Goal: Task Accomplishment & Management: Manage account settings

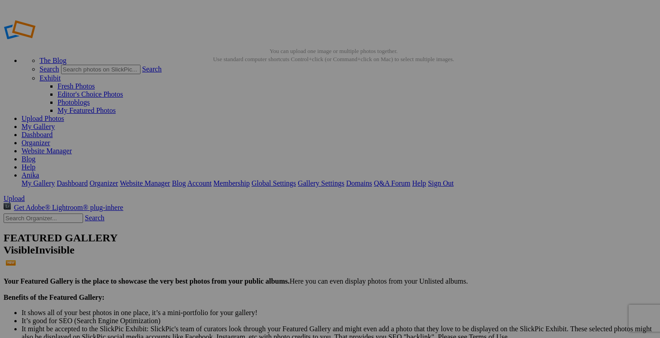
click at [50, 139] on link "Organizer" at bounding box center [36, 143] width 29 height 8
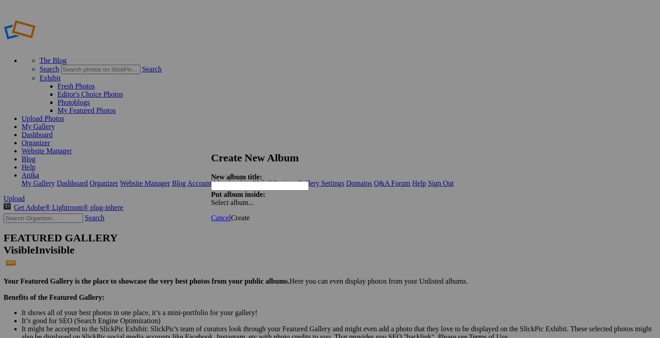
click at [250, 214] on span "Create" at bounding box center [240, 218] width 19 height 8
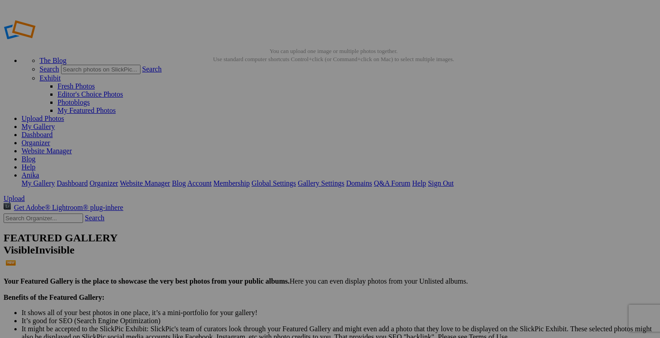
click at [50, 139] on link "Organizer" at bounding box center [36, 143] width 29 height 8
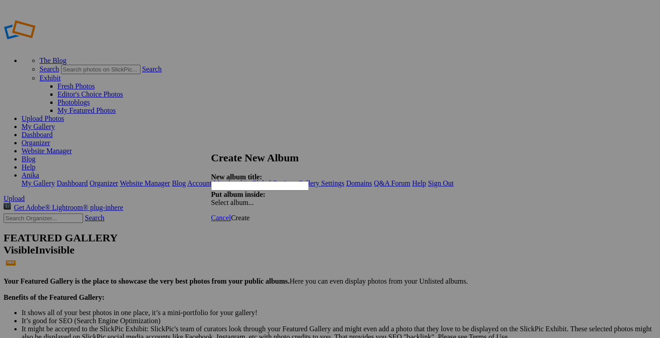
click at [250, 214] on span "Create" at bounding box center [240, 218] width 19 height 8
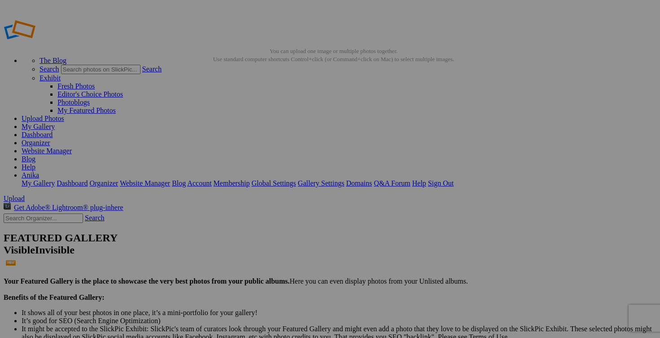
click at [50, 139] on link "Organizer" at bounding box center [36, 143] width 29 height 8
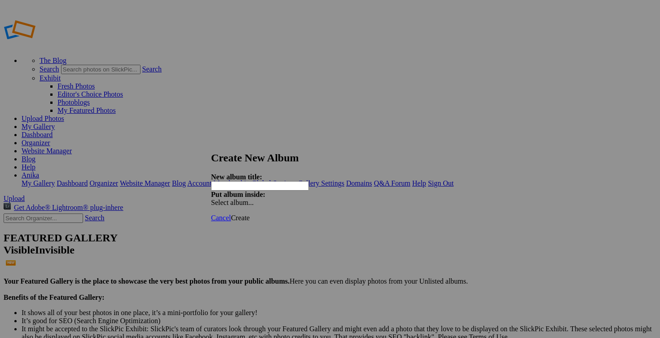
click at [250, 214] on span "Create" at bounding box center [240, 218] width 19 height 8
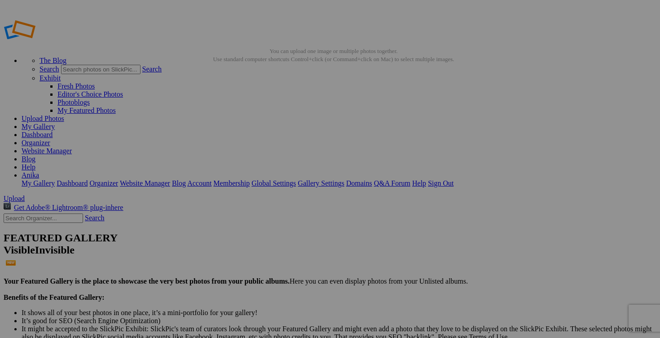
click at [50, 139] on link "Organizer" at bounding box center [36, 143] width 29 height 8
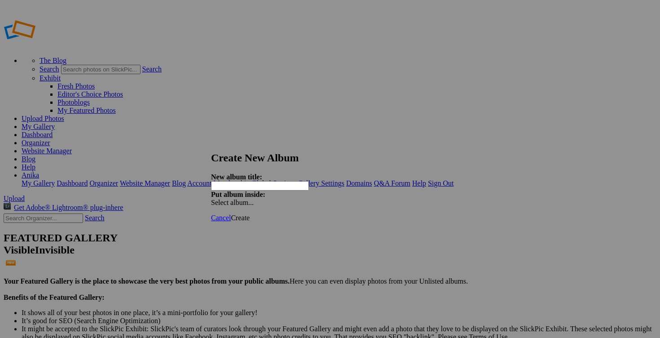
click at [250, 214] on span "Create" at bounding box center [240, 218] width 19 height 8
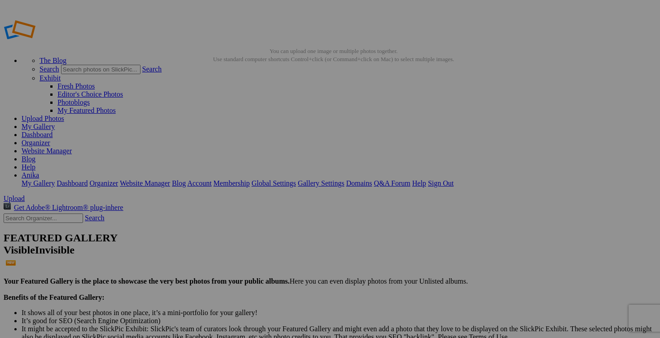
click at [50, 139] on link "Organizer" at bounding box center [36, 143] width 29 height 8
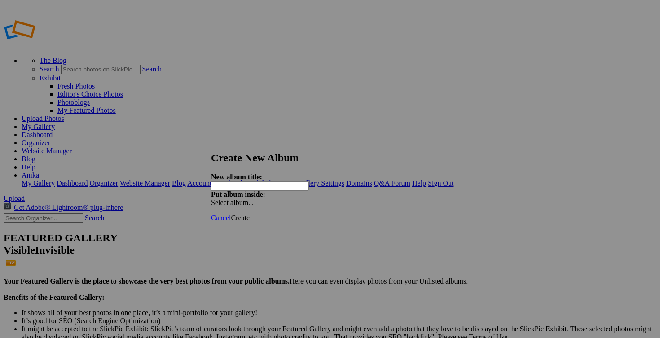
click at [250, 214] on span "Create" at bounding box center [240, 218] width 19 height 8
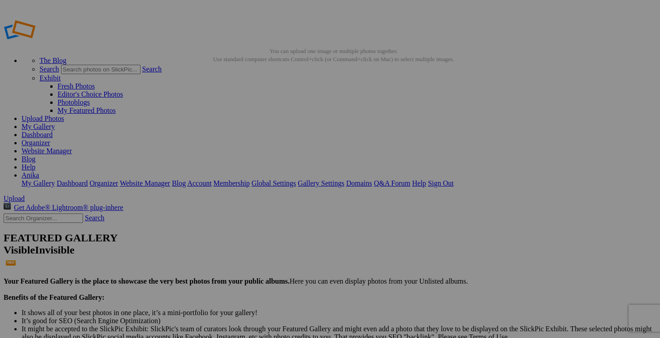
click at [50, 139] on link "Organizer" at bounding box center [36, 143] width 29 height 8
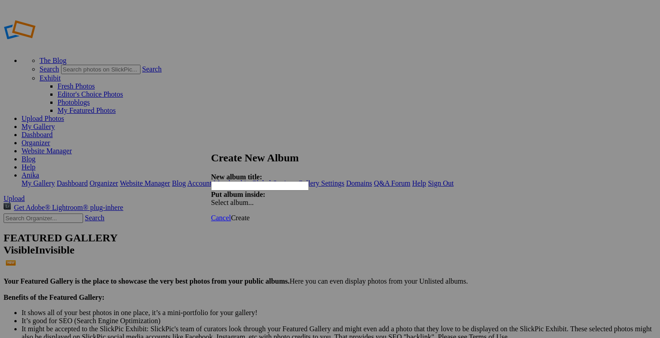
click at [250, 214] on link "Create" at bounding box center [240, 218] width 19 height 8
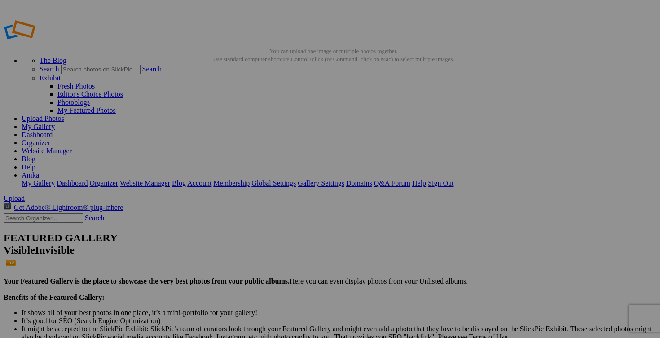
click at [50, 109] on link "Organizer" at bounding box center [36, 113] width 29 height 8
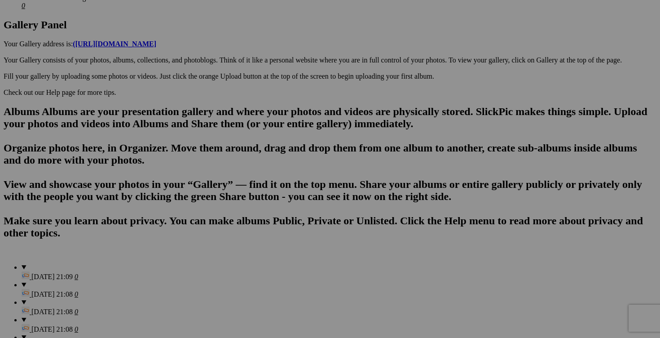
scroll to position [463, 0]
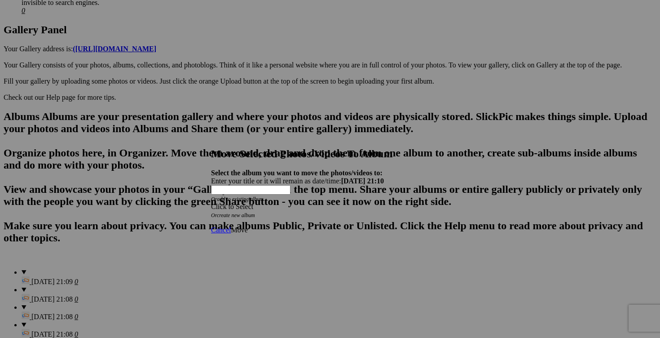
click at [382, 203] on div "Click to Select" at bounding box center [330, 207] width 238 height 8
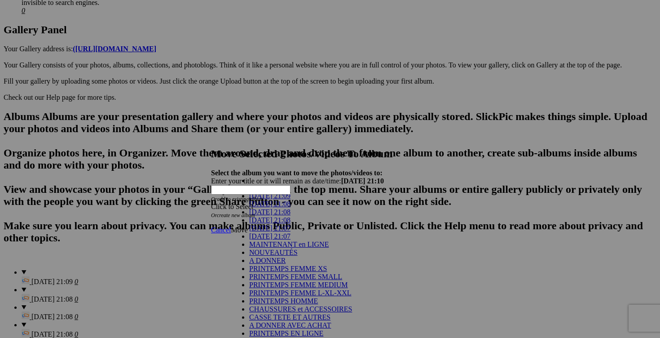
scroll to position [221, 0]
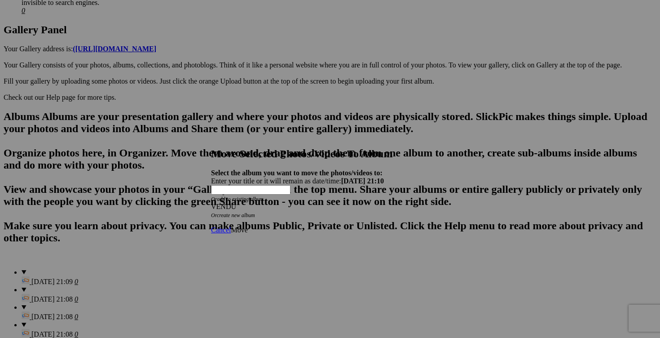
click at [247, 226] on span "Move" at bounding box center [239, 230] width 17 height 8
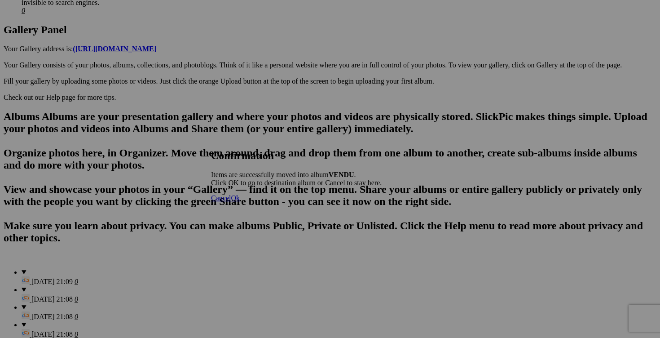
click at [231, 202] on span "Cancel" at bounding box center [221, 198] width 20 height 8
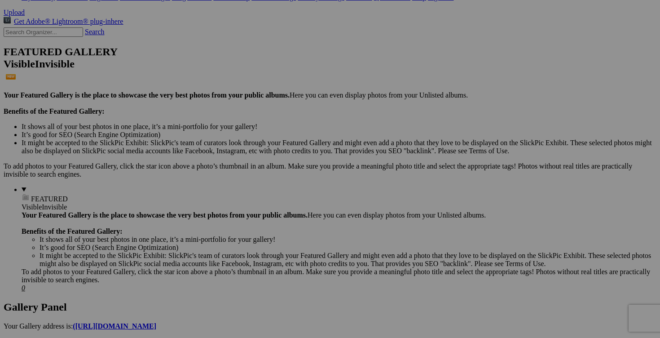
scroll to position [0, 0]
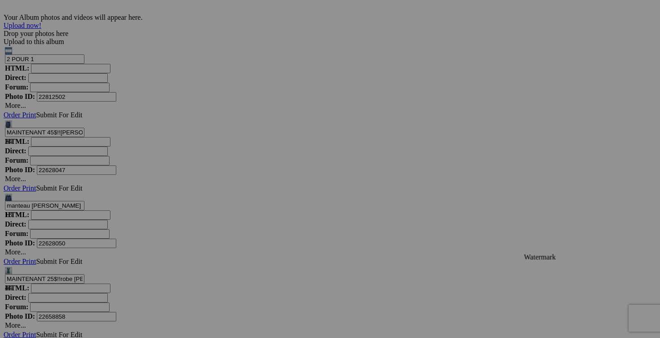
scroll to position [2984, 0]
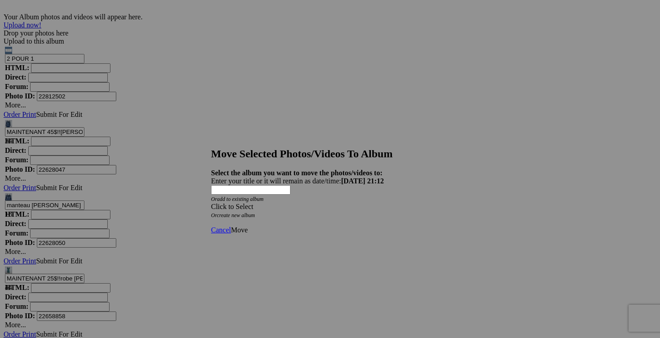
click at [383, 203] on div "Click to Select" at bounding box center [330, 207] width 238 height 8
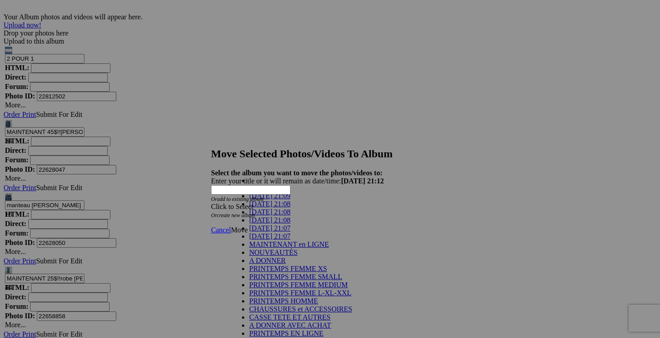
scroll to position [221, 0]
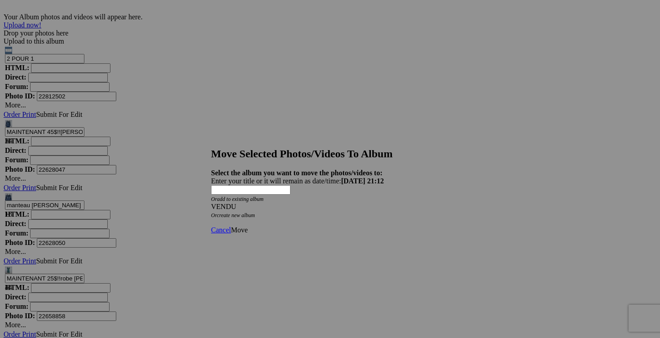
click at [247, 226] on span "Move" at bounding box center [239, 230] width 17 height 8
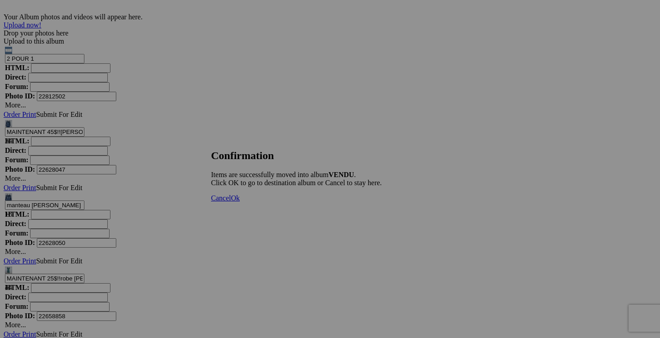
click at [231, 202] on span "Cancel" at bounding box center [221, 198] width 20 height 8
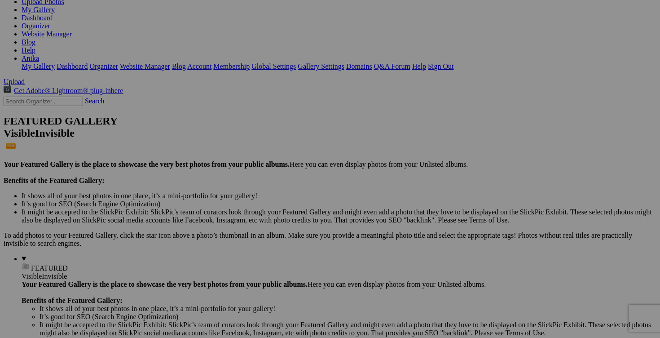
scroll to position [0, 0]
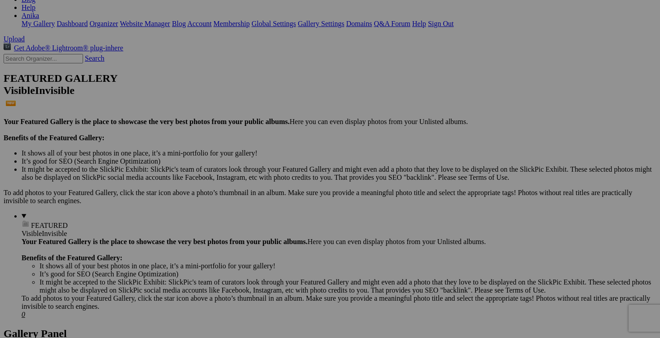
scroll to position [179, 0]
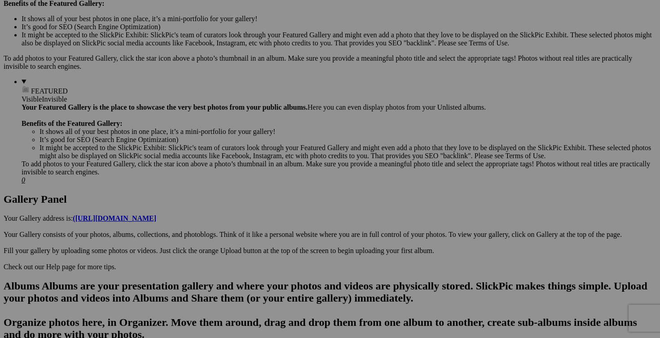
scroll to position [298, 0]
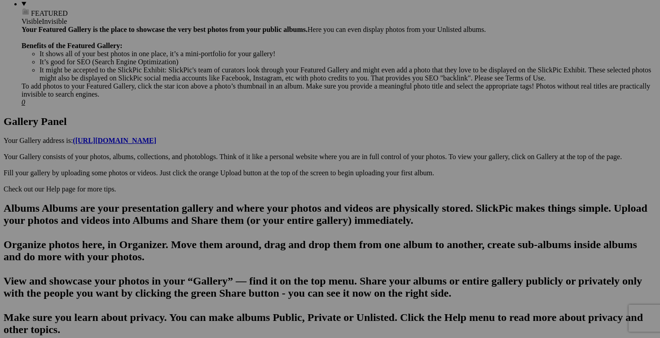
scroll to position [381, 0]
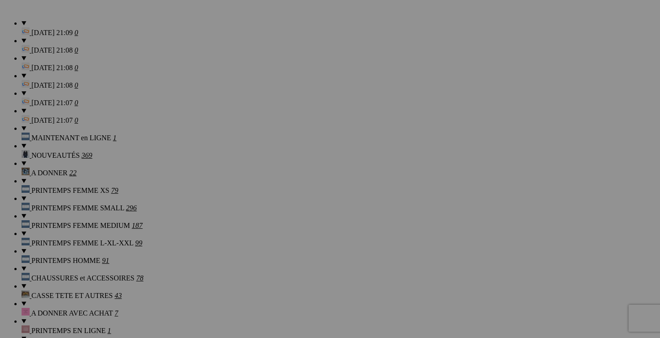
scroll to position [740, 0]
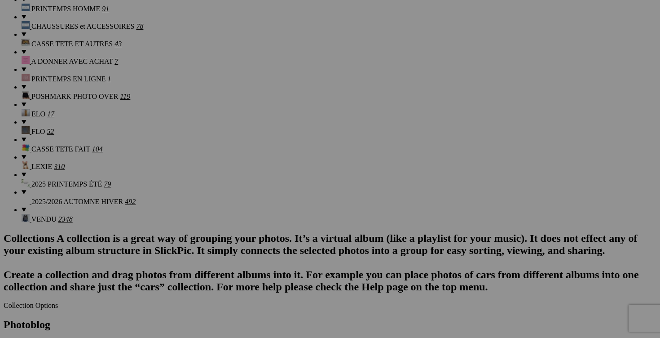
scroll to position [966, 0]
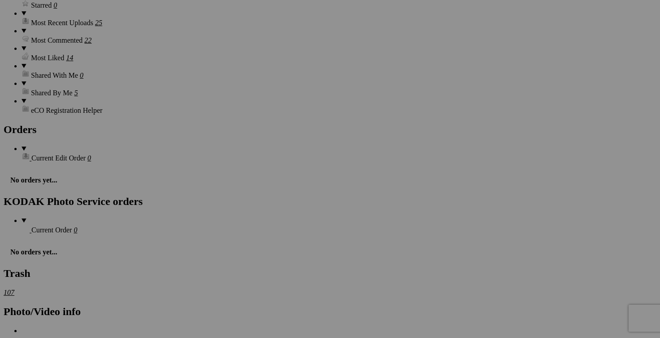
scroll to position [1388, 0]
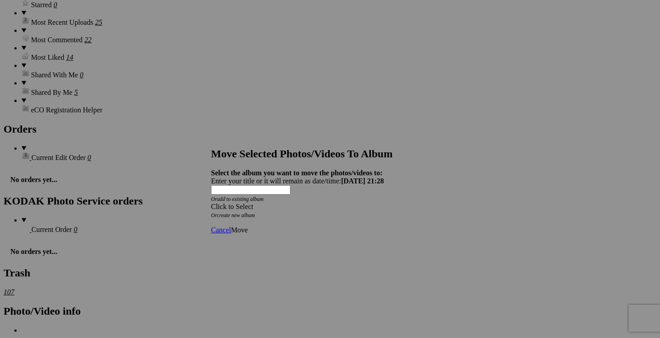
click at [380, 203] on div "Click to Select" at bounding box center [330, 207] width 238 height 8
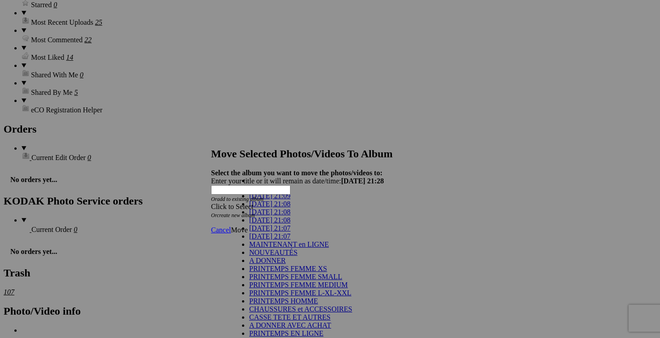
scroll to position [188, 0]
click at [293, 337] on link "POSHMARK PHOTO OVER" at bounding box center [292, 341] width 87 height 8
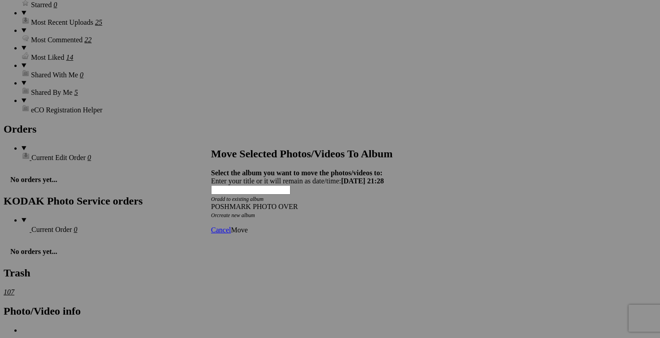
click at [247, 226] on link "Move" at bounding box center [239, 230] width 17 height 8
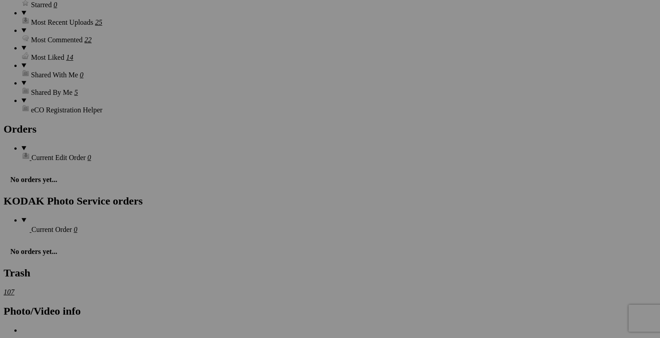
scroll to position [1054, 0]
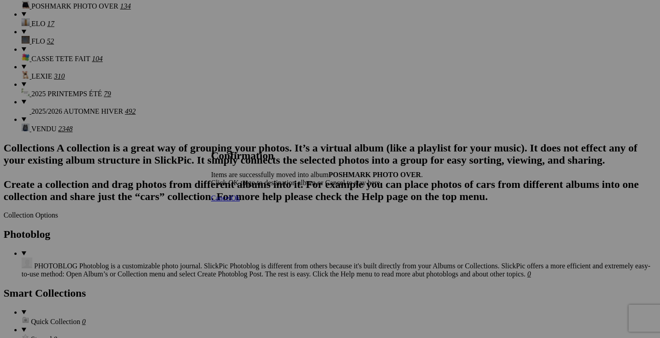
click at [231, 202] on span "Cancel" at bounding box center [221, 198] width 20 height 8
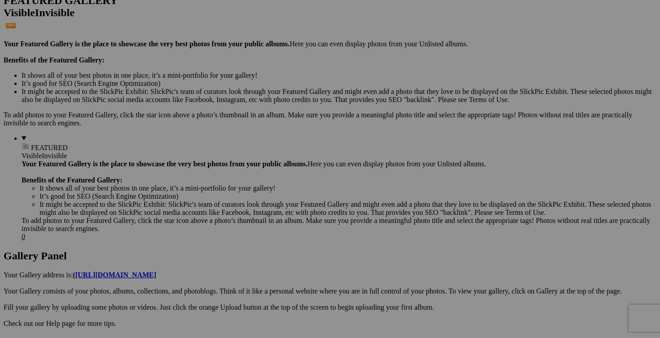
scroll to position [0, 0]
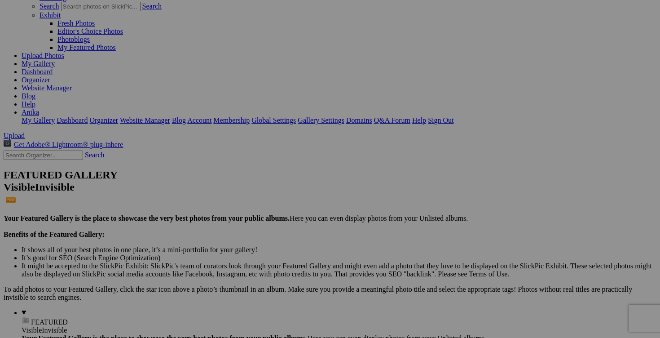
scroll to position [69, 0]
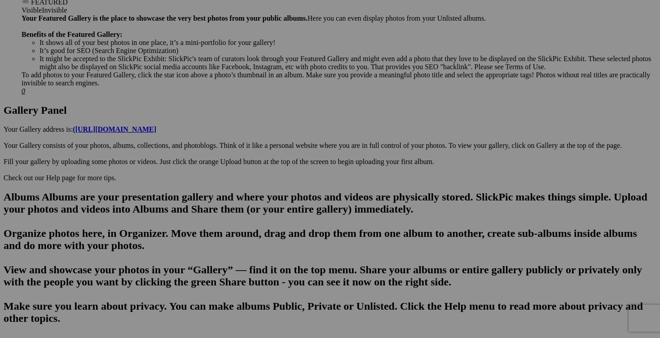
scroll to position [394, 0]
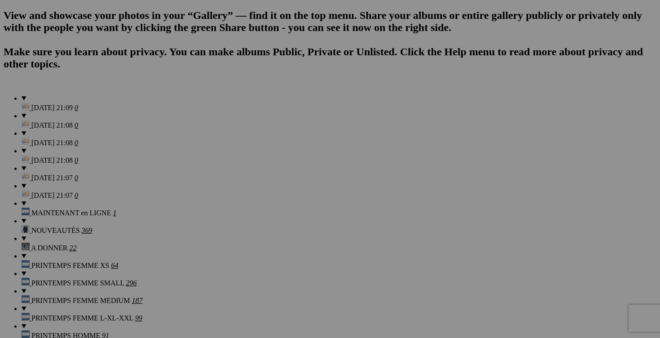
scroll to position [641, 0]
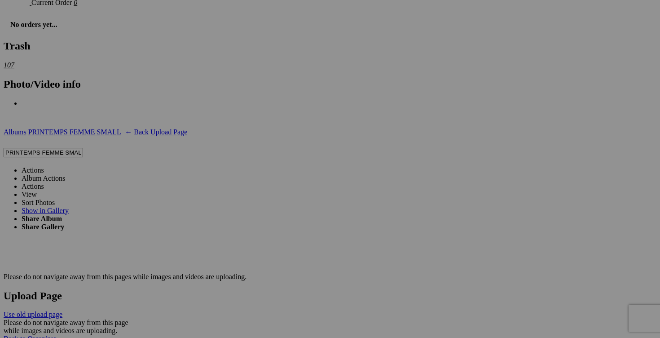
scroll to position [1630, 0]
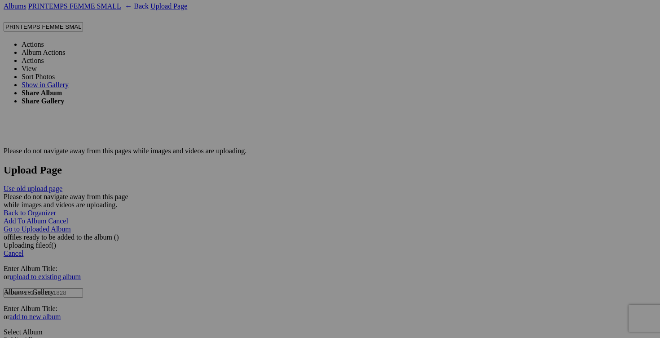
scroll to position [1743, 0]
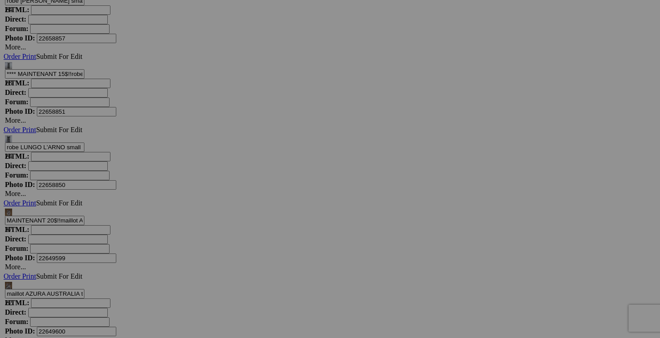
scroll to position [3380, 0]
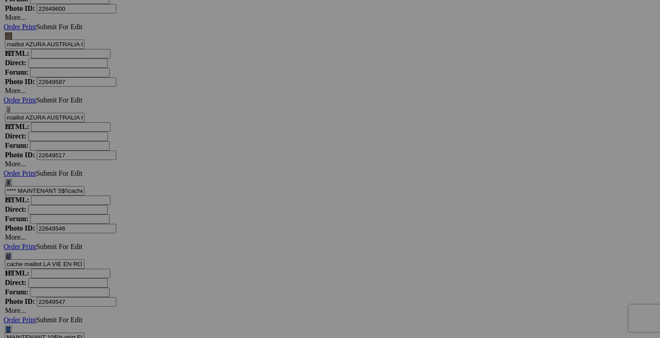
scroll to position [3659, 0]
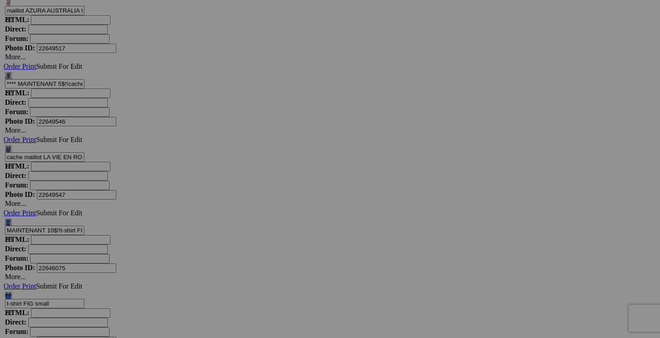
scroll to position [3792, 0]
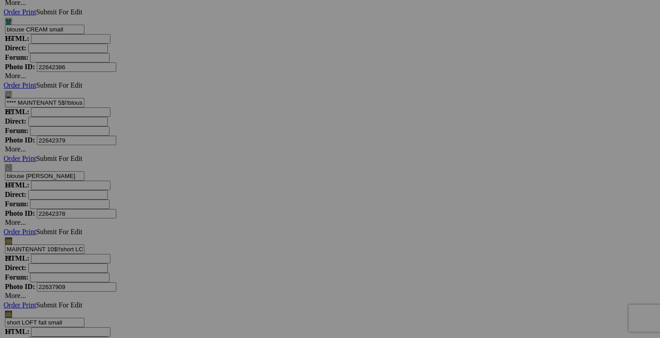
scroll to position [5503, 0]
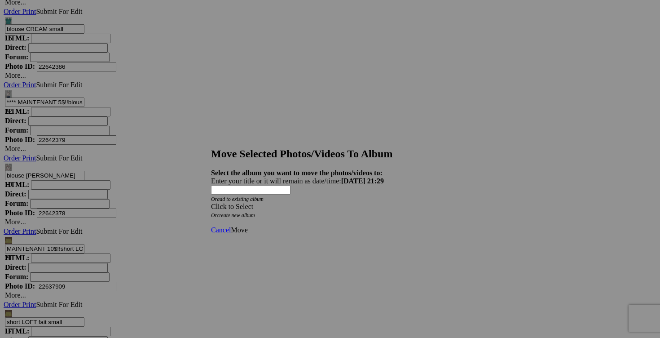
click at [211, 203] on span at bounding box center [211, 207] width 0 height 8
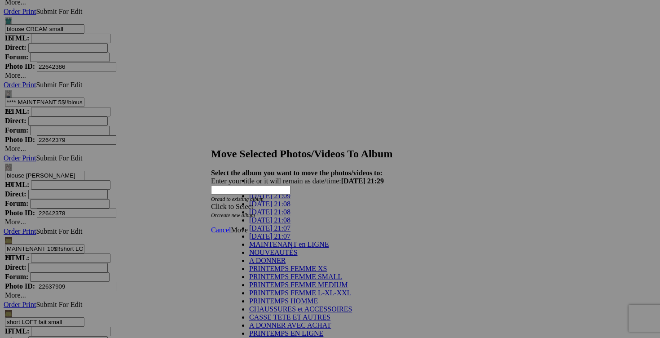
scroll to position [137, 0]
click at [305, 337] on link "POSHMARK PHOTO OVER" at bounding box center [292, 341] width 87 height 8
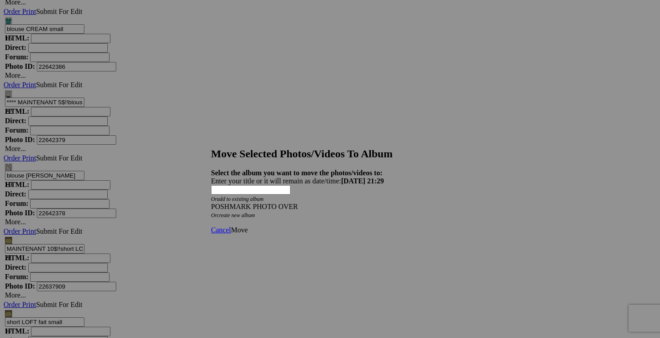
click at [247, 226] on span "Move" at bounding box center [239, 230] width 17 height 8
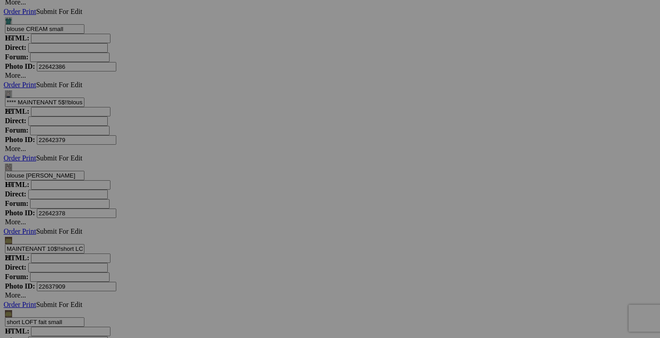
scroll to position [5275, 0]
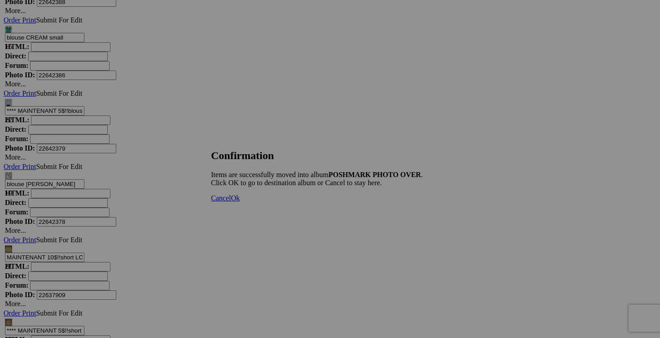
click at [231, 202] on span "Cancel" at bounding box center [221, 198] width 20 height 8
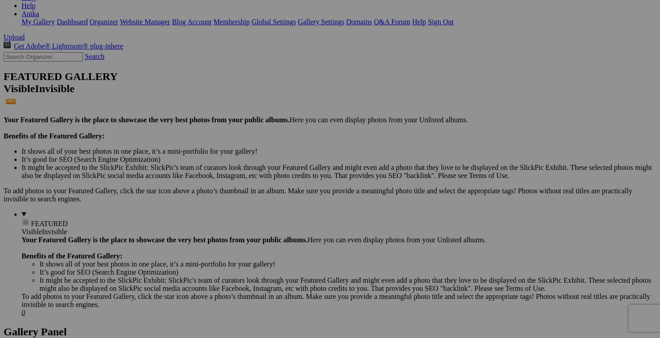
scroll to position [167, 0]
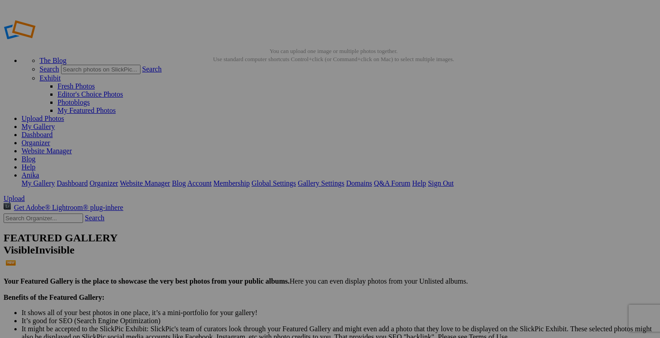
scroll to position [55, 0]
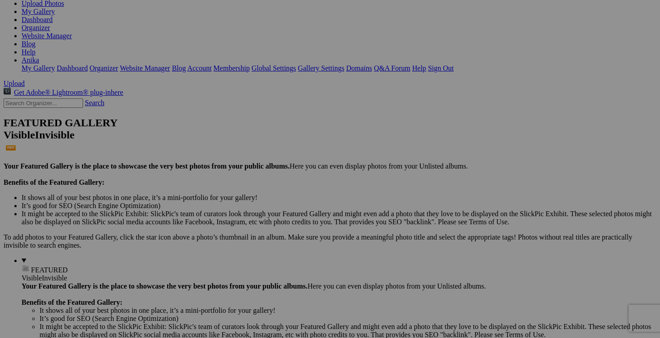
scroll to position [120, 0]
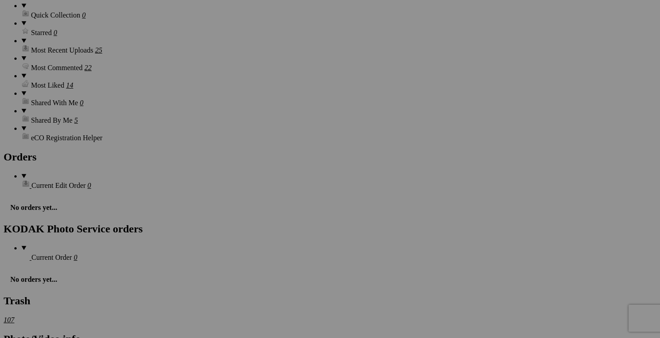
scroll to position [1360, 0]
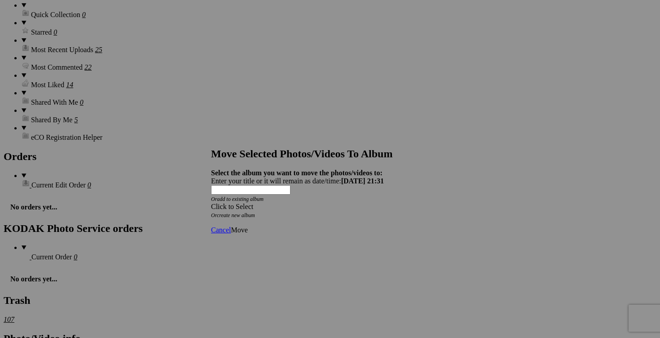
click at [379, 203] on div "Click to Select" at bounding box center [330, 207] width 238 height 8
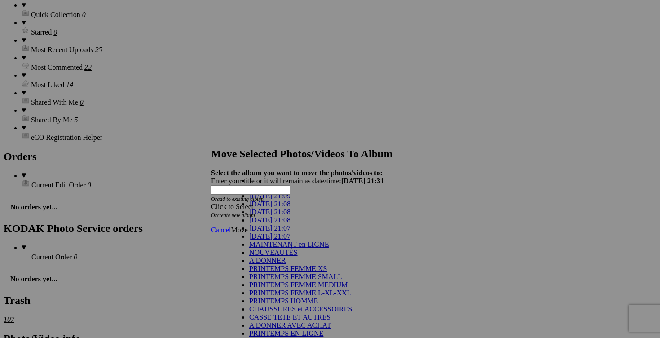
scroll to position [80, 0]
click at [285, 273] on link "PRINTEMPS FEMME SMALL" at bounding box center [295, 277] width 93 height 8
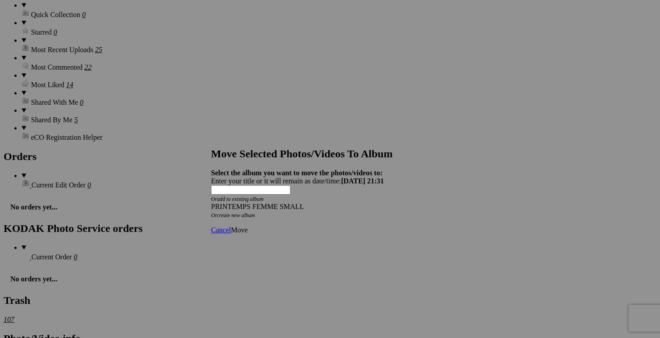
click at [247, 226] on span "Move" at bounding box center [239, 230] width 17 height 8
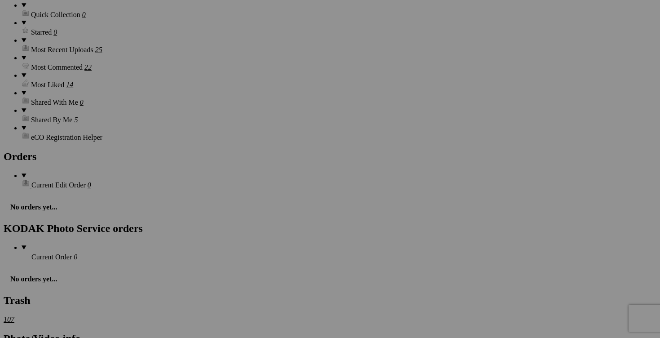
scroll to position [1282, 0]
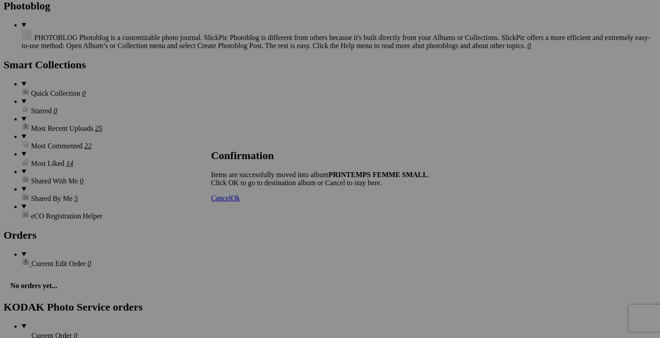
click at [240, 202] on span "Ok" at bounding box center [235, 198] width 9 height 8
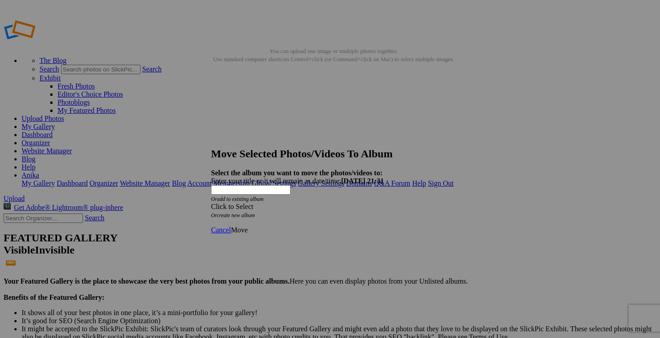
click at [386, 203] on div "Click to Select" at bounding box center [330, 207] width 238 height 8
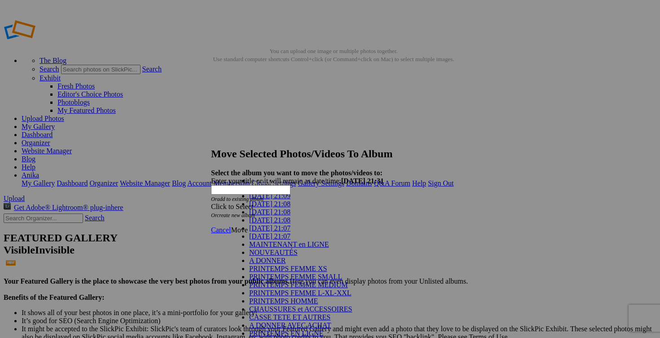
scroll to position [46, 0]
click at [289, 273] on link "PRINTEMPS FEMME SMALL" at bounding box center [295, 277] width 93 height 8
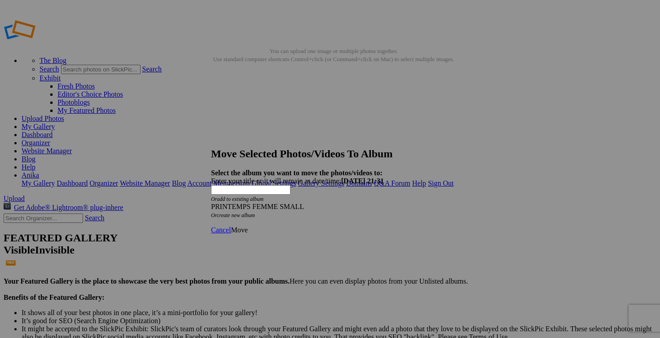
click at [247, 226] on span "Move" at bounding box center [239, 230] width 17 height 8
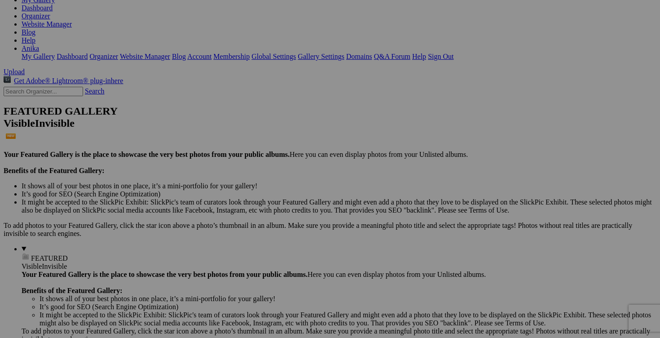
scroll to position [0, 0]
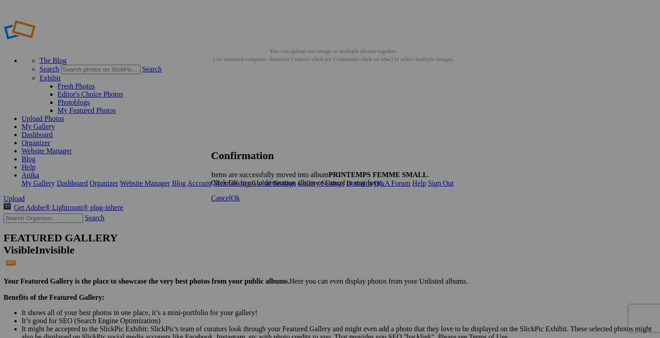
click at [231, 202] on span "Cancel" at bounding box center [221, 198] width 20 height 8
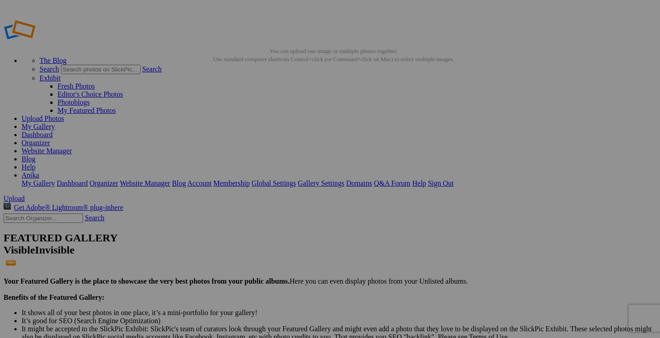
click at [248, 201] on span "Yes" at bounding box center [243, 204] width 10 height 8
drag, startPoint x: 579, startPoint y: 112, endPoint x: 320, endPoint y: 129, distance: 258.9
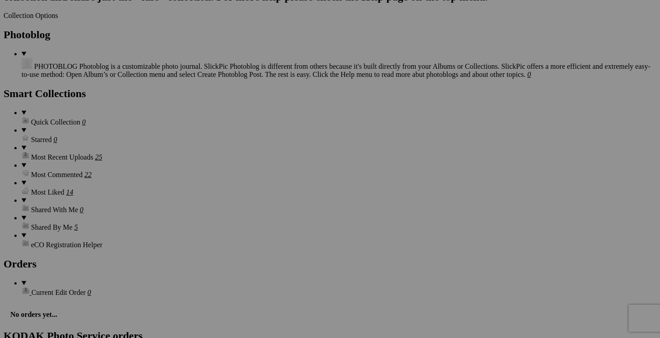
scroll to position [1263, 0]
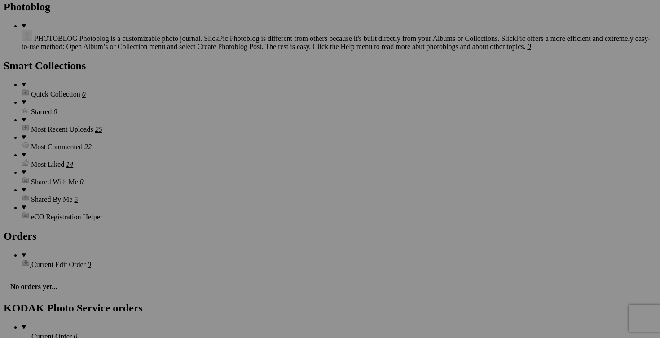
click at [260, 229] on link "Cancel" at bounding box center [250, 228] width 20 height 8
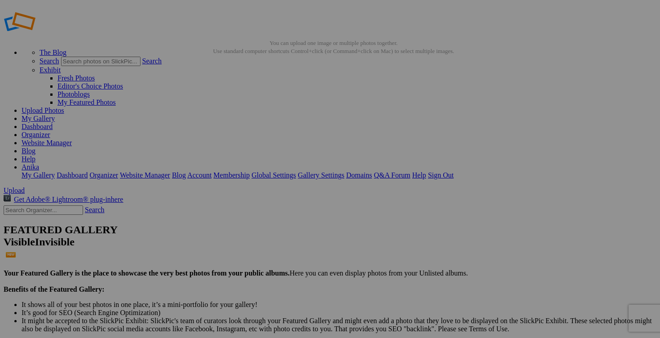
scroll to position [9, 0]
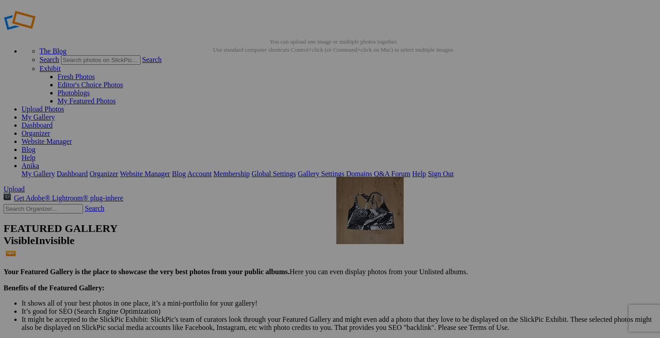
drag, startPoint x: 569, startPoint y: 252, endPoint x: 465, endPoint y: 235, distance: 105.1
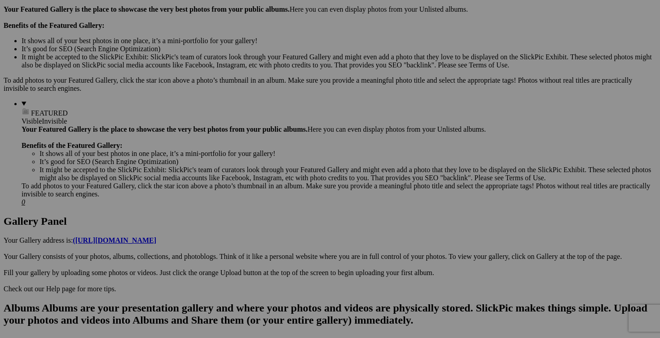
scroll to position [281, 0]
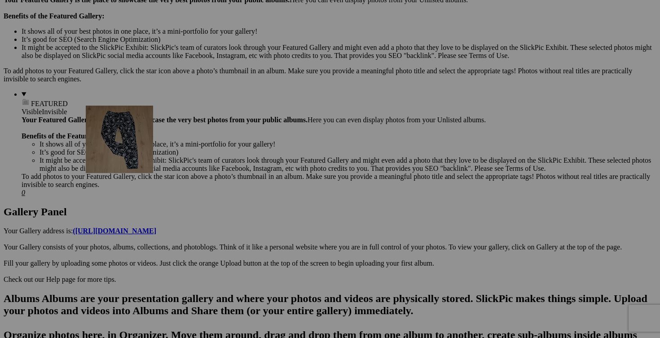
drag, startPoint x: 483, startPoint y: 186, endPoint x: 214, endPoint y: 183, distance: 269.5
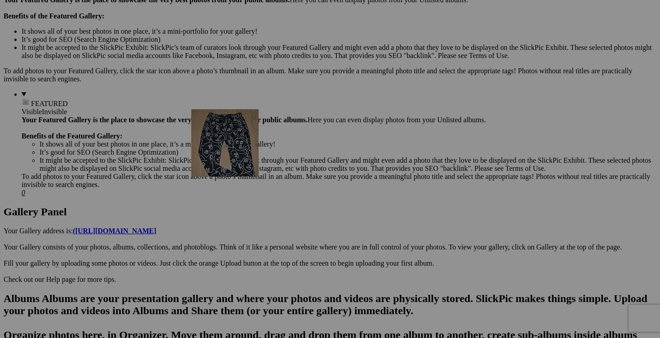
drag, startPoint x: 494, startPoint y: 197, endPoint x: 318, endPoint y: 184, distance: 175.7
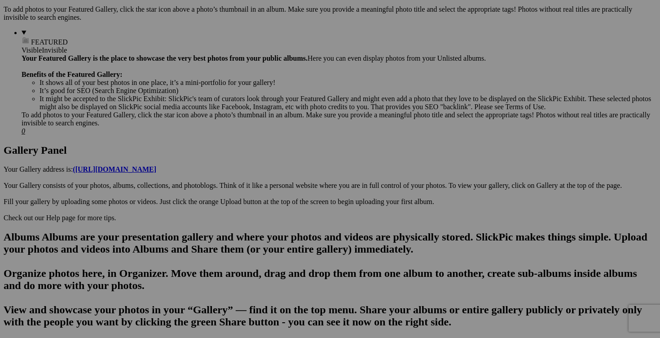
scroll to position [394, 0]
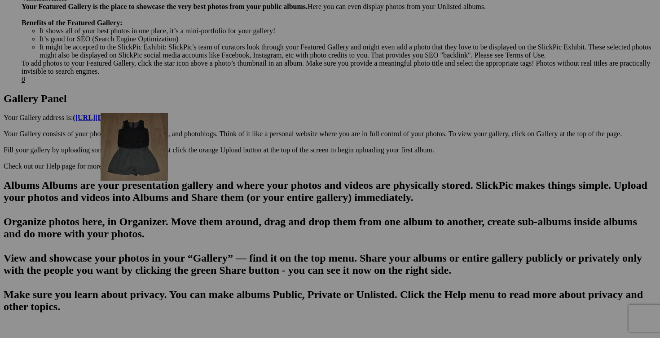
drag, startPoint x: 339, startPoint y: 204, endPoint x: 230, endPoint y: 191, distance: 109.9
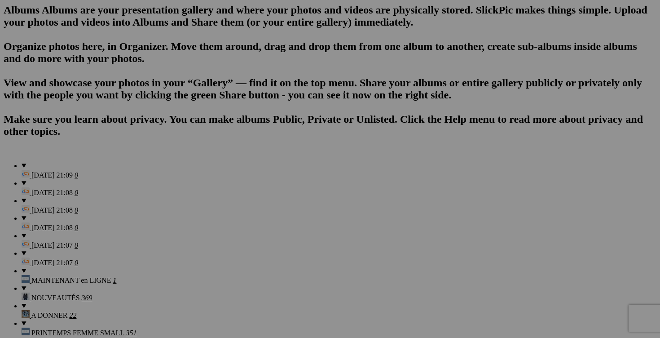
scroll to position [570, 0]
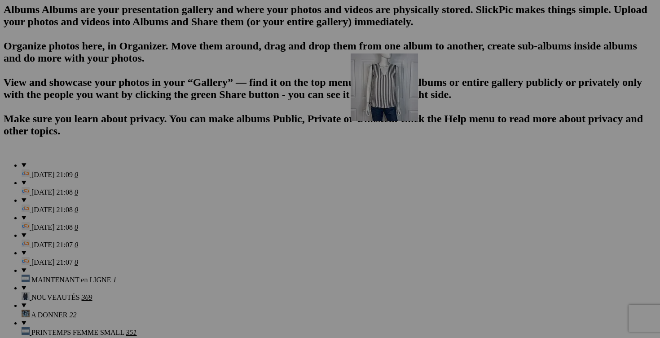
drag, startPoint x: 585, startPoint y: 150, endPoint x: 475, endPoint y: 128, distance: 112.1
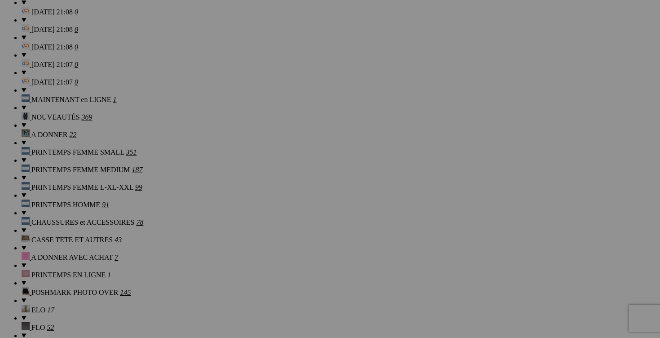
scroll to position [751, 0]
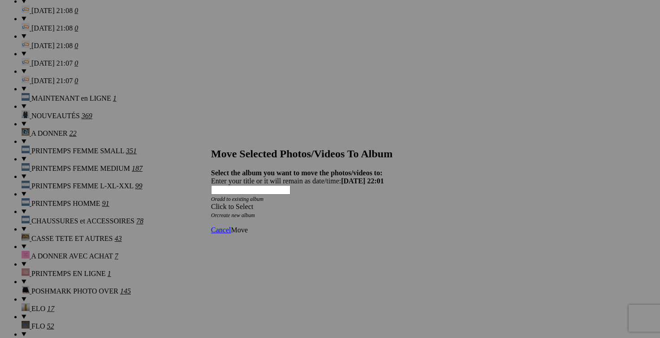
click at [384, 203] on div "Click to Select" at bounding box center [330, 207] width 238 height 8
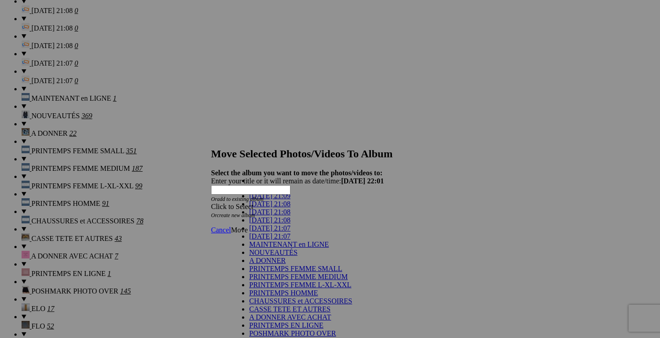
scroll to position [181, 0]
click at [296, 329] on link "POSHMARK PHOTO OVER" at bounding box center [292, 333] width 87 height 8
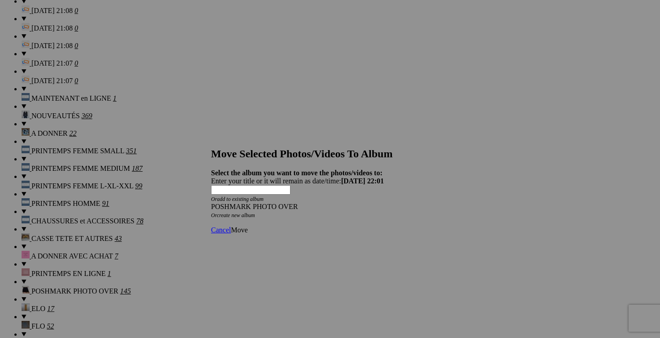
click at [247, 226] on link "Move" at bounding box center [239, 230] width 17 height 8
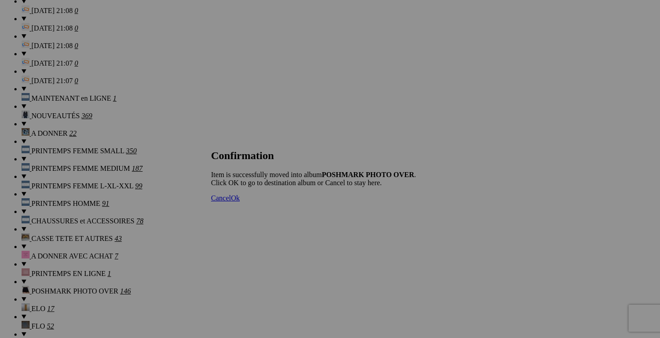
click at [231, 202] on link "Cancel" at bounding box center [221, 198] width 20 height 8
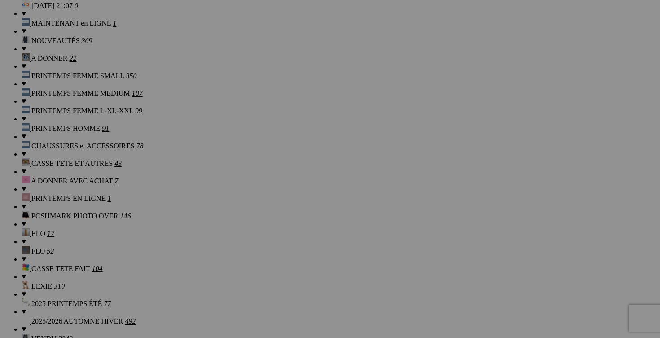
scroll to position [832, 0]
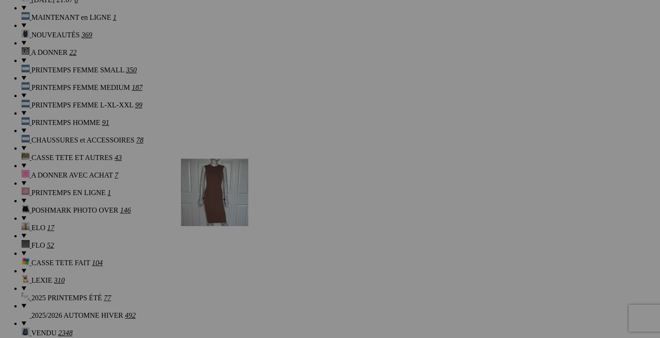
drag, startPoint x: 404, startPoint y: 217, endPoint x: 298, endPoint y: 217, distance: 106.5
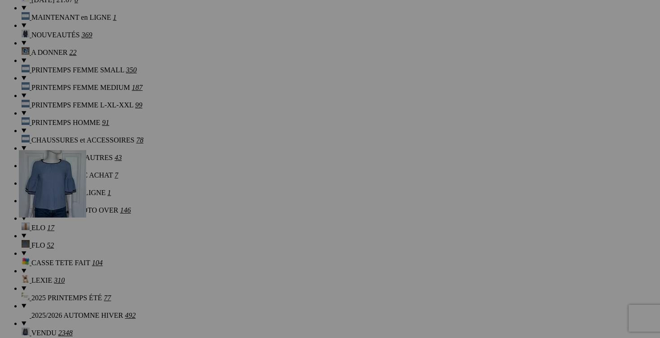
drag, startPoint x: 248, startPoint y: 213, endPoint x: 147, endPoint y: 221, distance: 101.4
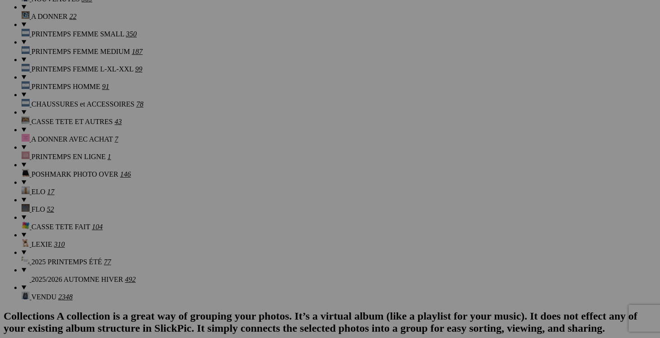
scroll to position [970, 0]
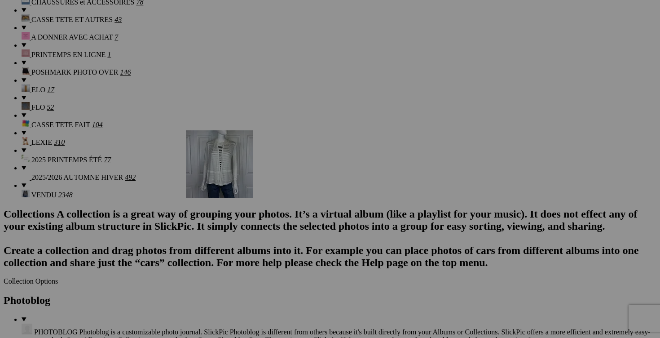
drag, startPoint x: 411, startPoint y: 204, endPoint x: 310, endPoint y: 199, distance: 100.3
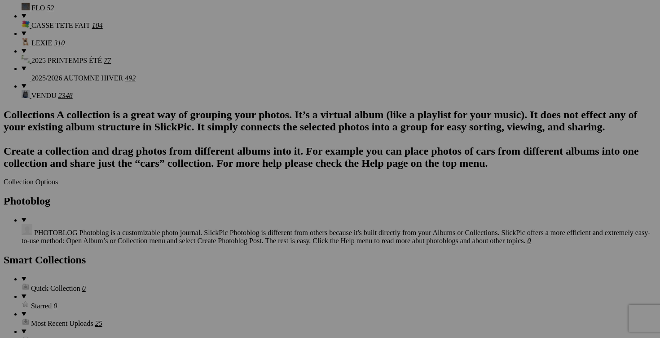
scroll to position [1090, 0]
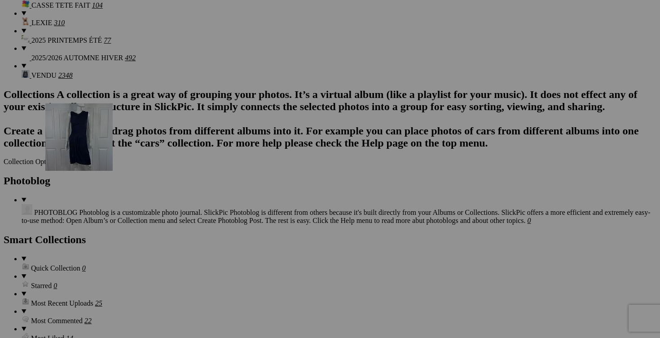
drag, startPoint x: 262, startPoint y: 187, endPoint x: 172, endPoint y: 177, distance: 90.4
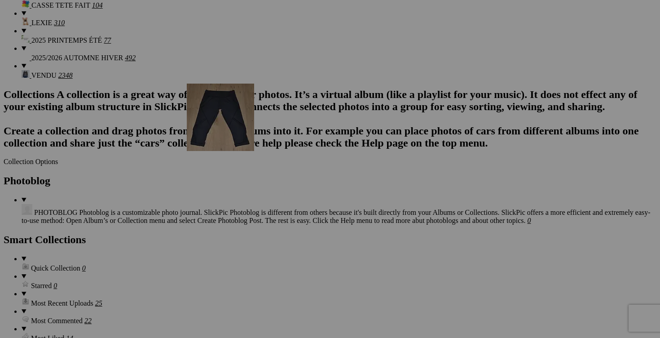
drag, startPoint x: 486, startPoint y: 177, endPoint x: 317, endPoint y: 161, distance: 169.6
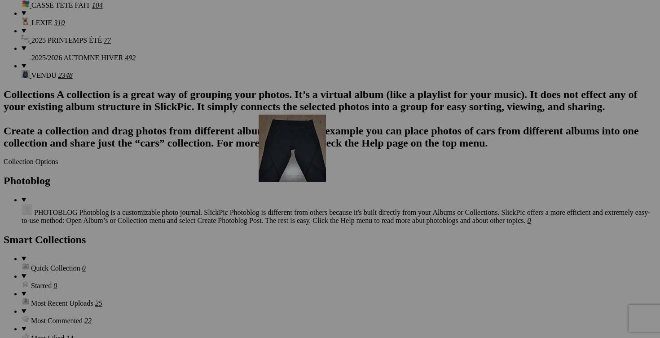
drag, startPoint x: 479, startPoint y: 198, endPoint x: 388, endPoint y: 192, distance: 90.9
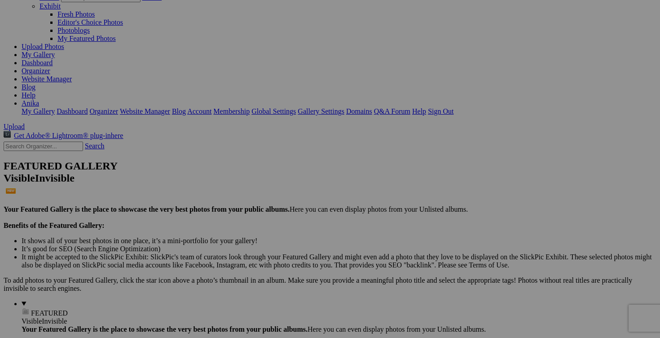
scroll to position [0, 0]
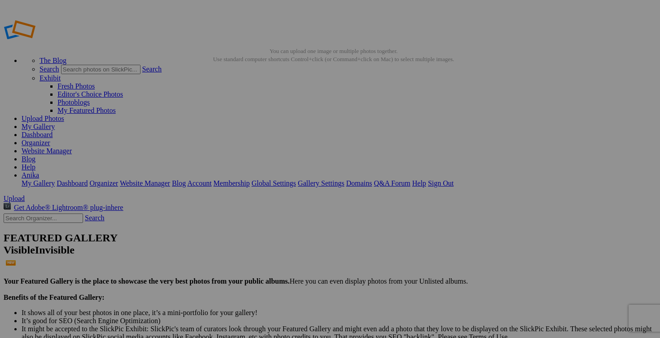
type input "PRINTEMPS FEMME XS et SMALL"
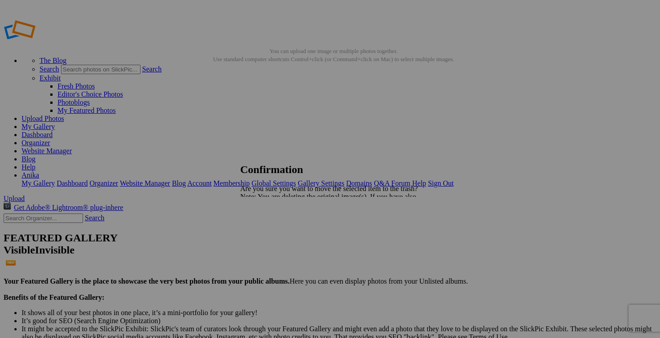
click at [270, 230] on span "Yes" at bounding box center [265, 228] width 10 height 8
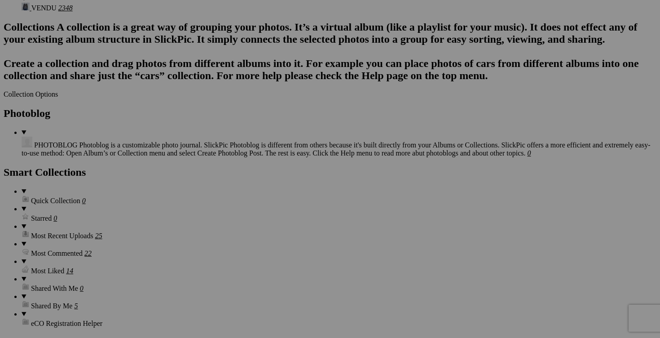
scroll to position [1159, 0]
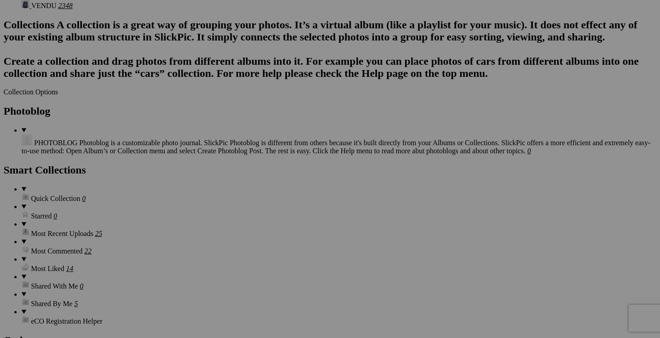
click at [270, 224] on span "Yes" at bounding box center [265, 228] width 10 height 8
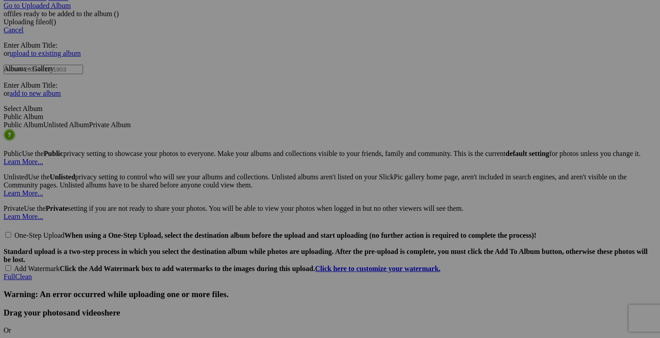
scroll to position [1833, 0]
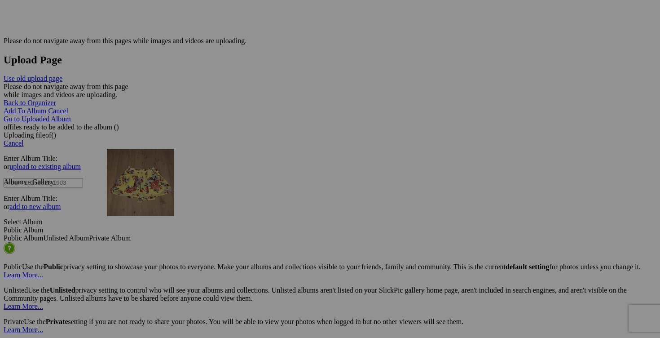
drag, startPoint x: 490, startPoint y: 143, endPoint x: 233, endPoint y: 225, distance: 269.7
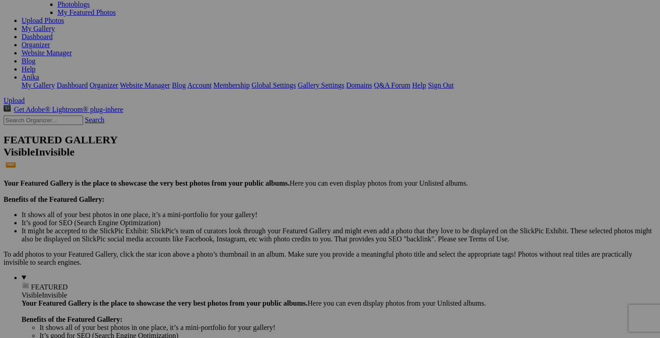
scroll to position [102, 0]
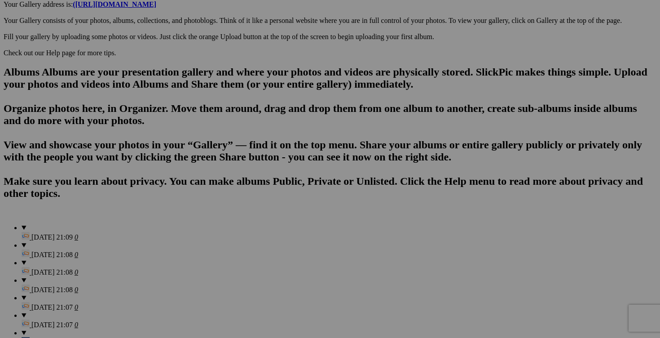
scroll to position [535, 0]
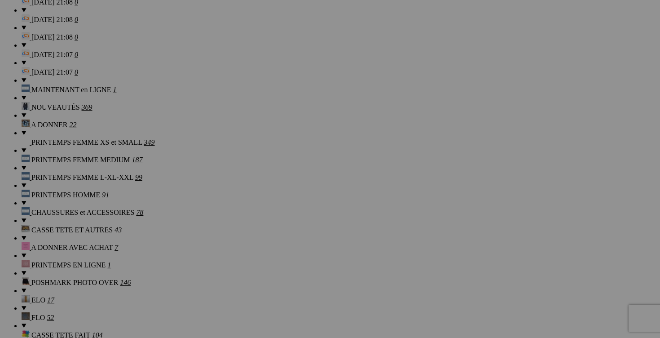
scroll to position [781, 0]
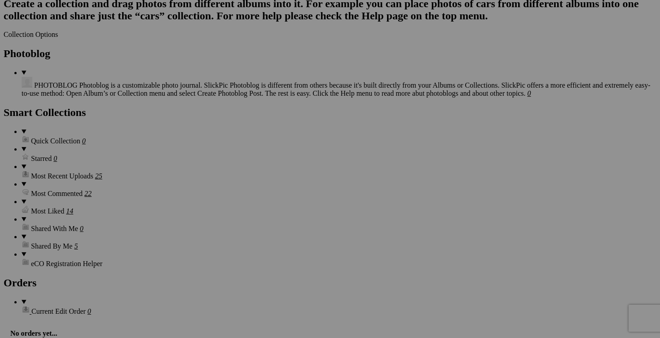
scroll to position [1235, 0]
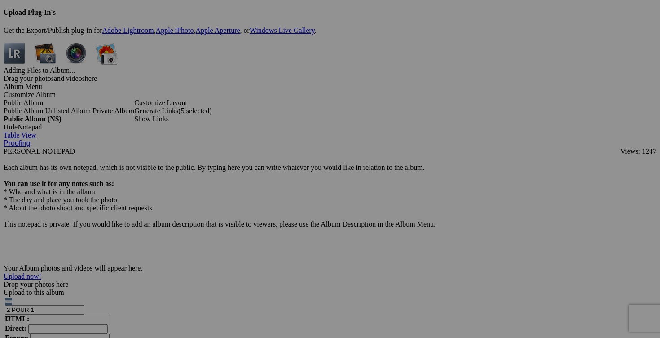
scroll to position [2744, 0]
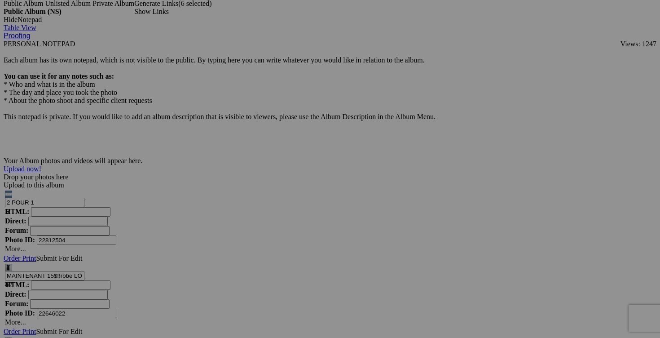
scroll to position [2830, 0]
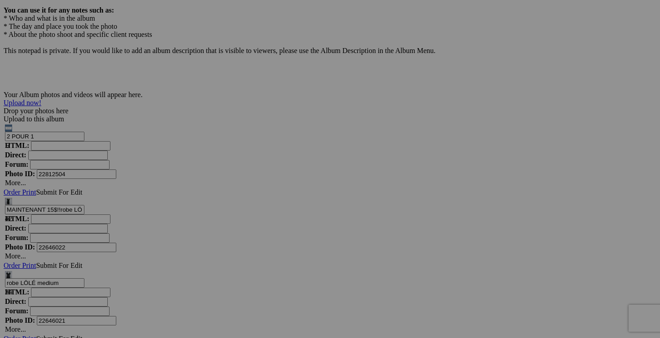
scroll to position [2949, 0]
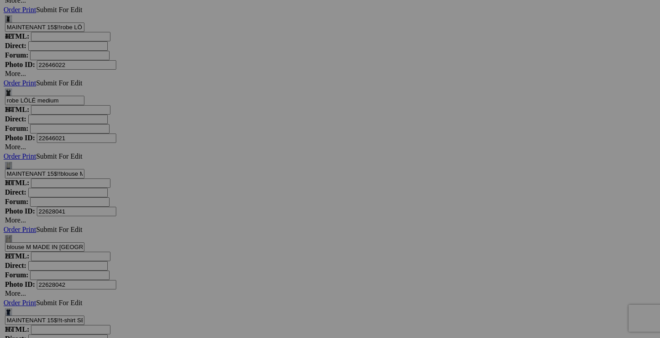
scroll to position [3077, 0]
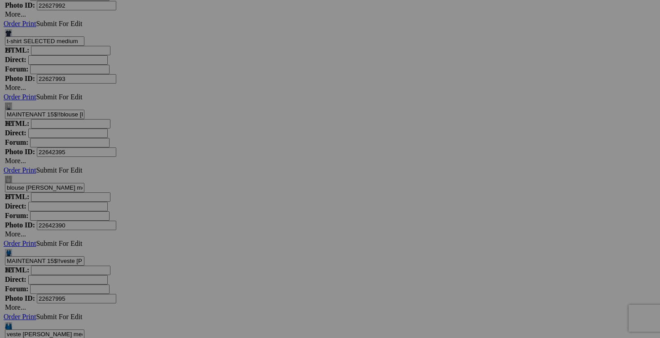
scroll to position [3450, 0]
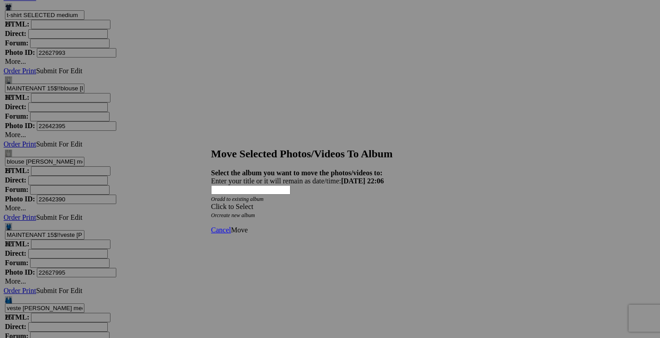
click at [211, 203] on span at bounding box center [211, 207] width 0 height 8
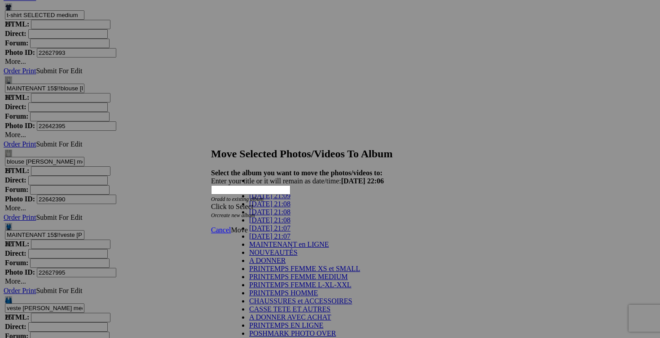
scroll to position [139, 0]
click at [296, 329] on link "POSHMARK PHOTO OVER" at bounding box center [292, 333] width 87 height 8
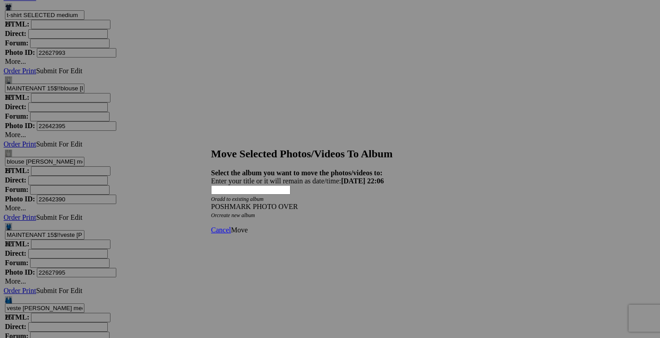
click at [247, 226] on span "Move" at bounding box center [239, 230] width 17 height 8
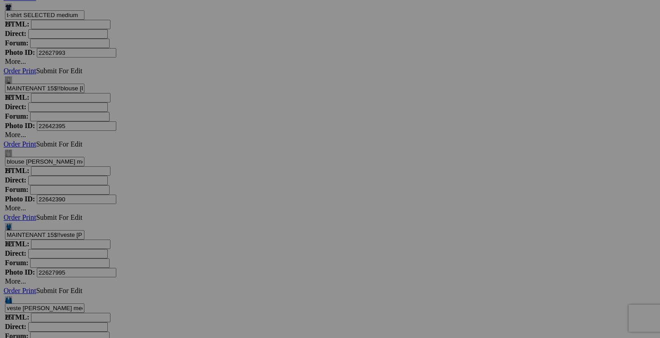
scroll to position [3221, 0]
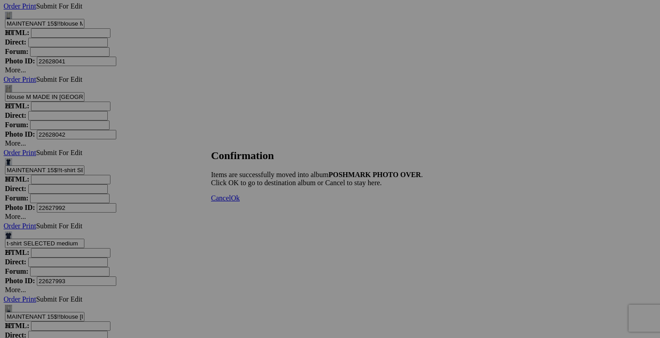
click at [231, 202] on span "Cancel" at bounding box center [221, 198] width 20 height 8
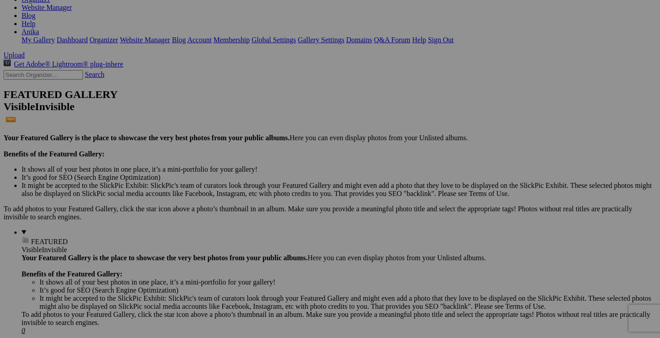
scroll to position [166, 0]
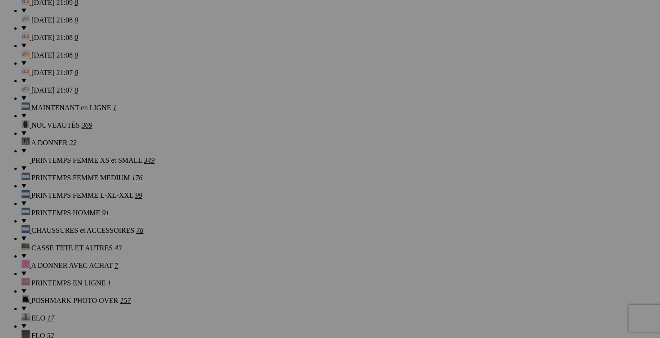
scroll to position [761, 0]
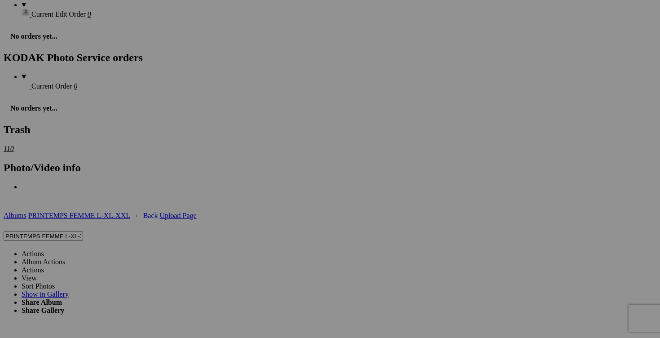
scroll to position [1562, 0]
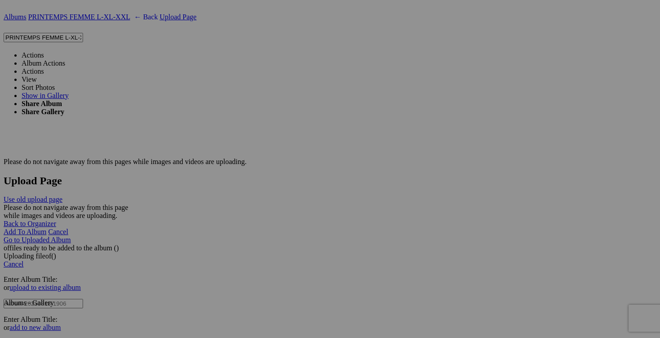
scroll to position [1738, 0]
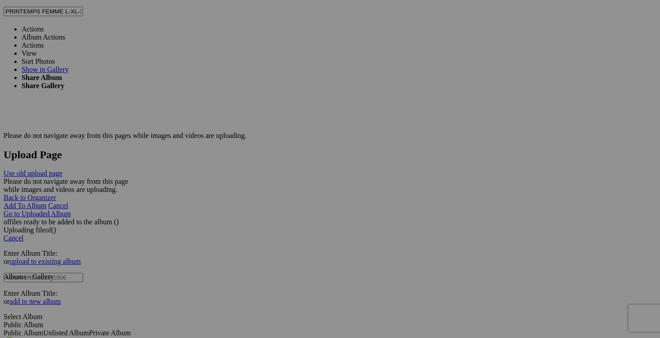
click at [44, 25] on link "Actions" at bounding box center [33, 29] width 22 height 8
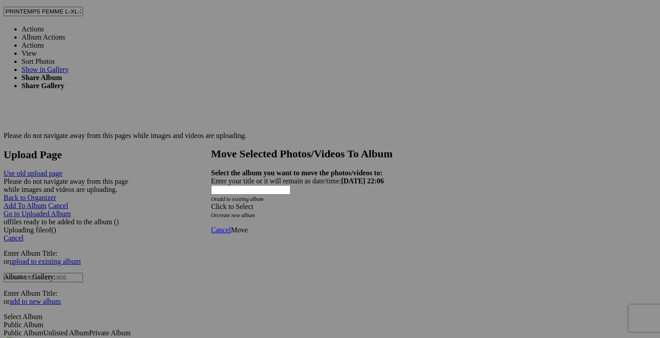
click at [384, 203] on div "Click to Select" at bounding box center [330, 207] width 238 height 8
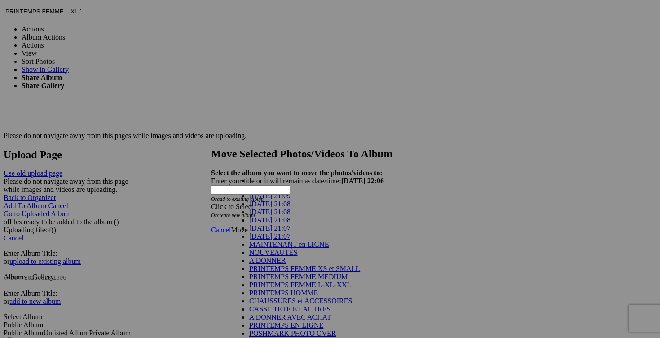
scroll to position [157, 0]
click at [309, 329] on link "POSHMARK PHOTO OVER" at bounding box center [292, 333] width 87 height 8
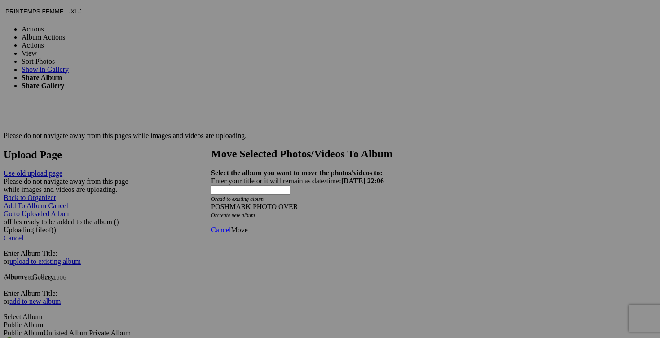
click at [247, 226] on span "Move" at bounding box center [239, 230] width 17 height 8
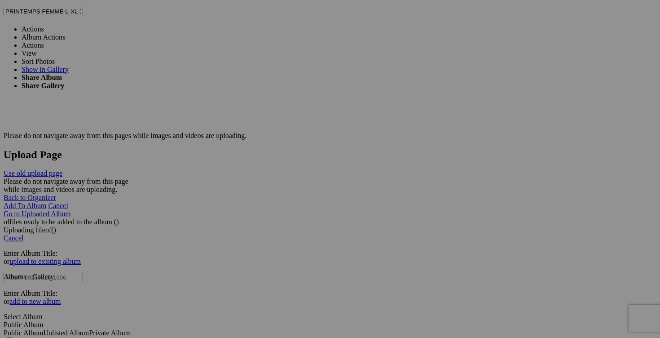
scroll to position [1624, 0]
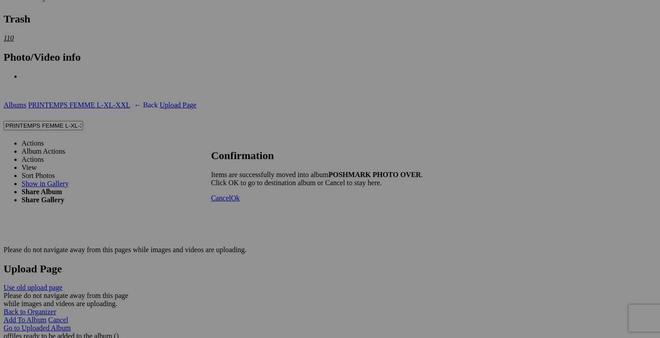
click at [231, 202] on span "Cancel" at bounding box center [221, 198] width 20 height 8
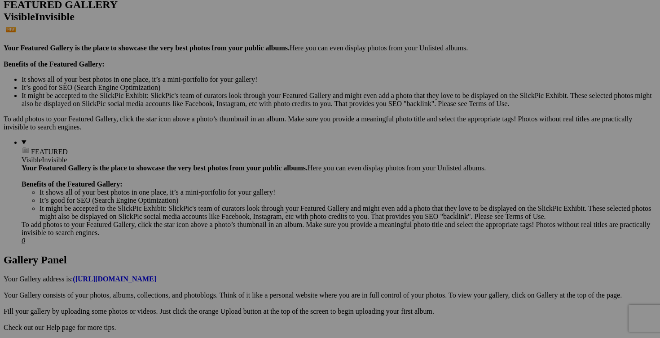
scroll to position [234, 0]
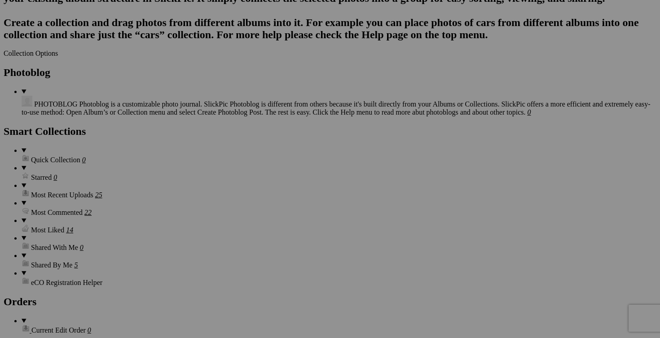
scroll to position [1282, 0]
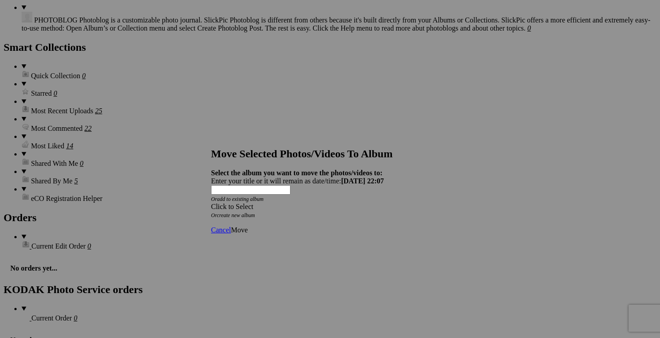
click at [386, 203] on div "Click to Select" at bounding box center [330, 207] width 238 height 8
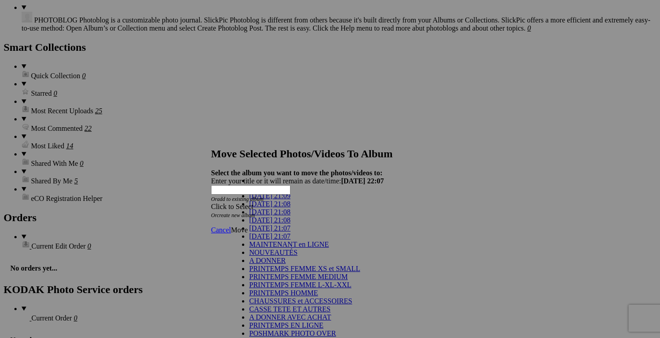
scroll to position [93, 0]
click at [294, 281] on link "PRINTEMPS FEMME L-XL-XXL" at bounding box center [300, 285] width 102 height 8
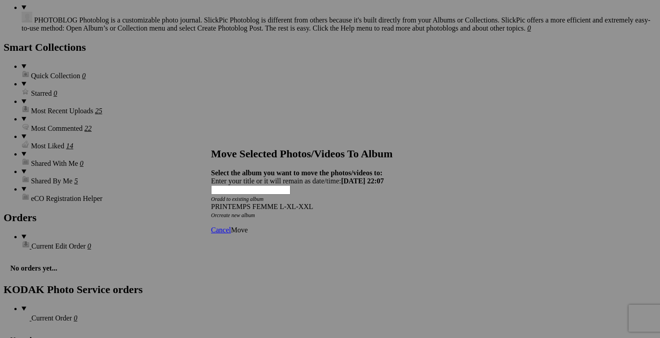
click at [247, 226] on span "Move" at bounding box center [239, 230] width 17 height 8
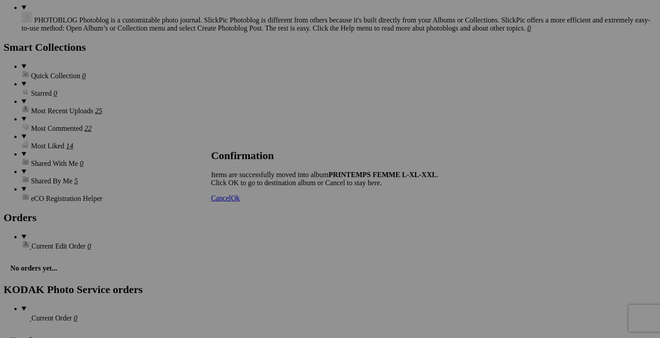
click at [240, 202] on link "Ok" at bounding box center [235, 198] width 9 height 8
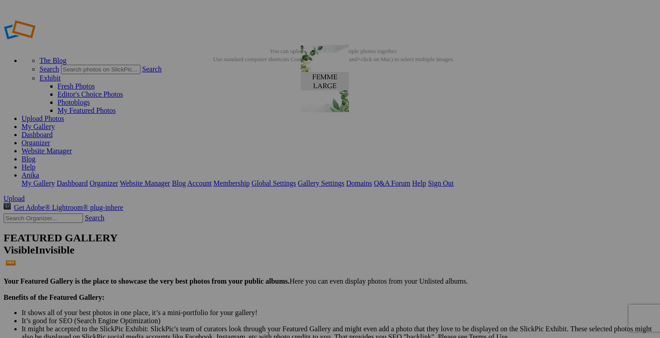
drag, startPoint x: 323, startPoint y: 131, endPoint x: 427, endPoint y: 110, distance: 106.3
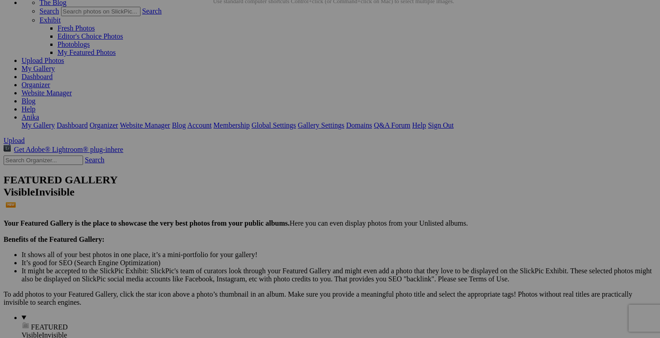
scroll to position [58, 0]
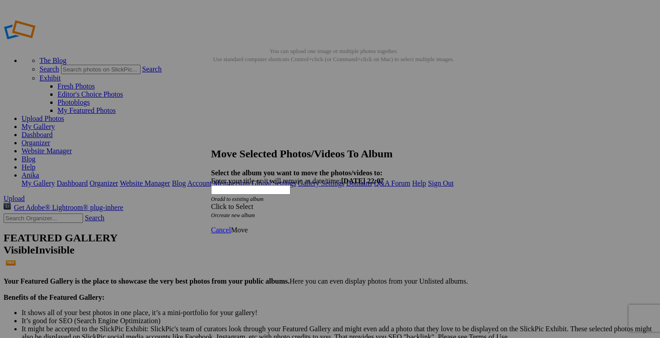
click at [211, 203] on span at bounding box center [211, 207] width 0 height 8
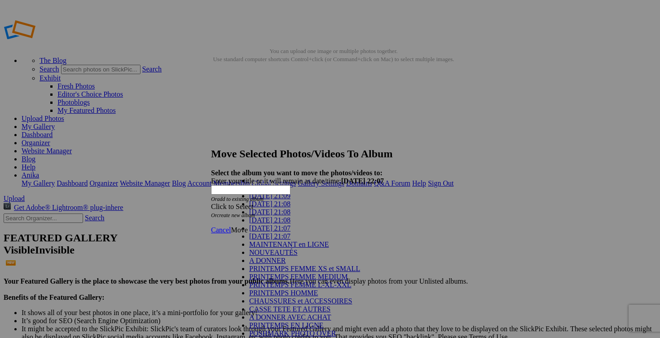
scroll to position [66, 0]
click at [299, 281] on link "PRINTEMPS FEMME L-XL-XXL" at bounding box center [300, 285] width 102 height 8
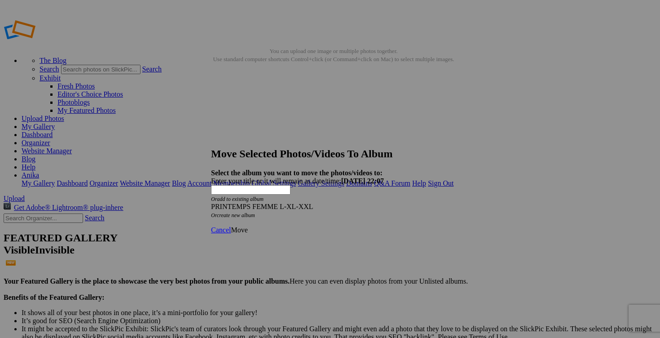
click at [247, 226] on span "Move" at bounding box center [239, 230] width 17 height 8
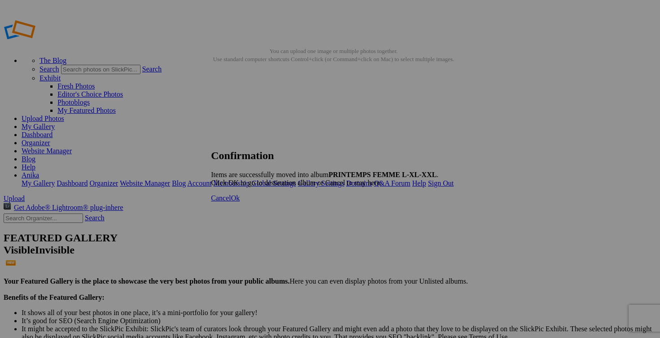
click at [240, 202] on link "Ok" at bounding box center [235, 198] width 9 height 8
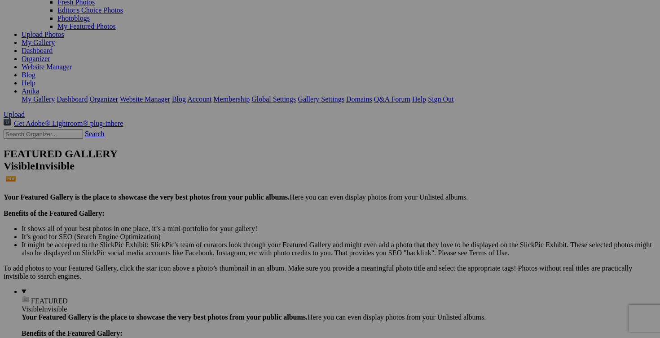
scroll to position [108, 0]
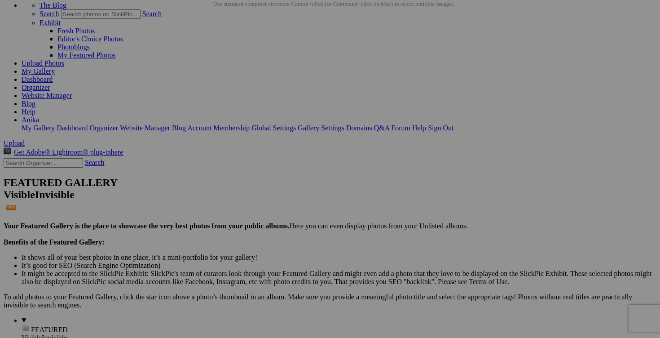
scroll to position [80, 0]
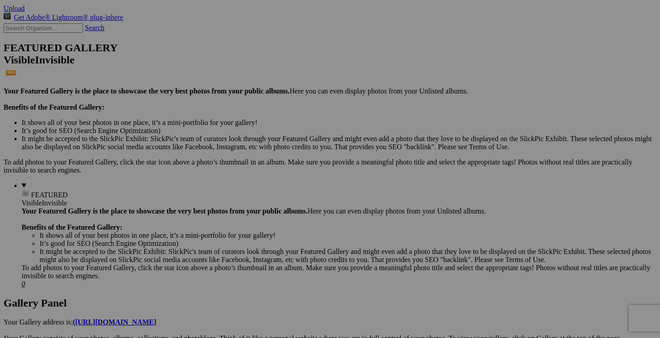
scroll to position [201, 0]
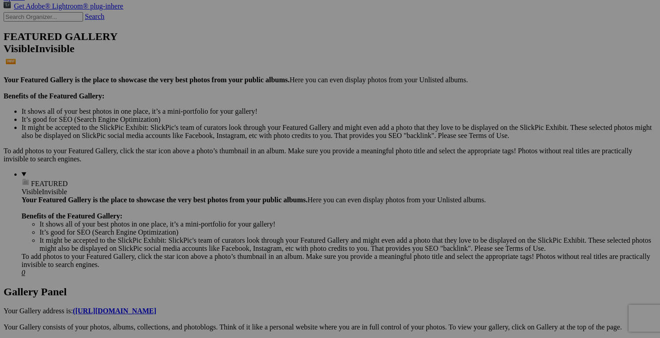
click at [248, 208] on span "Yes" at bounding box center [243, 212] width 10 height 8
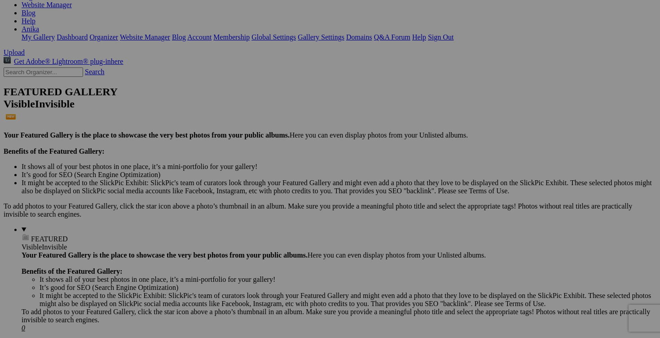
scroll to position [128, 0]
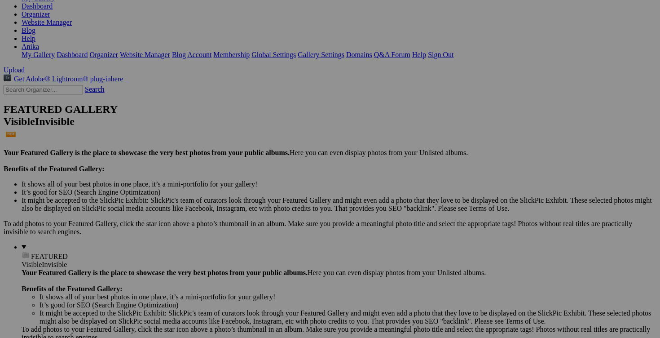
scroll to position [146, 0]
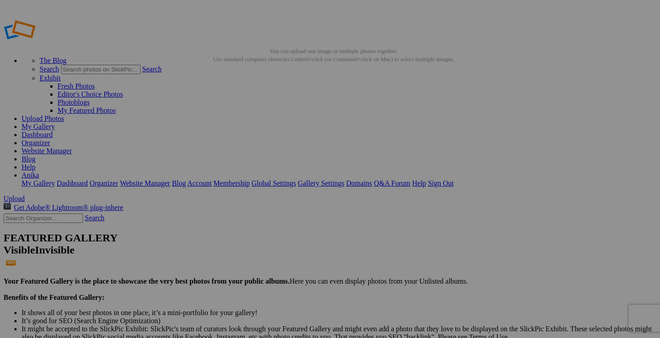
type input "PRINTEMPS FEMME M-L-XL-XXL"
drag, startPoint x: 423, startPoint y: 89, endPoint x: 307, endPoint y: 147, distance: 130.0
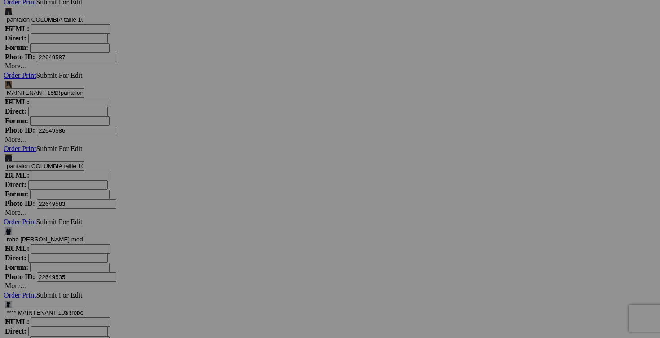
scroll to position [3373, 0]
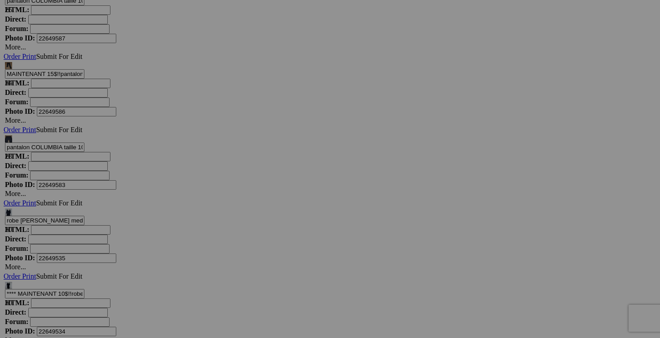
click at [270, 229] on link "Yes" at bounding box center [265, 228] width 10 height 8
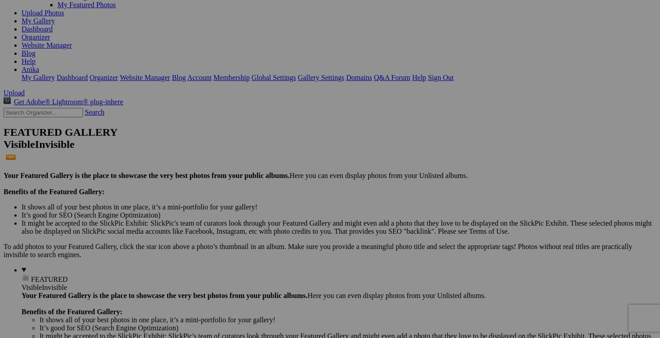
scroll to position [71, 0]
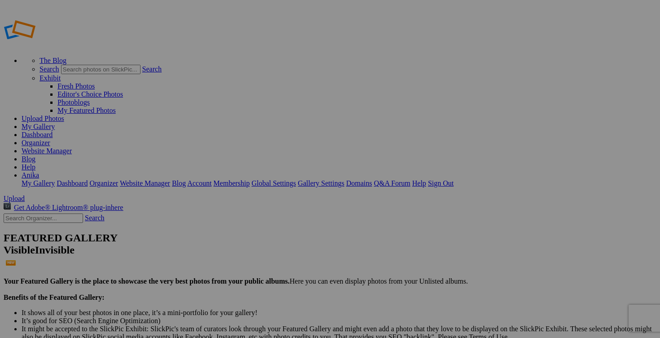
type input "PRINTEMPS FEMME M-L-XL-XXL"
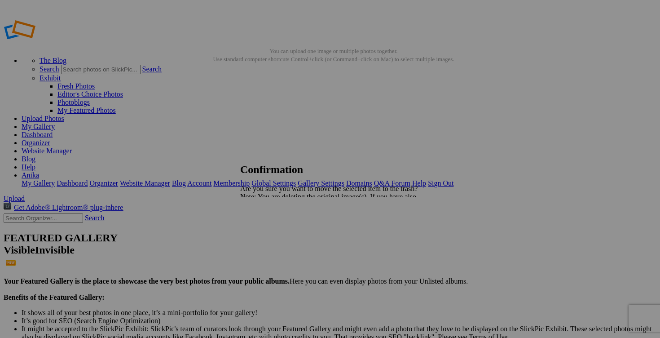
click at [270, 230] on link "Yes" at bounding box center [265, 228] width 10 height 8
drag, startPoint x: 261, startPoint y: 174, endPoint x: 230, endPoint y: 173, distance: 31.4
type input "2 POUR 1"
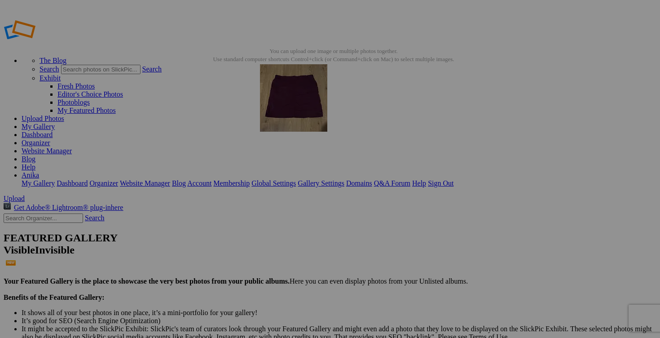
drag, startPoint x: 490, startPoint y: 128, endPoint x: 389, endPoint y: 129, distance: 100.6
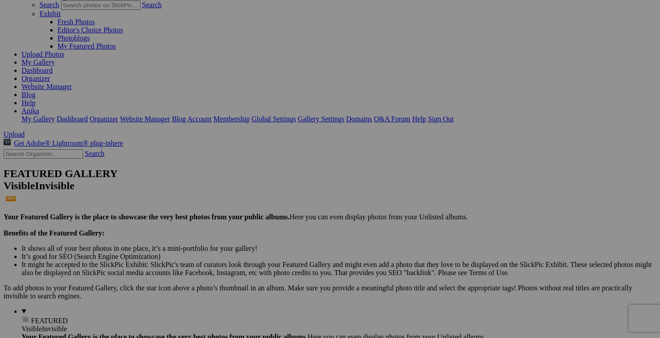
scroll to position [93, 0]
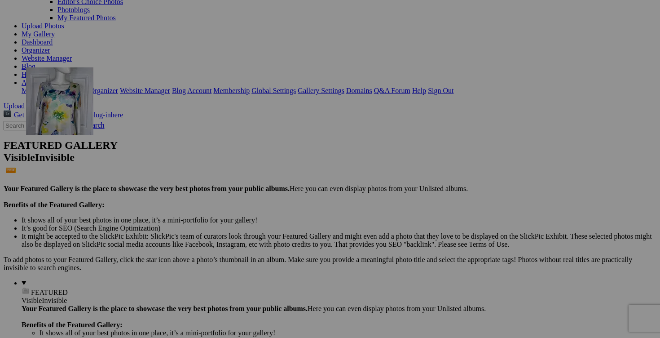
drag, startPoint x: 555, startPoint y: 165, endPoint x: 156, endPoint y: 146, distance: 399.7
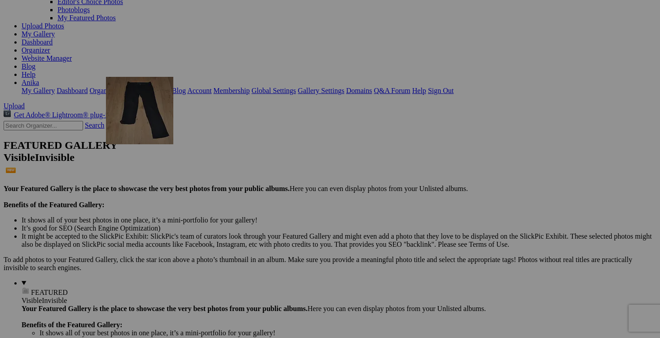
drag, startPoint x: 334, startPoint y: 159, endPoint x: 235, endPoint y: 155, distance: 98.9
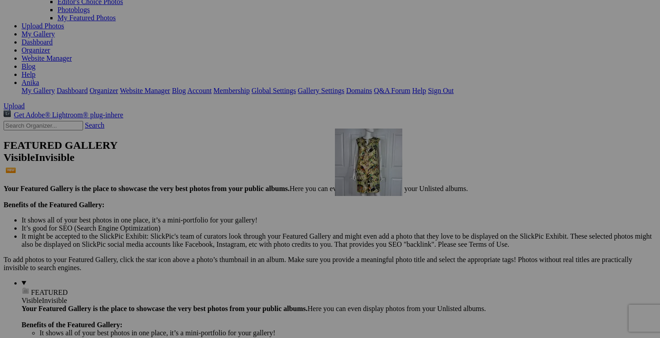
drag, startPoint x: 486, startPoint y: 293, endPoint x: 464, endPoint y: 207, distance: 89.0
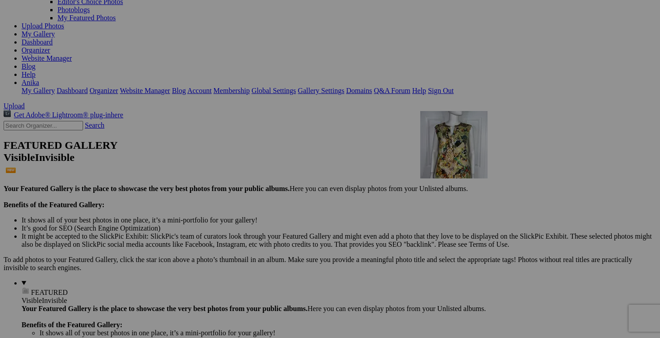
drag, startPoint x: 565, startPoint y: 283, endPoint x: 550, endPoint y: 189, distance: 94.7
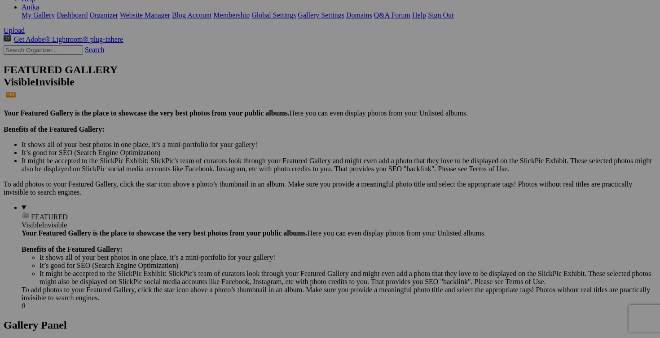
scroll to position [203, 0]
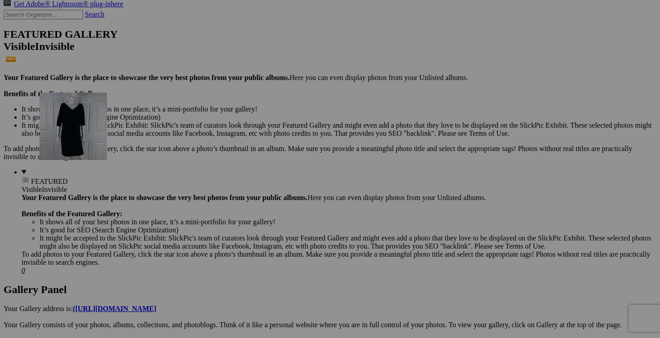
drag, startPoint x: 250, startPoint y: 178, endPoint x: 167, endPoint y: 164, distance: 83.8
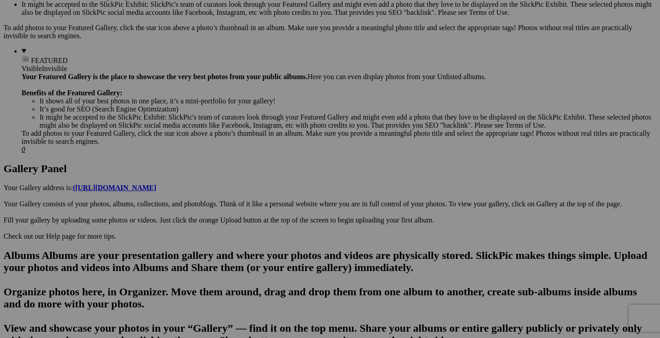
scroll to position [336, 0]
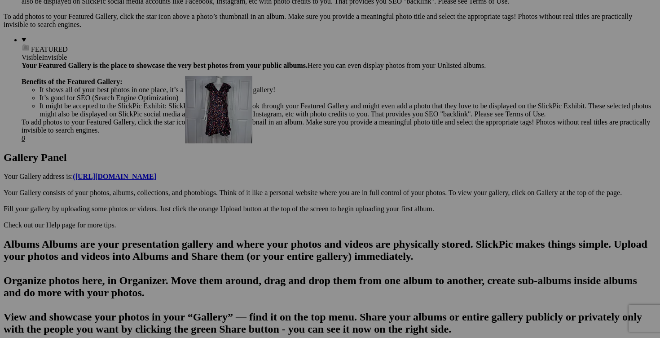
drag, startPoint x: 416, startPoint y: 157, endPoint x: 314, endPoint y: 154, distance: 101.6
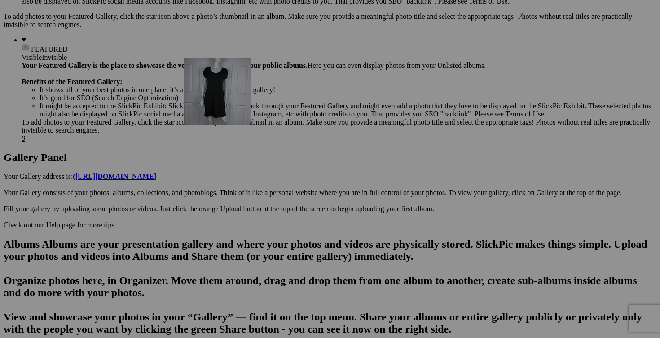
drag, startPoint x: 486, startPoint y: 146, endPoint x: 302, endPoint y: 124, distance: 185.4
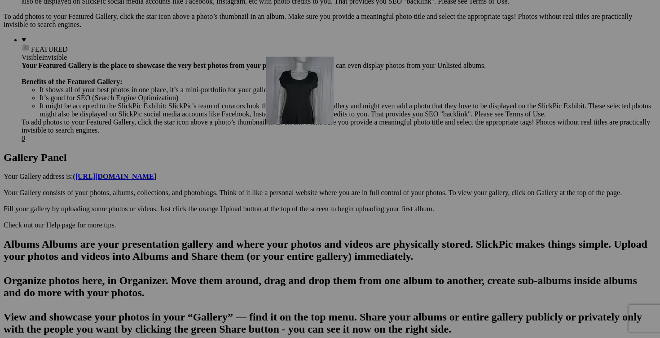
drag, startPoint x: 556, startPoint y: 149, endPoint x: 396, endPoint y: 134, distance: 161.0
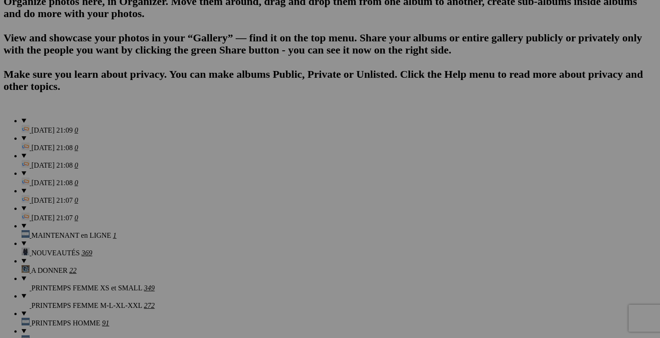
scroll to position [616, 0]
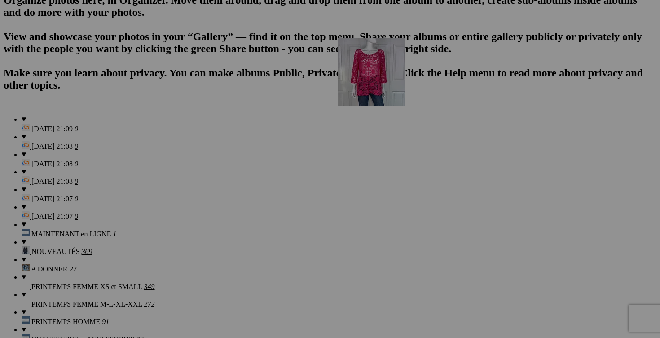
drag, startPoint x: 577, startPoint y: 84, endPoint x: 467, endPoint y: 108, distance: 112.5
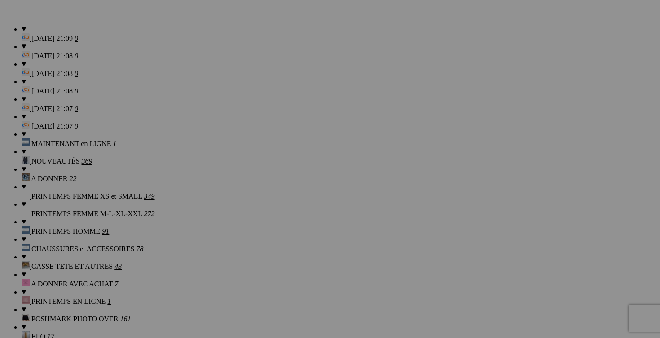
scroll to position [716, 0]
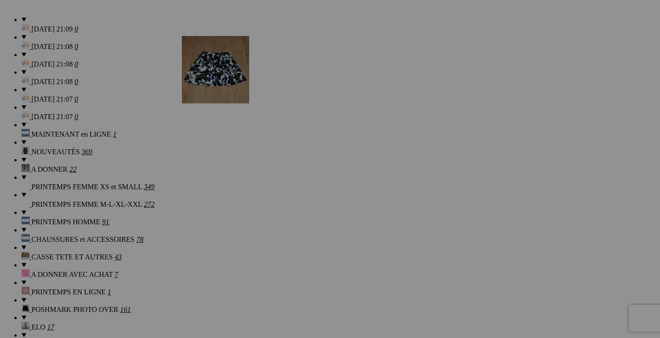
drag, startPoint x: 393, startPoint y: 110, endPoint x: 311, endPoint y: 114, distance: 81.4
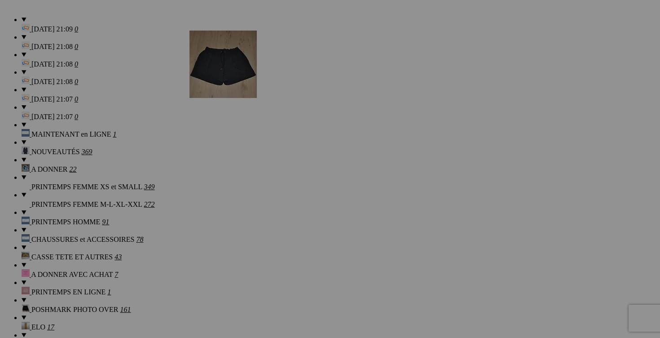
drag, startPoint x: 481, startPoint y: 128, endPoint x: 315, endPoint y: 104, distance: 167.4
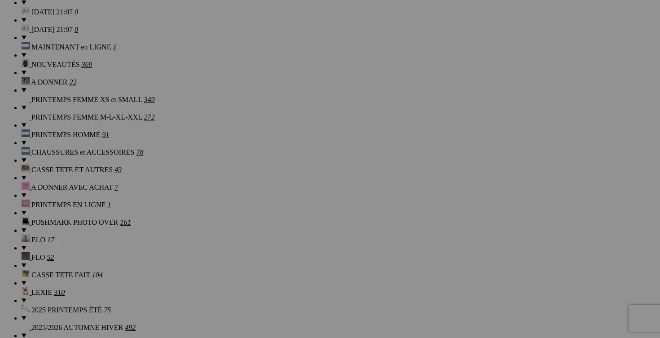
scroll to position [809, 0]
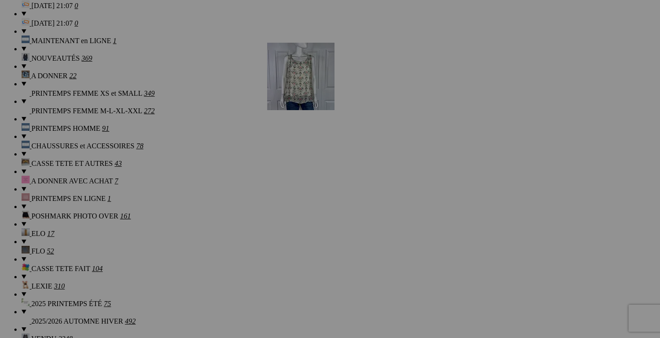
drag, startPoint x: 495, startPoint y: 134, endPoint x: 396, endPoint y: 119, distance: 100.4
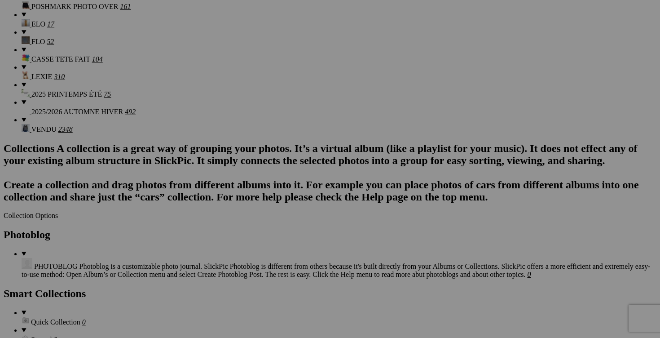
scroll to position [1031, 0]
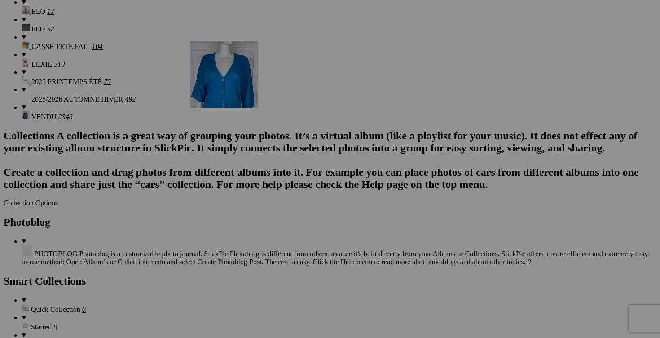
drag, startPoint x: 487, startPoint y: 134, endPoint x: 318, endPoint y: 118, distance: 170.1
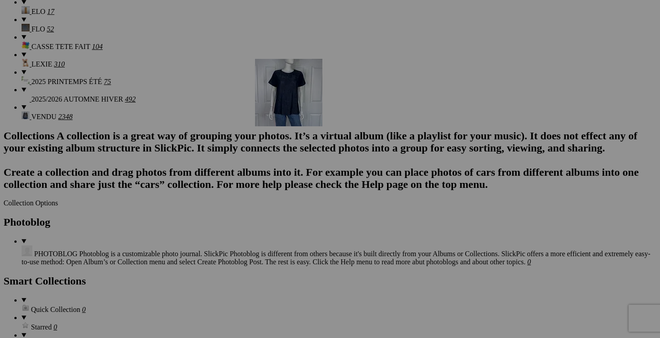
drag, startPoint x: 487, startPoint y: 138, endPoint x: 384, endPoint y: 137, distance: 102.4
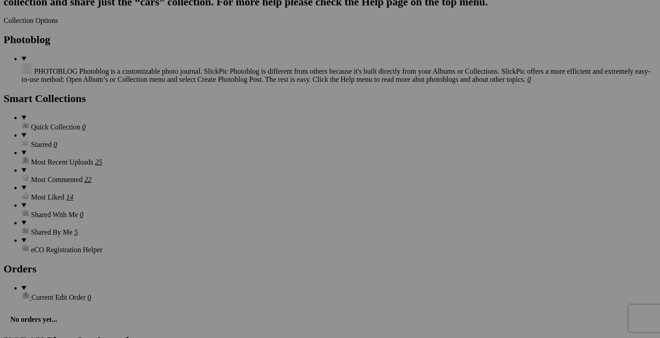
scroll to position [1257, 0]
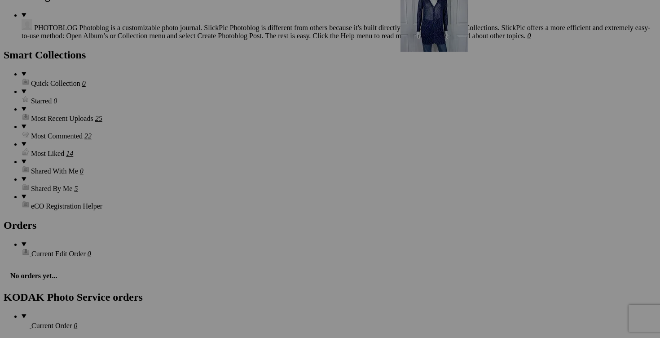
drag, startPoint x: 179, startPoint y: 149, endPoint x: 530, endPoint y: 62, distance: 361.3
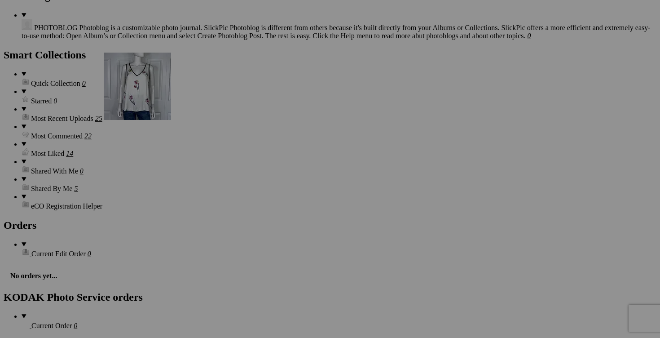
drag, startPoint x: 340, startPoint y: 136, endPoint x: 233, endPoint y: 129, distance: 107.1
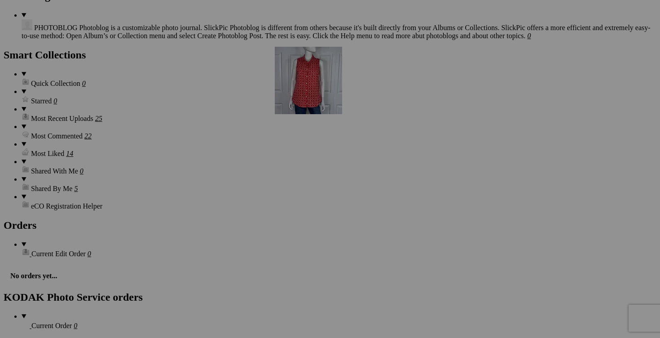
drag, startPoint x: 473, startPoint y: 141, endPoint x: 398, endPoint y: 118, distance: 77.7
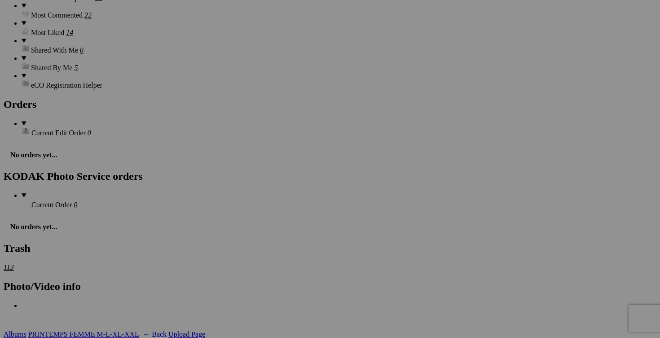
scroll to position [1380, 0]
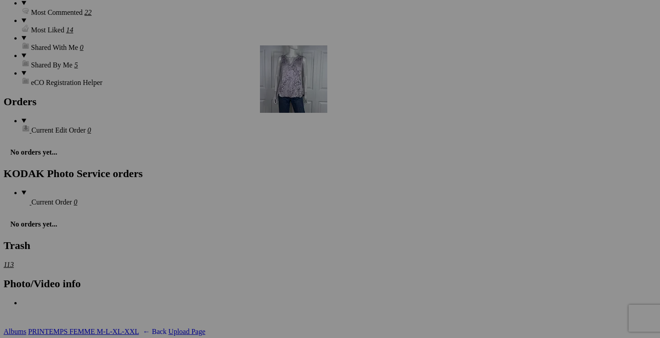
drag, startPoint x: 478, startPoint y: 136, endPoint x: 389, endPoint y: 124, distance: 89.3
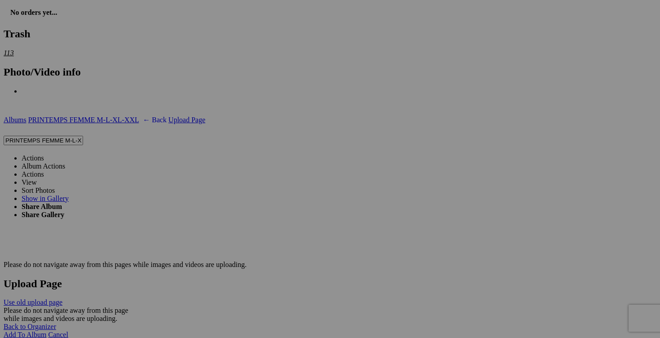
scroll to position [1594, 0]
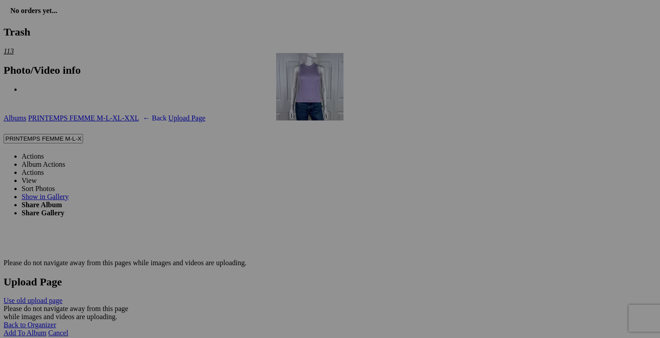
drag, startPoint x: 507, startPoint y: 128, endPoint x: 406, endPoint y: 131, distance: 101.1
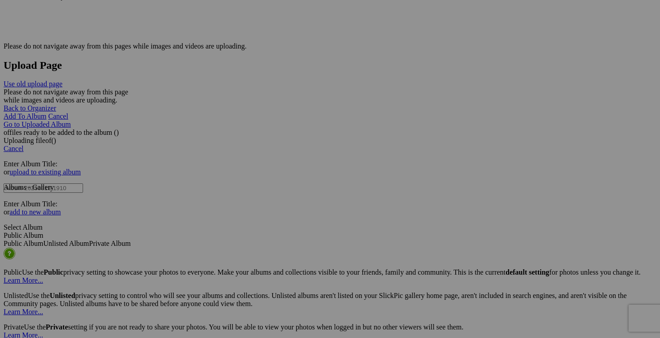
scroll to position [1819, 0]
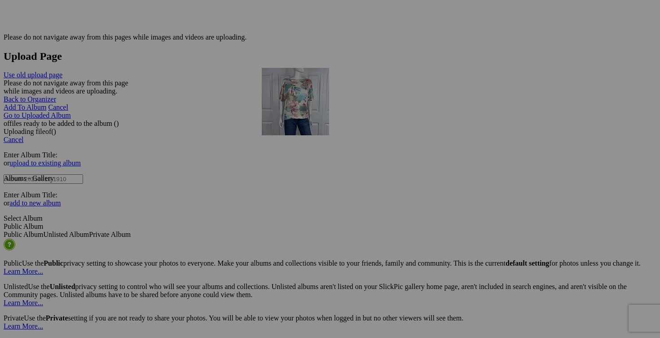
drag, startPoint x: 497, startPoint y: 142, endPoint x: 388, endPoint y: 132, distance: 109.6
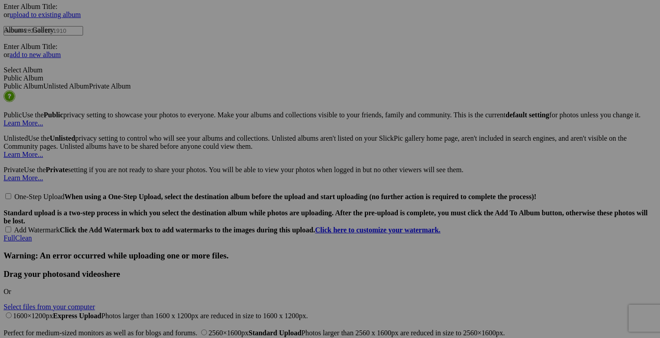
scroll to position [1969, 0]
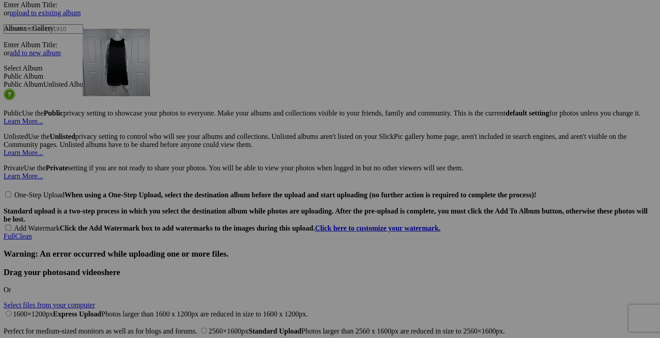
drag, startPoint x: 328, startPoint y: 109, endPoint x: 212, endPoint y: 107, distance: 116.4
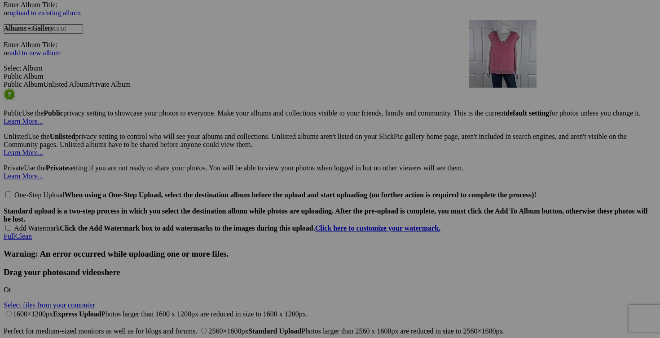
drag, startPoint x: 178, startPoint y: 220, endPoint x: 565, endPoint y: 98, distance: 406.3
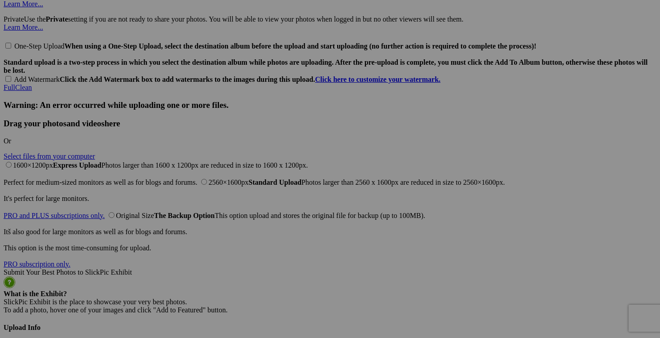
scroll to position [2134, 0]
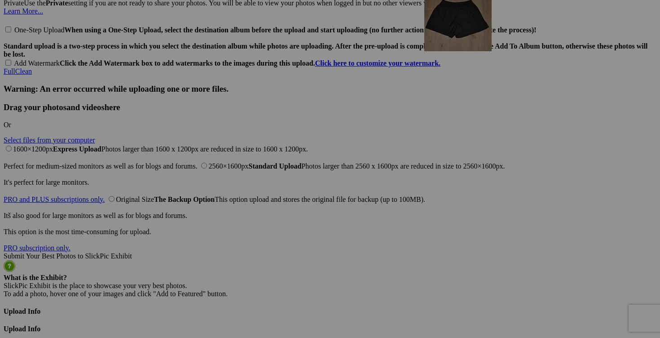
drag, startPoint x: 177, startPoint y: 169, endPoint x: 552, endPoint y: 60, distance: 390.6
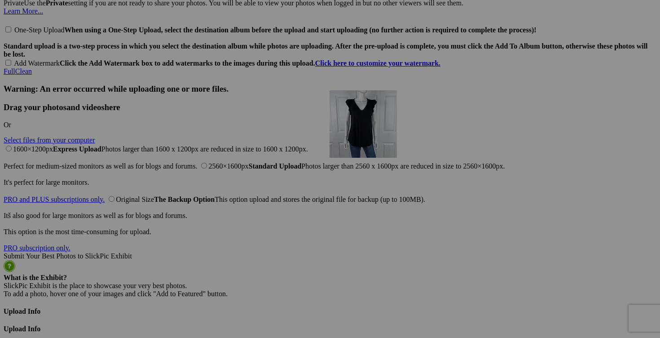
drag, startPoint x: 569, startPoint y: 170, endPoint x: 459, endPoint y: 168, distance: 109.6
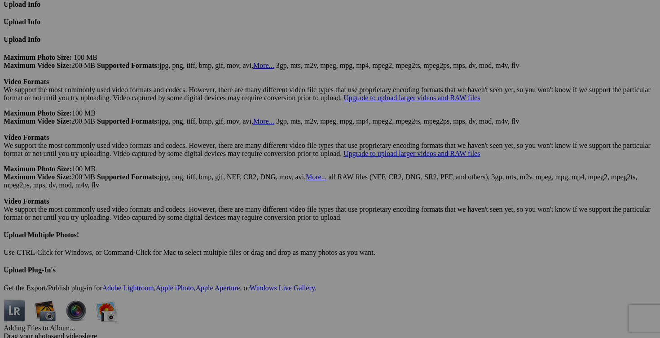
scroll to position [2500, 0]
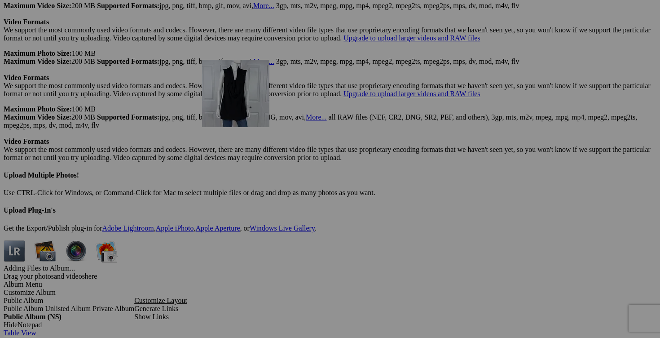
drag, startPoint x: 420, startPoint y: 137, endPoint x: 329, endPoint y: 134, distance: 90.3
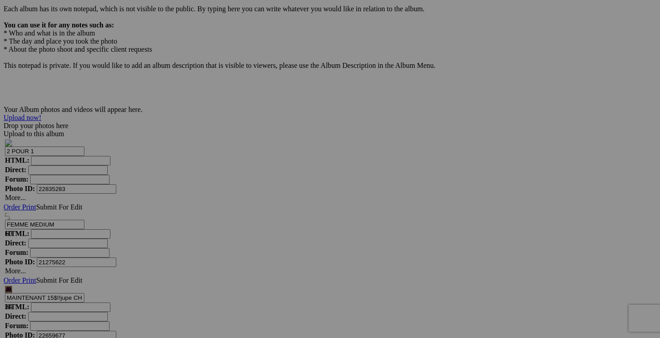
scroll to position [2866, 0]
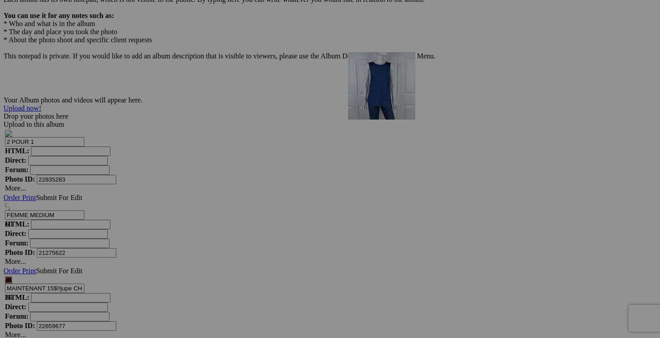
drag, startPoint x: 555, startPoint y: 121, endPoint x: 477, endPoint y: 128, distance: 78.4
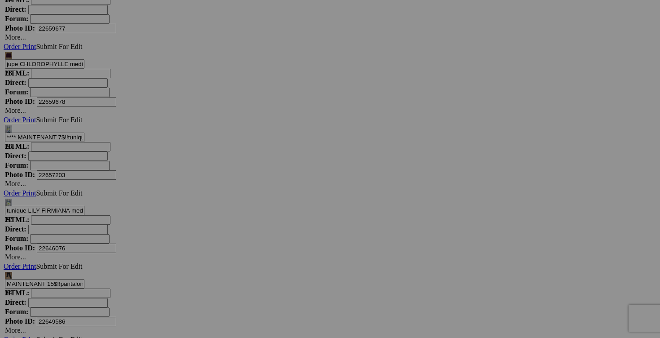
scroll to position [3171, 0]
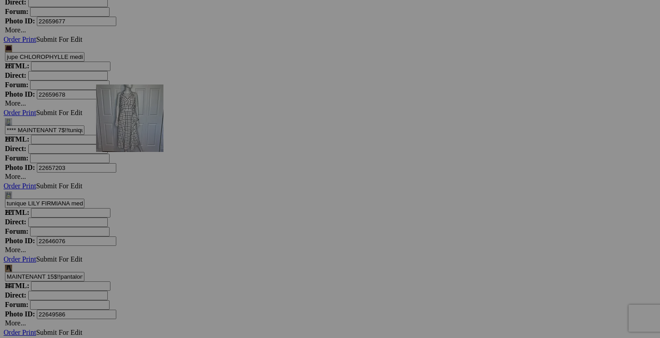
drag, startPoint x: 319, startPoint y: 160, endPoint x: 223, endPoint y: 155, distance: 95.8
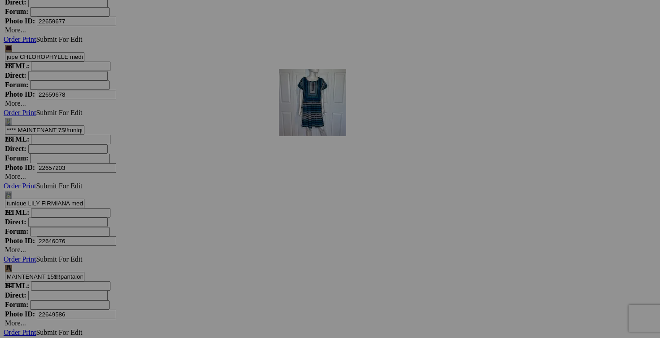
drag, startPoint x: 486, startPoint y: 155, endPoint x: 408, endPoint y: 146, distance: 78.6
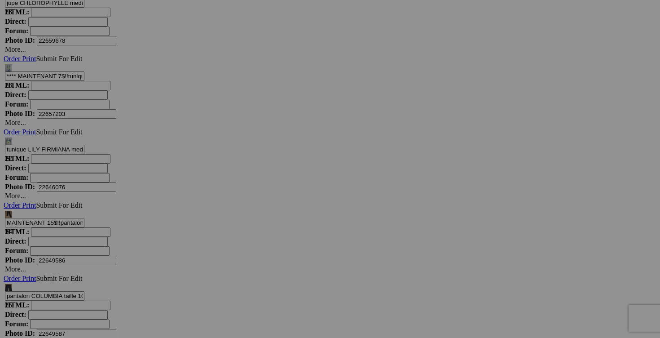
scroll to position [3242, 0]
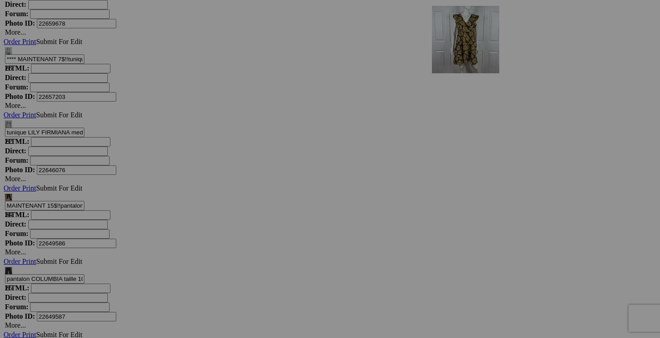
drag, startPoint x: 166, startPoint y: 211, endPoint x: 559, endPoint y: 82, distance: 413.5
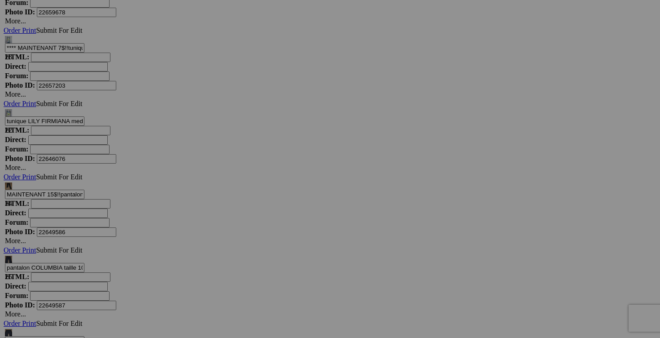
scroll to position [3254, 0]
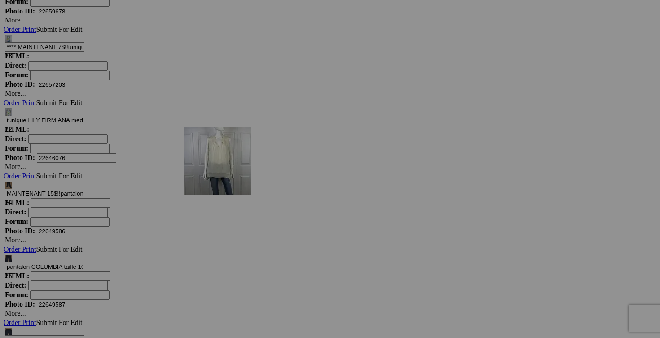
drag, startPoint x: 390, startPoint y: 208, endPoint x: 314, endPoint y: 205, distance: 76.4
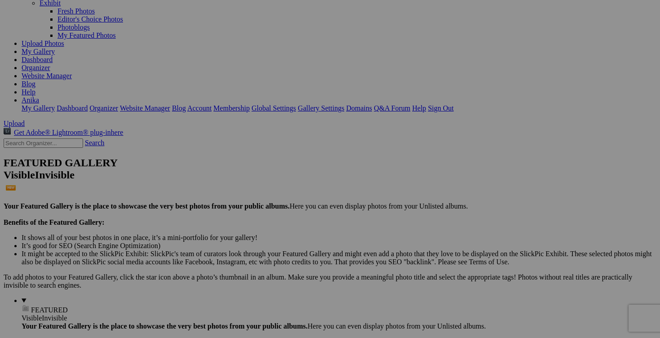
scroll to position [0, 0]
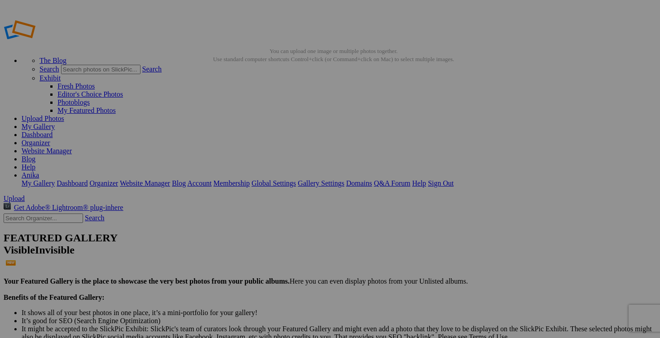
click at [50, 139] on link "Organizer" at bounding box center [36, 143] width 29 height 8
click at [55, 123] on link "My Gallery" at bounding box center [38, 127] width 33 height 8
drag, startPoint x: 265, startPoint y: 173, endPoint x: 209, endPoint y: 172, distance: 56.2
type input "AUTOMNE FEMME XS"
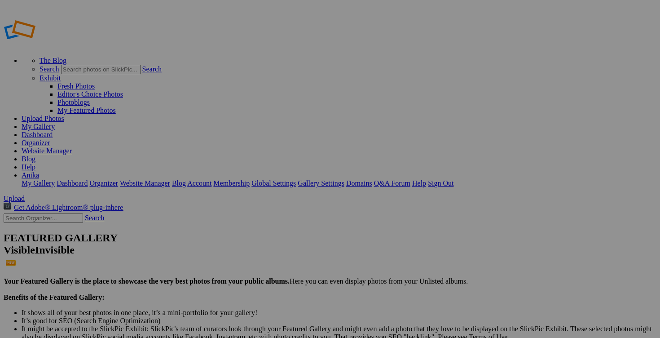
drag, startPoint x: 348, startPoint y: 171, endPoint x: 287, endPoint y: 169, distance: 60.2
type input "AUTOMNE FEMME SMALL"
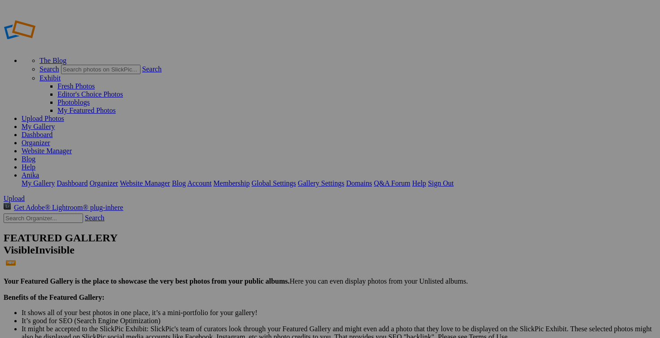
scroll to position [0, 0]
drag, startPoint x: 421, startPoint y: 171, endPoint x: 371, endPoint y: 170, distance: 49.9
type input "AUTOMNE FEMME MEDIUM"
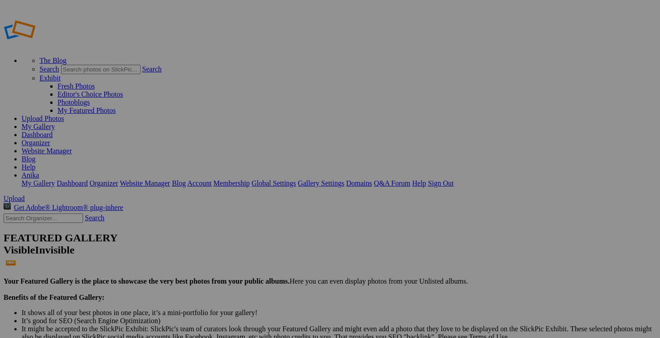
scroll to position [0, 0]
drag, startPoint x: 504, startPoint y: 173, endPoint x: 458, endPoint y: 172, distance: 45.4
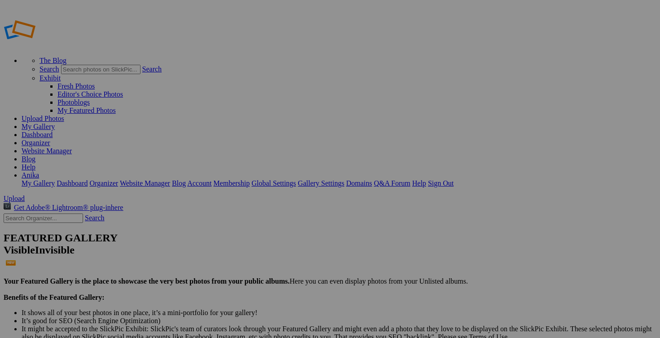
type input "AUTOMNE FEMME L-XL-XXXL"
drag, startPoint x: 584, startPoint y: 172, endPoint x: 529, endPoint y: 172, distance: 55.3
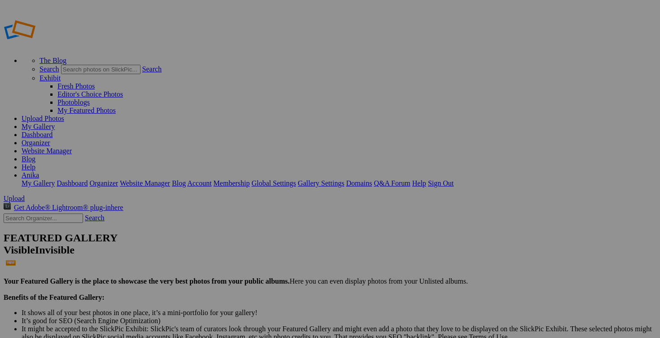
type input "AUTOMNE HOMME"
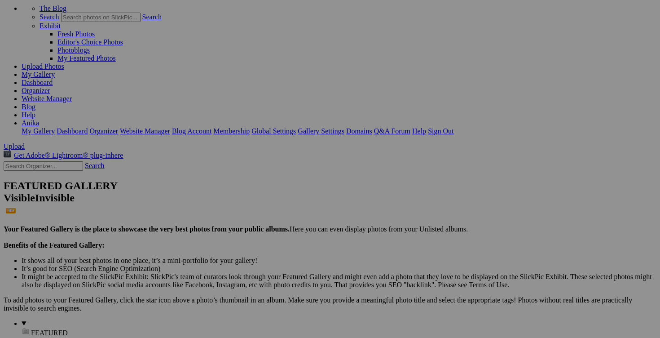
scroll to position [58, 0]
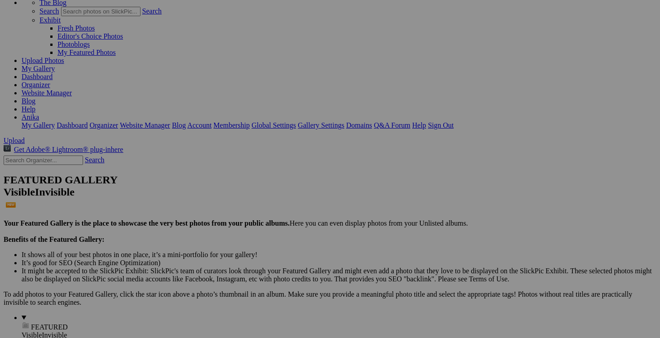
click at [248, 206] on span "Yes" at bounding box center [243, 204] width 10 height 8
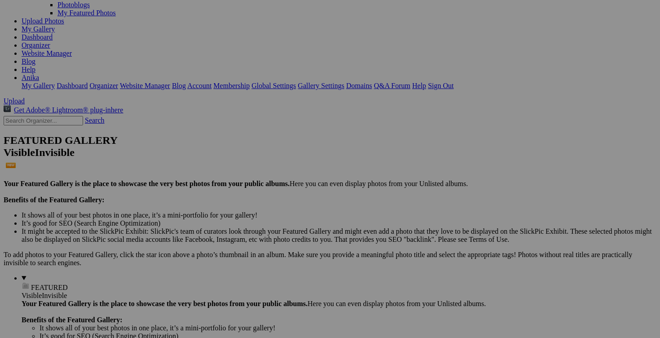
scroll to position [81, 0]
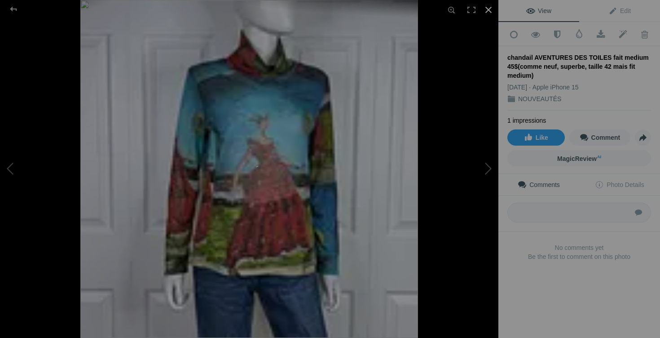
click at [489, 13] on div at bounding box center [489, 10] width 20 height 20
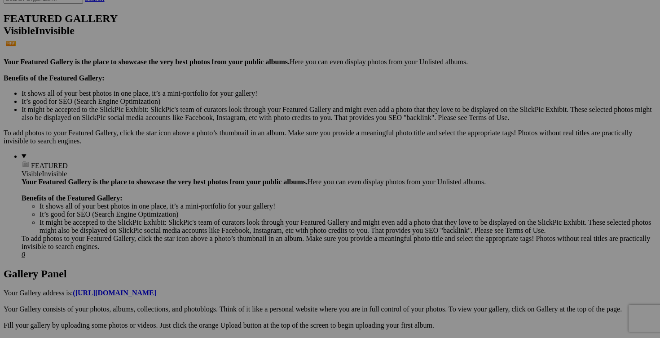
scroll to position [225, 0]
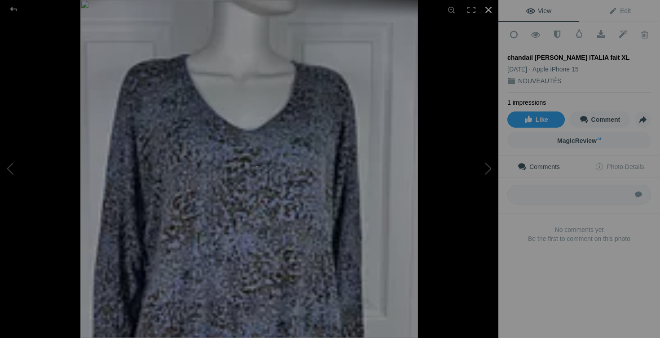
click at [489, 9] on div at bounding box center [489, 10] width 20 height 20
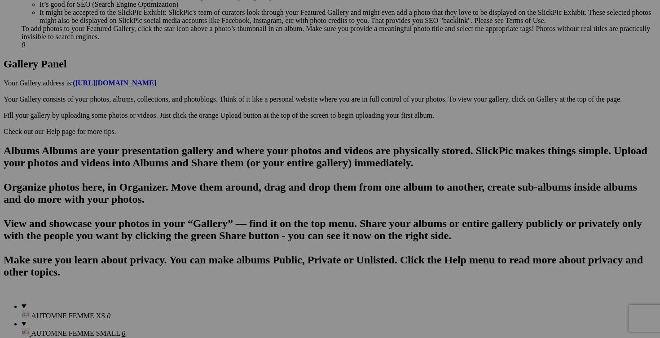
scroll to position [437, 0]
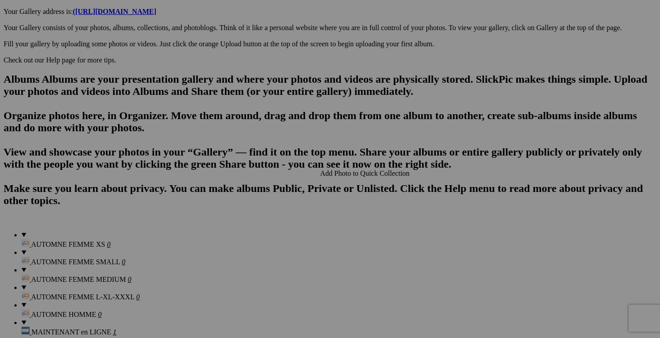
scroll to position [505, 0]
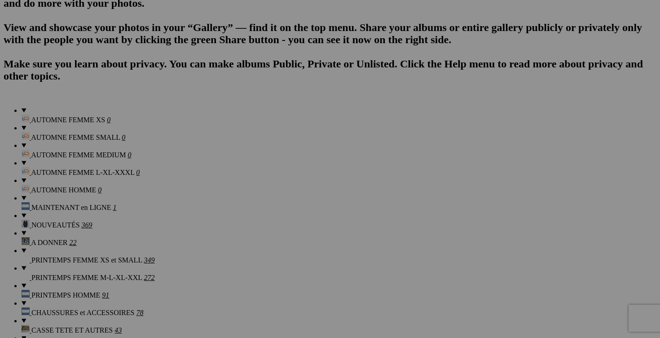
scroll to position [632, 0]
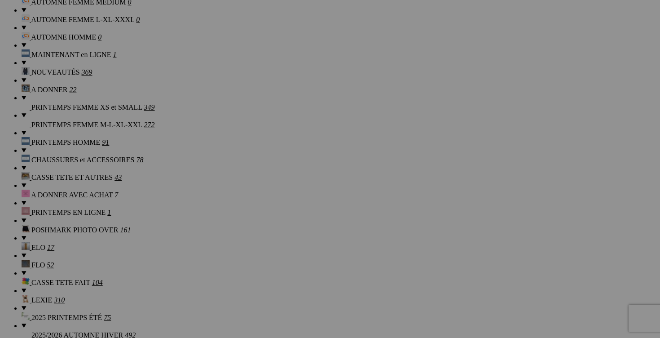
scroll to position [778, 0]
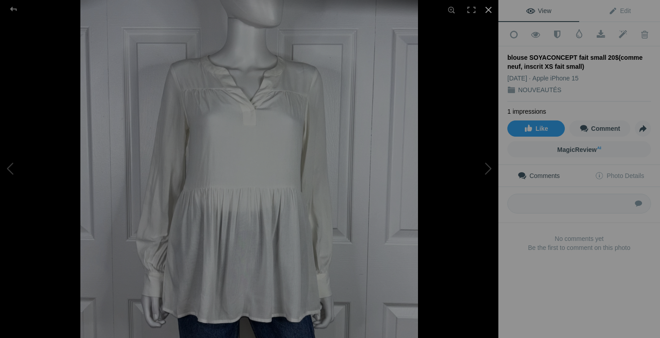
click at [490, 8] on div at bounding box center [489, 10] width 20 height 20
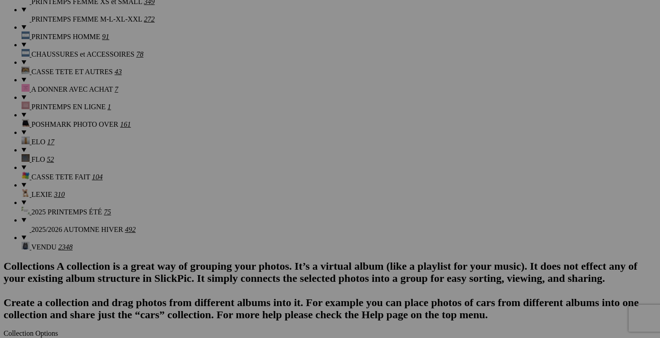
scroll to position [905, 0]
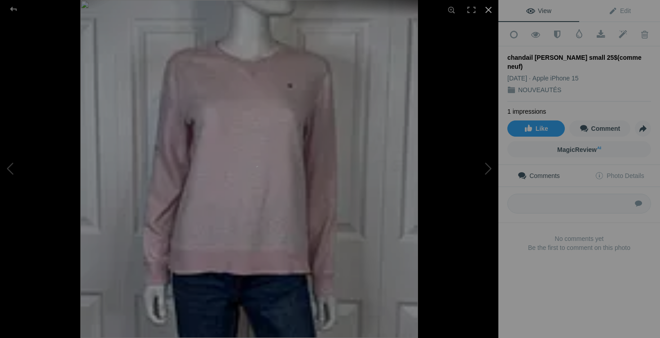
click at [489, 10] on div at bounding box center [489, 10] width 20 height 20
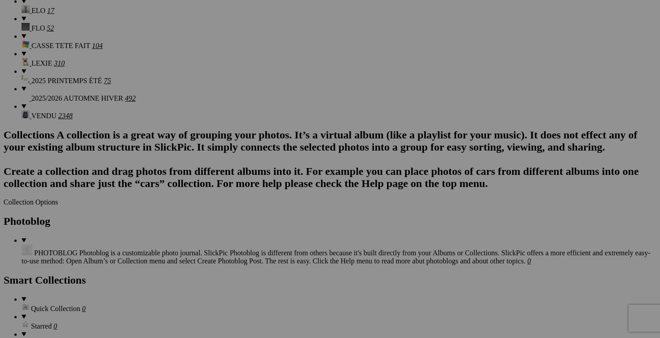
scroll to position [1020, 0]
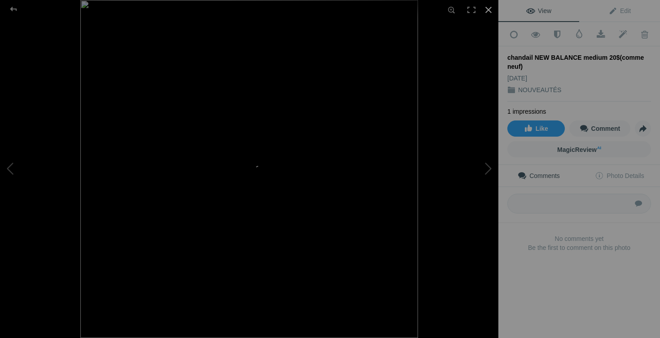
click at [488, 9] on div at bounding box center [489, 10] width 20 height 20
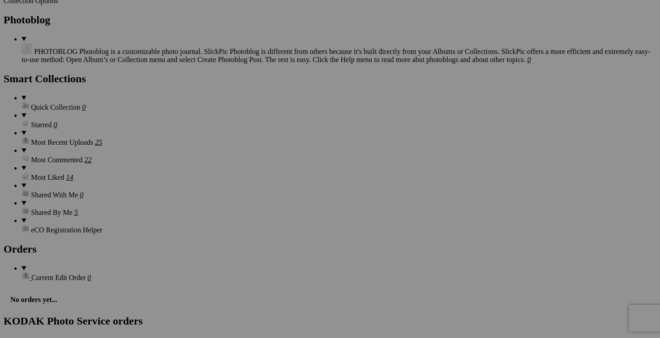
scroll to position [1217, 0]
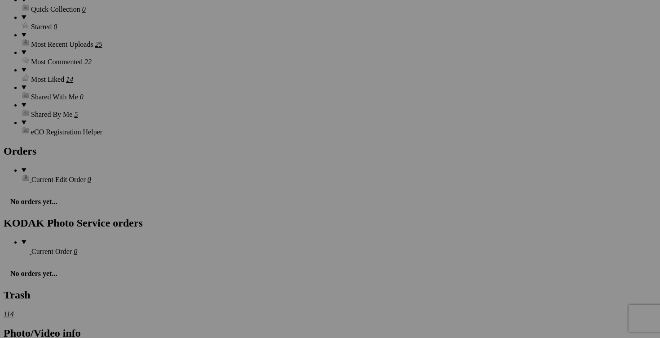
scroll to position [1320, 0]
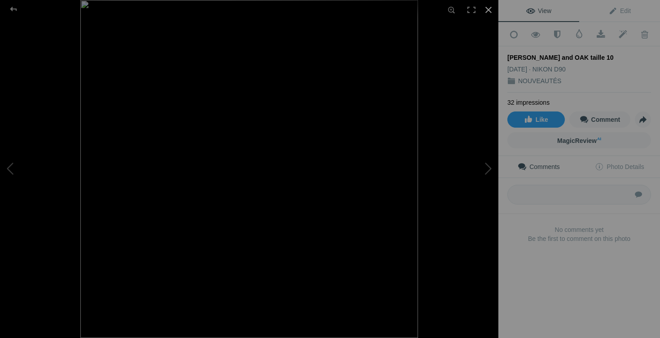
click at [487, 10] on div at bounding box center [489, 10] width 20 height 20
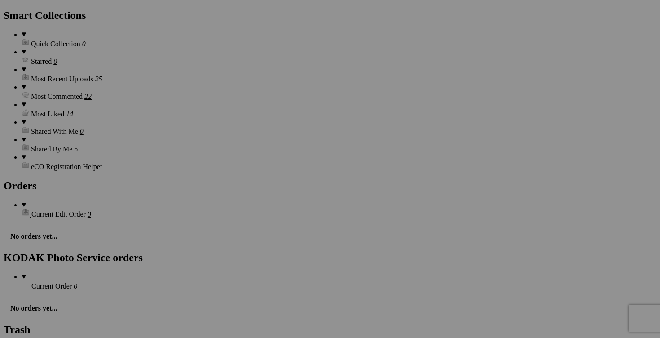
scroll to position [1264, 0]
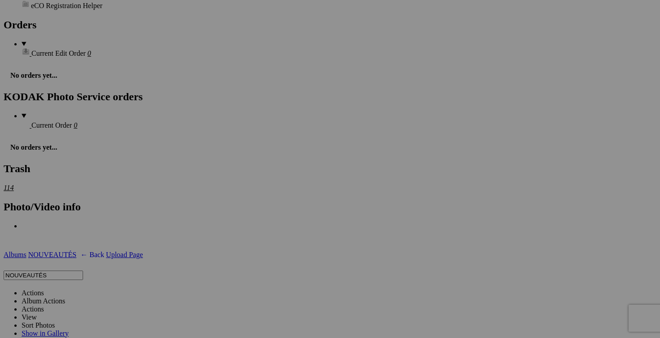
scroll to position [1446, 0]
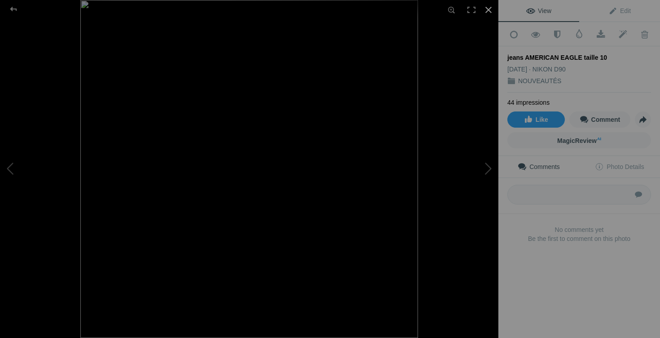
click at [490, 10] on div at bounding box center [489, 10] width 20 height 20
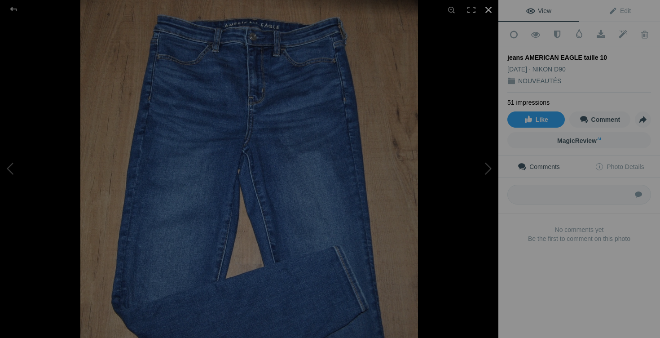
click at [488, 9] on div at bounding box center [489, 10] width 20 height 20
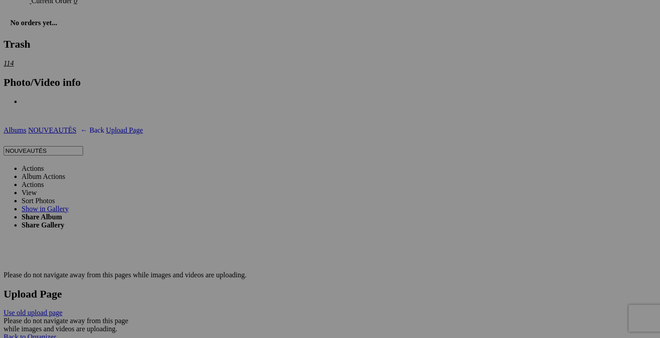
scroll to position [1634, 0]
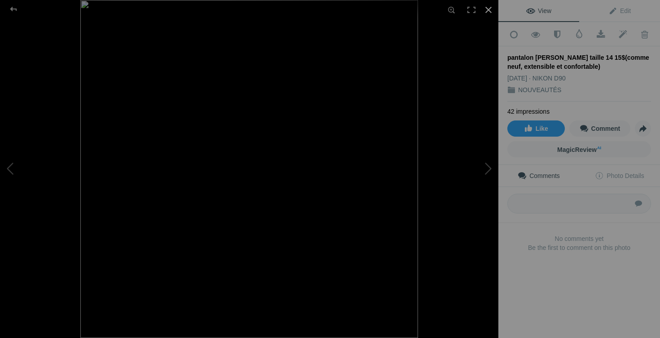
click at [493, 11] on div at bounding box center [489, 10] width 20 height 20
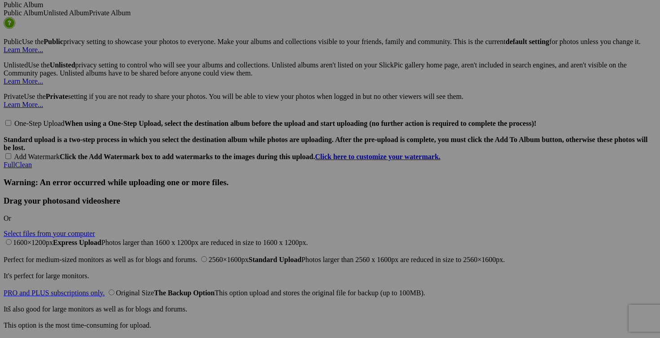
scroll to position [2030, 0]
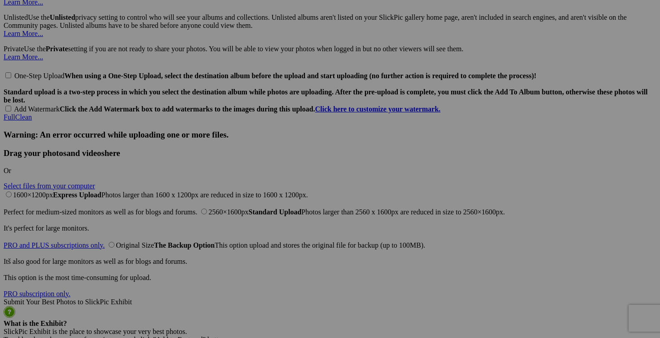
scroll to position [2095, 0]
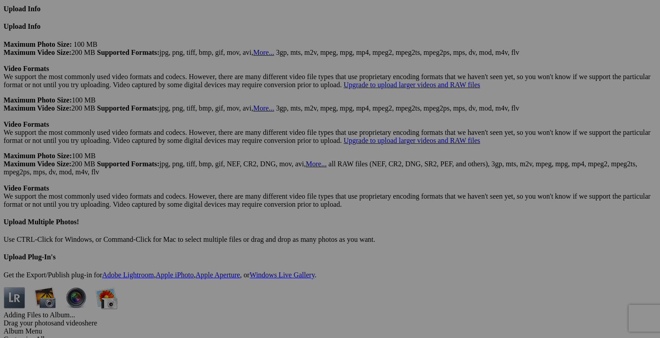
scroll to position [2445, 0]
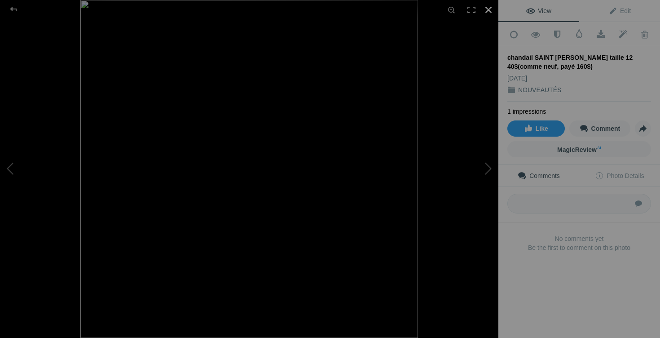
click at [486, 12] on div at bounding box center [489, 10] width 20 height 20
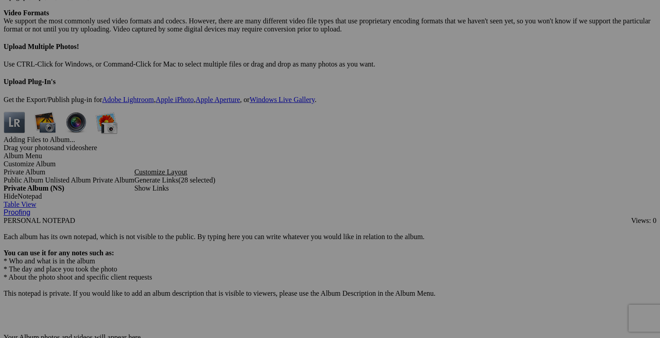
scroll to position [2613, 0]
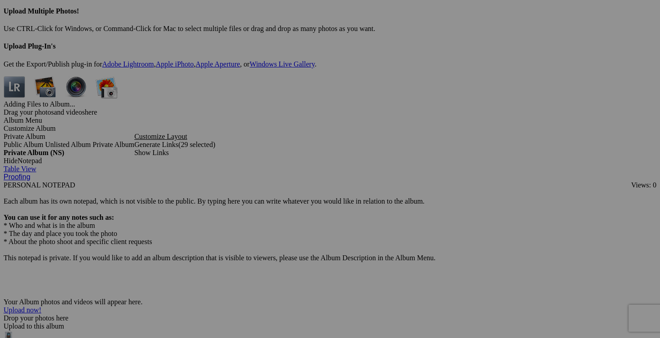
scroll to position [2651, 0]
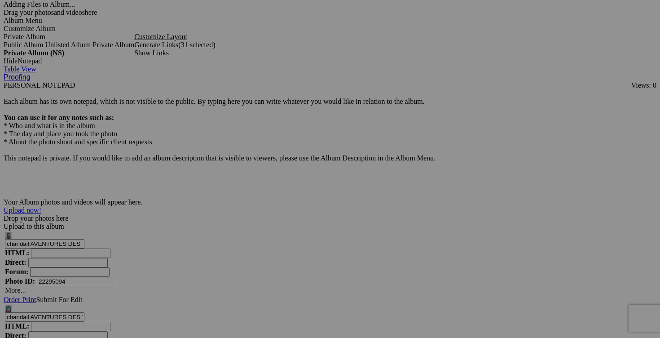
scroll to position [2748, 0]
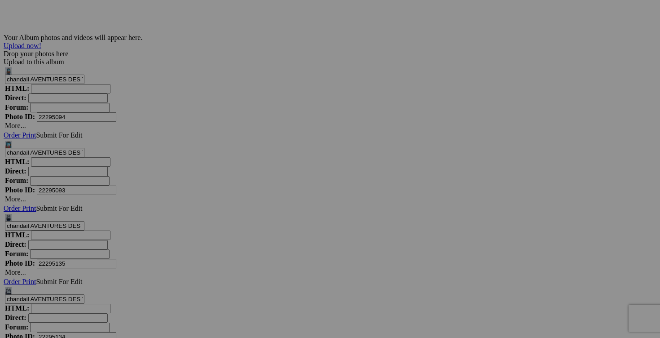
scroll to position [2955, 0]
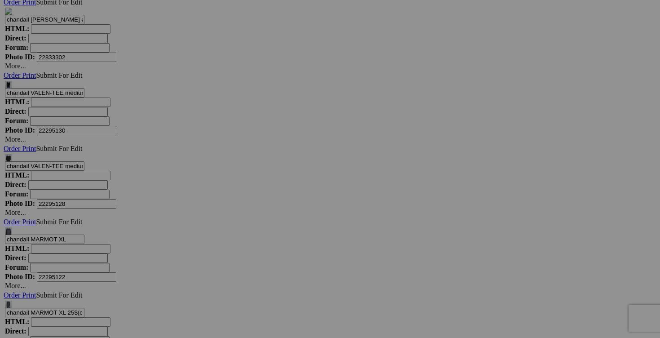
scroll to position [3395, 0]
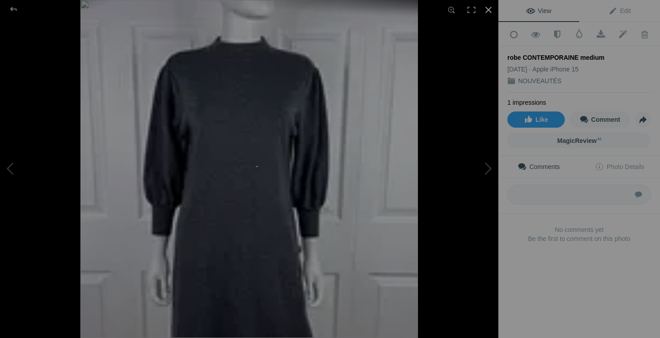
click at [490, 9] on div at bounding box center [489, 10] width 20 height 20
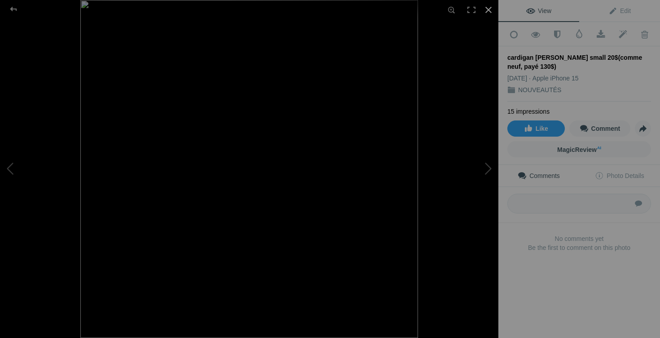
click at [489, 12] on div at bounding box center [489, 10] width 20 height 20
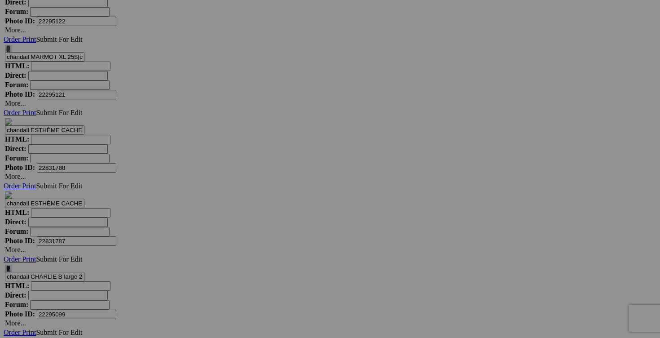
scroll to position [3601, 0]
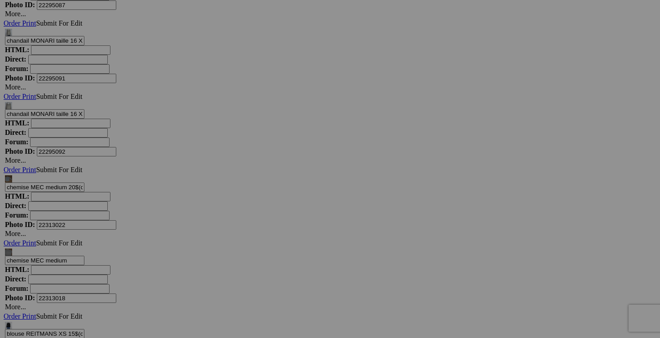
scroll to position [4122, 0]
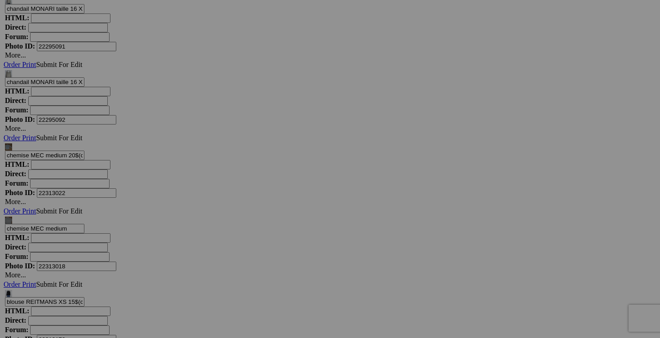
scroll to position [4196, 0]
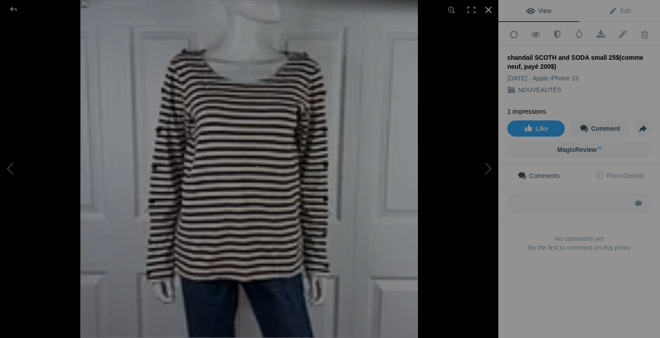
click at [489, 11] on div at bounding box center [489, 10] width 20 height 20
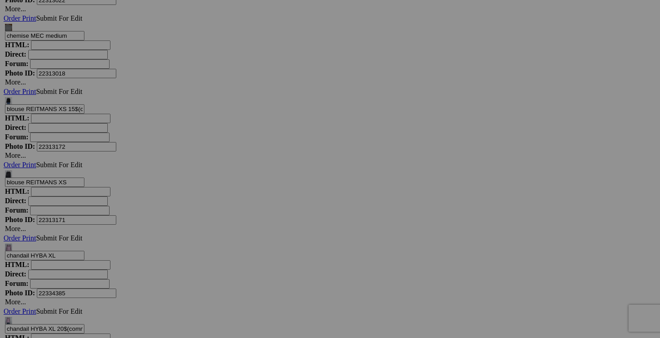
scroll to position [4359, 0]
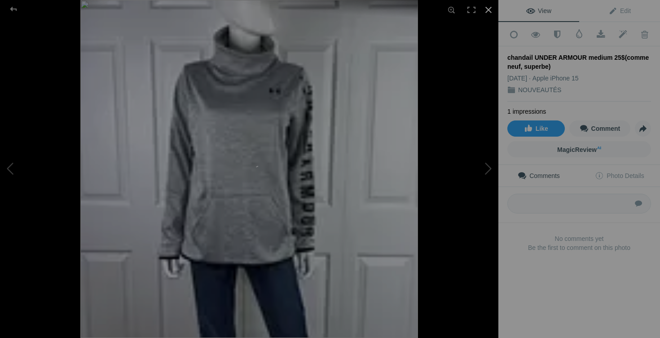
click at [491, 13] on div at bounding box center [489, 10] width 20 height 20
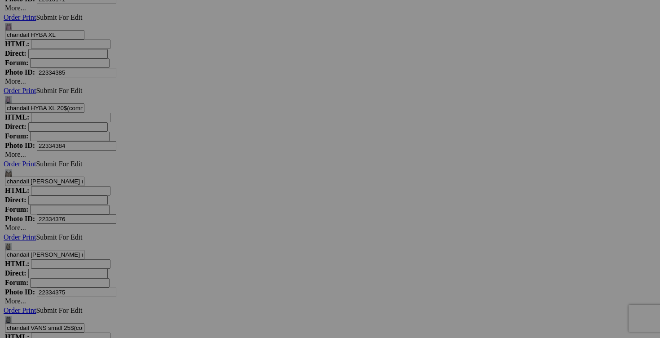
scroll to position [4598, 0]
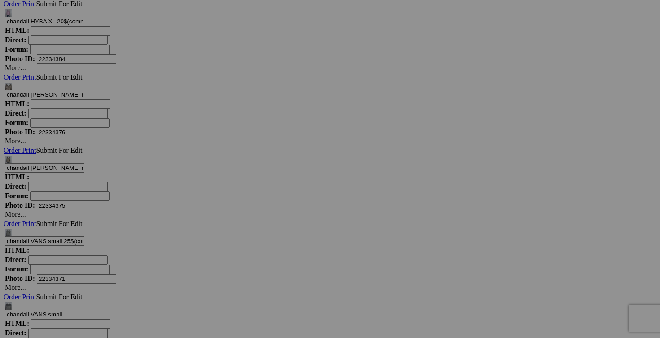
scroll to position [4655, 0]
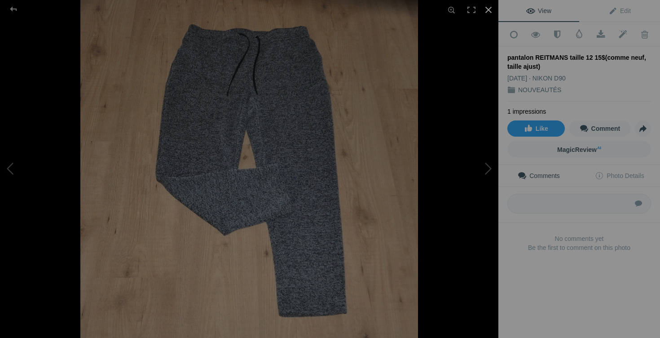
click at [493, 10] on div at bounding box center [489, 10] width 20 height 20
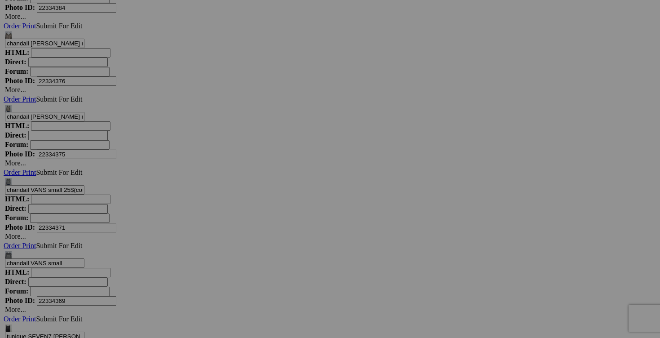
scroll to position [4715, 0]
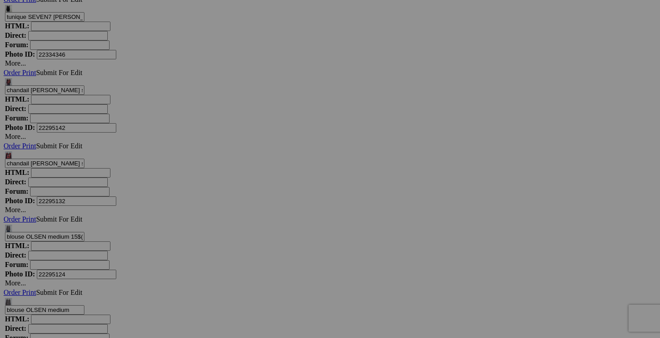
scroll to position [5102, 0]
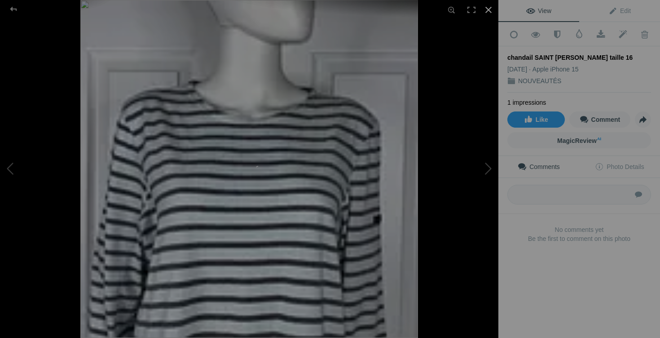
click at [490, 9] on div at bounding box center [489, 10] width 20 height 20
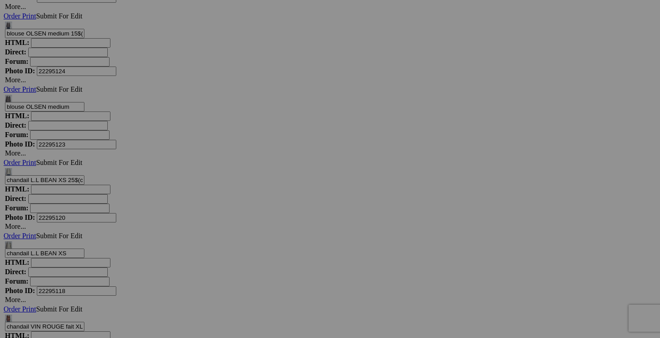
scroll to position [5307, 0]
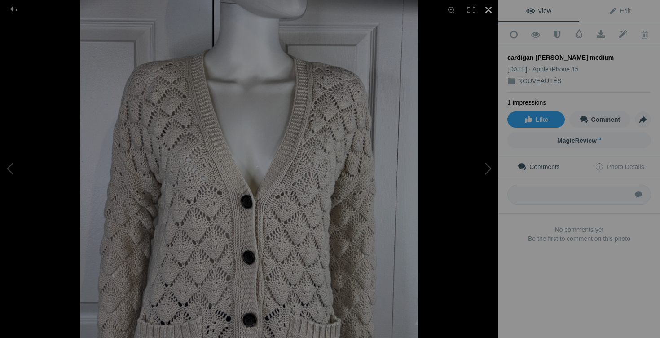
click at [490, 8] on div at bounding box center [489, 10] width 20 height 20
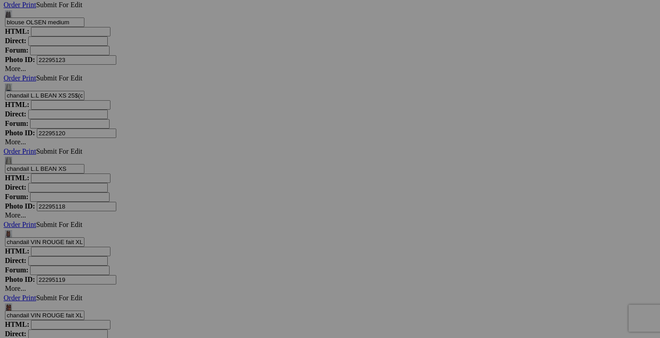
scroll to position [5385, 0]
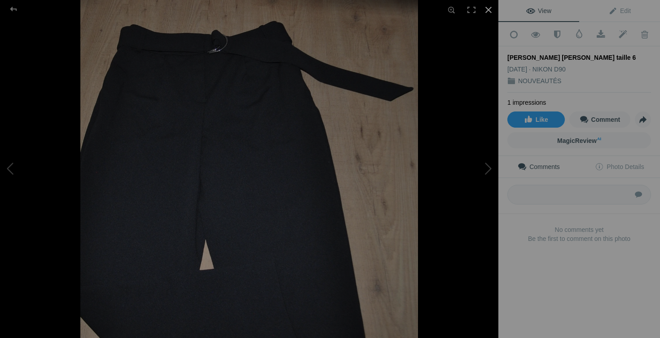
click at [492, 9] on div at bounding box center [489, 10] width 20 height 20
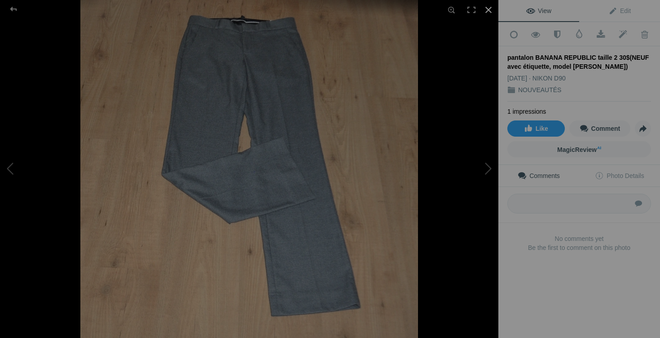
click at [492, 10] on div at bounding box center [489, 10] width 20 height 20
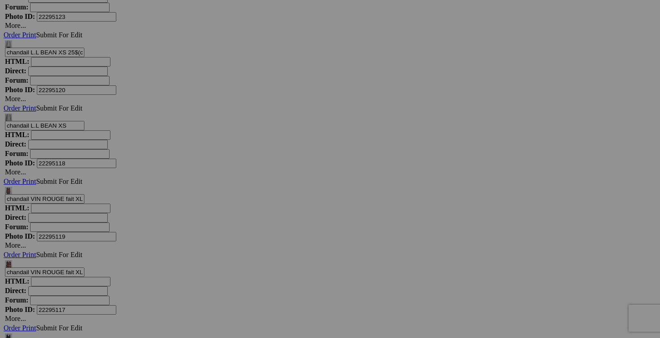
scroll to position [5441, 0]
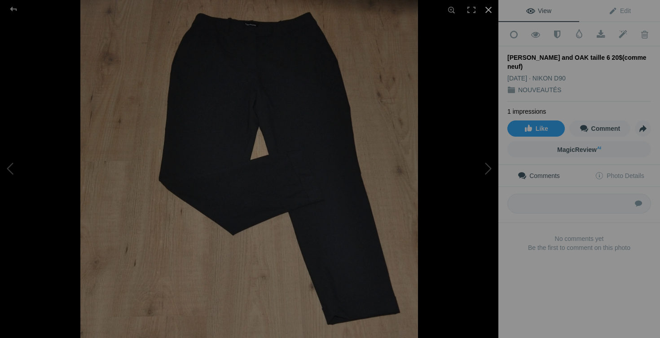
click at [487, 12] on div at bounding box center [489, 10] width 20 height 20
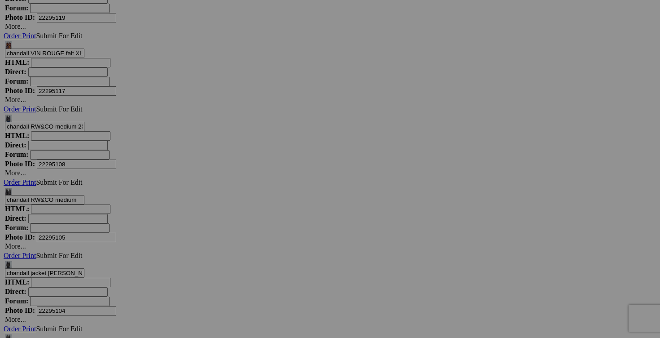
scroll to position [5682, 0]
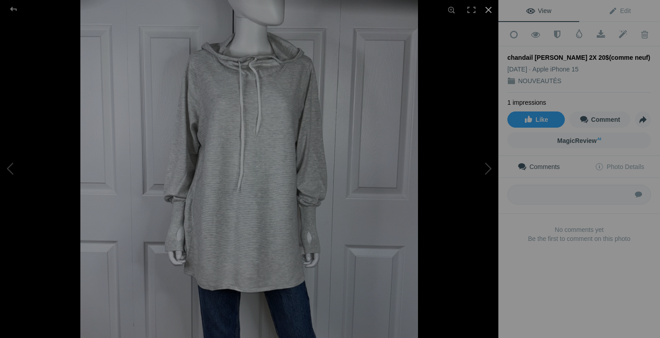
click at [494, 9] on div at bounding box center [489, 10] width 20 height 20
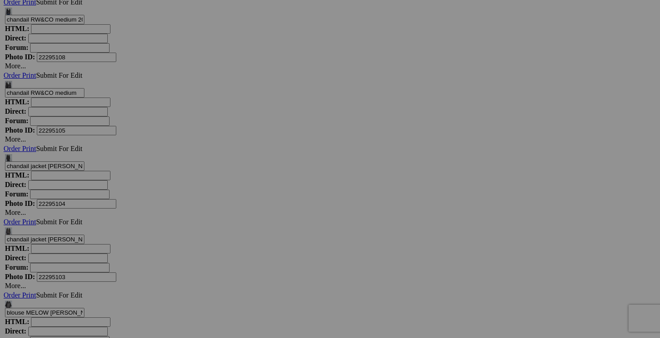
scroll to position [5818, 0]
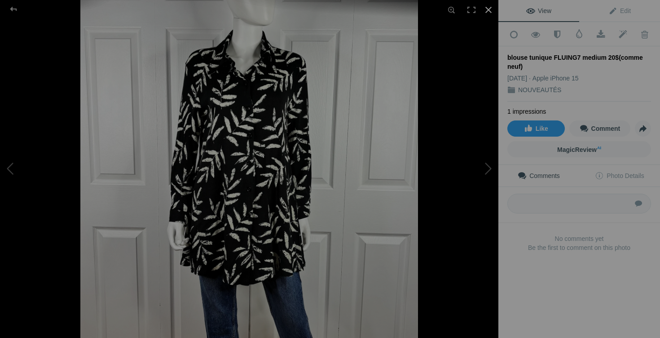
click at [492, 13] on div at bounding box center [489, 10] width 20 height 20
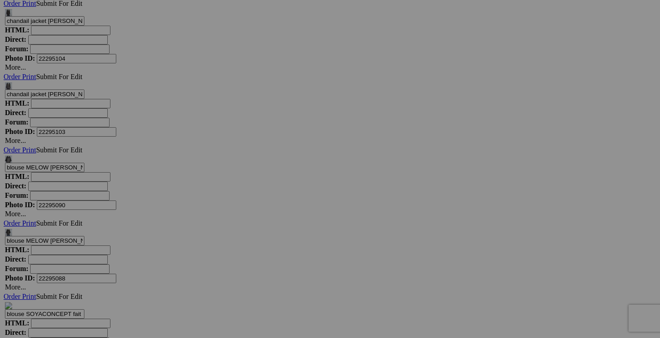
scroll to position [5908, 0]
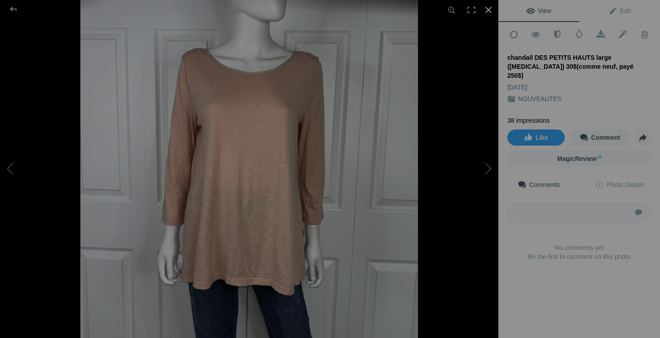
click at [488, 11] on div at bounding box center [489, 10] width 20 height 20
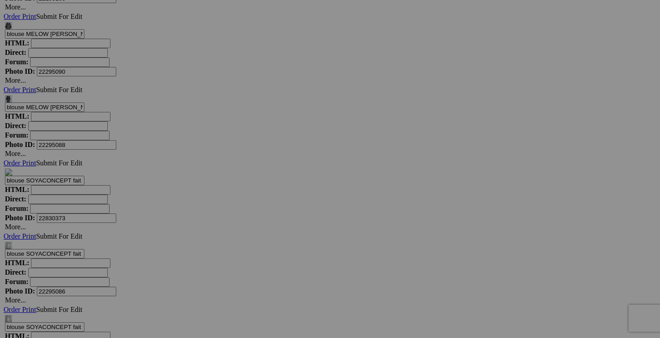
scroll to position [6041, 0]
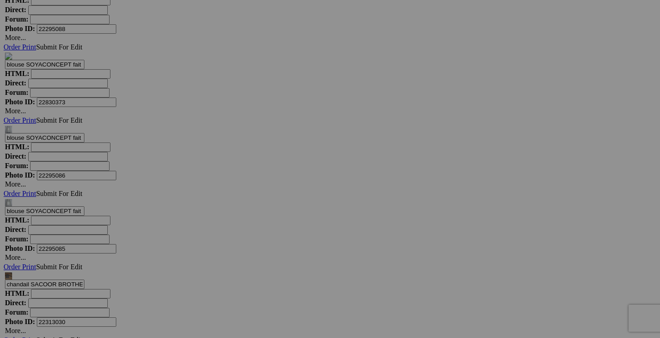
scroll to position [6154, 0]
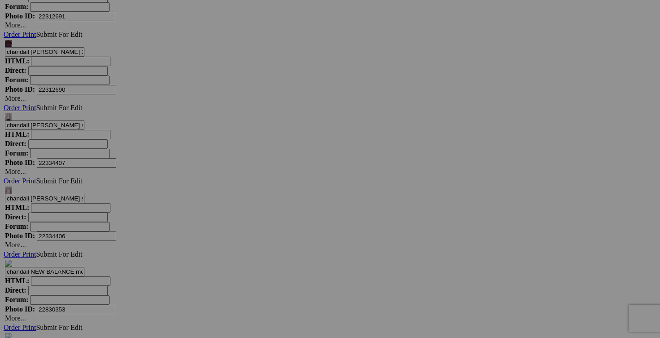
scroll to position [6605, 0]
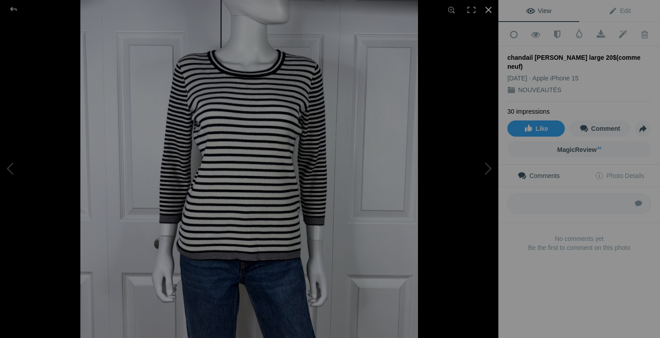
click at [488, 10] on div at bounding box center [489, 10] width 20 height 20
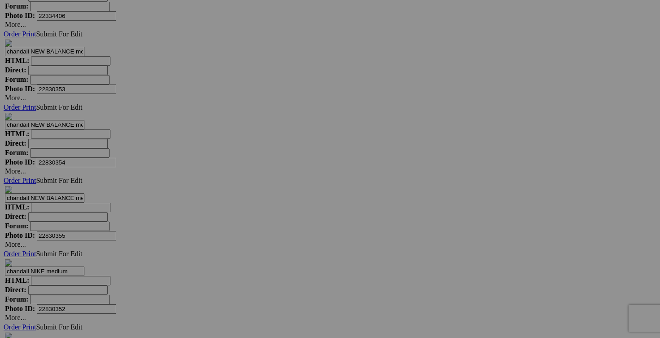
scroll to position [6820, 0]
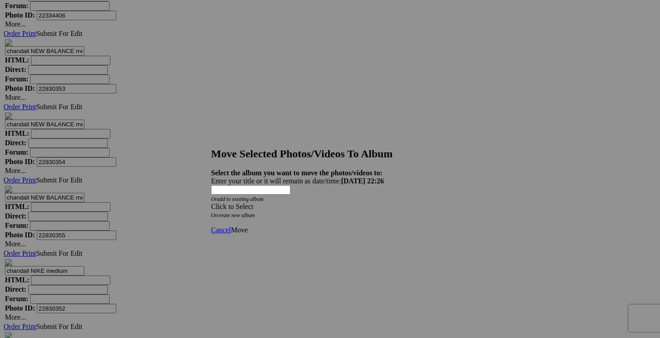
click at [383, 203] on div "Click to Select" at bounding box center [330, 207] width 238 height 8
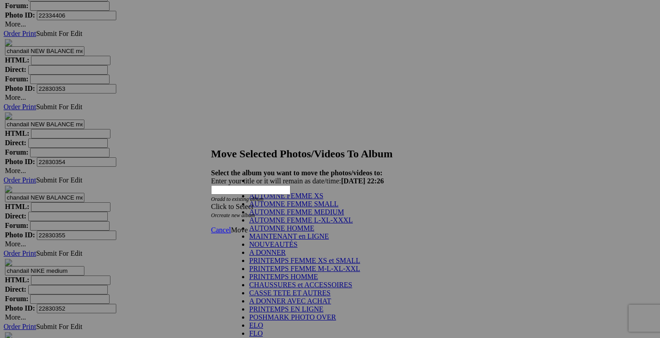
click at [290, 216] on link "AUTOMNE FEMME MEDIUM" at bounding box center [296, 212] width 95 height 8
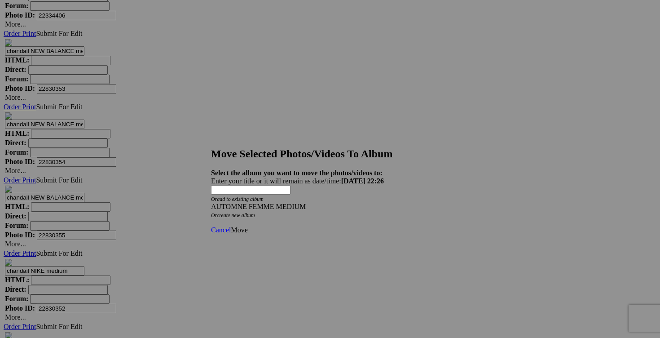
click at [247, 226] on span "Move" at bounding box center [239, 230] width 17 height 8
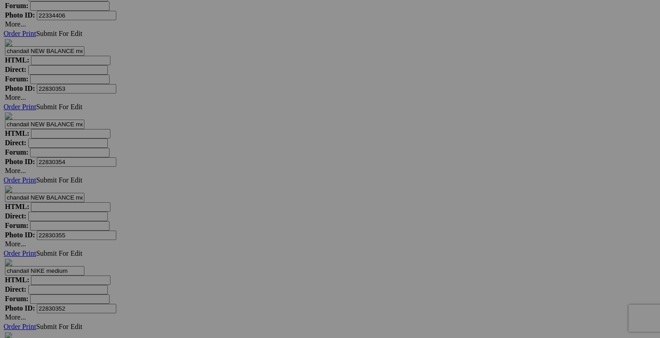
scroll to position [5503, 0]
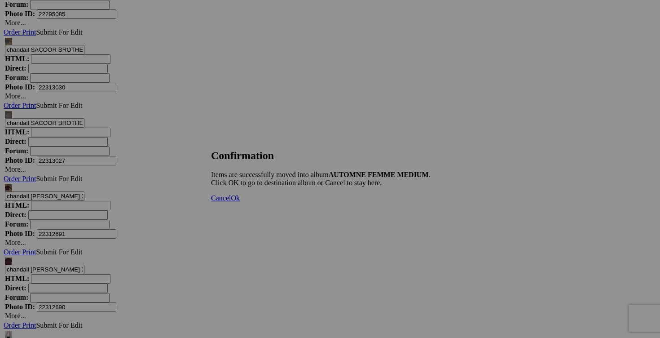
click at [231, 202] on link "Cancel" at bounding box center [221, 198] width 20 height 8
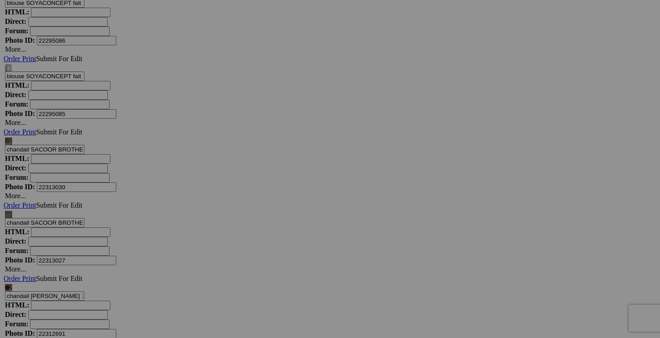
scroll to position [5347, 0]
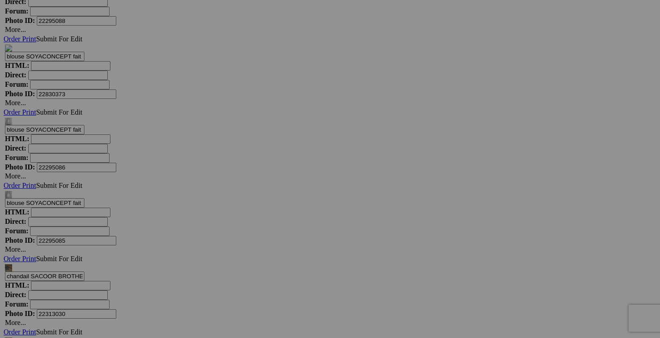
scroll to position [5266, 0]
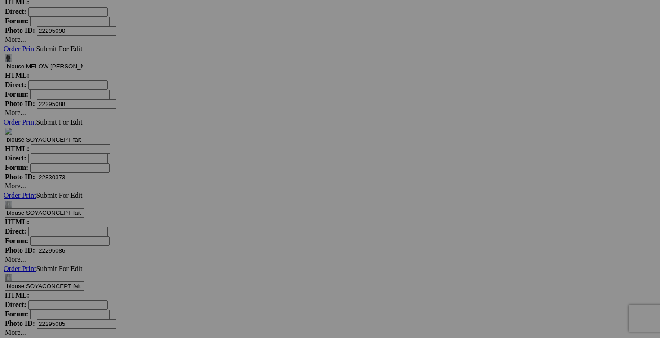
scroll to position [5164, 0]
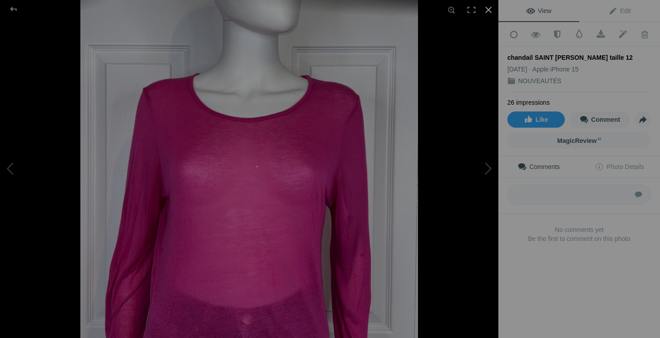
click at [490, 10] on div at bounding box center [489, 10] width 20 height 20
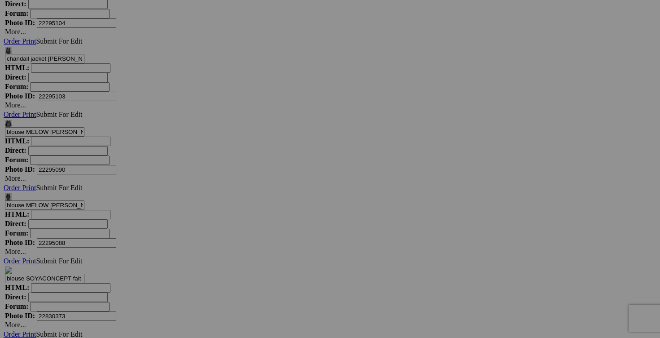
scroll to position [5044, 0]
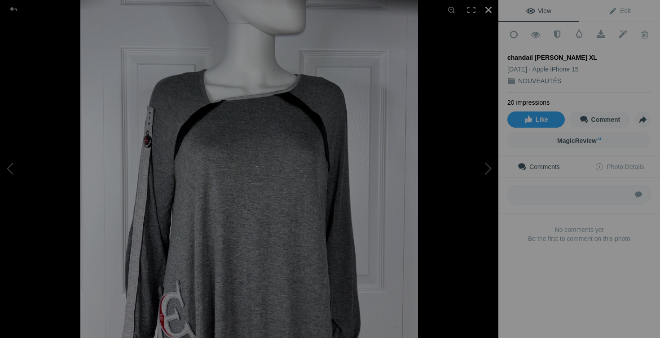
click at [489, 9] on div at bounding box center [489, 10] width 20 height 20
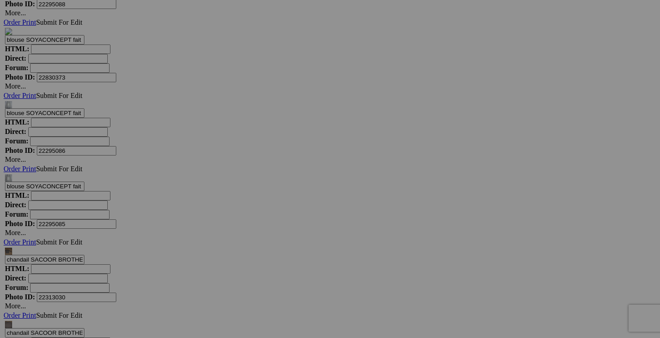
scroll to position [5296, 0]
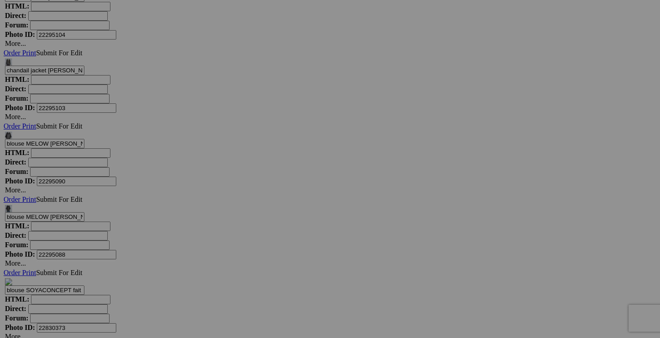
scroll to position [5032, 0]
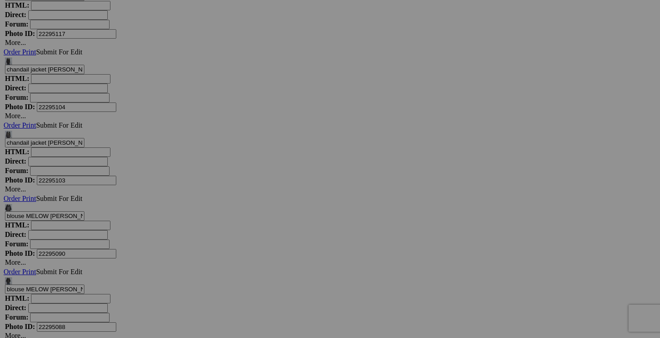
scroll to position [4938, 0]
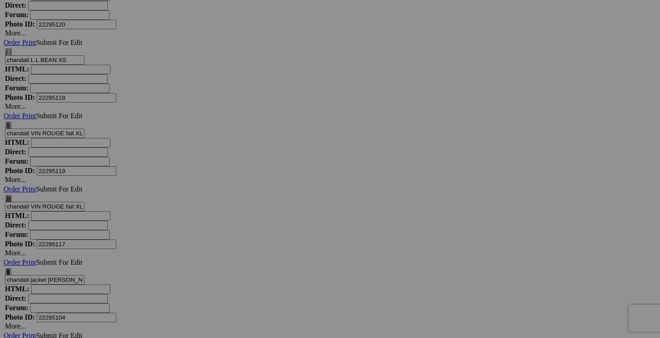
scroll to position [4746, 0]
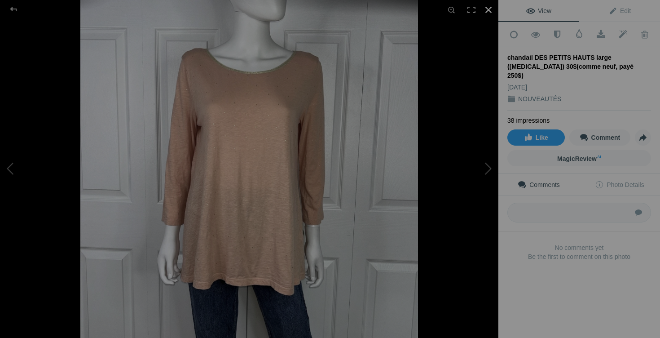
click at [493, 8] on div at bounding box center [489, 10] width 20 height 20
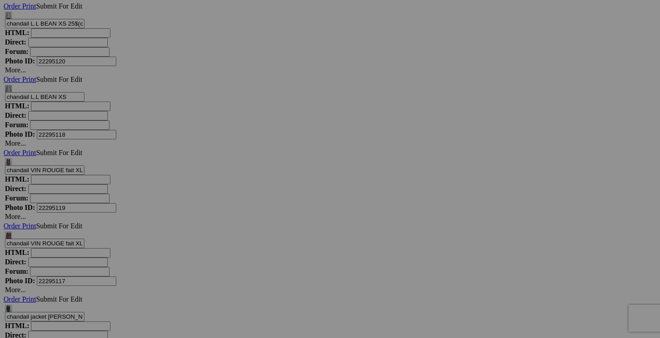
scroll to position [4704, 0]
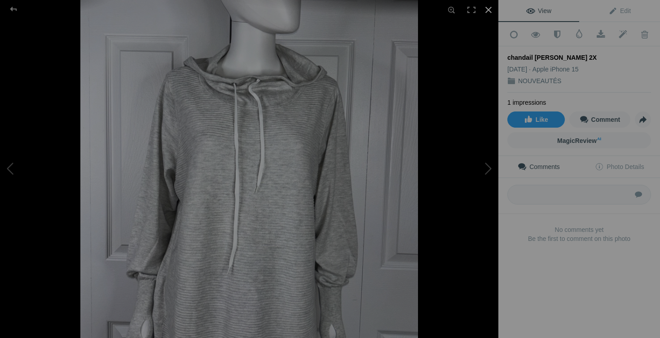
click at [489, 10] on div at bounding box center [489, 10] width 20 height 20
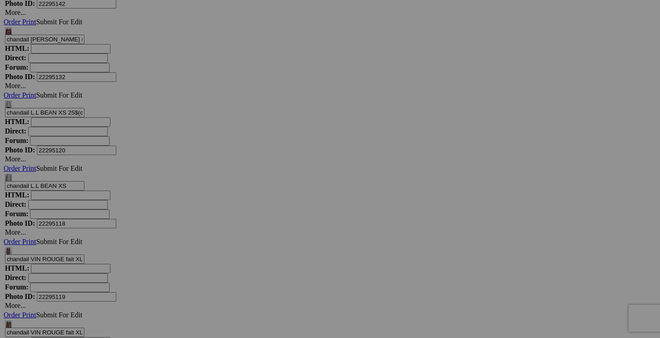
scroll to position [4612, 0]
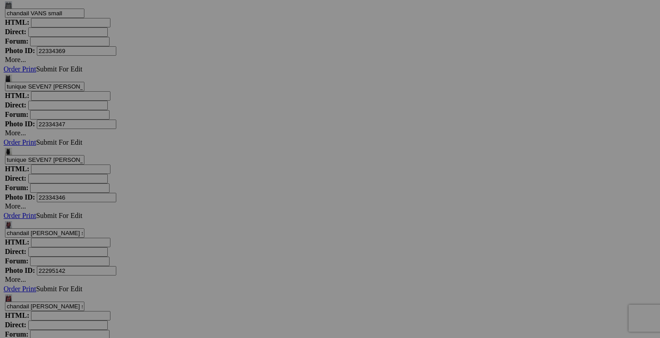
scroll to position [4354, 0]
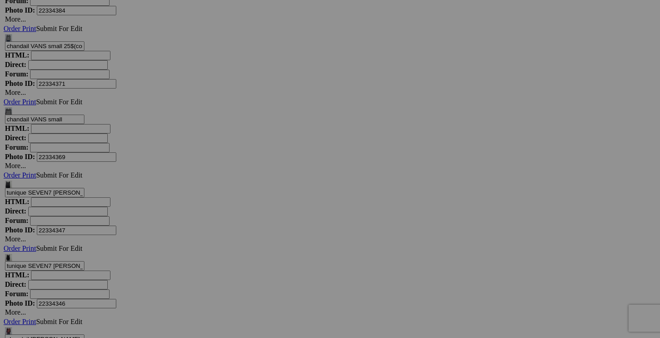
scroll to position [4258, 0]
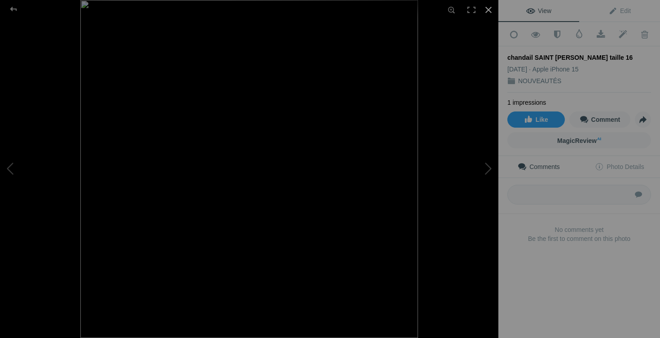
click at [490, 8] on div at bounding box center [489, 10] width 20 height 20
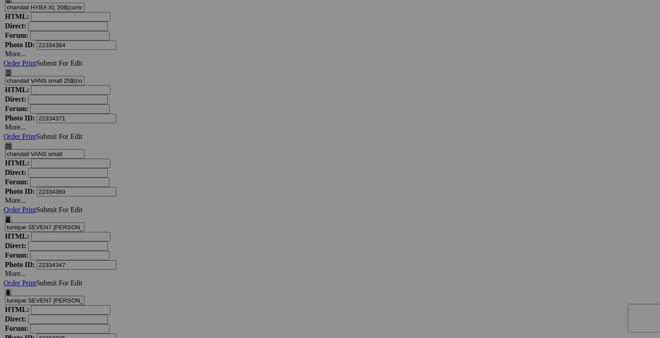
scroll to position [4135, 0]
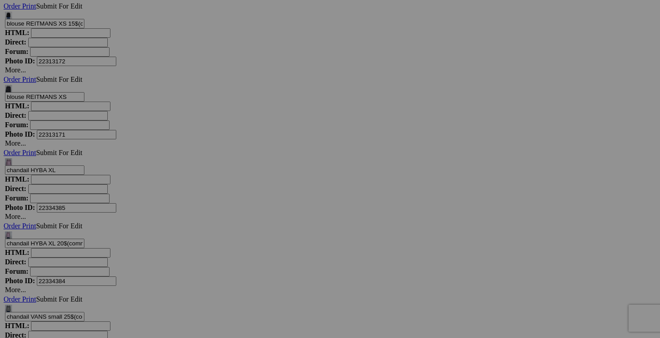
scroll to position [3986, 0]
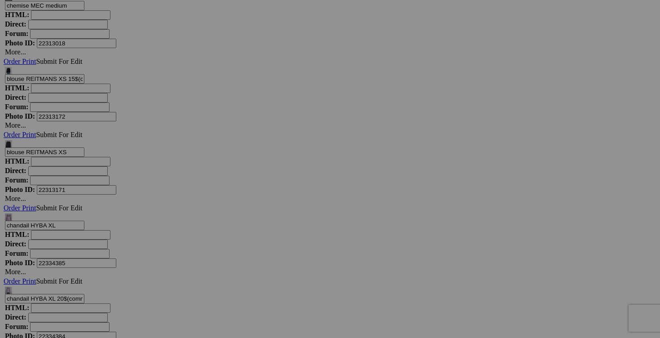
scroll to position [3919, 0]
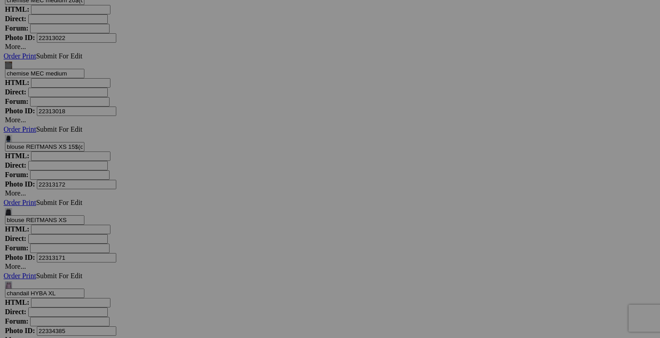
scroll to position [3865, 0]
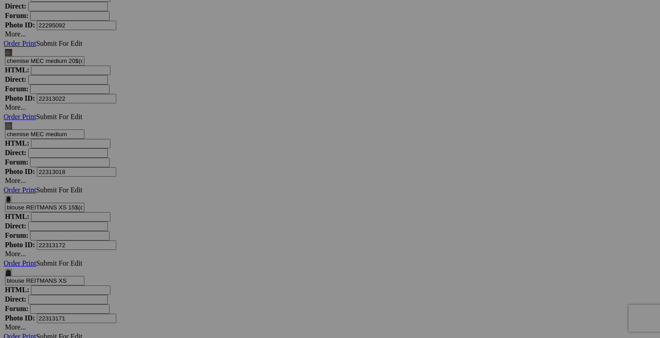
scroll to position [3794, 0]
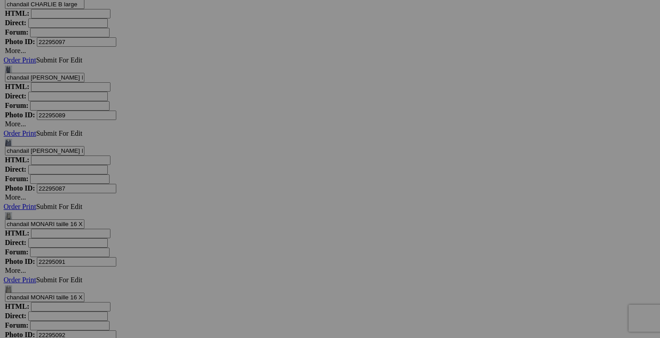
scroll to position [3450, 0]
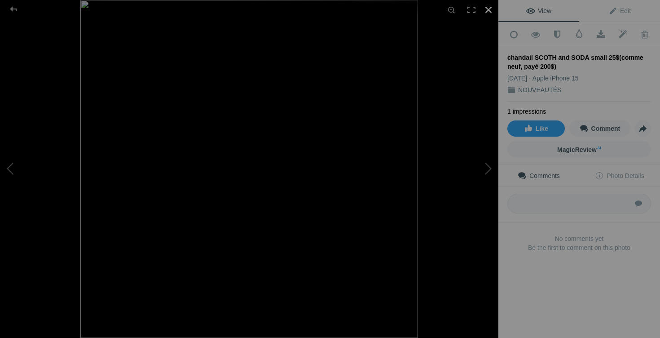
click at [486, 9] on div at bounding box center [489, 10] width 20 height 20
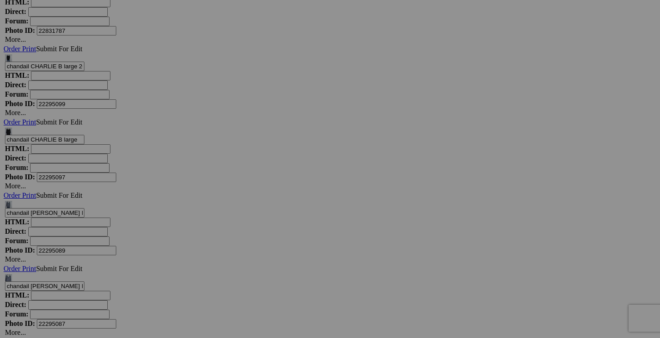
scroll to position [3324, 0]
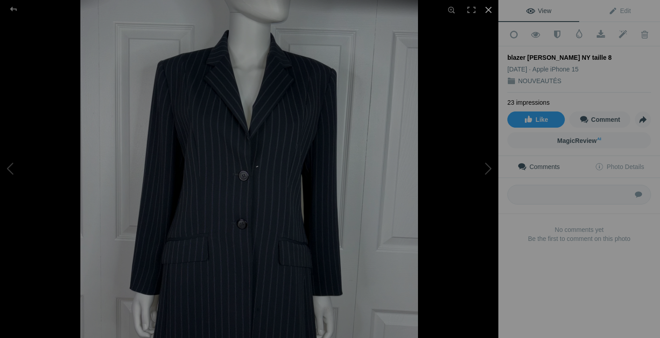
click at [489, 10] on div at bounding box center [489, 10] width 20 height 20
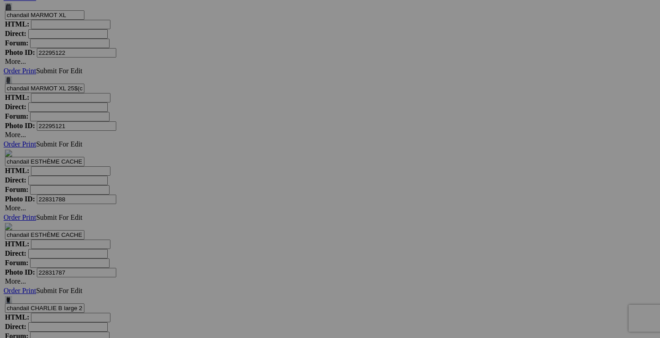
scroll to position [3118, 0]
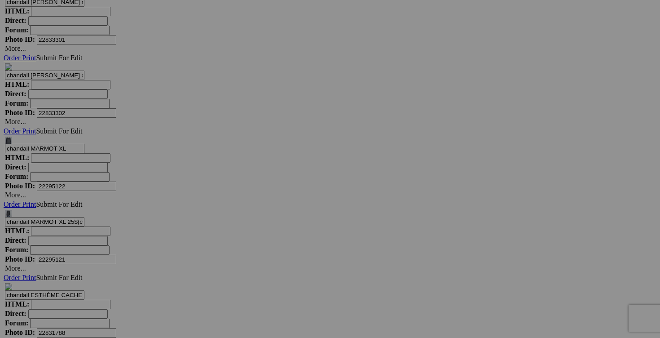
scroll to position [2978, 0]
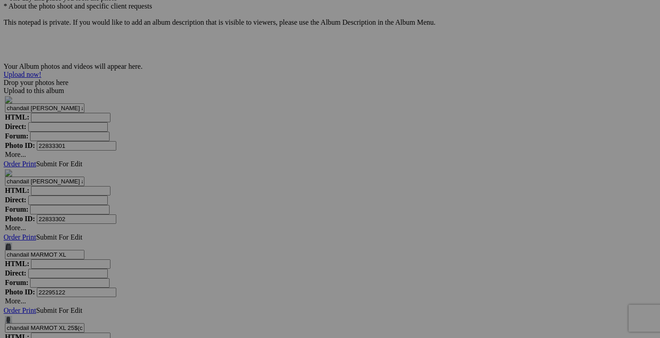
scroll to position [2869, 0]
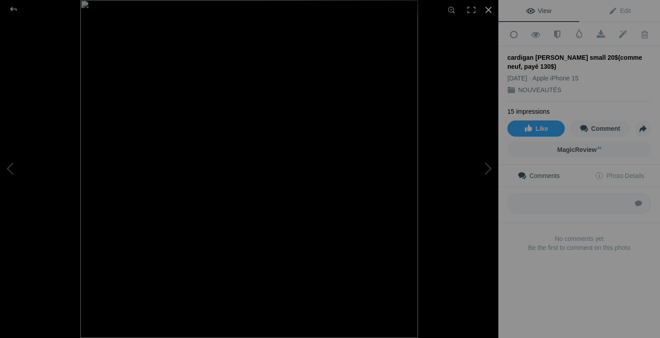
click at [489, 10] on div at bounding box center [489, 10] width 20 height 20
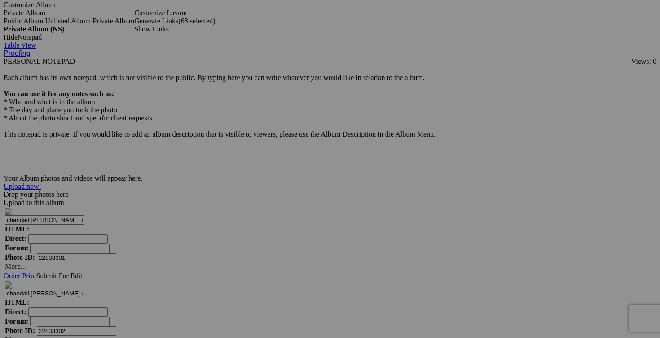
scroll to position [2764, 0]
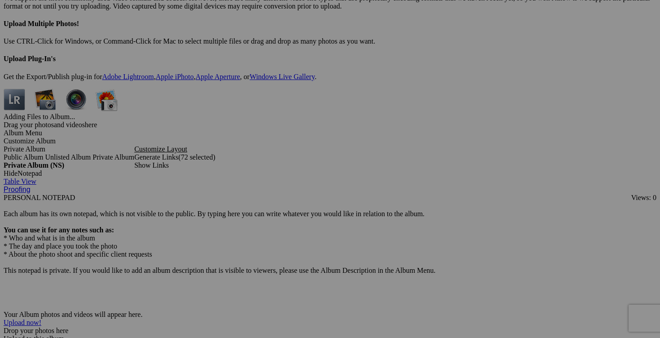
scroll to position [2617, 0]
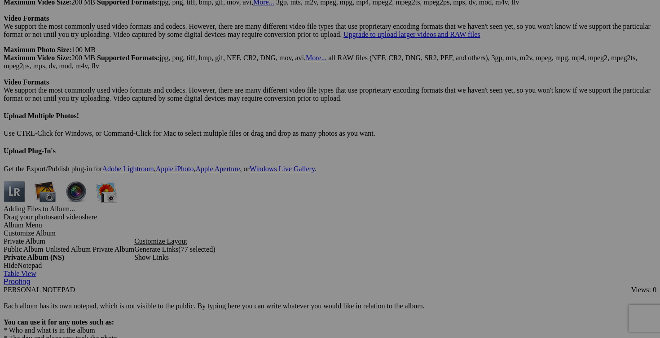
scroll to position [2507, 0]
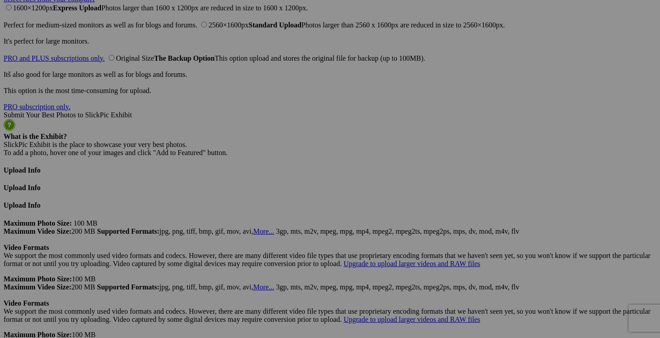
scroll to position [2244, 0]
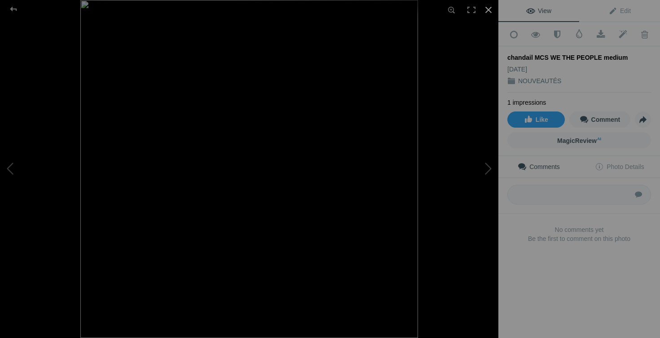
click at [492, 9] on div at bounding box center [489, 10] width 20 height 20
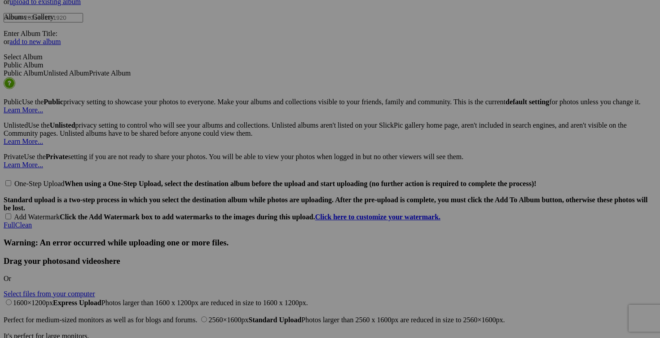
scroll to position [1957, 0]
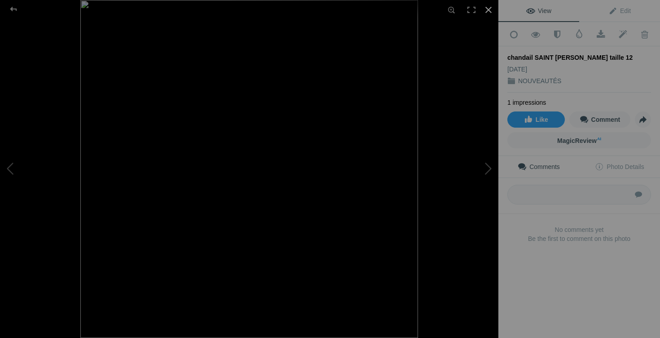
click at [488, 11] on div at bounding box center [489, 10] width 20 height 20
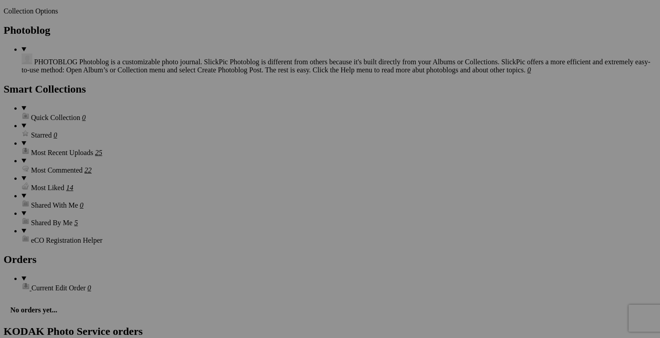
scroll to position [1141, 0]
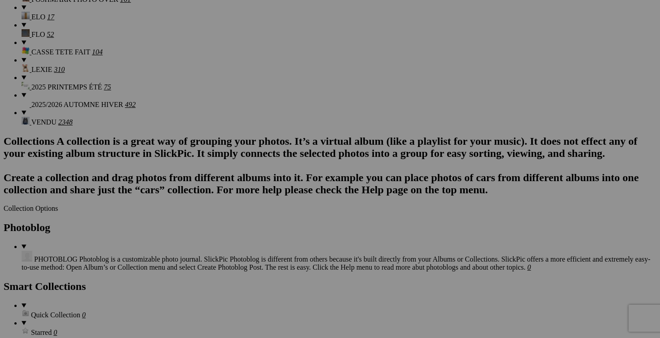
scroll to position [996, 0]
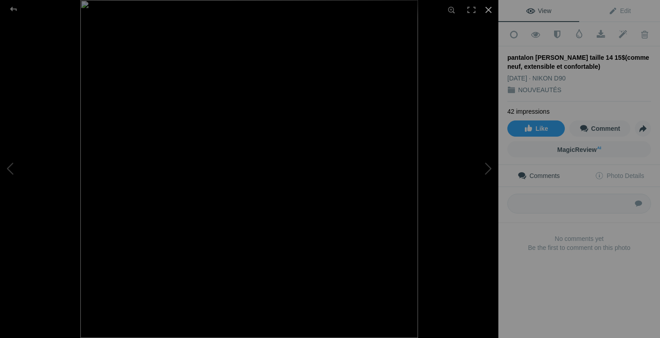
click at [487, 10] on div at bounding box center [489, 10] width 20 height 20
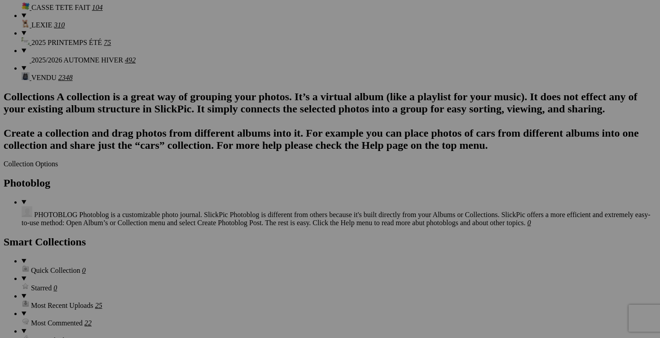
scroll to position [1076, 0]
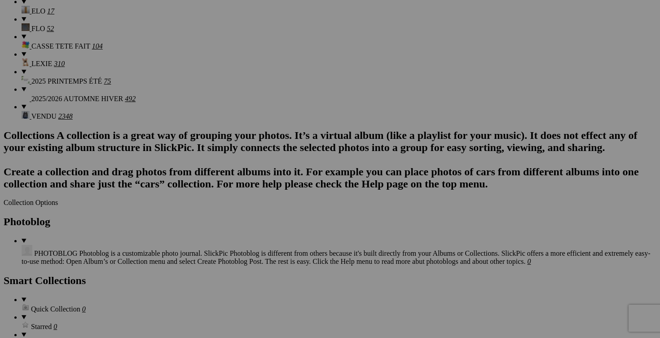
scroll to position [1005, 0]
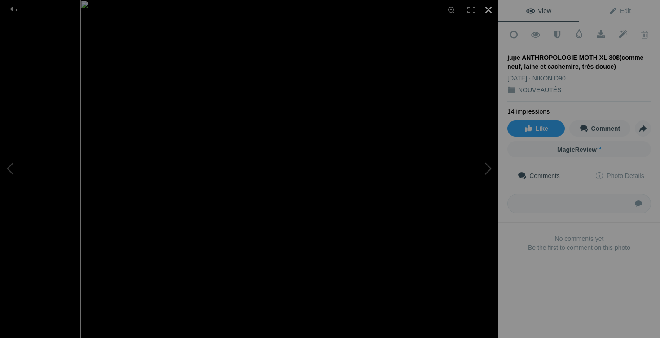
click at [490, 13] on div at bounding box center [489, 10] width 20 height 20
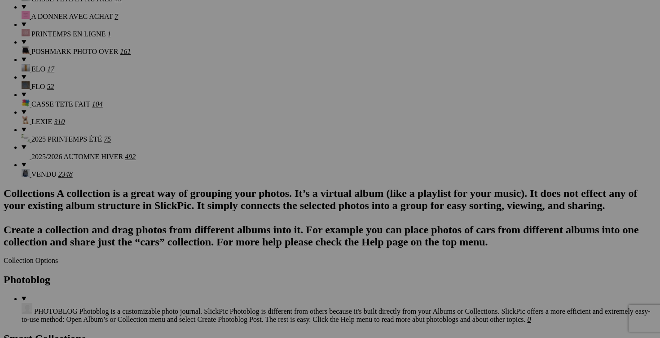
scroll to position [931, 0]
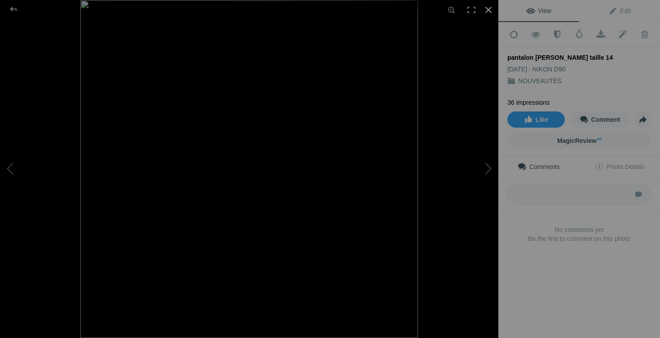
click at [490, 10] on div at bounding box center [489, 10] width 20 height 20
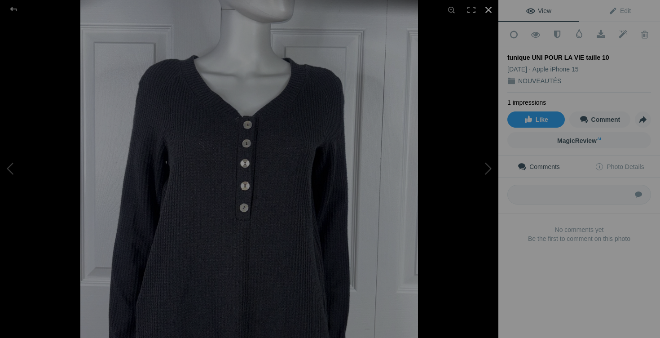
click at [492, 9] on div at bounding box center [489, 10] width 20 height 20
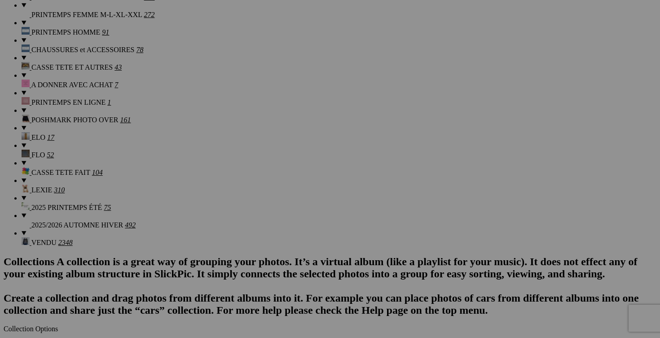
scroll to position [867, 0]
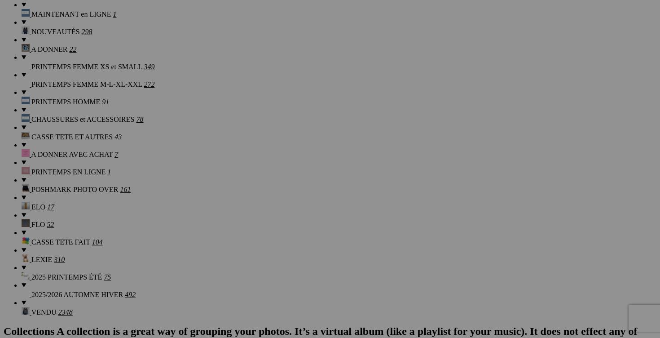
scroll to position [790, 0]
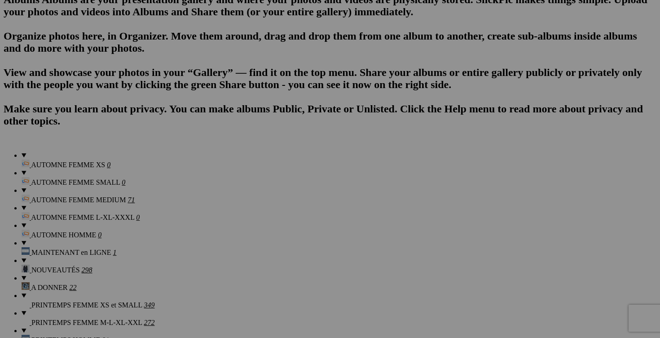
scroll to position [577, 0]
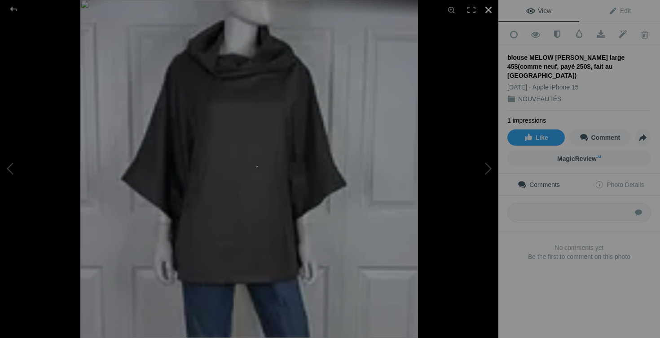
click at [490, 10] on div at bounding box center [489, 10] width 20 height 20
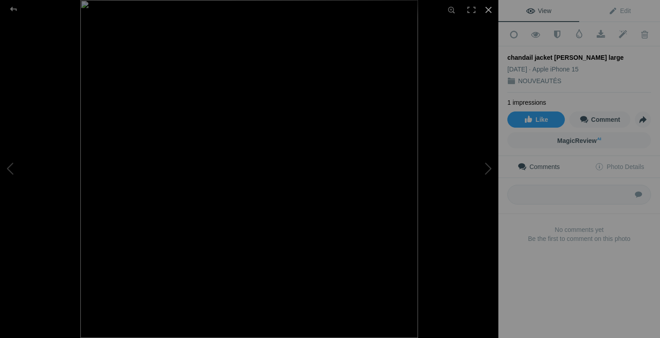
click at [490, 12] on div at bounding box center [489, 10] width 20 height 20
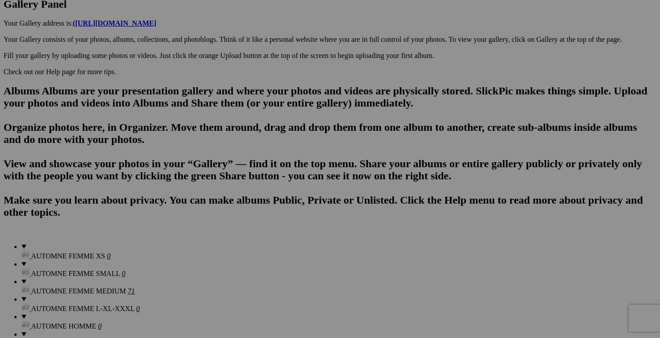
scroll to position [451, 0]
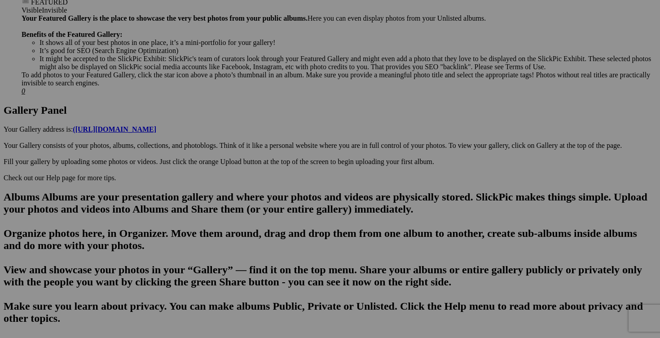
scroll to position [372, 0]
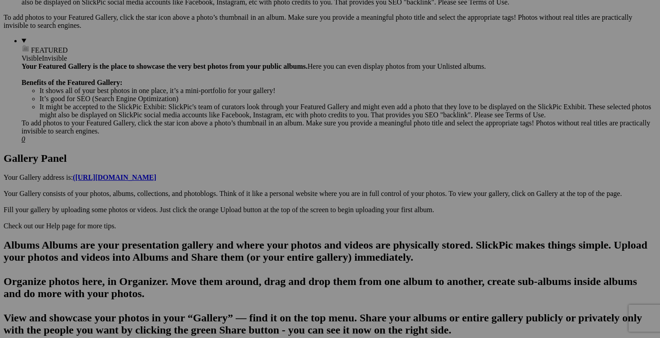
scroll to position [212, 0]
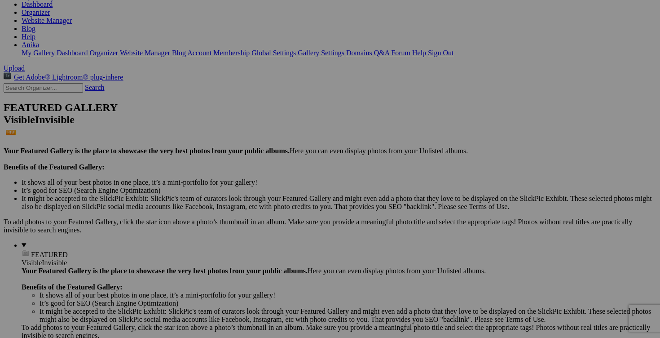
scroll to position [124, 0]
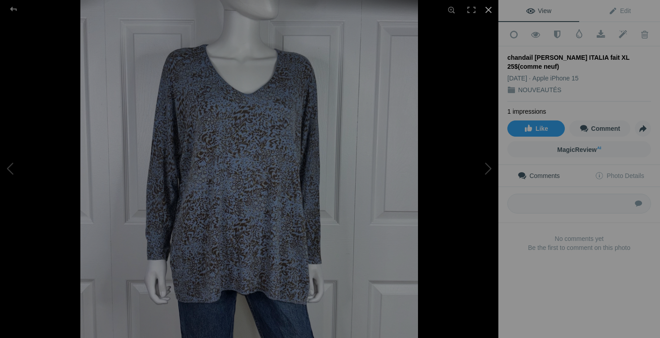
click at [490, 10] on div at bounding box center [489, 10] width 20 height 20
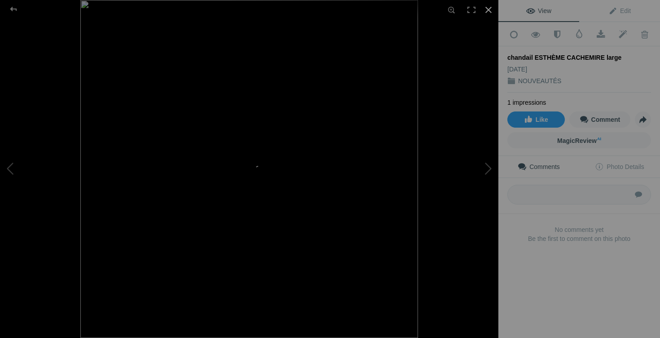
click at [489, 11] on div at bounding box center [489, 10] width 20 height 20
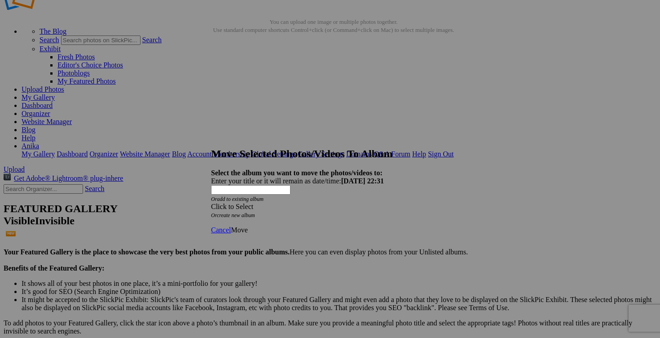
click at [211, 203] on span at bounding box center [211, 207] width 0 height 8
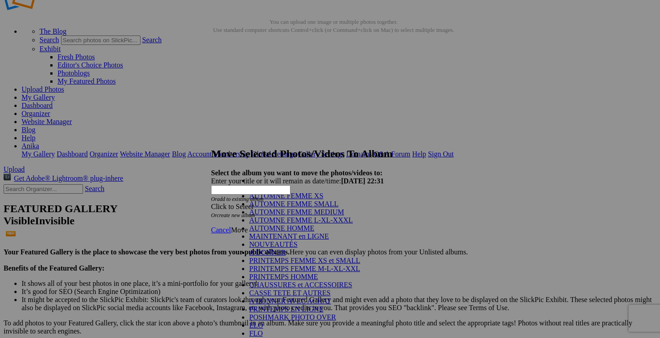
click at [323, 224] on link "AUTOMNE FEMME L-XL-XXXL" at bounding box center [301, 220] width 104 height 8
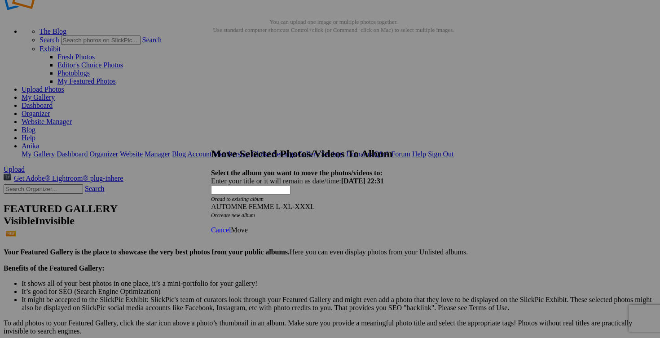
click at [247, 226] on span "Move" at bounding box center [239, 230] width 17 height 8
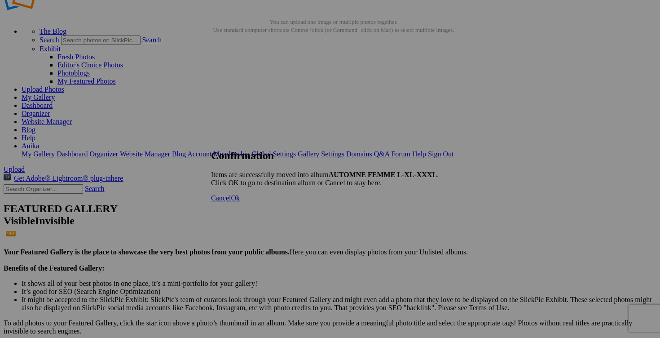
click at [231, 202] on span "Cancel" at bounding box center [221, 198] width 20 height 8
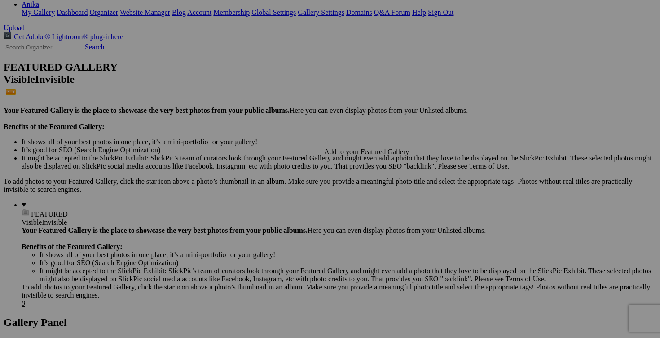
scroll to position [177, 0]
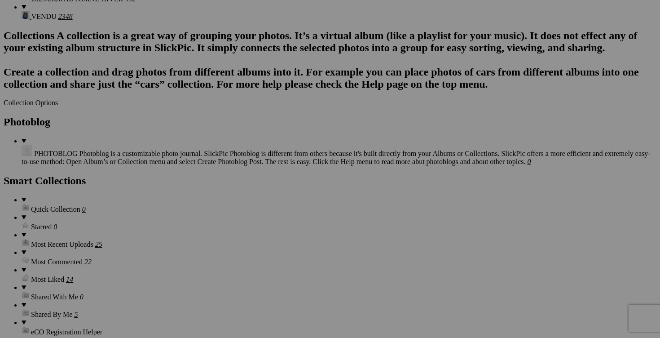
scroll to position [1119, 0]
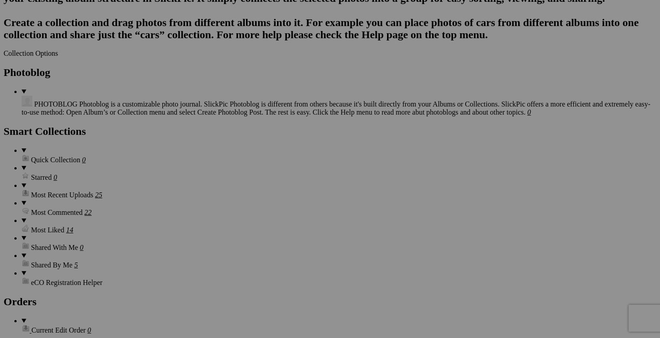
scroll to position [1178, 0]
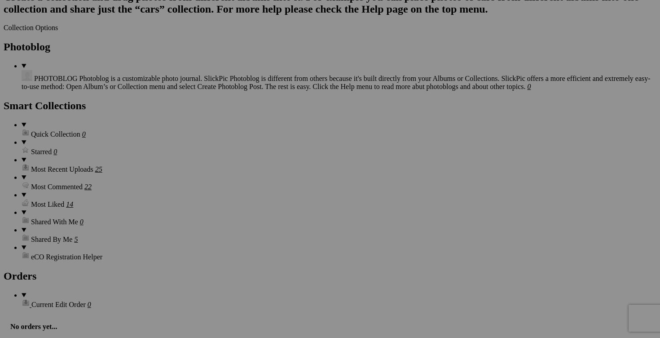
scroll to position [1197, 0]
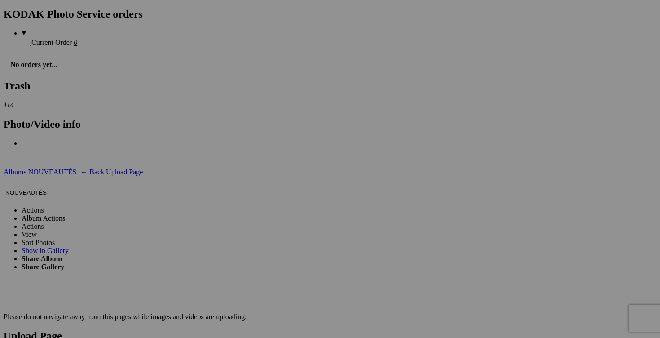
scroll to position [1528, 0]
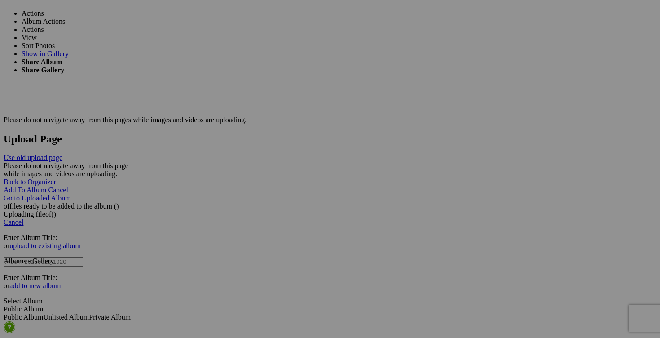
scroll to position [1723, 0]
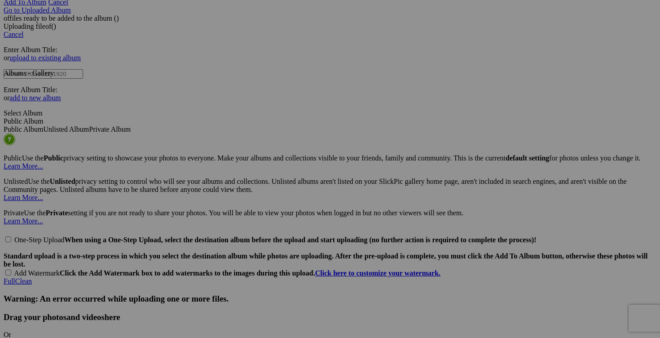
scroll to position [1911, 0]
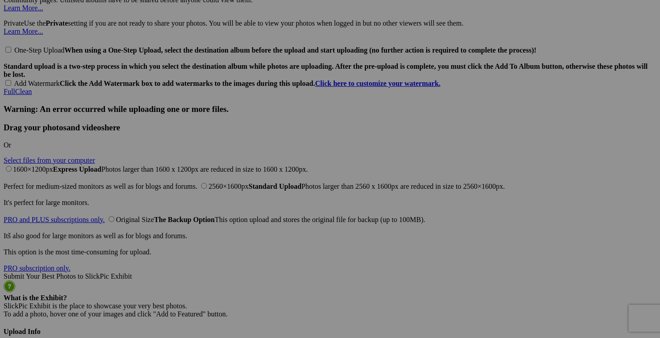
scroll to position [2098, 0]
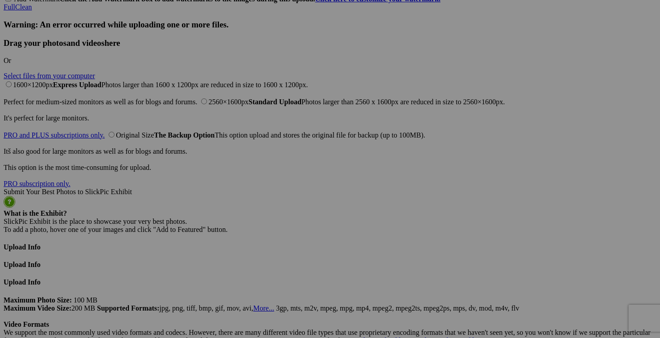
scroll to position [2184, 0]
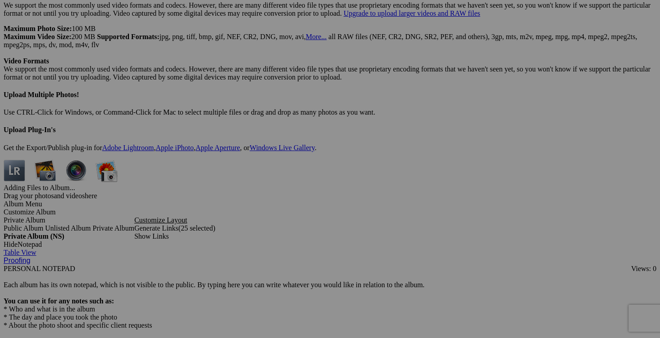
scroll to position [2567, 0]
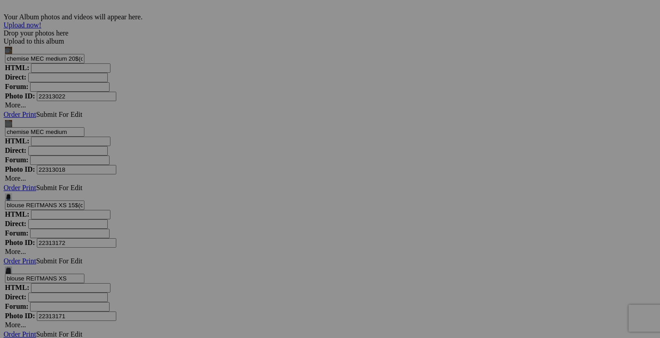
scroll to position [2938, 0]
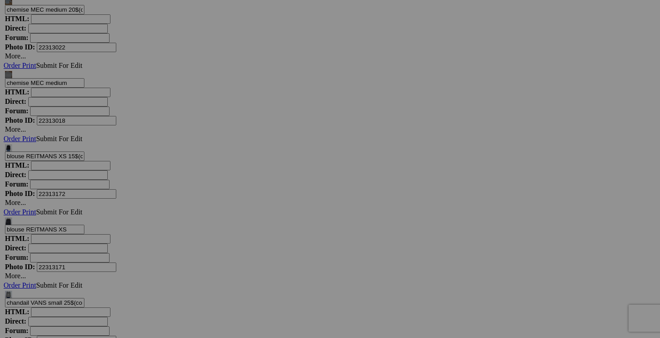
scroll to position [2986, 0]
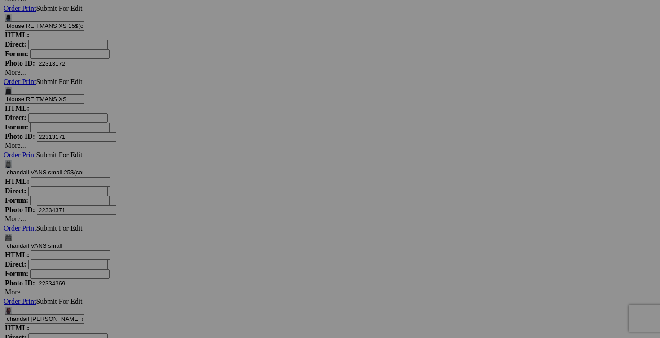
scroll to position [3115, 0]
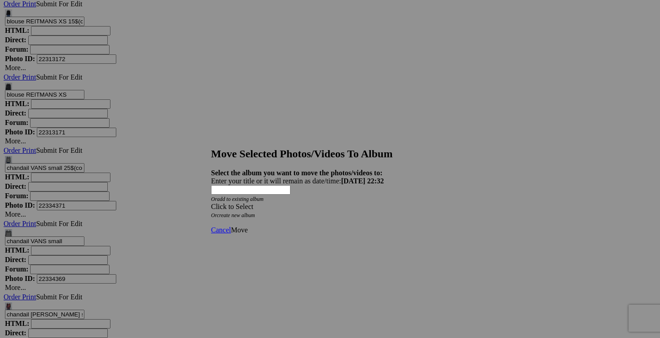
click at [380, 203] on div "Click to Select" at bounding box center [330, 207] width 238 height 8
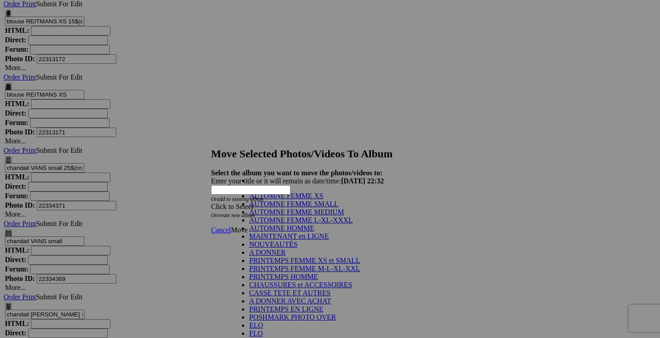
click at [281, 232] on link "AUTOMNE HOMME" at bounding box center [281, 228] width 65 height 8
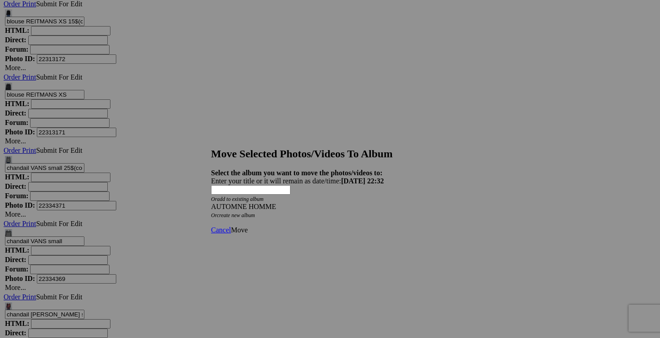
click at [247, 226] on link "Move" at bounding box center [239, 230] width 17 height 8
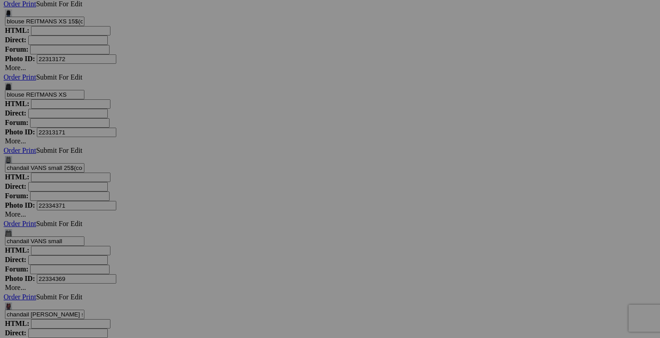
scroll to position [2537, 0]
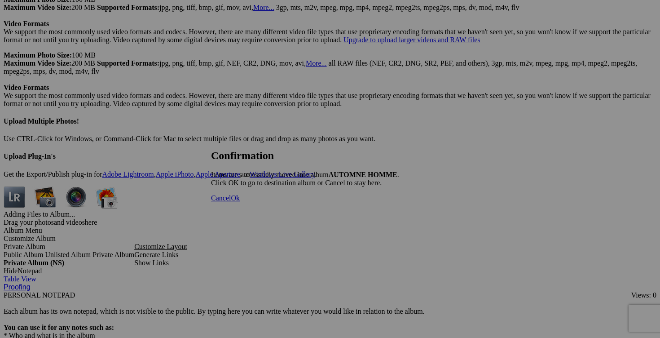
click at [231, 202] on link "Cancel" at bounding box center [221, 198] width 20 height 8
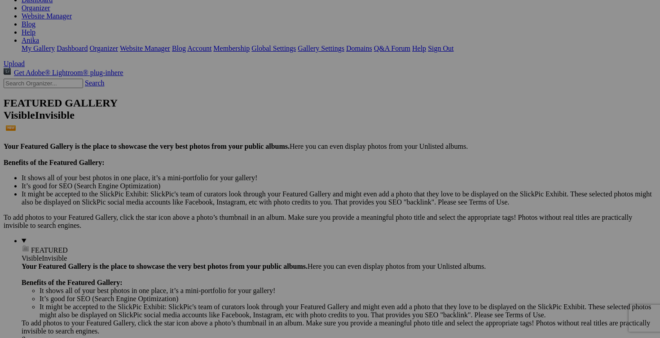
scroll to position [0, 0]
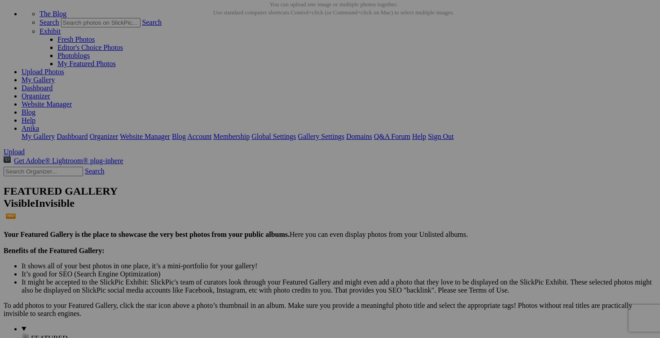
scroll to position [59, 0]
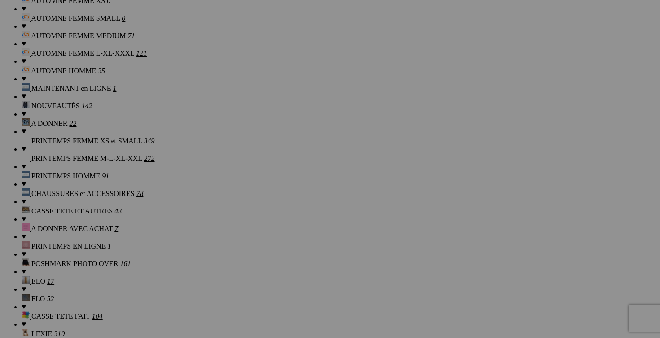
scroll to position [733, 0]
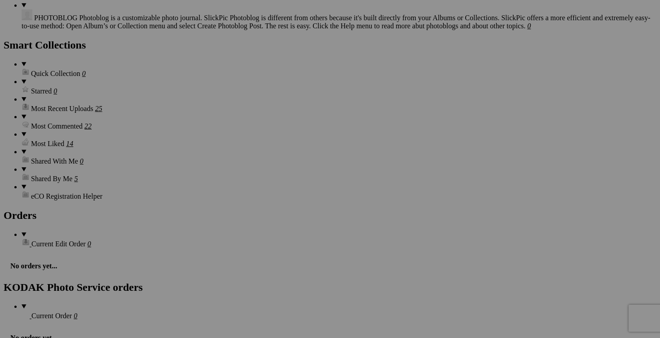
scroll to position [1252, 0]
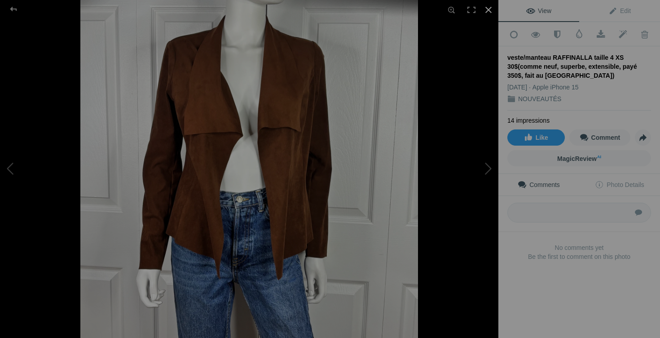
click at [491, 8] on div at bounding box center [489, 10] width 20 height 20
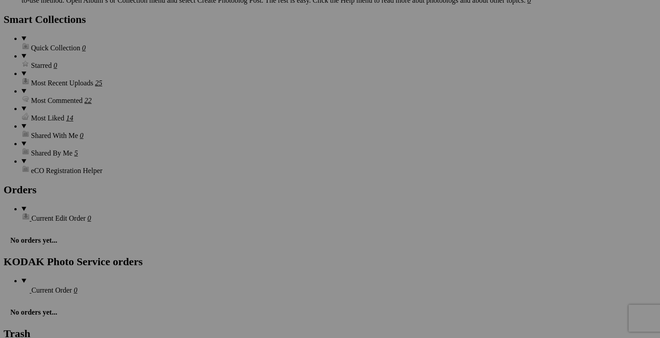
scroll to position [1279, 0]
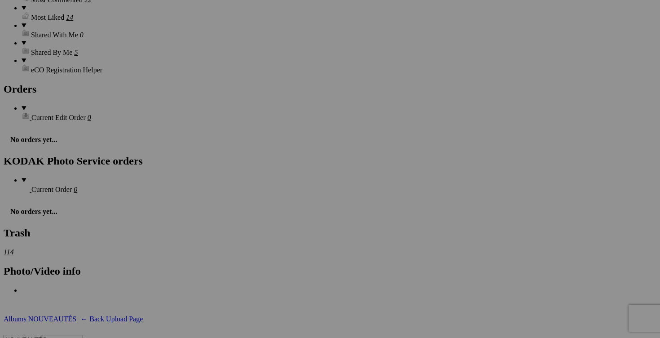
scroll to position [1380, 0]
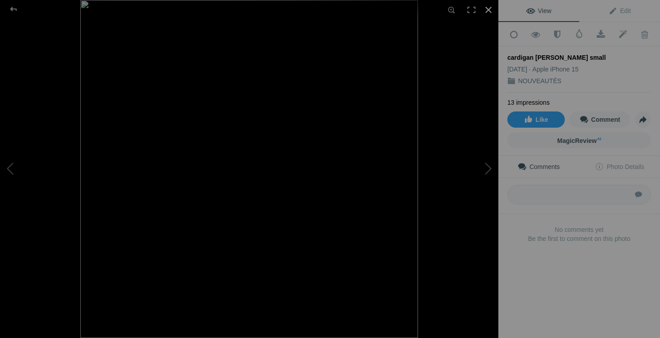
click at [489, 11] on div at bounding box center [489, 10] width 20 height 20
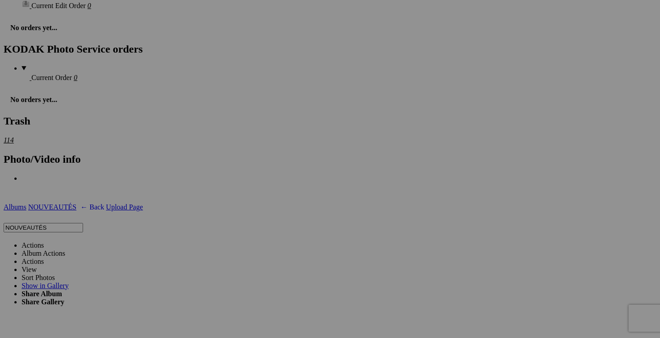
scroll to position [1490, 0]
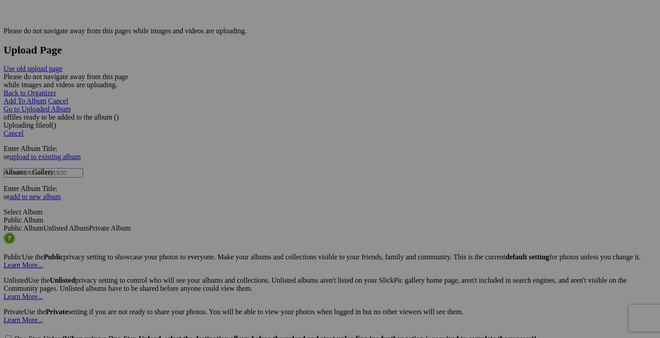
scroll to position [1808, 0]
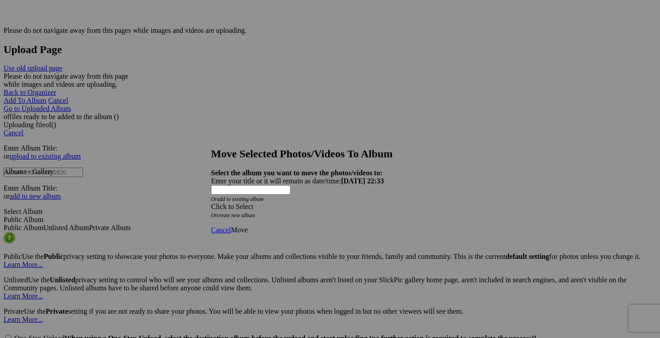
click at [211, 203] on span at bounding box center [211, 207] width 0 height 8
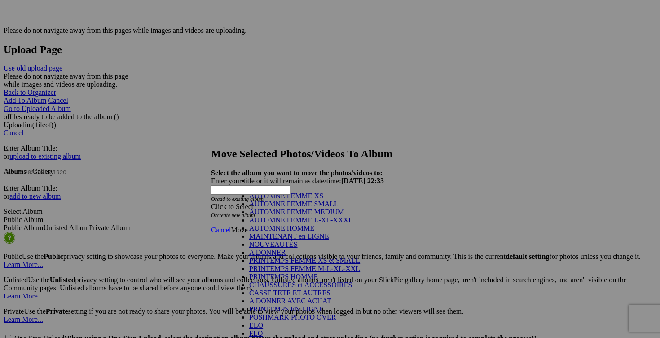
click at [282, 199] on link "AUTOMNE FEMME XS" at bounding box center [286, 196] width 74 height 8
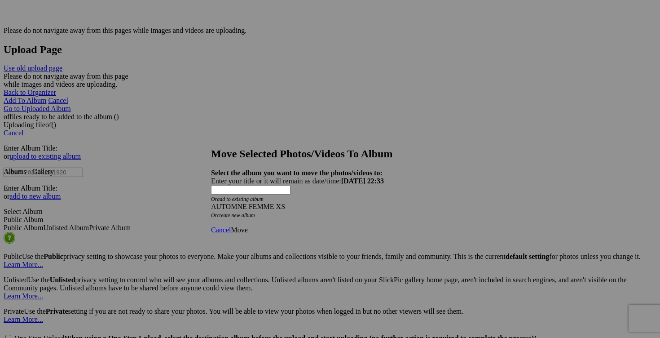
click at [247, 226] on span "Move" at bounding box center [239, 230] width 17 height 8
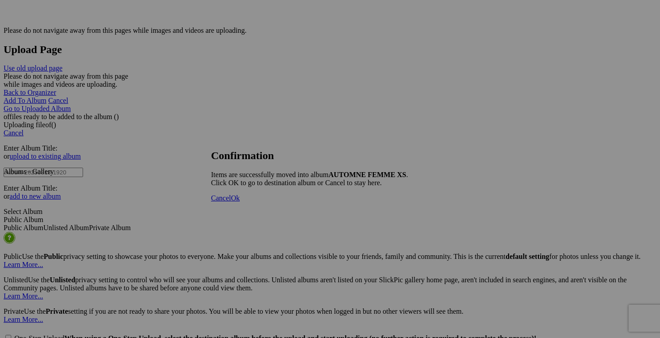
click at [231, 202] on span "Cancel" at bounding box center [221, 198] width 20 height 8
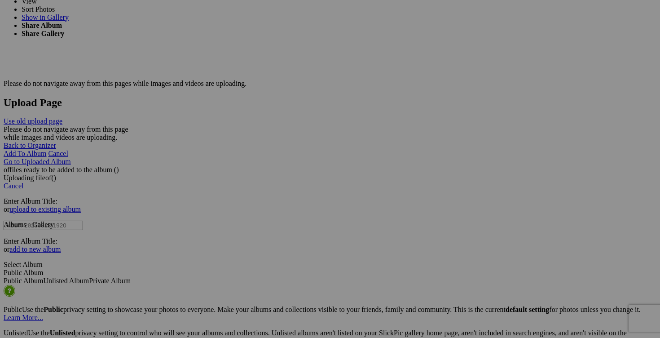
scroll to position [1752, 0]
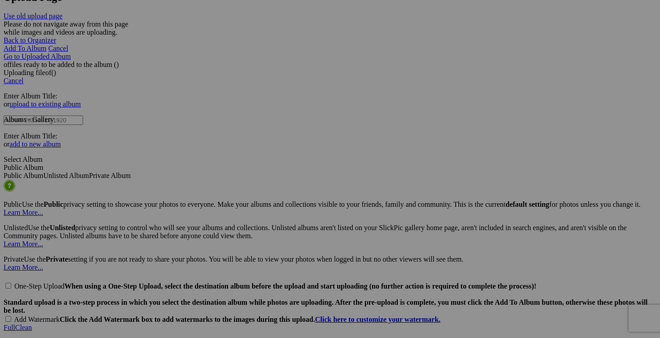
scroll to position [1875, 0]
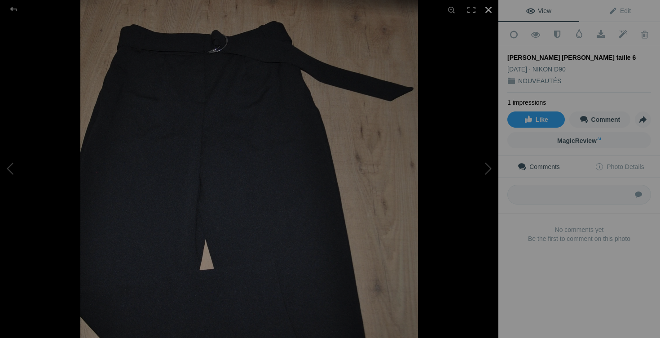
click at [488, 10] on div at bounding box center [489, 10] width 20 height 20
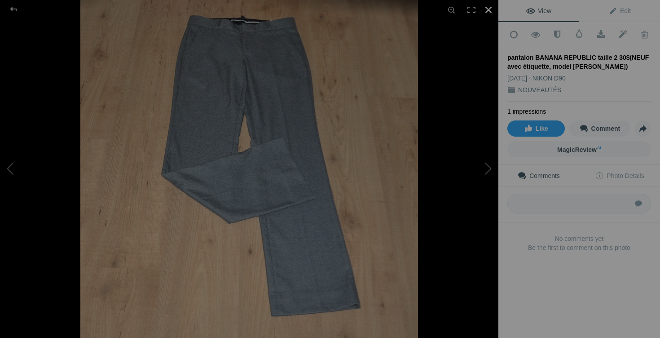
click at [490, 7] on div at bounding box center [489, 10] width 20 height 20
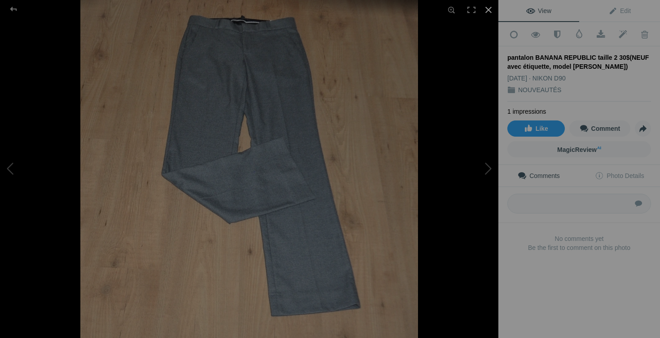
click at [490, 9] on div at bounding box center [489, 10] width 20 height 20
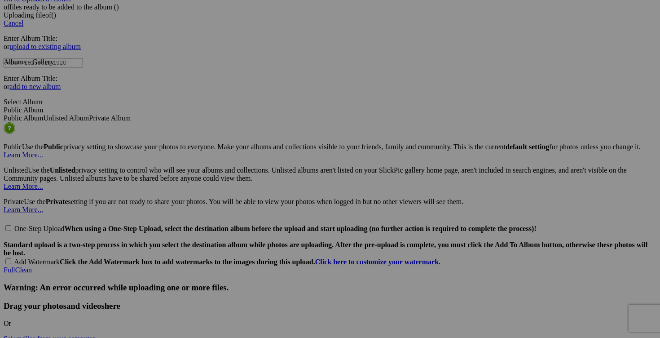
scroll to position [1951, 0]
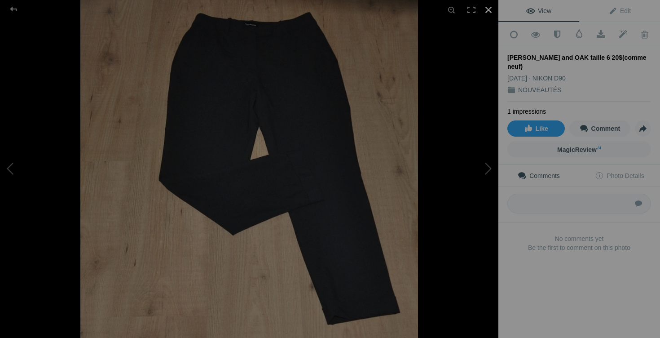
click at [491, 10] on div at bounding box center [489, 10] width 20 height 20
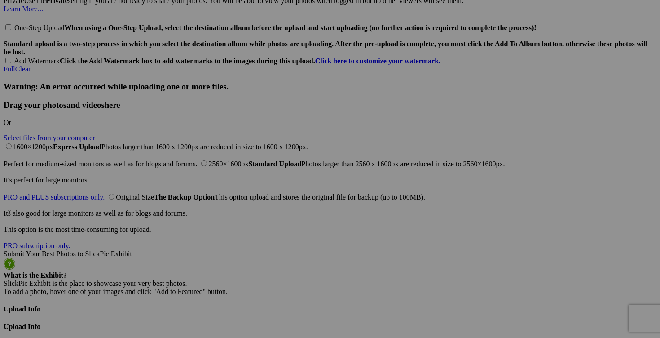
scroll to position [2122, 0]
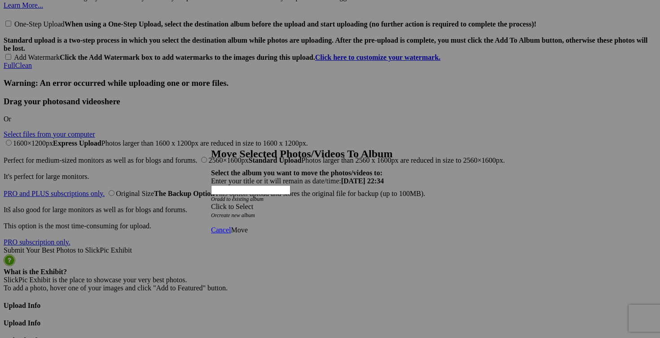
click at [389, 203] on div "Click to Select" at bounding box center [330, 207] width 238 height 8
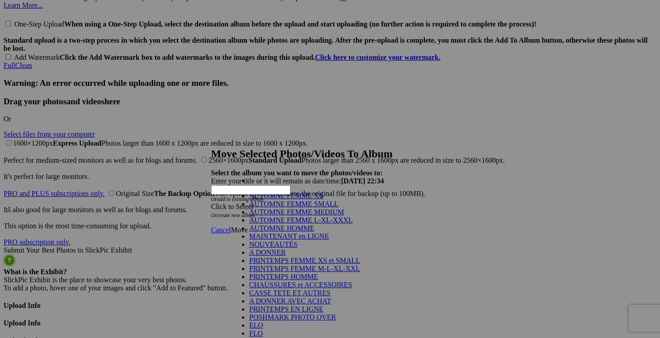
click at [288, 199] on link "AUTOMNE FEMME XS" at bounding box center [286, 196] width 74 height 8
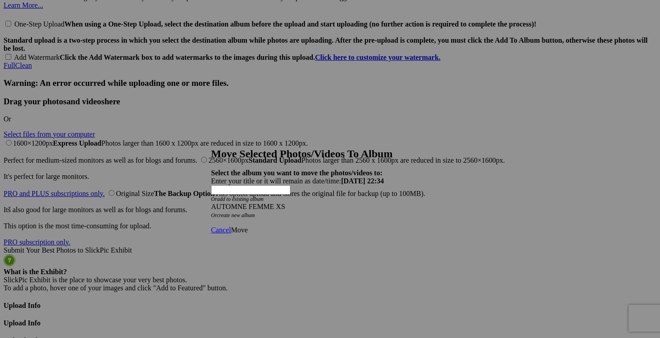
click at [247, 226] on span "Move" at bounding box center [239, 230] width 17 height 8
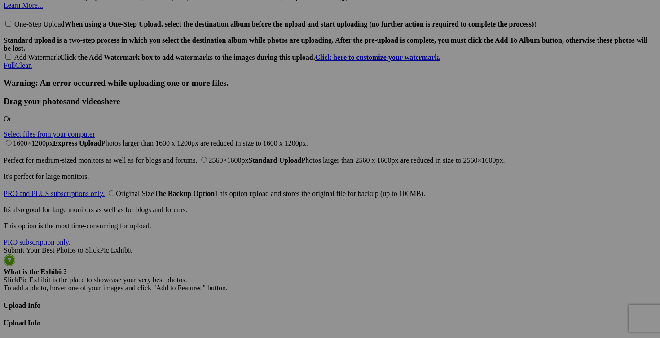
scroll to position [2080, 0]
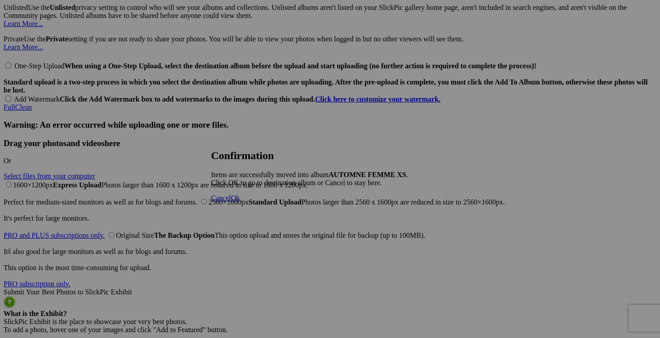
click at [231, 202] on link "Cancel" at bounding box center [221, 198] width 20 height 8
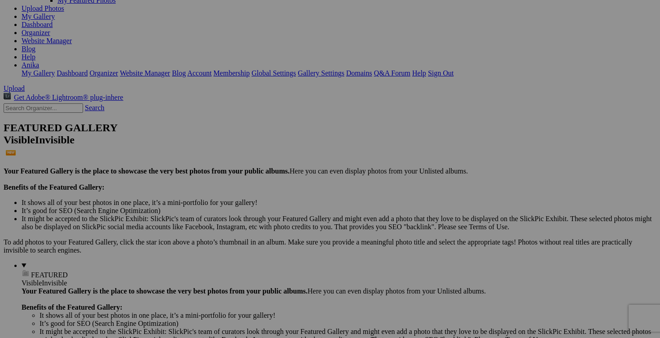
scroll to position [0, 0]
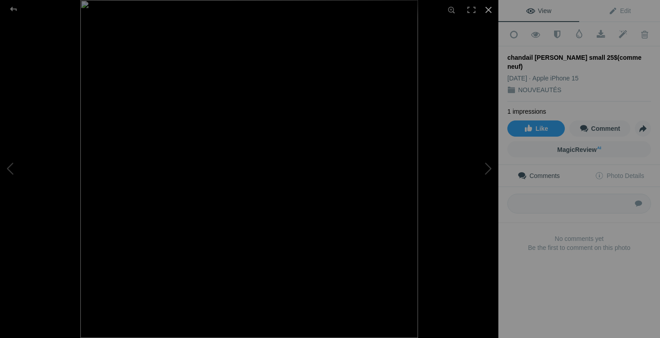
click at [489, 11] on div at bounding box center [489, 10] width 20 height 20
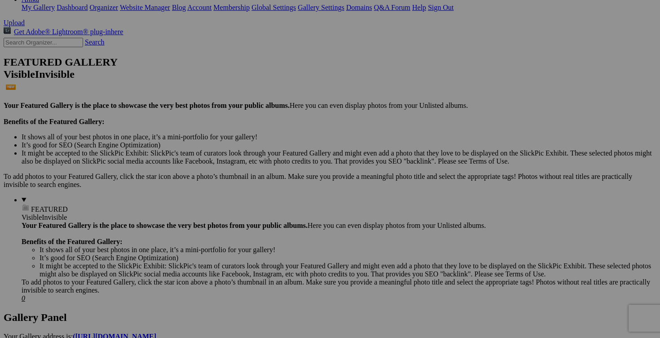
scroll to position [186, 0]
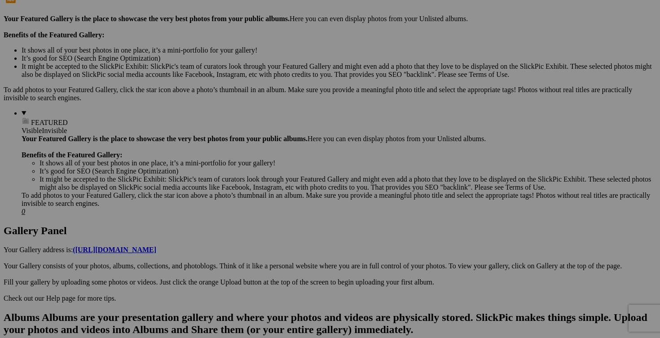
scroll to position [248, 0]
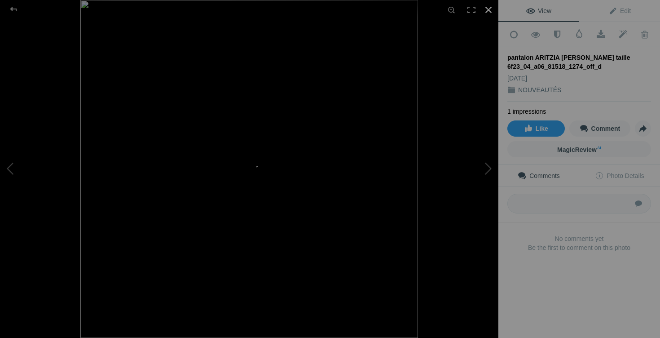
click at [489, 11] on div at bounding box center [489, 10] width 20 height 20
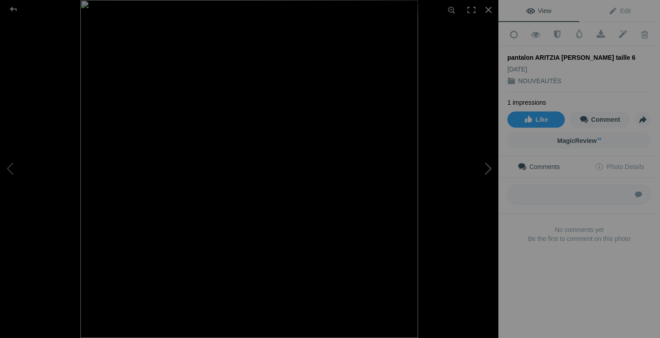
click at [481, 172] on button at bounding box center [464, 169] width 67 height 122
click at [489, 7] on div at bounding box center [489, 10] width 20 height 20
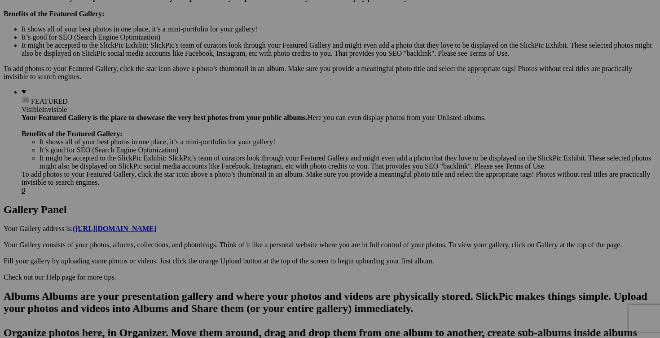
scroll to position [380, 0]
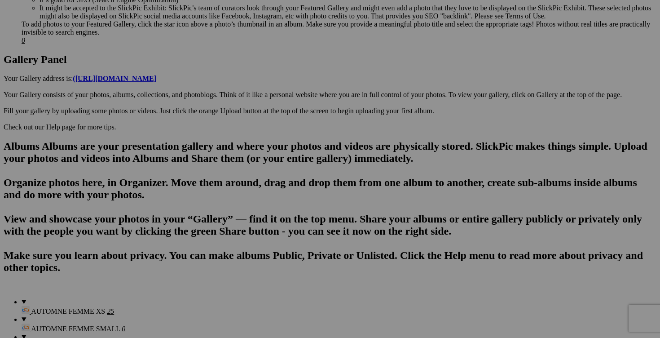
scroll to position [510, 0]
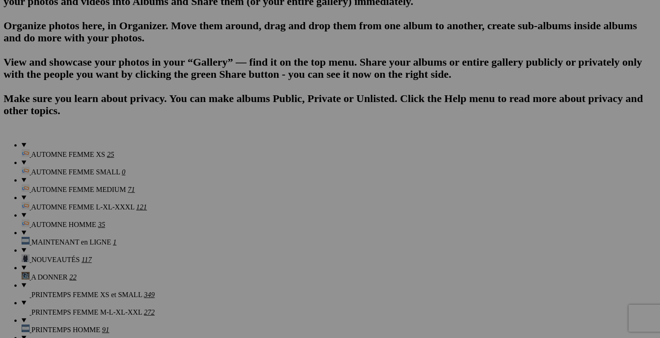
scroll to position [615, 0]
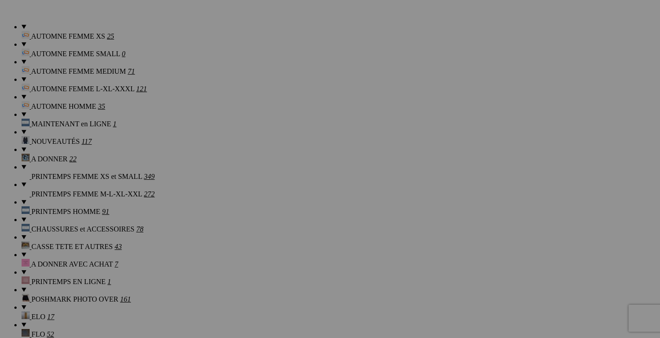
scroll to position [715, 0]
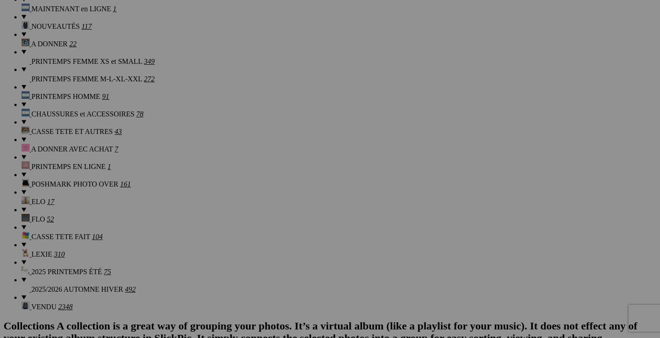
scroll to position [826, 0]
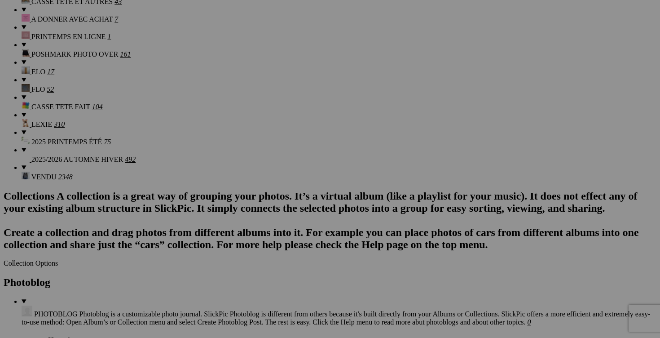
scroll to position [959, 0]
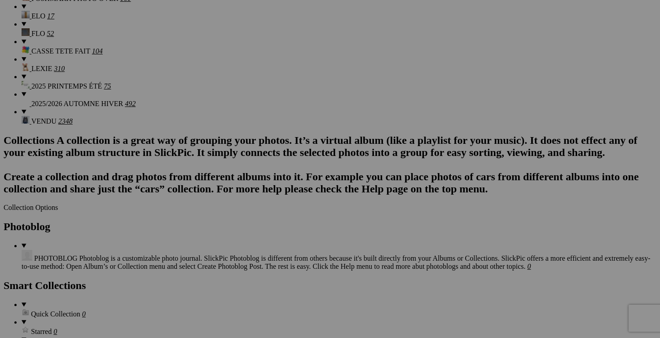
scroll to position [1047, 0]
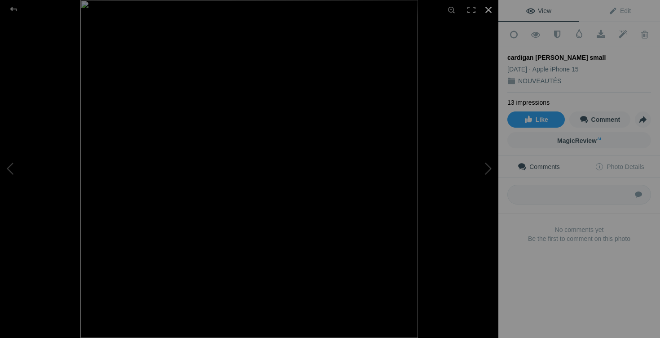
click at [489, 9] on div at bounding box center [489, 10] width 20 height 20
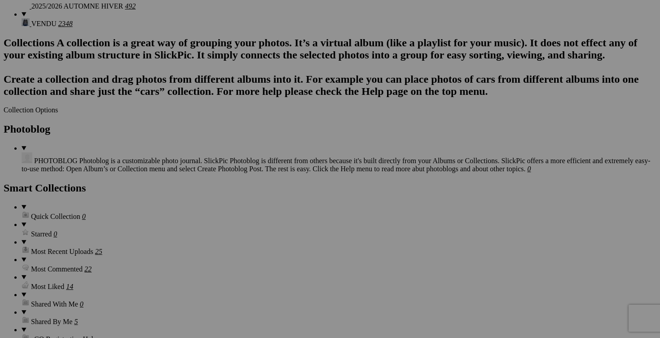
scroll to position [1155, 0]
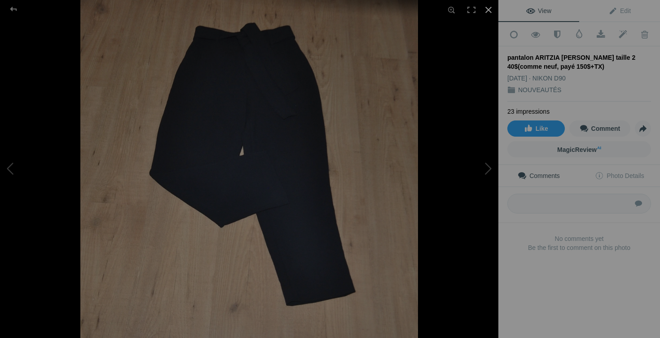
click at [491, 9] on div at bounding box center [489, 10] width 20 height 20
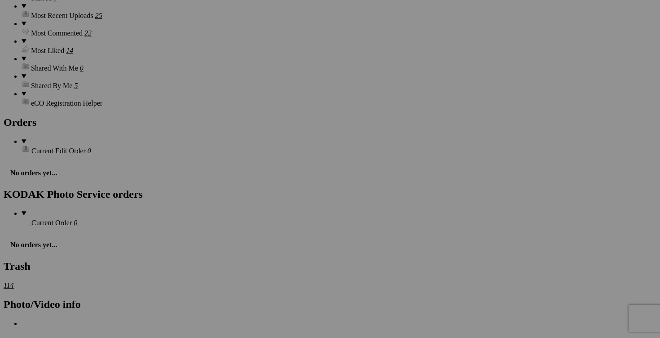
scroll to position [1344, 0]
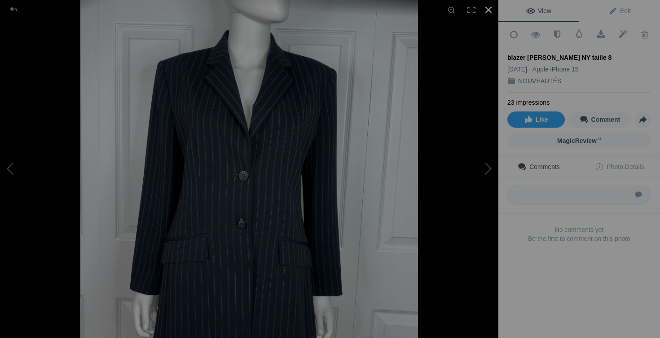
click at [491, 9] on div at bounding box center [489, 10] width 20 height 20
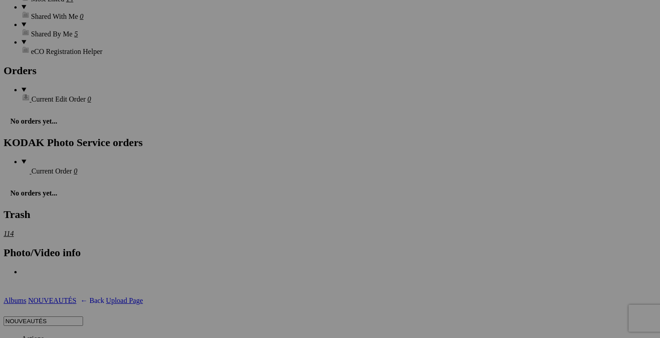
scroll to position [1396, 0]
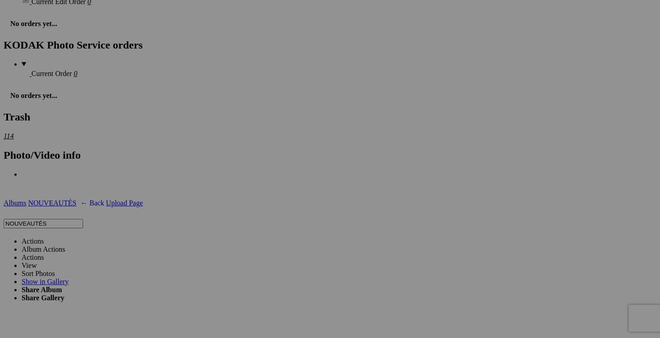
scroll to position [1503, 0]
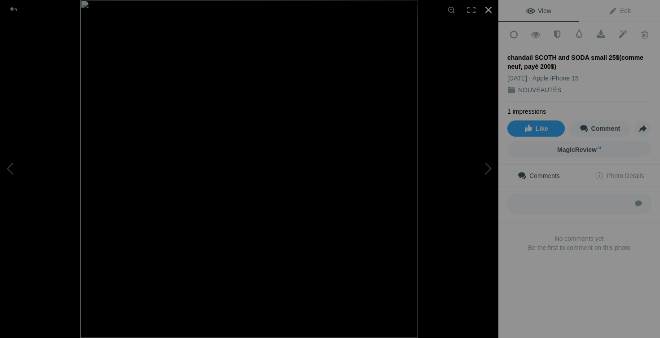
click at [490, 9] on div at bounding box center [489, 10] width 20 height 20
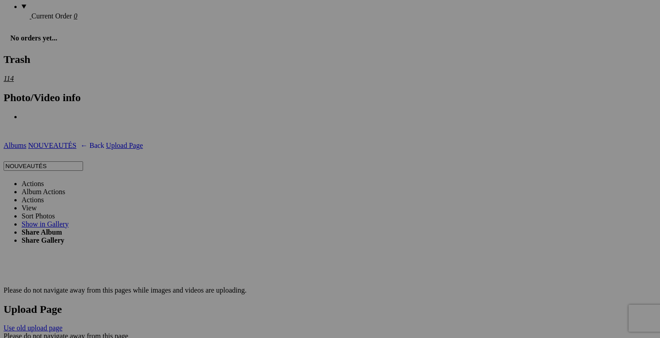
scroll to position [1555, 0]
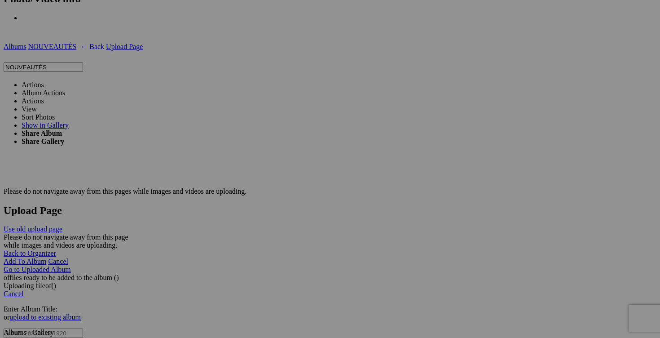
scroll to position [1659, 0]
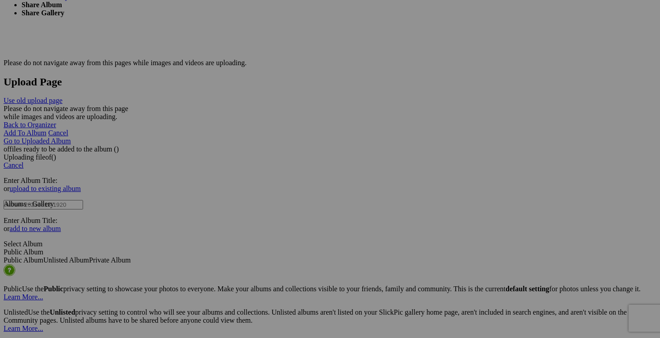
scroll to position [1784, 0]
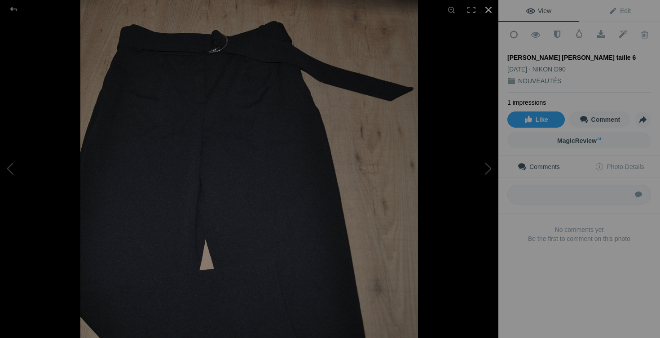
click at [494, 11] on div at bounding box center [489, 10] width 20 height 20
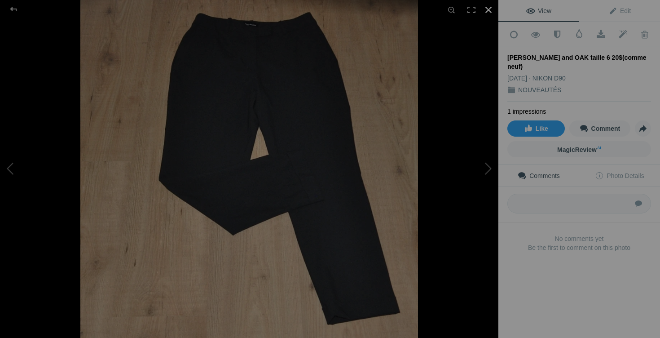
click at [491, 10] on div at bounding box center [489, 10] width 20 height 20
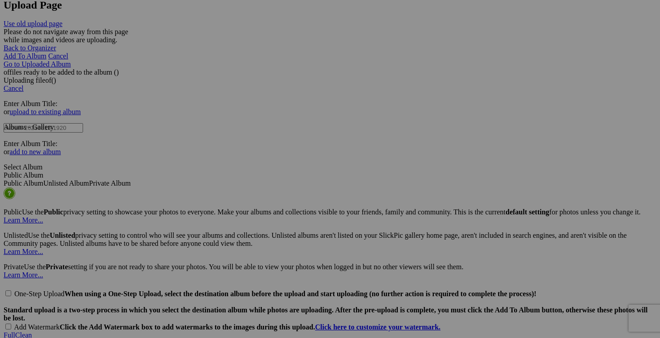
scroll to position [1888, 0]
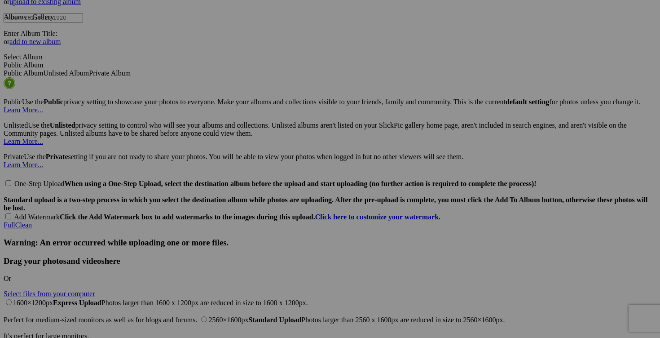
scroll to position [1976, 0]
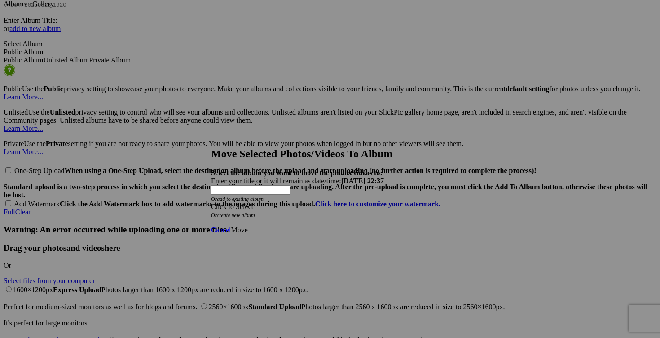
click at [211, 203] on span at bounding box center [211, 207] width 0 height 8
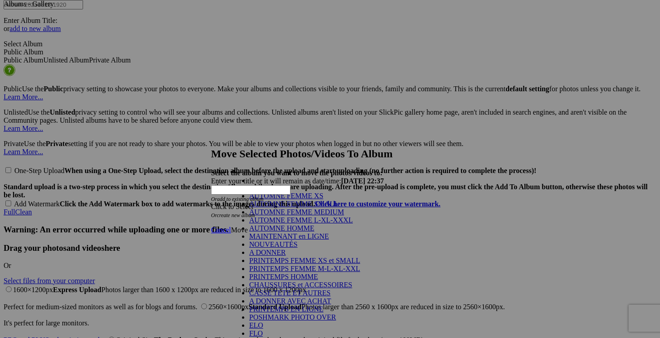
click at [305, 208] on link "AUTOMNE FEMME SMALL" at bounding box center [293, 204] width 89 height 8
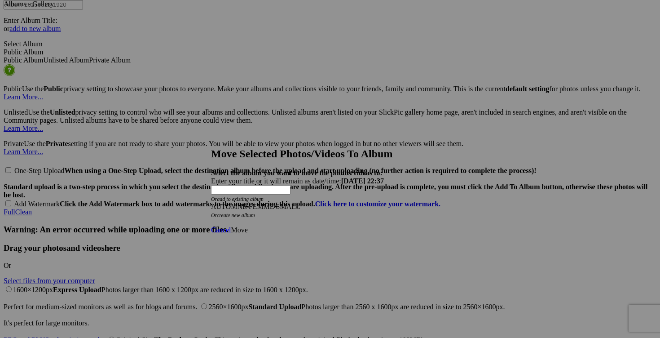
click at [247, 226] on span "Move" at bounding box center [239, 230] width 17 height 8
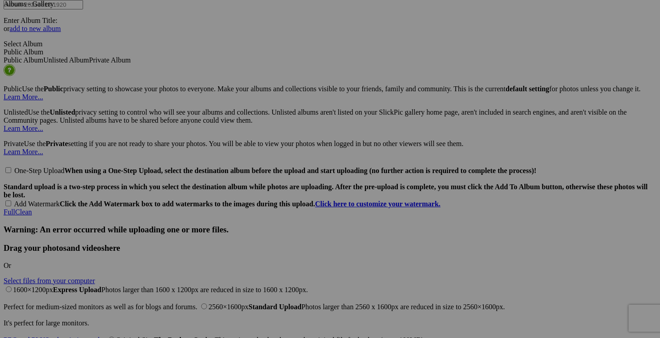
scroll to position [369, 0]
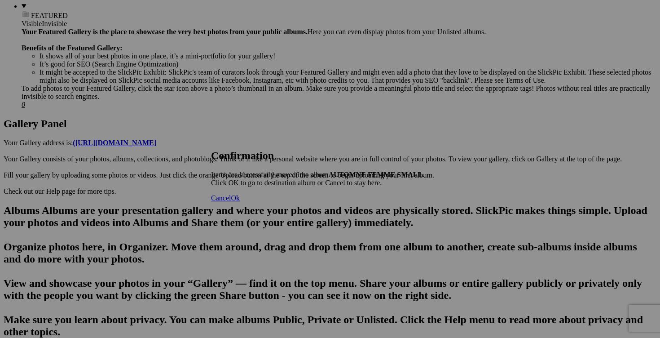
click at [231, 202] on span "Cancel" at bounding box center [221, 198] width 20 height 8
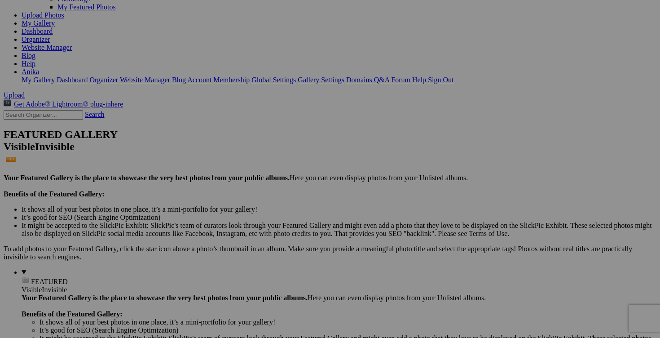
scroll to position [0, 0]
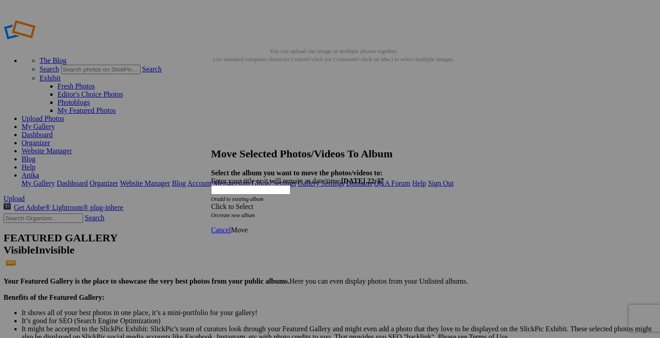
click at [211, 203] on span at bounding box center [211, 207] width 0 height 8
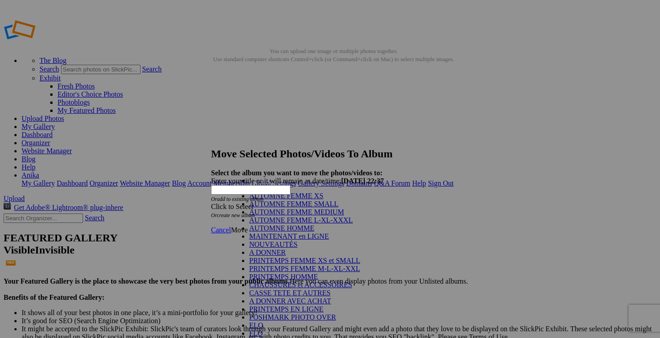
click at [304, 216] on link "AUTOMNE FEMME MEDIUM" at bounding box center [296, 212] width 95 height 8
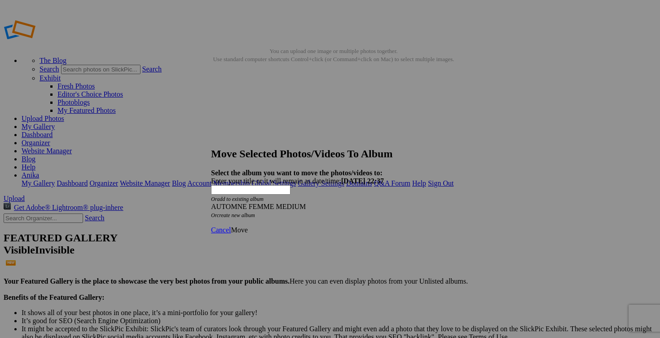
click at [247, 226] on span "Move" at bounding box center [239, 230] width 17 height 8
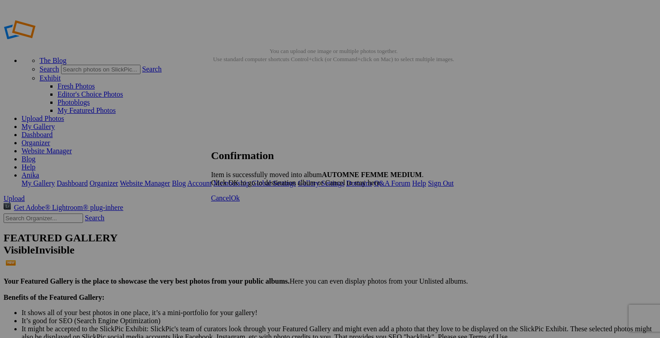
click at [231, 202] on span "Cancel" at bounding box center [221, 198] width 20 height 8
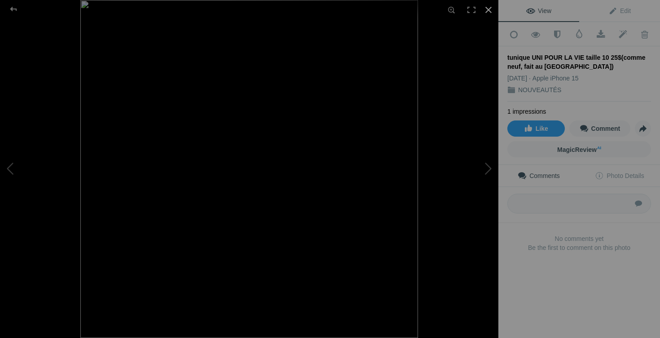
click at [490, 11] on div at bounding box center [489, 10] width 20 height 20
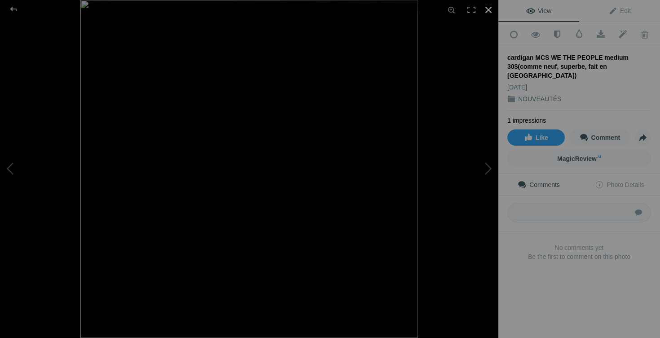
click at [493, 9] on div at bounding box center [489, 10] width 20 height 20
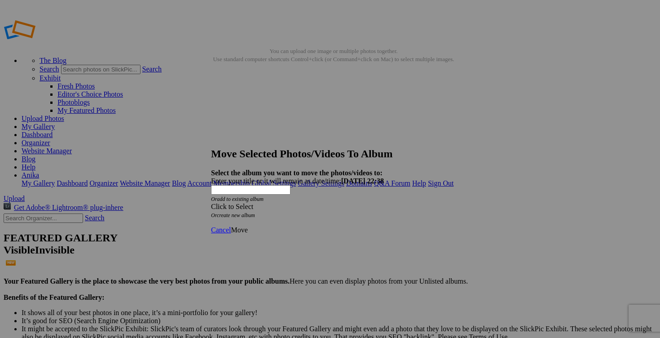
click at [211, 203] on span at bounding box center [211, 207] width 0 height 8
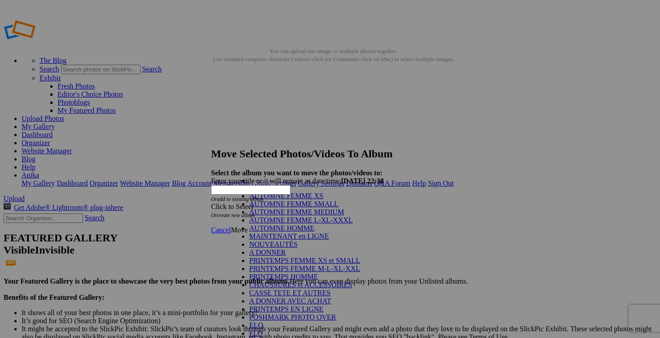
click at [318, 216] on link "AUTOMNE FEMME MEDIUM" at bounding box center [296, 212] width 95 height 8
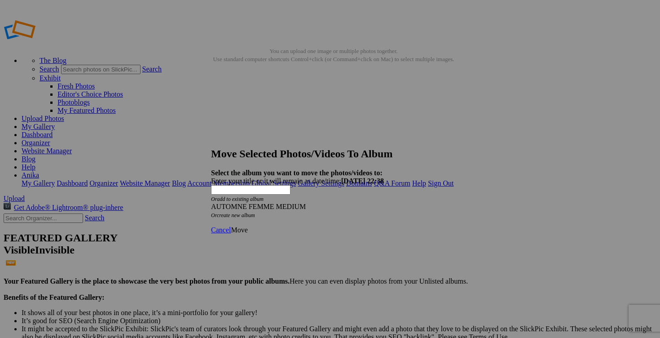
click at [247, 226] on link "Move" at bounding box center [239, 230] width 17 height 8
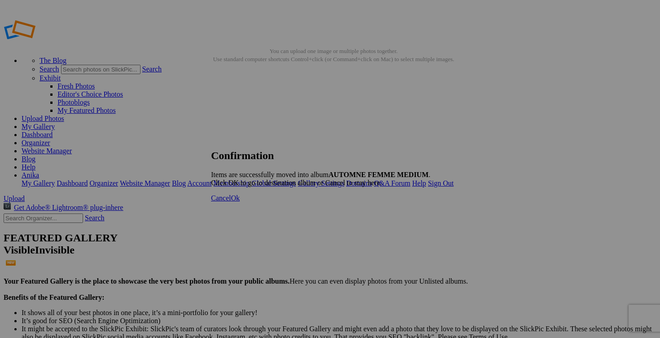
click at [231, 202] on span "Cancel" at bounding box center [221, 198] width 20 height 8
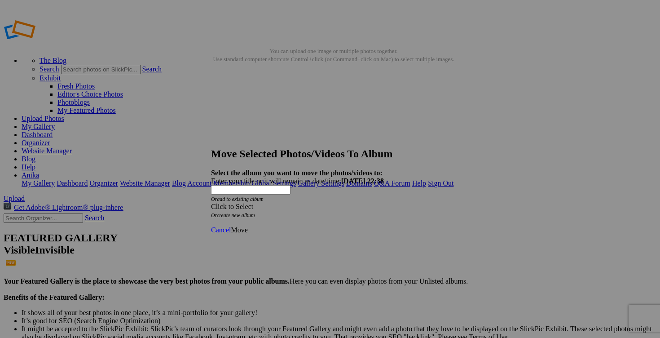
click at [211, 203] on span at bounding box center [211, 207] width 0 height 8
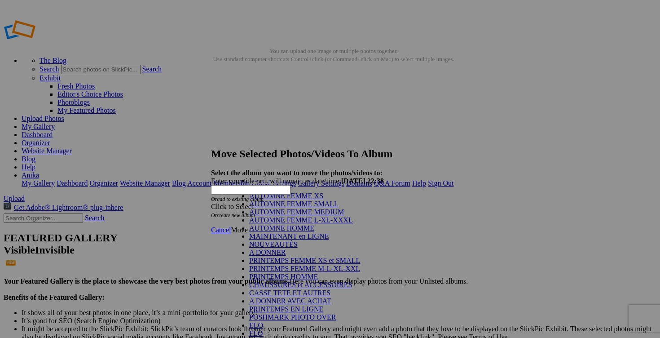
click at [309, 224] on link "AUTOMNE FEMME L-XL-XXXL" at bounding box center [301, 220] width 104 height 8
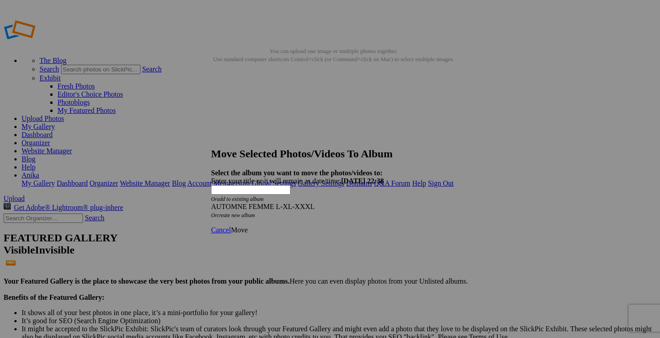
click at [247, 226] on span "Move" at bounding box center [239, 230] width 17 height 8
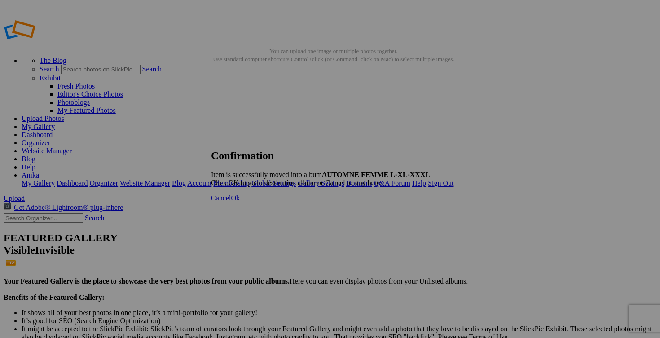
click at [231, 202] on span "Cancel" at bounding box center [221, 198] width 20 height 8
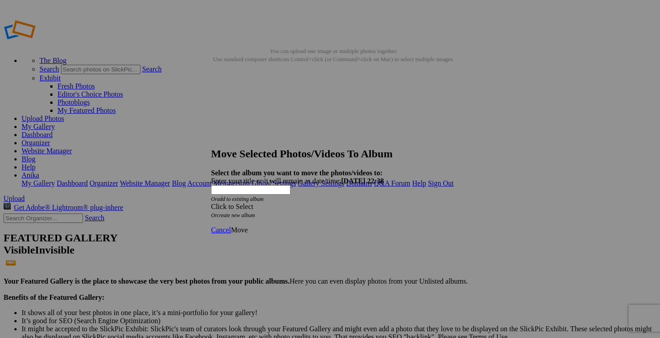
click at [211, 203] on span at bounding box center [211, 207] width 0 height 8
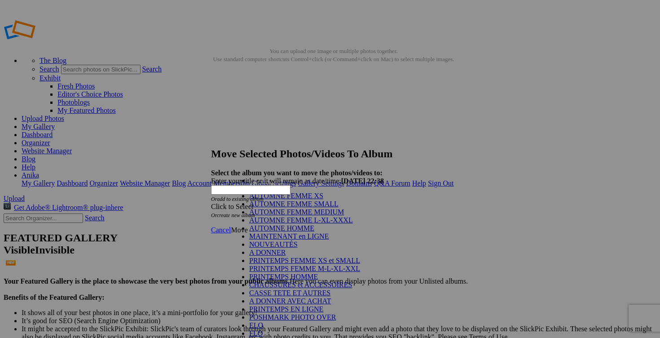
click at [309, 199] on link "AUTOMNE FEMME XS" at bounding box center [286, 196] width 74 height 8
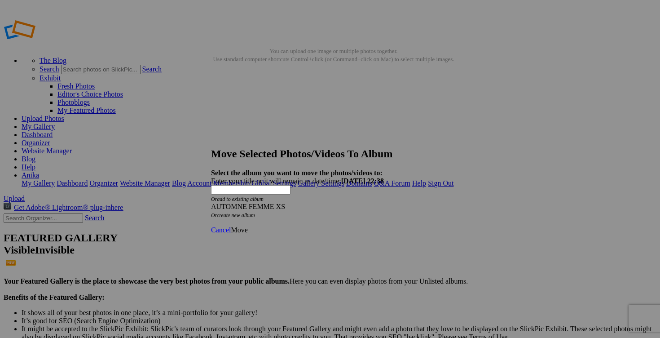
click at [247, 226] on span "Move" at bounding box center [239, 230] width 17 height 8
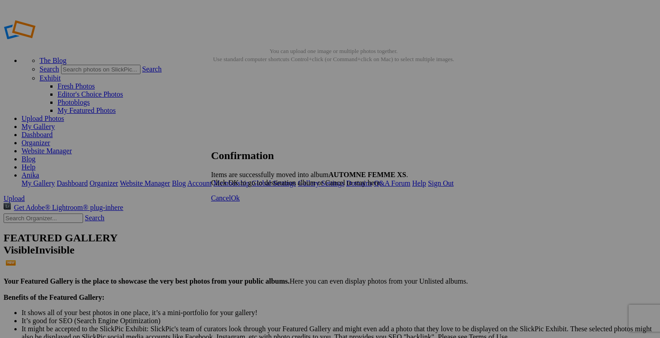
click at [231, 202] on span "Cancel" at bounding box center [221, 198] width 20 height 8
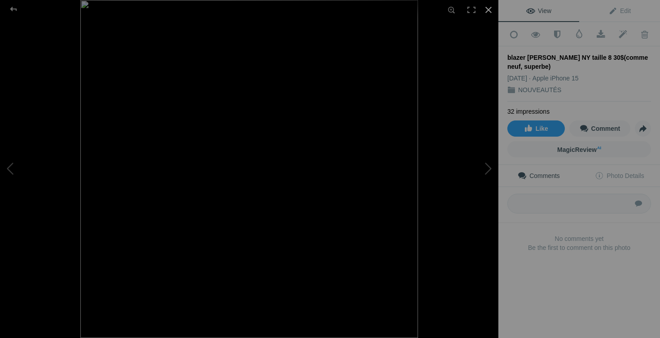
click at [490, 9] on div at bounding box center [489, 10] width 20 height 20
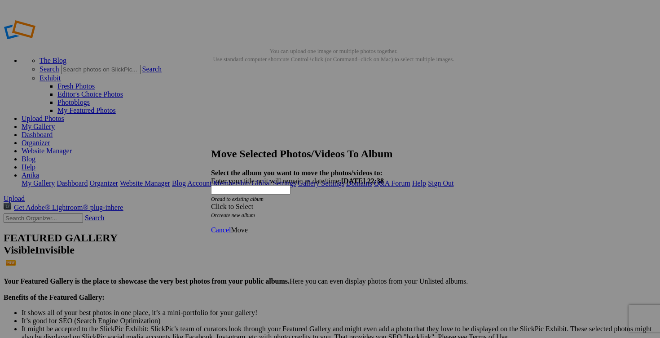
click at [211, 203] on span at bounding box center [211, 207] width 0 height 8
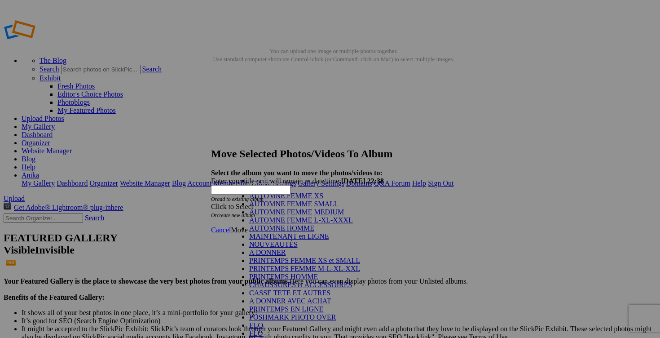
click at [318, 216] on link "AUTOMNE FEMME MEDIUM" at bounding box center [296, 212] width 95 height 8
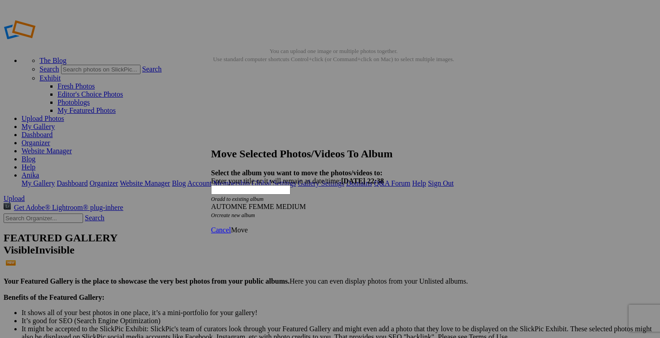
click at [247, 226] on span "Move" at bounding box center [239, 230] width 17 height 8
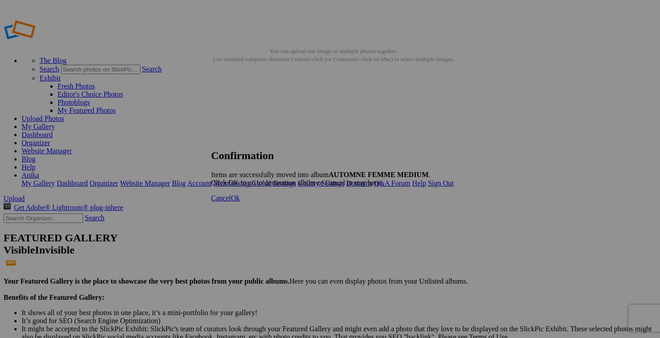
click at [231, 202] on link "Cancel" at bounding box center [221, 198] width 20 height 8
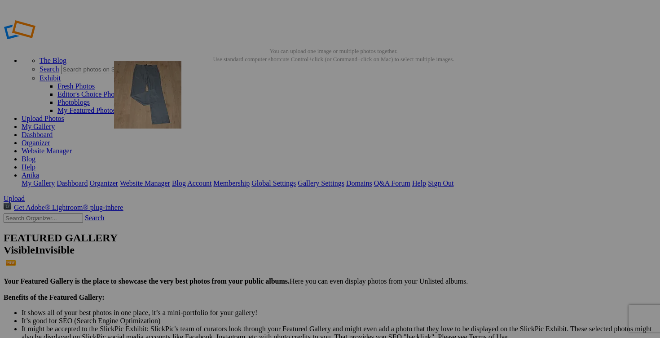
drag, startPoint x: 332, startPoint y: 133, endPoint x: 240, endPoint y: 117, distance: 93.0
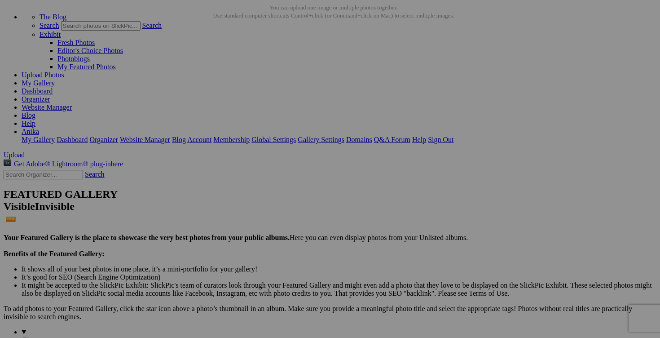
scroll to position [82, 0]
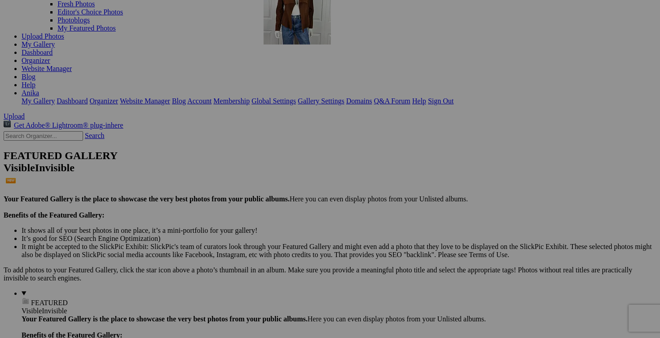
drag, startPoint x: 490, startPoint y: 70, endPoint x: 393, endPoint y: 55, distance: 98.6
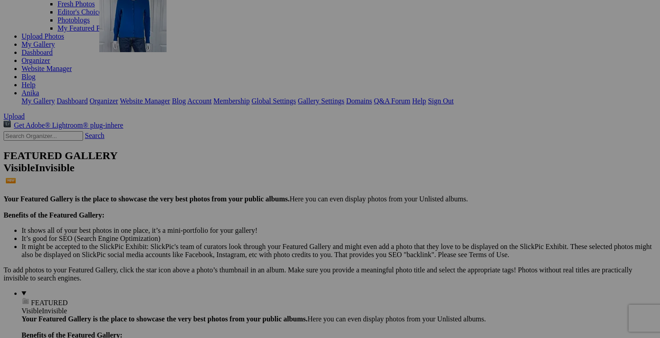
drag, startPoint x: 177, startPoint y: 181, endPoint x: 229, endPoint y: 63, distance: 129.3
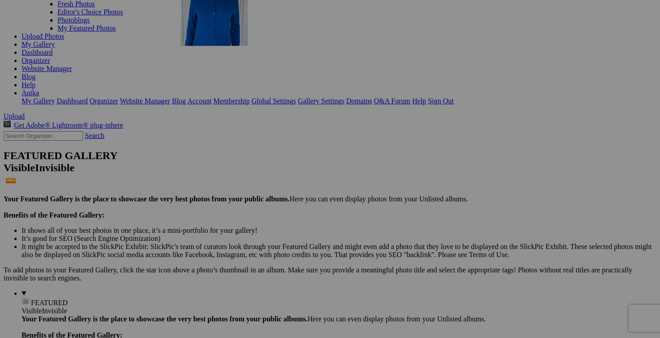
drag, startPoint x: 163, startPoint y: 174, endPoint x: 310, endPoint y: 57, distance: 188.3
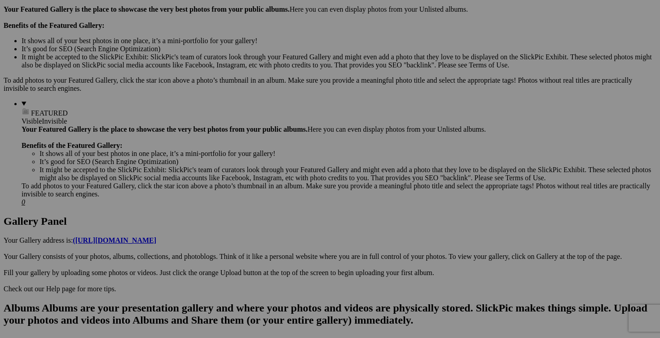
scroll to position [278, 0]
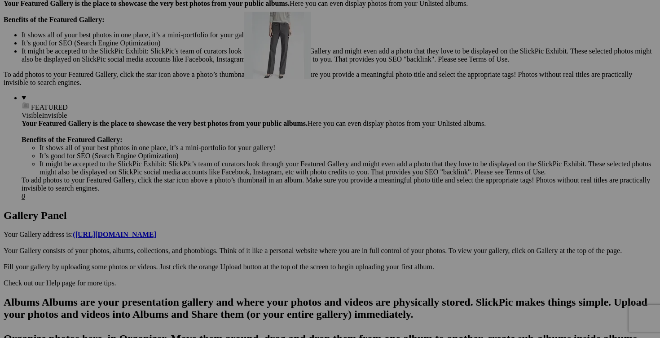
drag, startPoint x: 574, startPoint y: 228, endPoint x: 373, endPoint y: 90, distance: 244.2
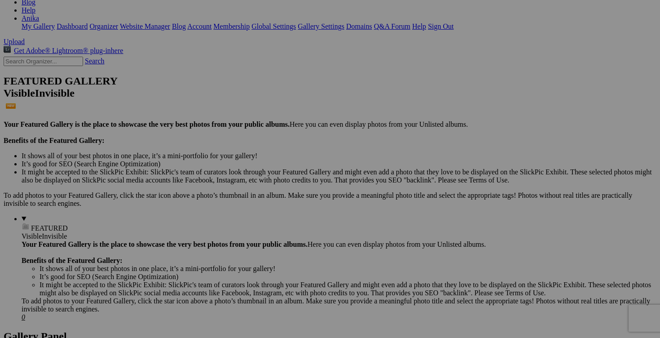
scroll to position [146, 0]
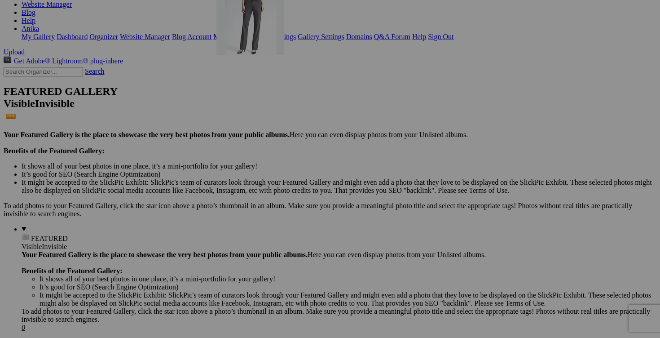
drag, startPoint x: 397, startPoint y: 200, endPoint x: 353, endPoint y: 78, distance: 129.3
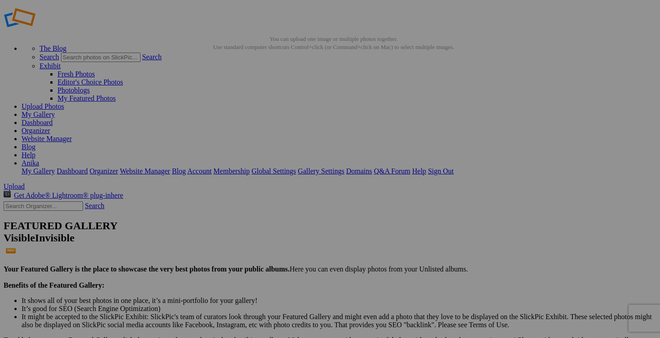
scroll to position [1, 0]
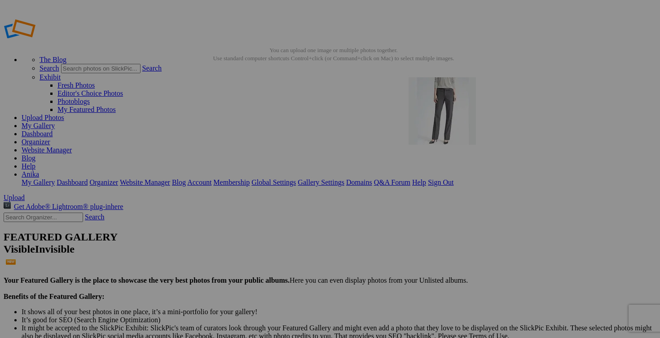
drag, startPoint x: 402, startPoint y: 225, endPoint x: 538, endPoint y: 142, distance: 159.7
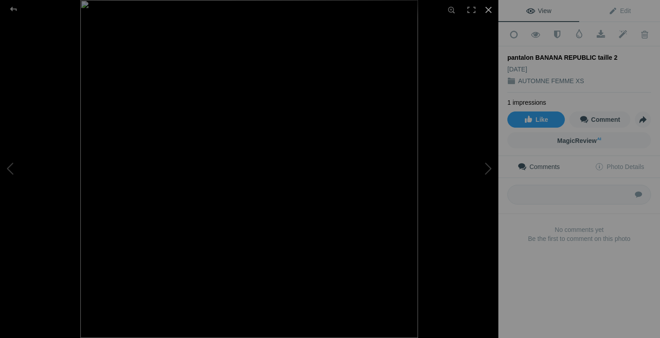
click at [488, 9] on div at bounding box center [489, 10] width 20 height 20
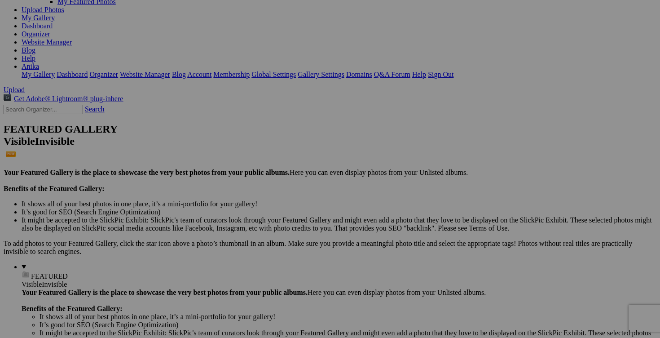
scroll to position [111, 0]
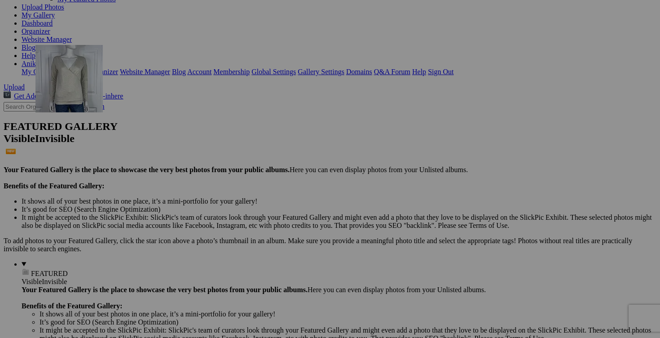
drag, startPoint x: 409, startPoint y: 255, endPoint x: 165, endPoint y: 123, distance: 277.1
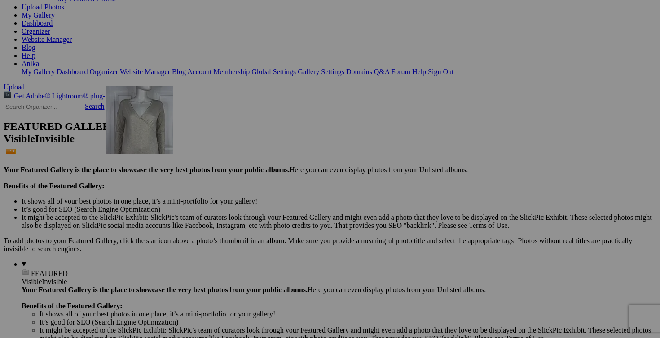
drag, startPoint x: 412, startPoint y: 264, endPoint x: 234, endPoint y: 162, distance: 204.8
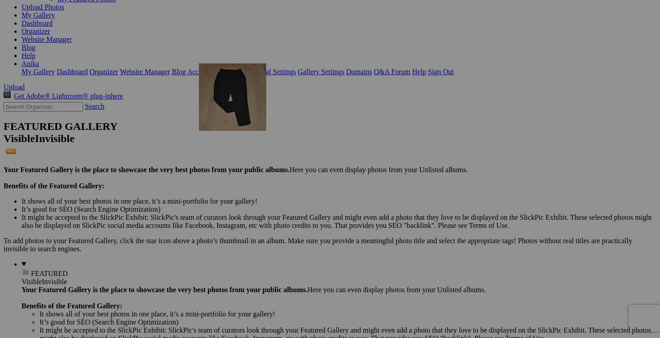
drag, startPoint x: 577, startPoint y: 131, endPoint x: 325, endPoint y: 137, distance: 251.6
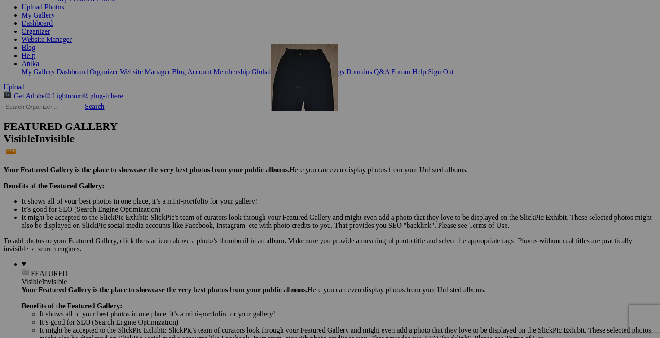
drag, startPoint x: 574, startPoint y: 137, endPoint x: 398, endPoint y: 121, distance: 177.3
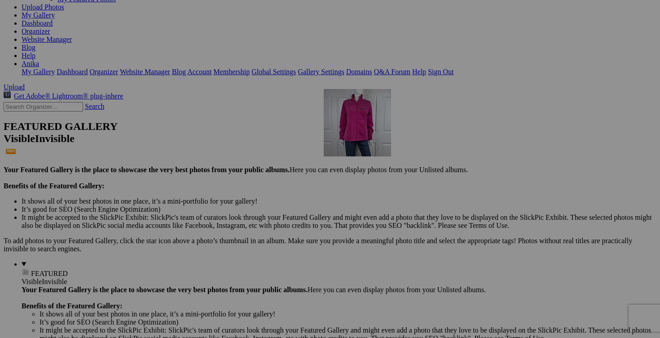
drag, startPoint x: 404, startPoint y: 251, endPoint x: 453, endPoint y: 167, distance: 97.4
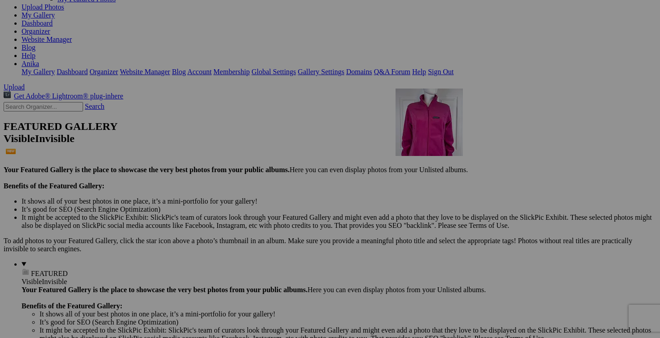
drag, startPoint x: 402, startPoint y: 259, endPoint x: 525, endPoint y: 167, distance: 154.3
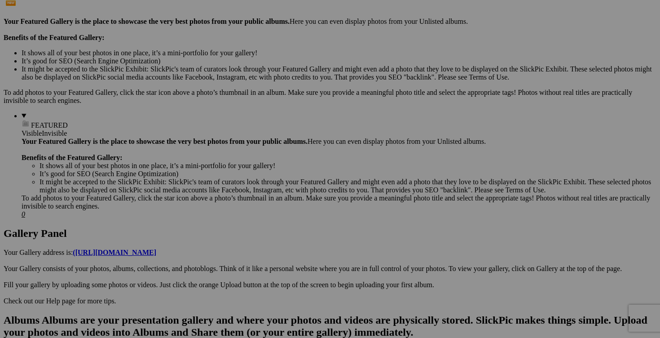
scroll to position [265, 0]
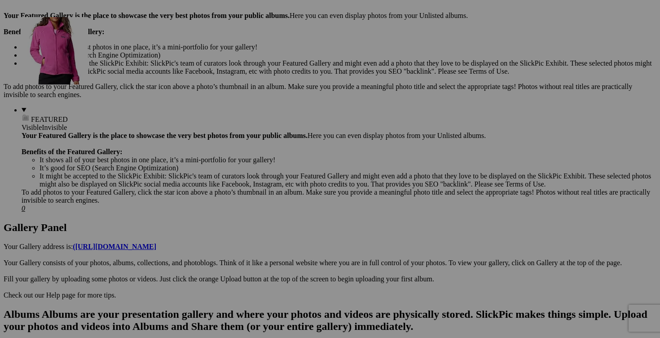
drag, startPoint x: 569, startPoint y: 216, endPoint x: 151, endPoint y: 96, distance: 435.1
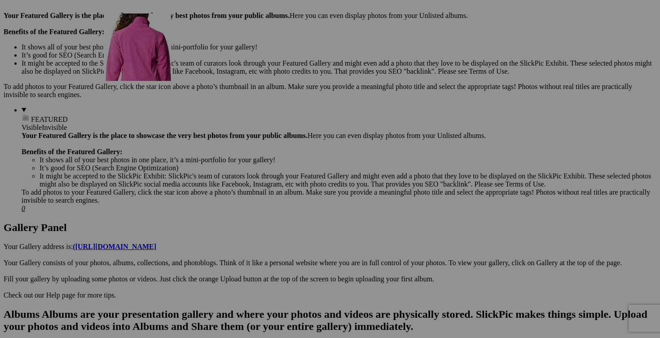
drag, startPoint x: 570, startPoint y: 216, endPoint x: 233, endPoint y: 92, distance: 359.3
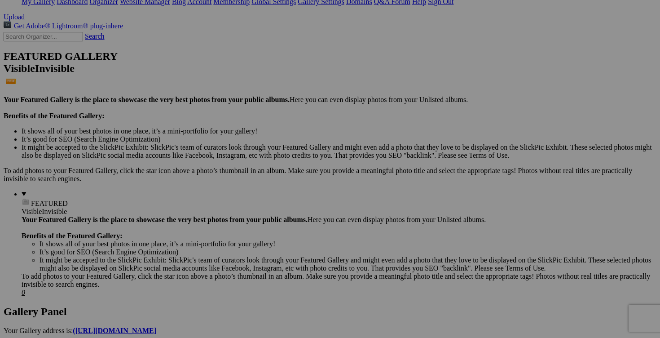
scroll to position [177, 0]
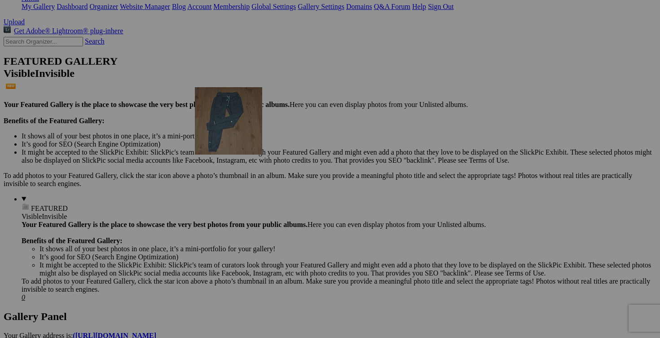
drag, startPoint x: 573, startPoint y: 184, endPoint x: 322, endPoint y: 168, distance: 251.2
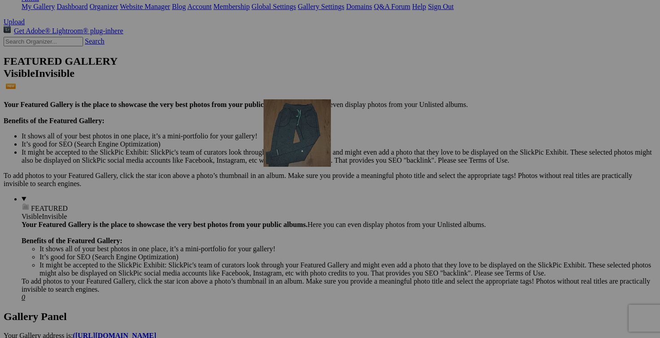
drag, startPoint x: 582, startPoint y: 183, endPoint x: 393, endPoint y: 177, distance: 189.2
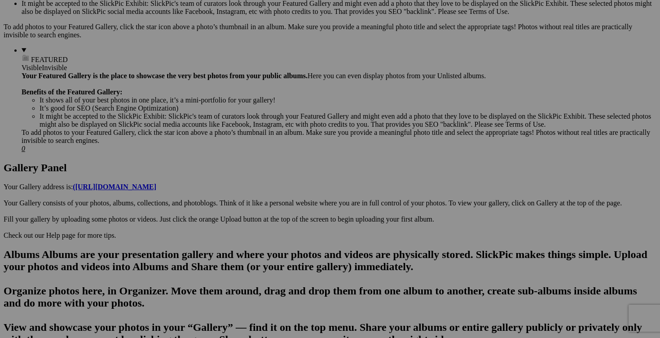
scroll to position [326, 0]
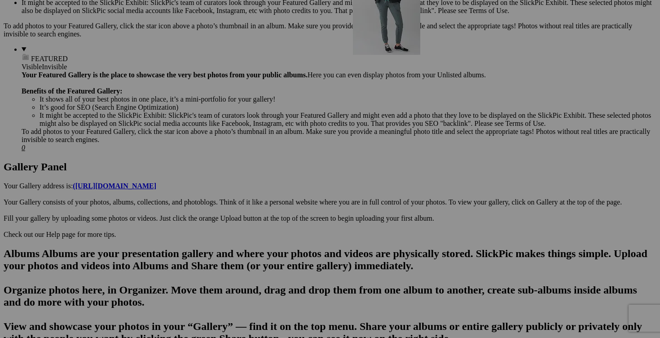
drag, startPoint x: 174, startPoint y: 259, endPoint x: 482, endPoint y: 65, distance: 363.9
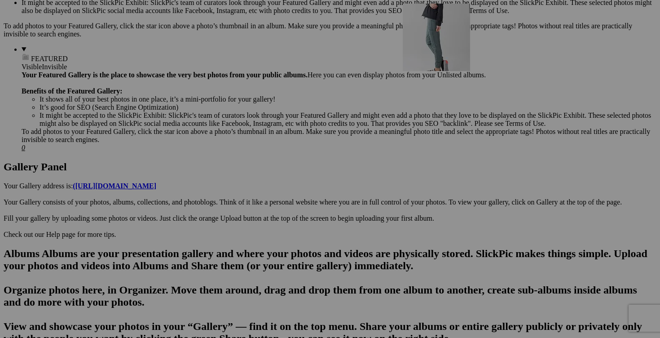
drag, startPoint x: 236, startPoint y: 281, endPoint x: 532, endPoint y: 82, distance: 357.3
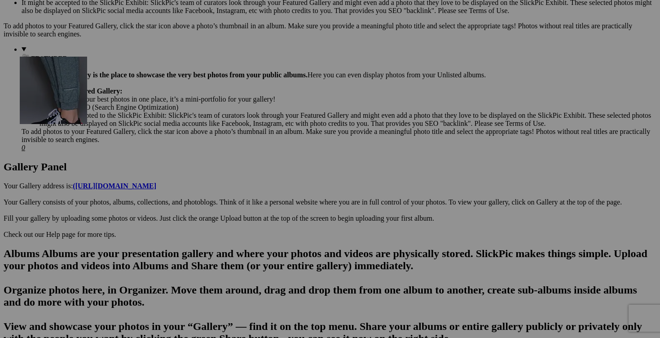
drag, startPoint x: 331, startPoint y: 266, endPoint x: 149, endPoint y: 136, distance: 223.7
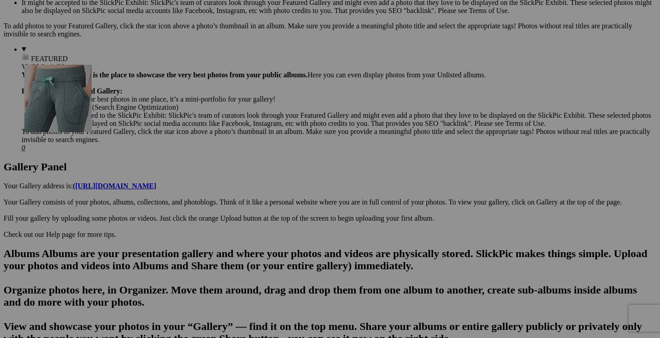
drag, startPoint x: 417, startPoint y: 277, endPoint x: 154, endPoint y: 143, distance: 295.3
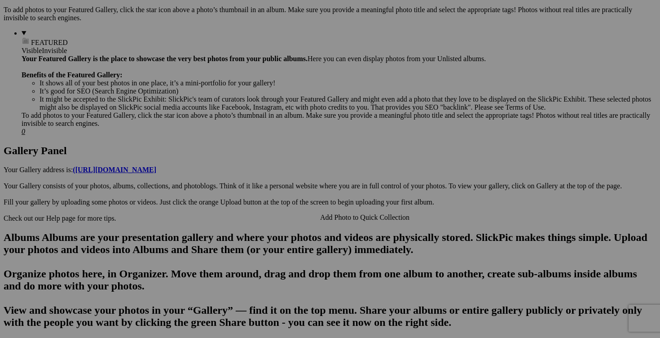
scroll to position [343, 0]
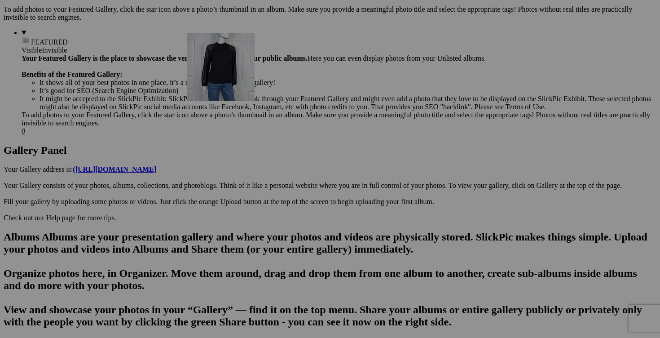
drag, startPoint x: 574, startPoint y: 142, endPoint x: 317, endPoint y: 111, distance: 259.2
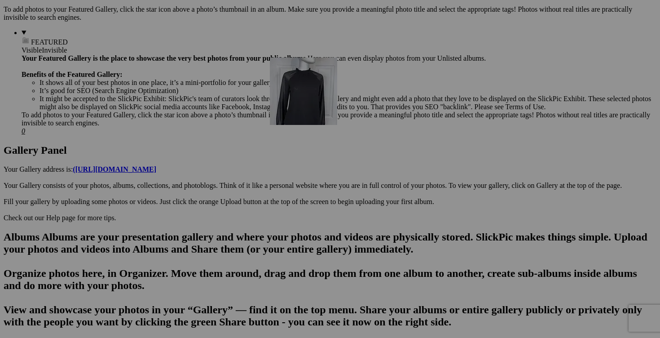
drag, startPoint x: 550, startPoint y: 137, endPoint x: 397, endPoint y: 132, distance: 153.3
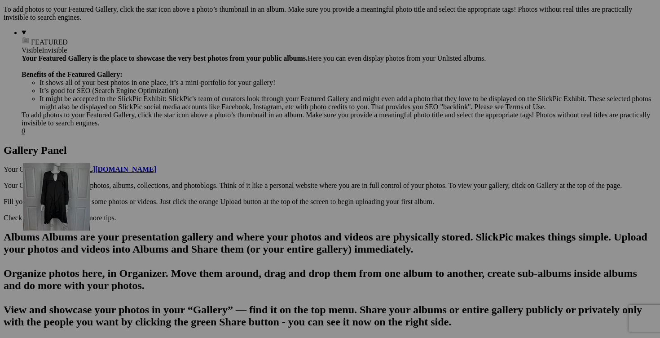
drag, startPoint x: 569, startPoint y: 253, endPoint x: 152, endPoint y: 241, distance: 417.0
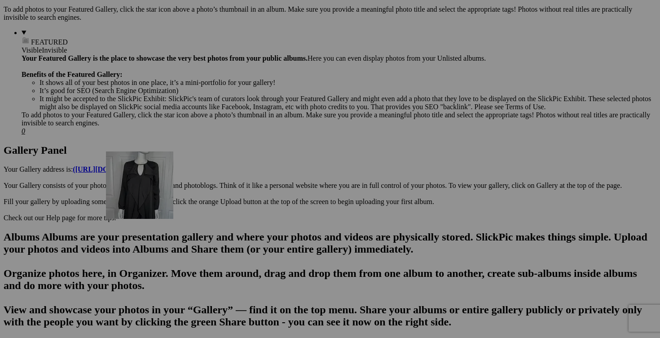
drag, startPoint x: 583, startPoint y: 249, endPoint x: 235, endPoint y: 230, distance: 348.7
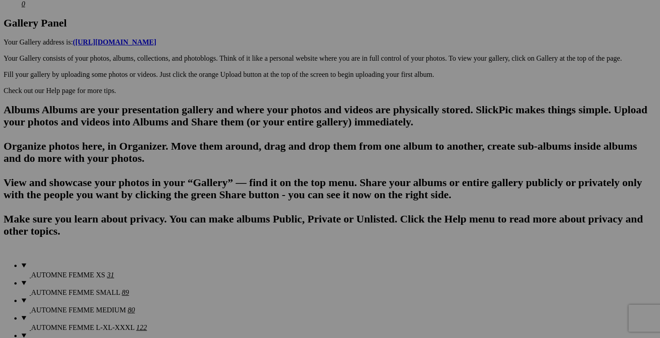
scroll to position [483, 0]
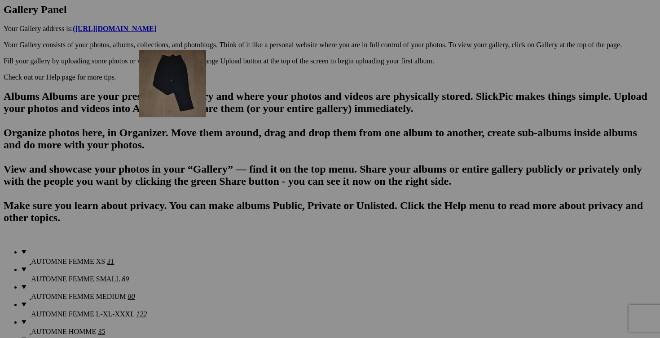
drag, startPoint x: 251, startPoint y: 233, endPoint x: 268, endPoint y: 128, distance: 106.5
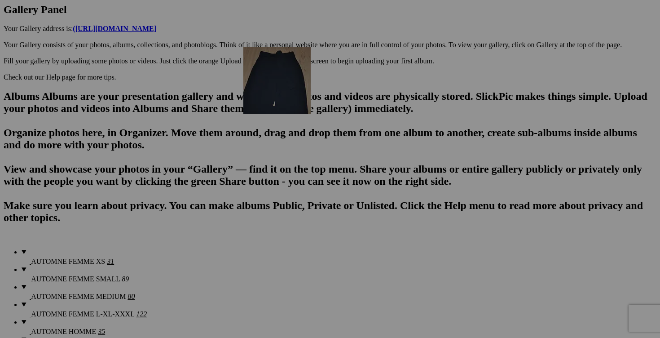
drag, startPoint x: 243, startPoint y: 226, endPoint x: 371, endPoint y: 124, distance: 163.9
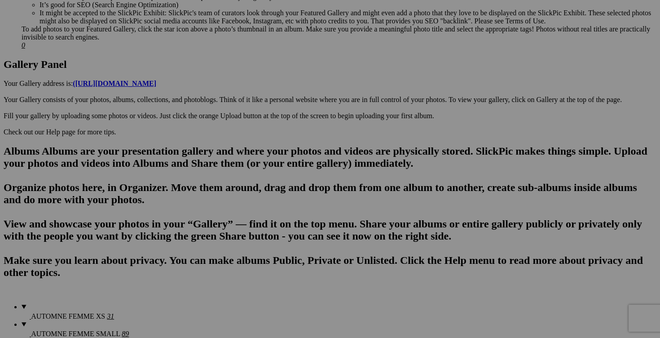
scroll to position [388, 0]
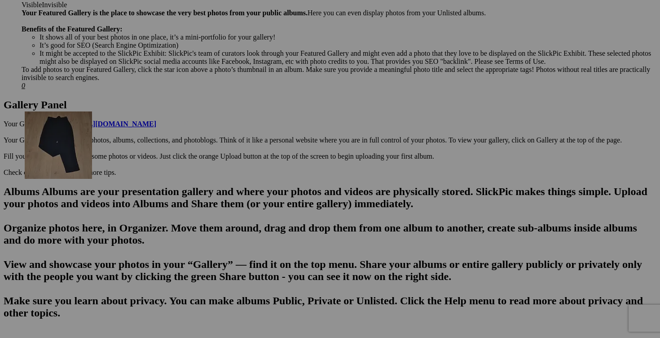
drag, startPoint x: 327, startPoint y: 208, endPoint x: 152, endPoint y: 188, distance: 175.9
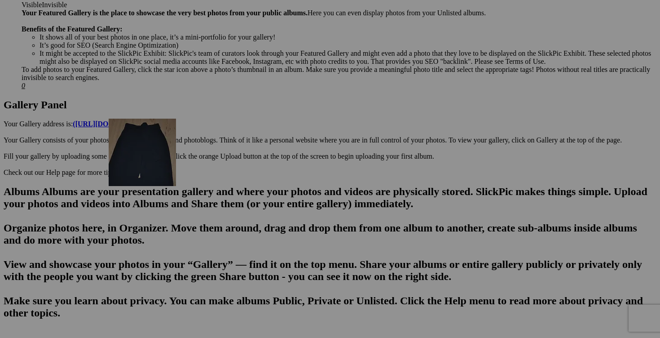
drag, startPoint x: 409, startPoint y: 201, endPoint x: 238, endPoint y: 197, distance: 171.2
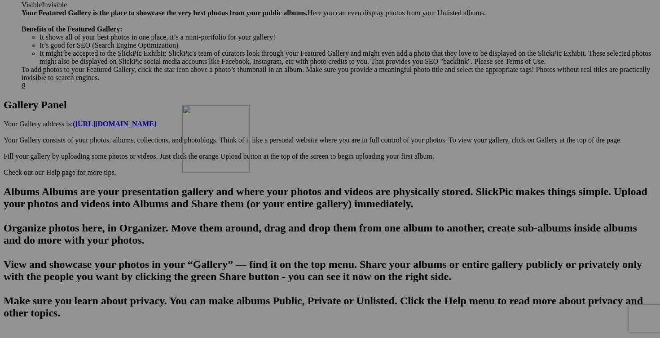
drag, startPoint x: 565, startPoint y: 203, endPoint x: 306, endPoint y: 180, distance: 259.3
drag, startPoint x: 568, startPoint y: 190, endPoint x: 389, endPoint y: 188, distance: 178.3
drag, startPoint x: 249, startPoint y: 312, endPoint x: 368, endPoint y: 229, distance: 145.2
drag, startPoint x: 246, startPoint y: 314, endPoint x: 407, endPoint y: 220, distance: 187.2
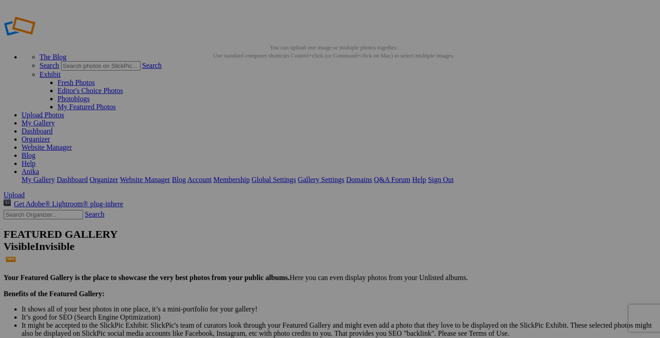
scroll to position [4, 0]
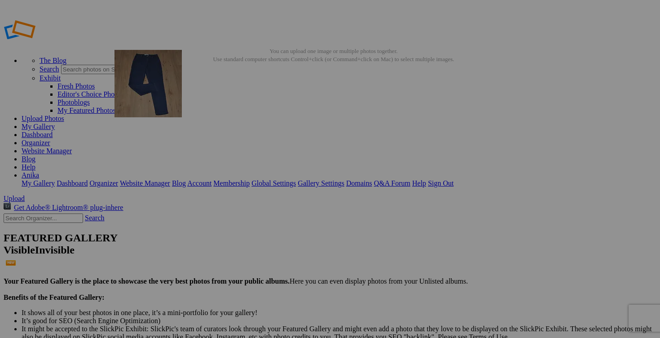
drag, startPoint x: 484, startPoint y: 255, endPoint x: 243, endPoint y: 114, distance: 278.8
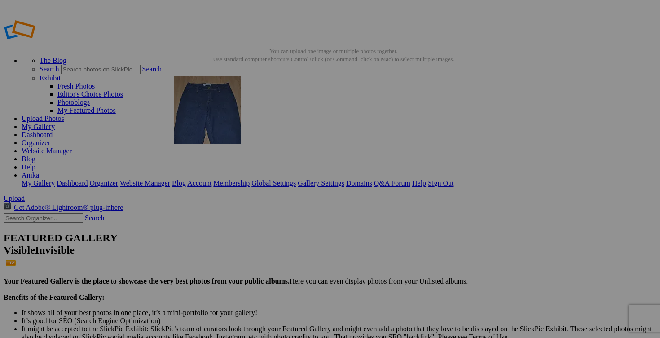
drag, startPoint x: 484, startPoint y: 243, endPoint x: 302, endPoint y: 138, distance: 209.6
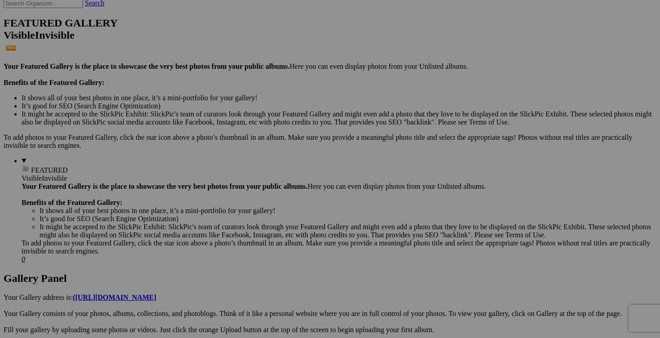
scroll to position [219, 0]
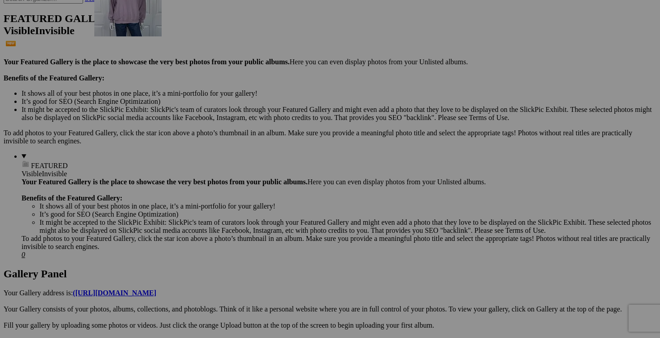
drag, startPoint x: 490, startPoint y: 165, endPoint x: 225, endPoint y: 49, distance: 289.6
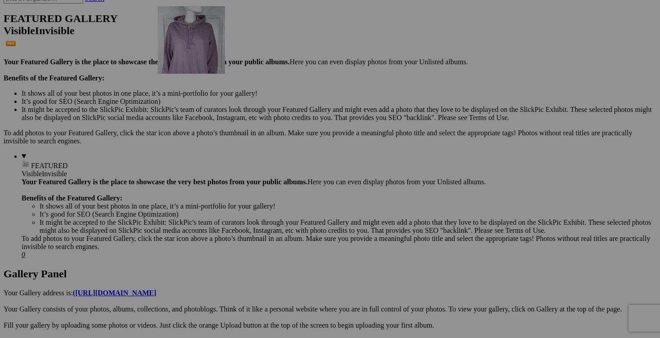
drag, startPoint x: 504, startPoint y: 172, endPoint x: 287, endPoint y: 84, distance: 234.4
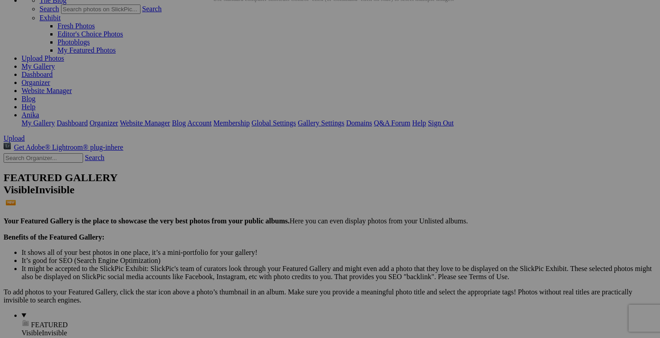
scroll to position [0, 0]
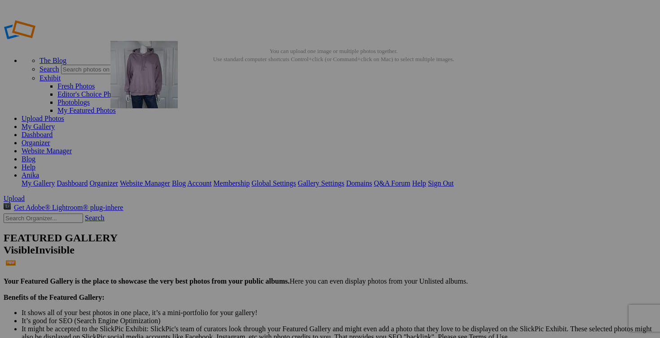
drag, startPoint x: 253, startPoint y: 236, endPoint x: 240, endPoint y: 106, distance: 131.4
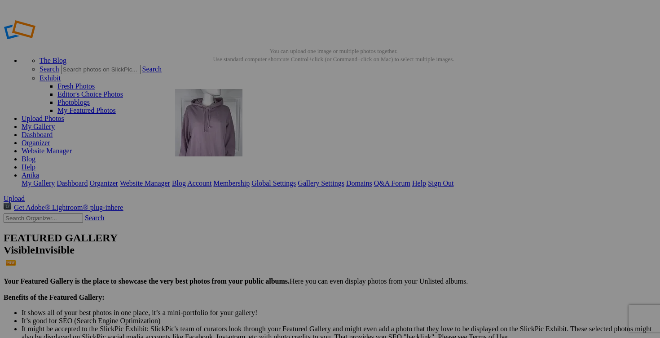
drag, startPoint x: 317, startPoint y: 234, endPoint x: 305, endPoint y: 154, distance: 81.8
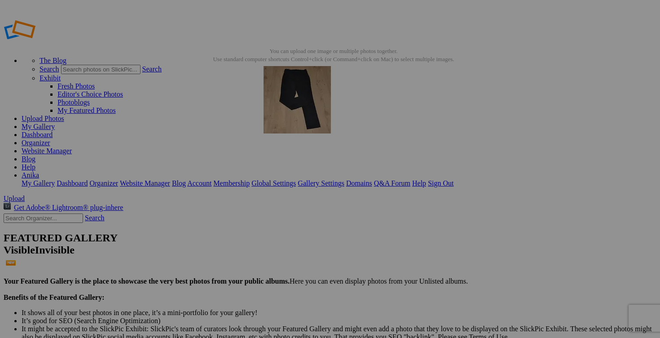
drag, startPoint x: 338, startPoint y: 230, endPoint x: 393, endPoint y: 131, distance: 113.4
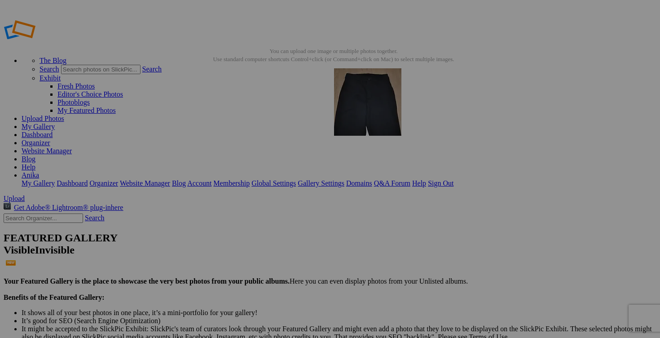
drag, startPoint x: 318, startPoint y: 248, endPoint x: 464, endPoint y: 133, distance: 185.8
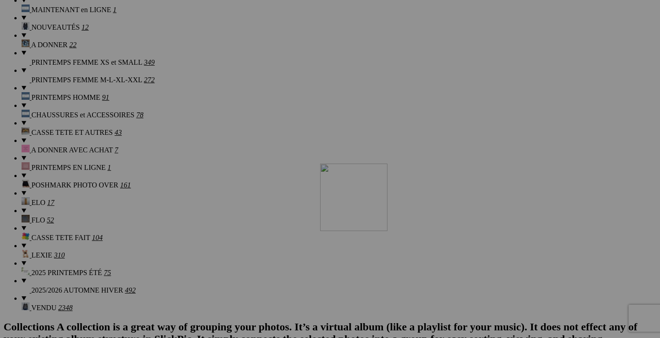
scroll to position [822, 0]
drag, startPoint x: 169, startPoint y: 121, endPoint x: 342, endPoint y: 300, distance: 249.0
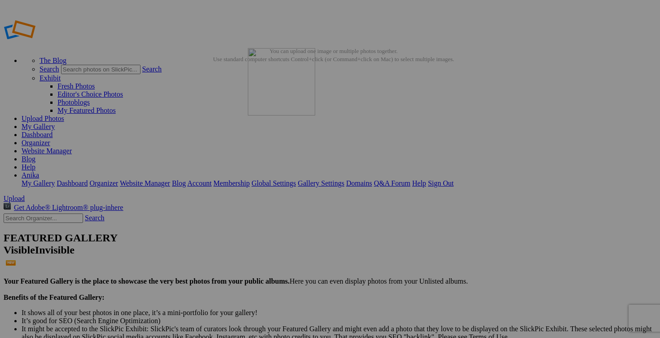
scroll to position [0, 0]
drag, startPoint x: 172, startPoint y: 133, endPoint x: 579, endPoint y: 124, distance: 406.6
drag, startPoint x: 321, startPoint y: 212, endPoint x: 157, endPoint y: 220, distance: 164.1
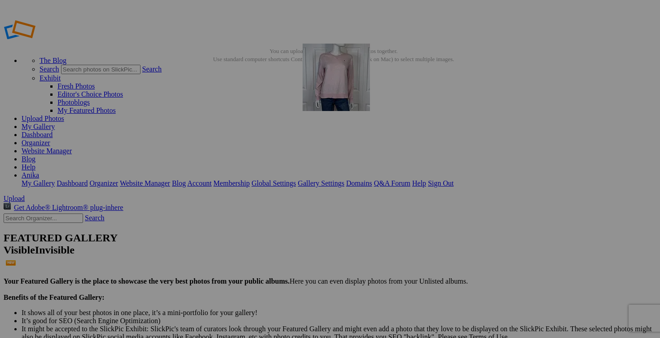
drag, startPoint x: 485, startPoint y: 155, endPoint x: 432, endPoint y: 108, distance: 70.0
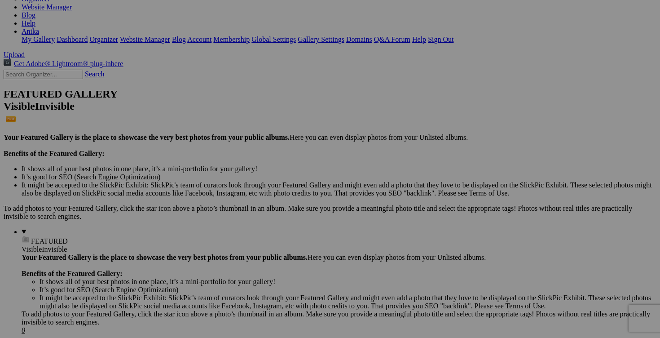
scroll to position [199, 0]
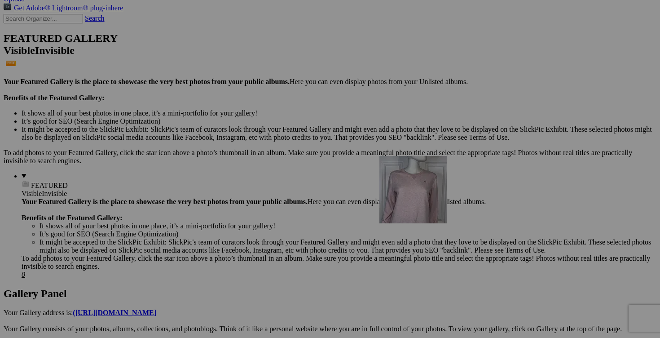
drag, startPoint x: 489, startPoint y: 299, endPoint x: 509, endPoint y: 234, distance: 68.2
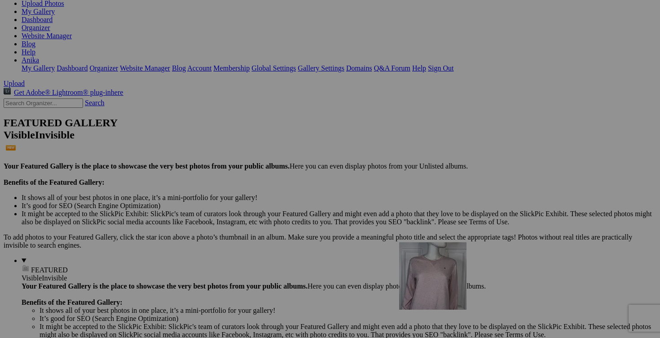
scroll to position [0, 0]
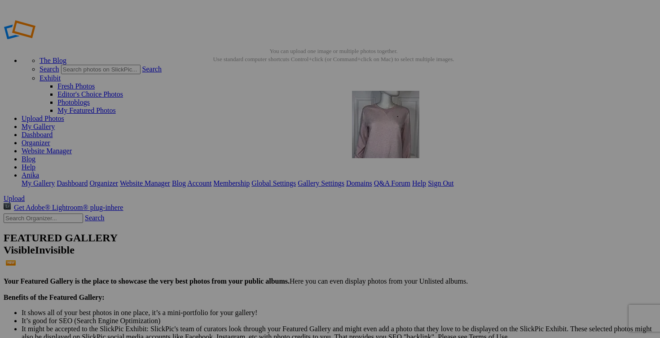
drag, startPoint x: 502, startPoint y: 292, endPoint x: 481, endPoint y: 155, distance: 139.4
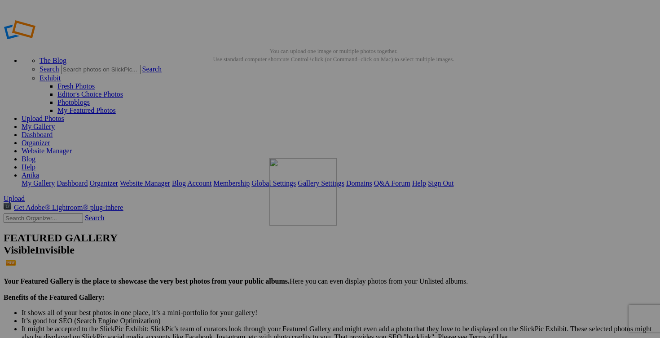
drag, startPoint x: 415, startPoint y: 179, endPoint x: 394, endPoint y: 221, distance: 47.4
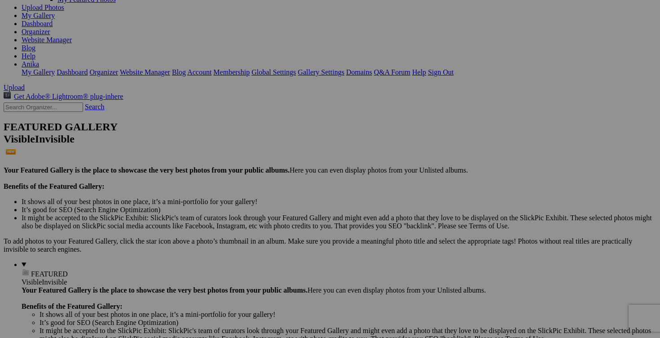
scroll to position [106, 0]
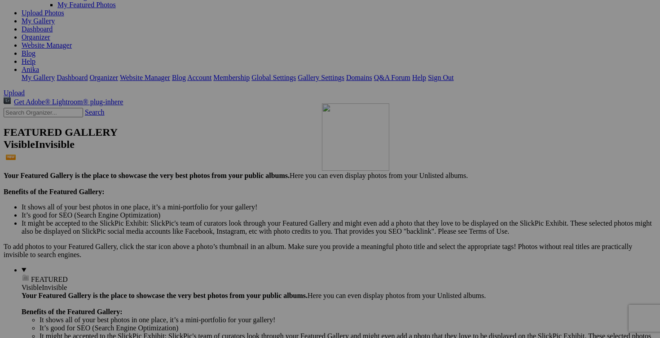
drag, startPoint x: 496, startPoint y: 249, endPoint x: 451, endPoint y: 181, distance: 81.3
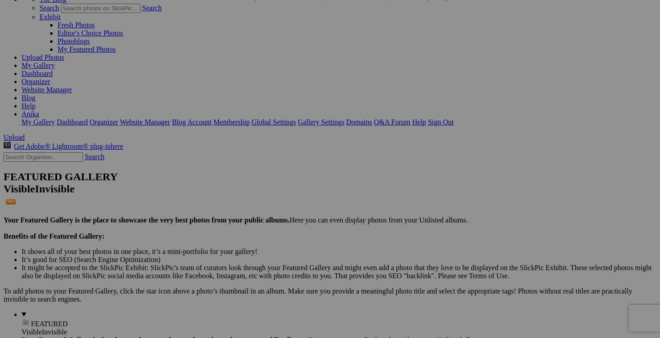
scroll to position [48, 0]
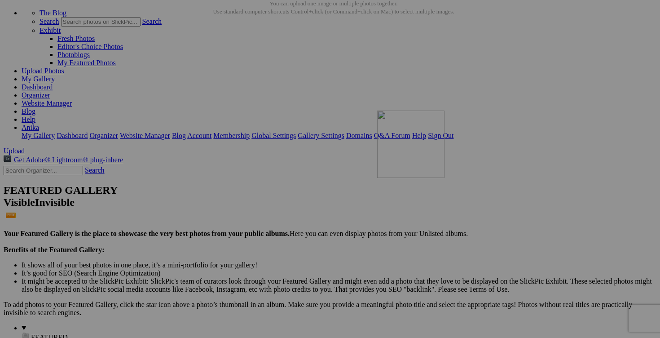
drag, startPoint x: 584, startPoint y: 227, endPoint x: 507, endPoint y: 188, distance: 86.8
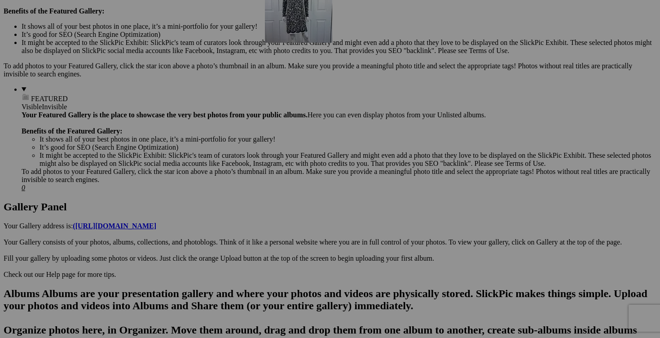
scroll to position [0, 0]
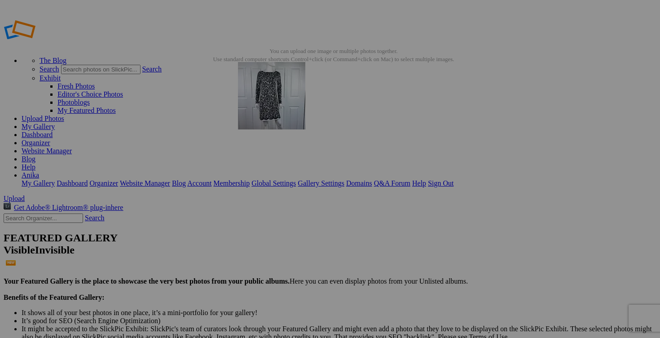
drag, startPoint x: 402, startPoint y: 239, endPoint x: 367, endPoint y: 127, distance: 117.9
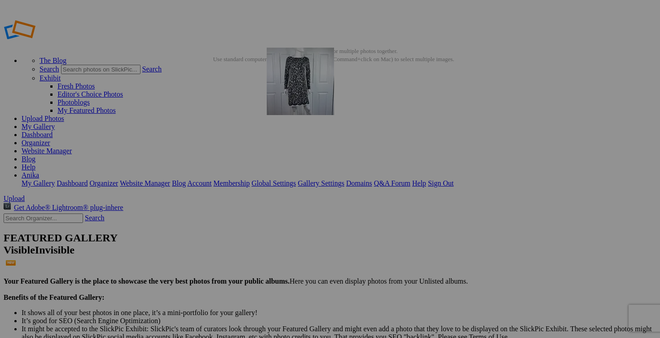
drag, startPoint x: 325, startPoint y: 119, endPoint x: 396, endPoint y: 111, distance: 71.0
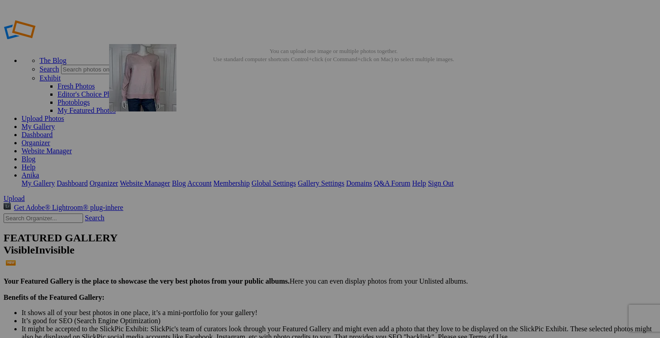
drag, startPoint x: 491, startPoint y: 123, endPoint x: 234, endPoint y: 107, distance: 257.8
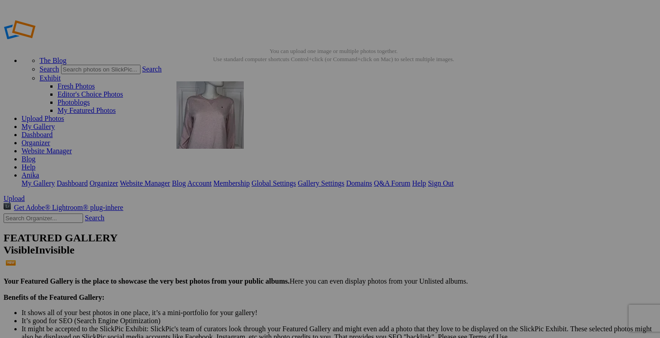
drag, startPoint x: 568, startPoint y: 142, endPoint x: 307, endPoint y: 142, distance: 261.0
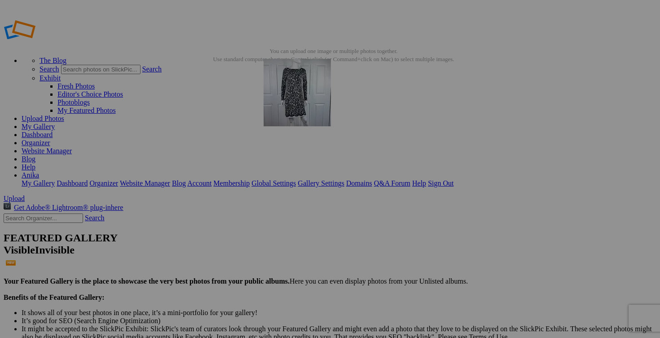
drag, startPoint x: 591, startPoint y: 119, endPoint x: 393, endPoint y: 124, distance: 198.1
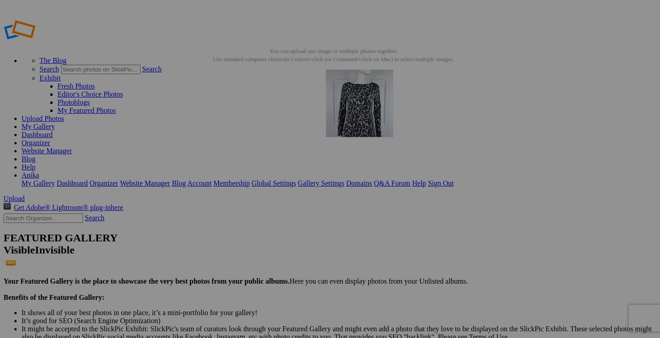
drag, startPoint x: 335, startPoint y: 232, endPoint x: 455, endPoint y: 134, distance: 155.5
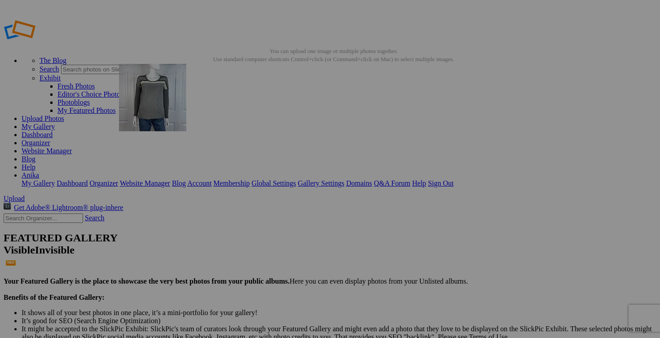
drag, startPoint x: 411, startPoint y: 248, endPoint x: 248, endPoint y: 127, distance: 202.8
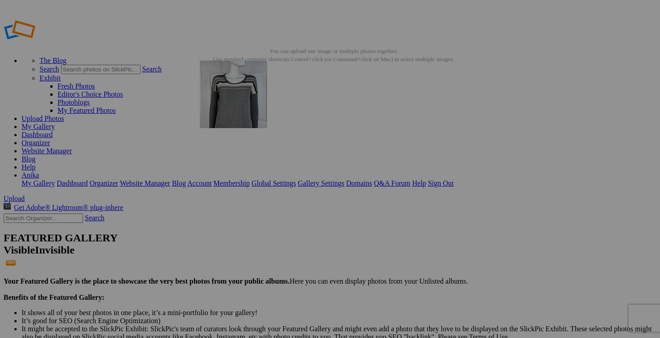
drag, startPoint x: 407, startPoint y: 249, endPoint x: 325, endPoint y: 123, distance: 150.2
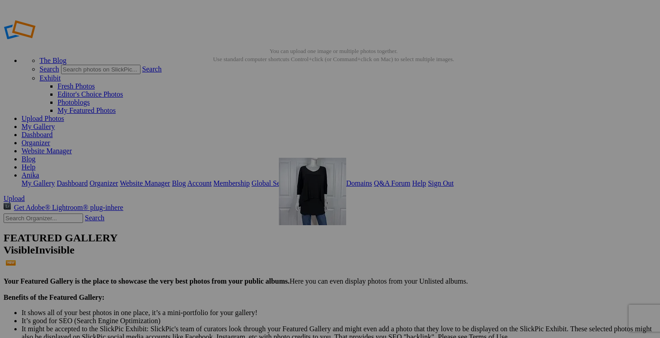
drag, startPoint x: 336, startPoint y: 243, endPoint x: 408, endPoint y: 223, distance: 75.0
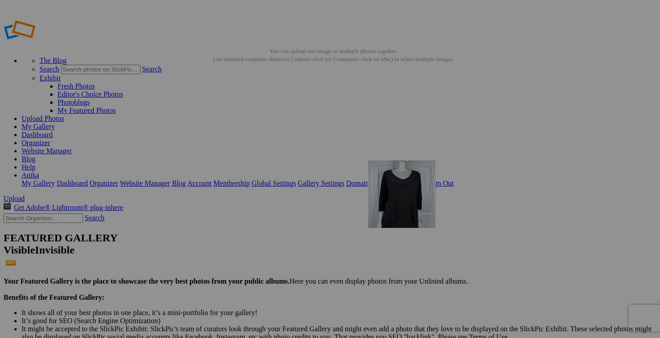
drag, startPoint x: 421, startPoint y: 247, endPoint x: 498, endPoint y: 225, distance: 79.5
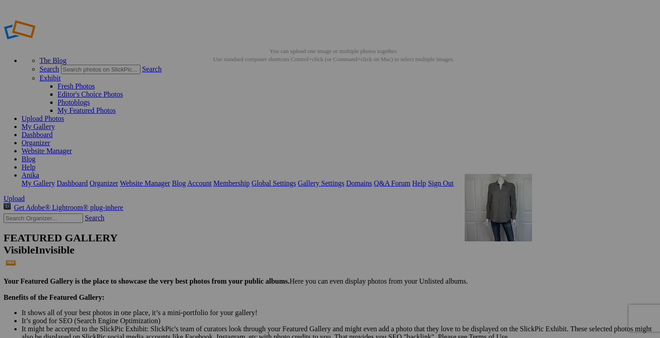
drag, startPoint x: 248, startPoint y: 230, endPoint x: 594, endPoint y: 239, distance: 346.4
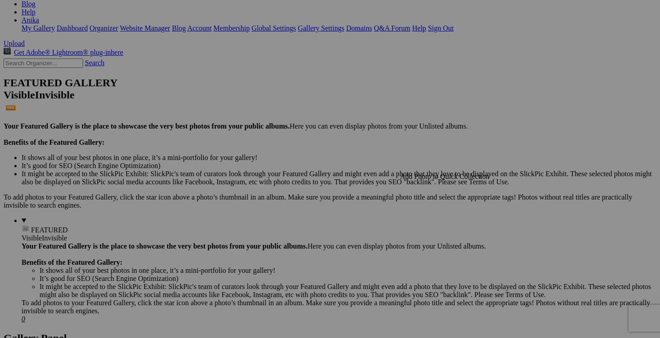
scroll to position [152, 0]
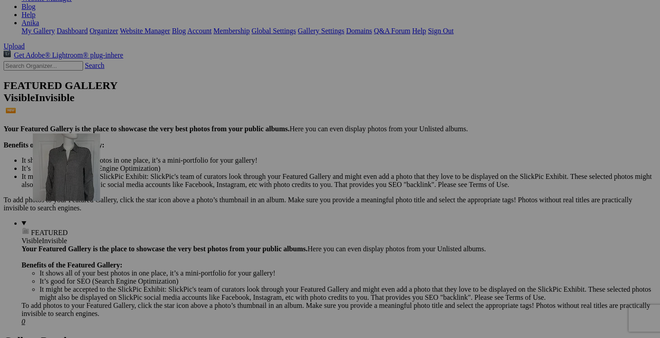
drag, startPoint x: 248, startPoint y: 242, endPoint x: 161, endPoint y: 209, distance: 92.9
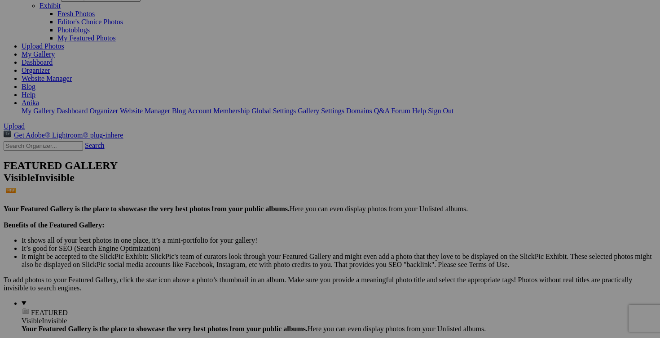
scroll to position [0, 0]
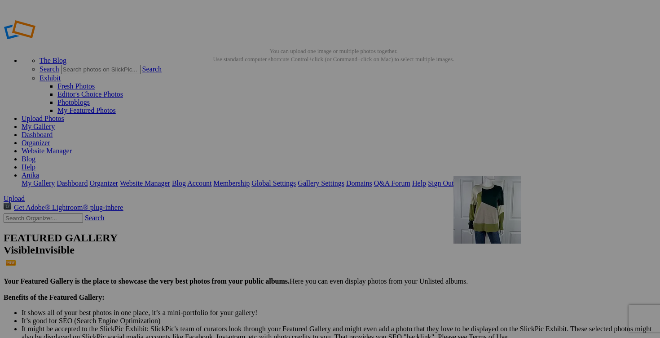
drag, startPoint x: 413, startPoint y: 124, endPoint x: 556, endPoint y: 234, distance: 180.3
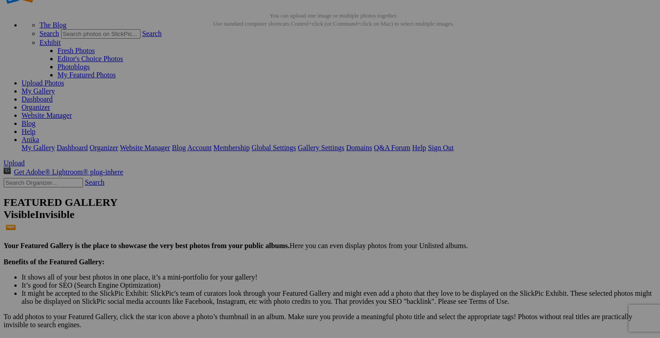
scroll to position [34, 0]
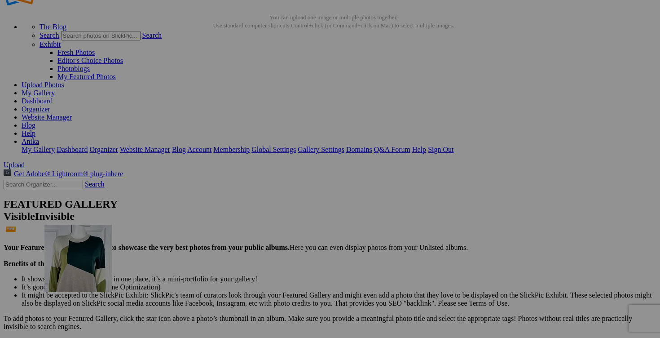
drag, startPoint x: 411, startPoint y: 125, endPoint x: 174, endPoint y: 303, distance: 296.4
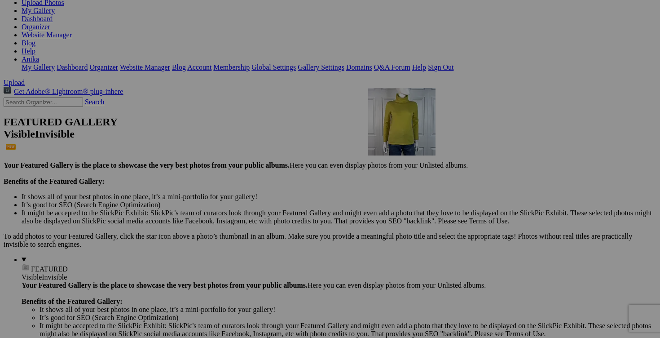
scroll to position [117, 0]
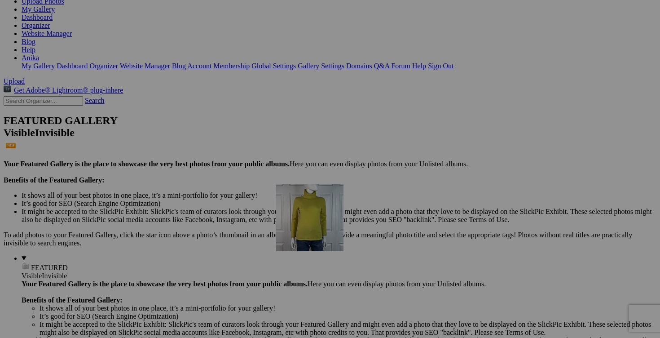
drag, startPoint x: 566, startPoint y: 128, endPoint x: 406, endPoint y: 262, distance: 209.2
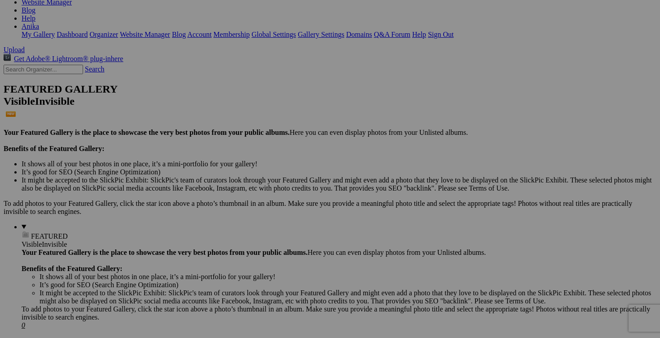
scroll to position [157, 0]
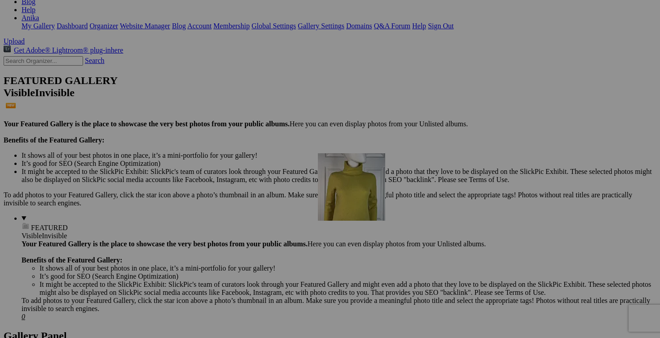
drag, startPoint x: 566, startPoint y: 127, endPoint x: 449, endPoint y: 230, distance: 156.6
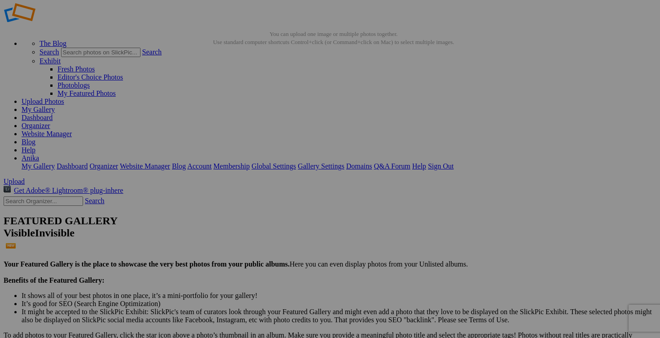
scroll to position [0, 0]
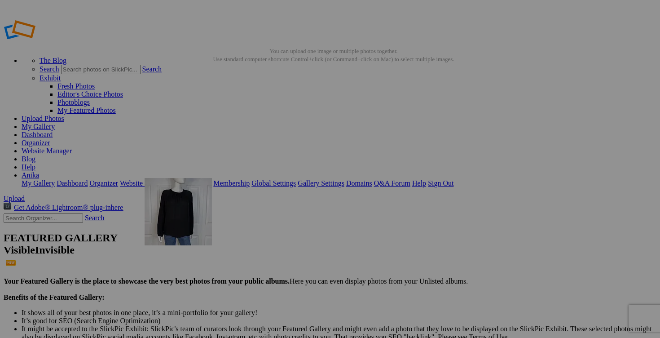
drag, startPoint x: 568, startPoint y: 241, endPoint x: 274, endPoint y: 243, distance: 294.2
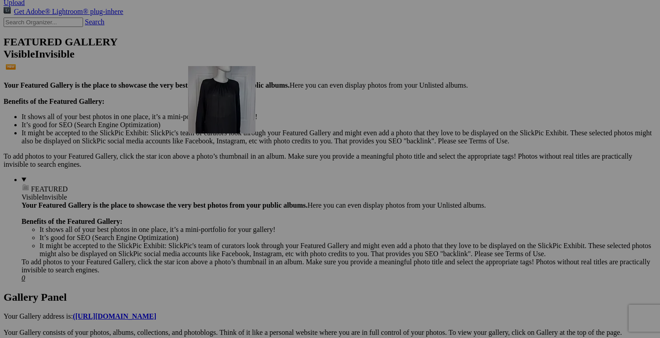
scroll to position [203, 0]
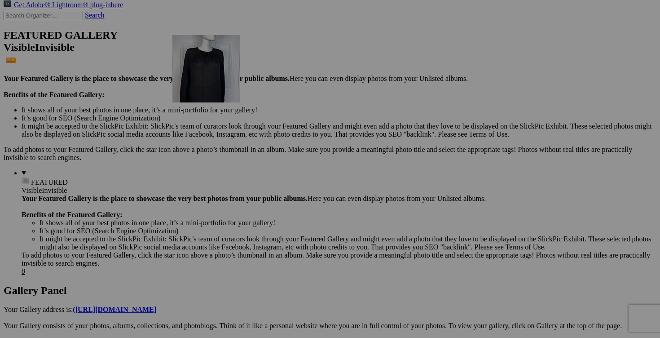
drag, startPoint x: 578, startPoint y: 249, endPoint x: 302, endPoint y: 113, distance: 307.7
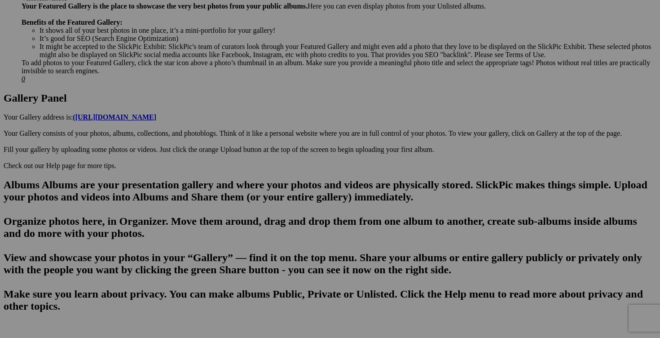
scroll to position [366, 0]
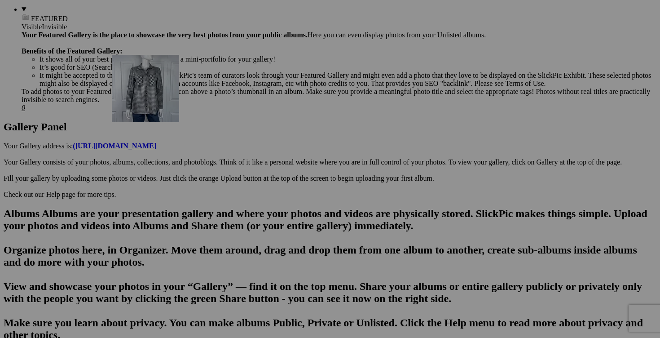
drag, startPoint x: 495, startPoint y: 212, endPoint x: 241, endPoint y: 133, distance: 265.5
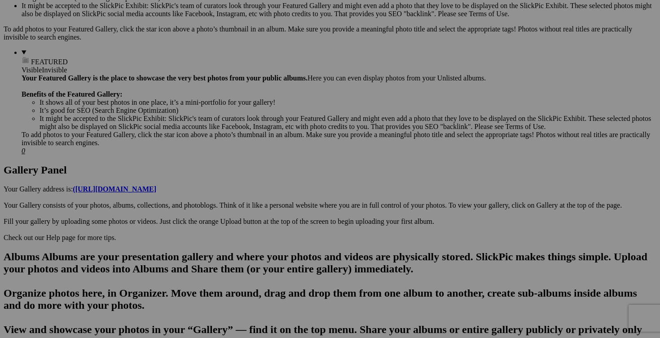
scroll to position [316, 0]
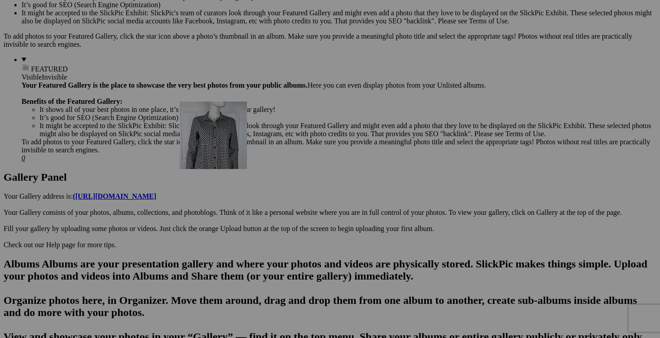
drag, startPoint x: 514, startPoint y: 198, endPoint x: 309, endPoint y: 180, distance: 206.1
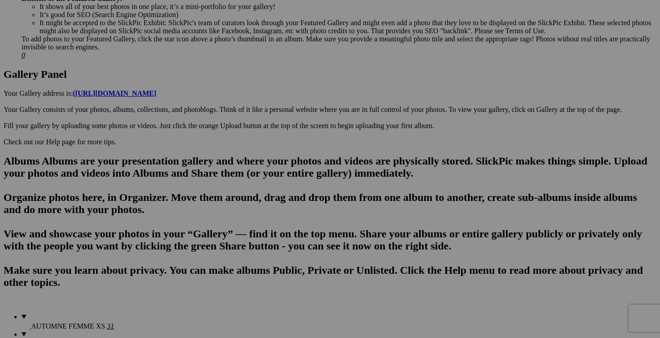
scroll to position [418, 0]
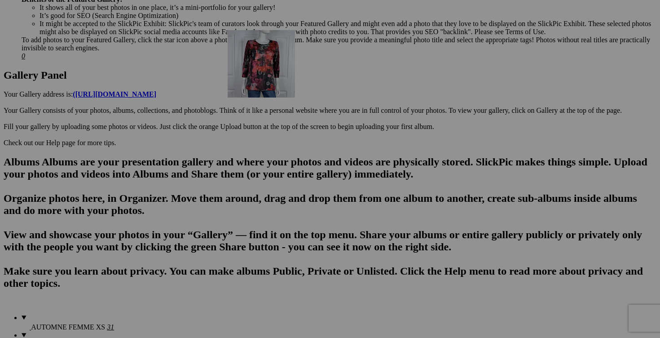
drag, startPoint x: 566, startPoint y: 170, endPoint x: 357, endPoint y: 108, distance: 217.9
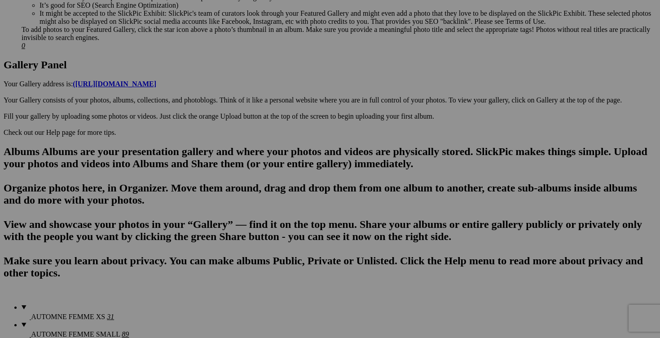
scroll to position [427, 0]
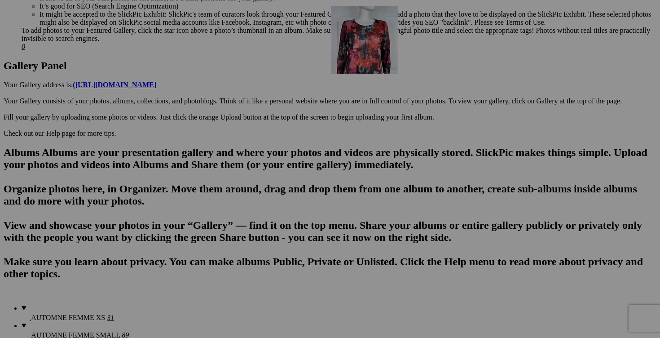
drag, startPoint x: 419, startPoint y: 177, endPoint x: 459, endPoint y: 83, distance: 102.2
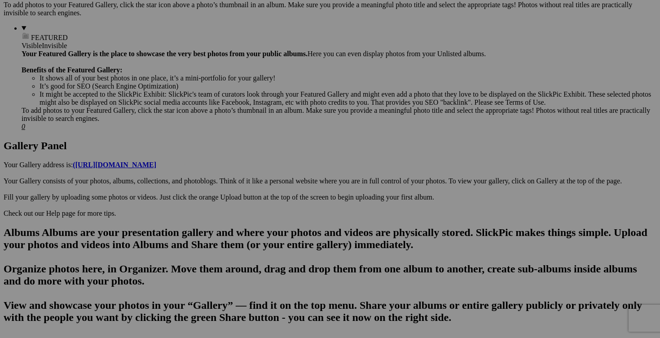
scroll to position [309, 0]
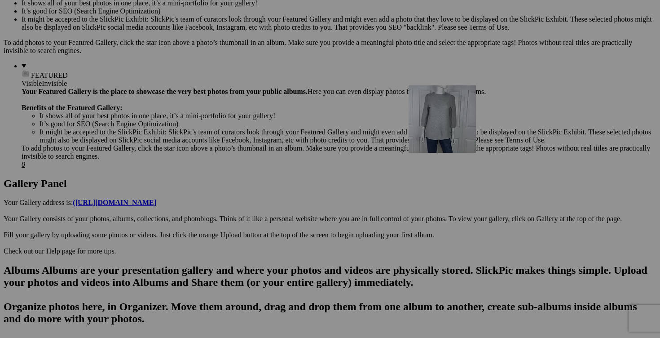
drag, startPoint x: 407, startPoint y: 101, endPoint x: 537, endPoint y: 163, distance: 144.0
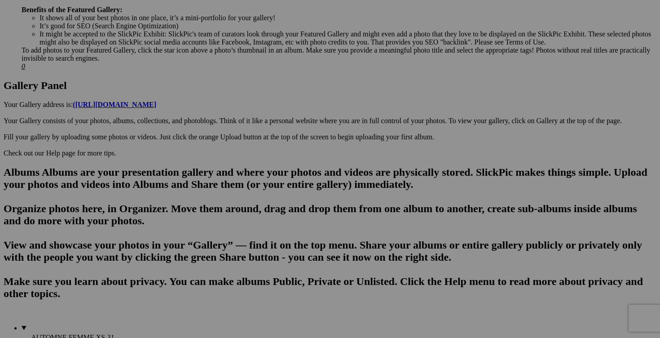
scroll to position [406, 0]
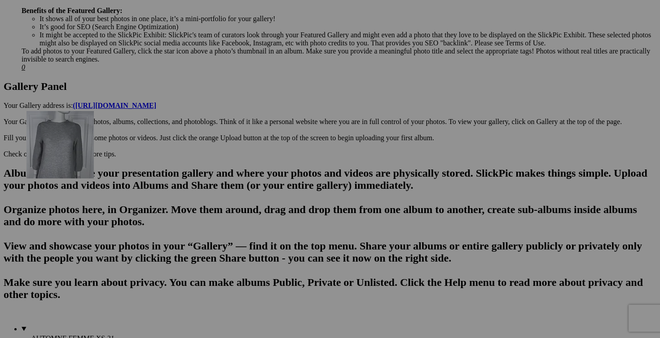
drag, startPoint x: 422, startPoint y: 181, endPoint x: 156, endPoint y: 188, distance: 266.0
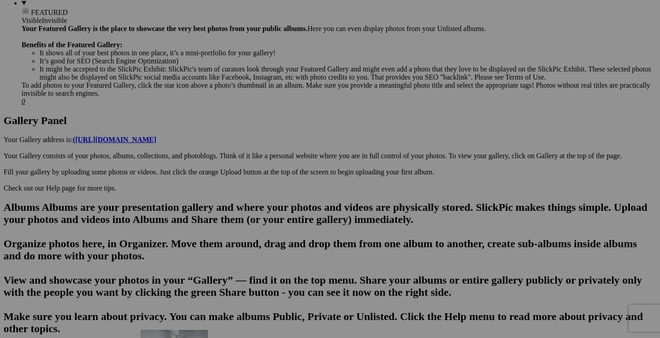
scroll to position [375, 0]
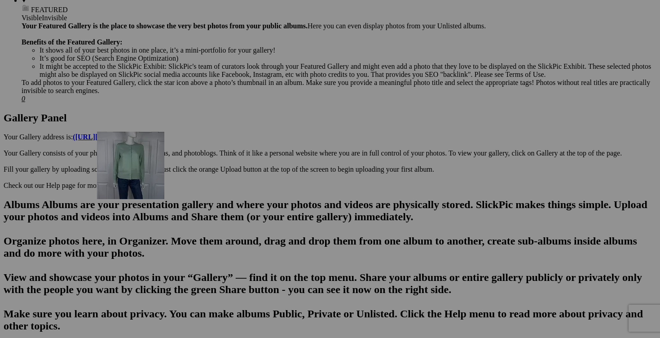
drag, startPoint x: 414, startPoint y: 164, endPoint x: 226, endPoint y: 209, distance: 192.6
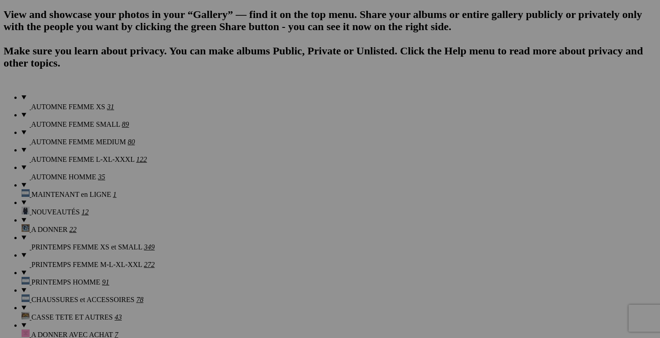
scroll to position [669, 0]
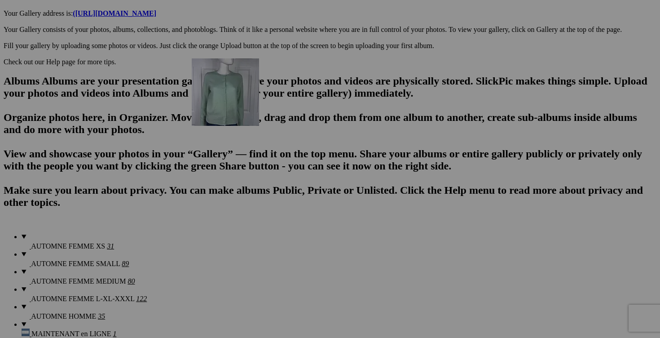
drag, startPoint x: 411, startPoint y: 271, endPoint x: 321, endPoint y: 137, distance: 161.6
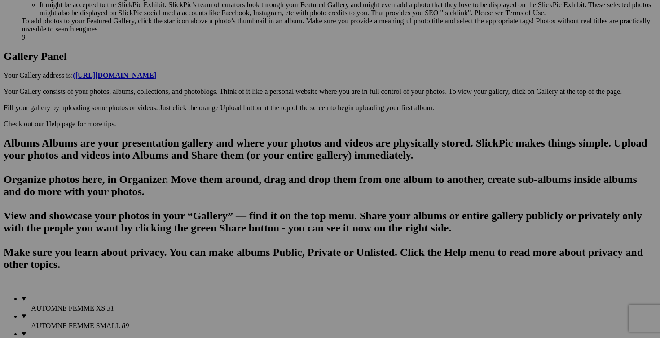
scroll to position [436, 0]
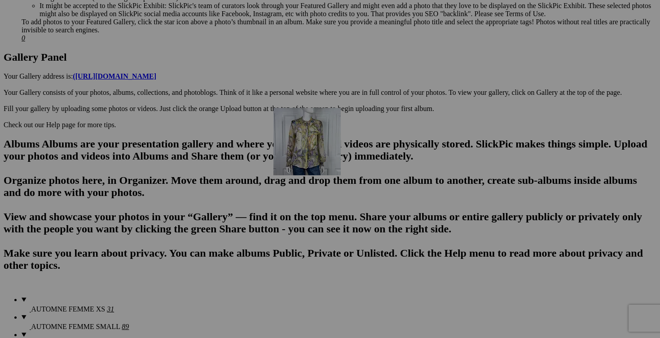
drag, startPoint x: 502, startPoint y: 259, endPoint x: 403, endPoint y: 186, distance: 123.0
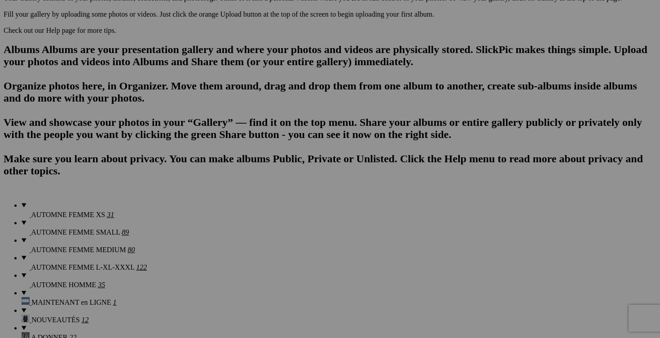
scroll to position [521, 0]
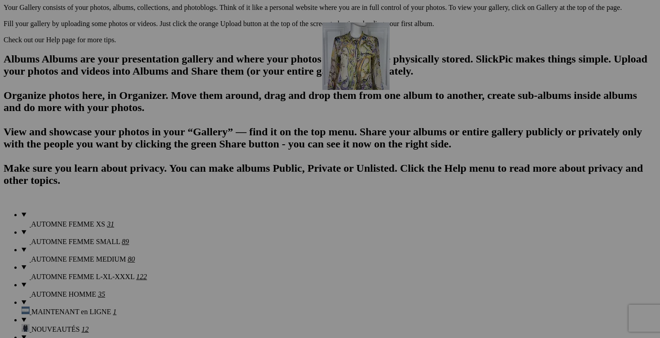
drag, startPoint x: 485, startPoint y: 191, endPoint x: 452, endPoint y: 101, distance: 96.1
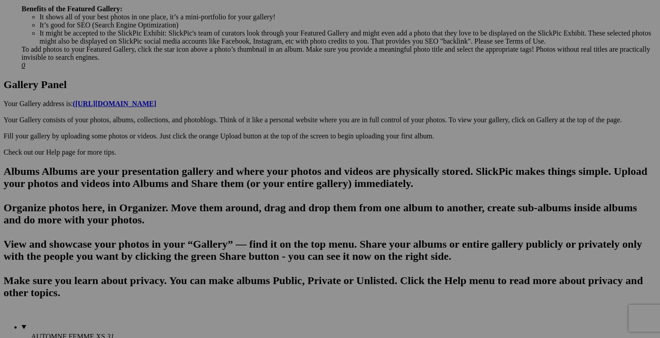
scroll to position [399, 0]
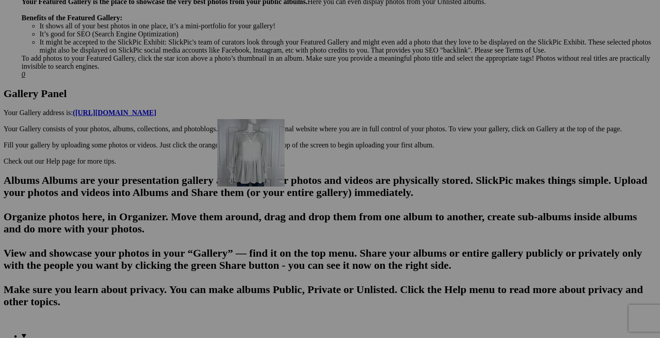
drag, startPoint x: 188, startPoint y: 237, endPoint x: 347, endPoint y: 197, distance: 163.4
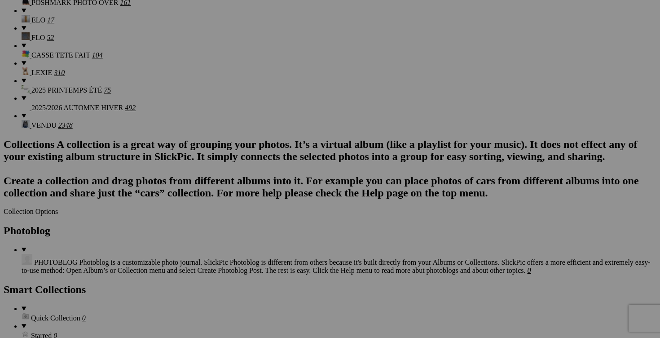
scroll to position [1029, 0]
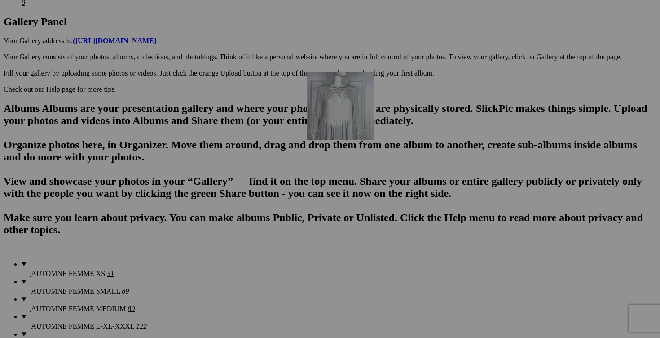
drag, startPoint x: 170, startPoint y: 152, endPoint x: 432, endPoint y: 150, distance: 261.4
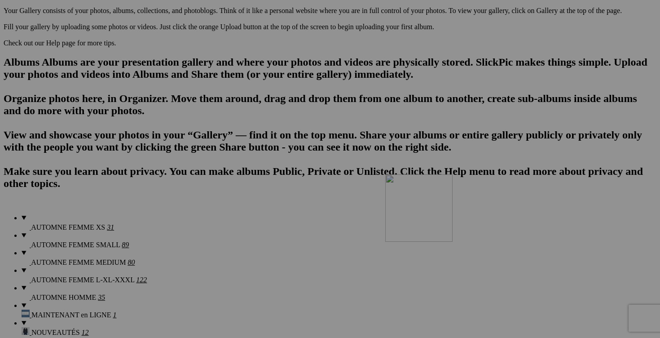
scroll to position [483, 0]
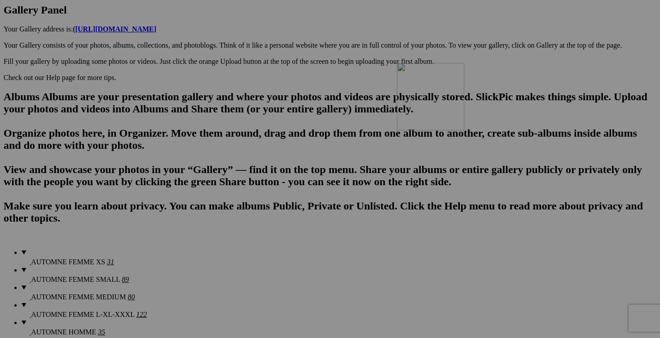
drag, startPoint x: 252, startPoint y: 292, endPoint x: 526, endPoint y: 141, distance: 313.2
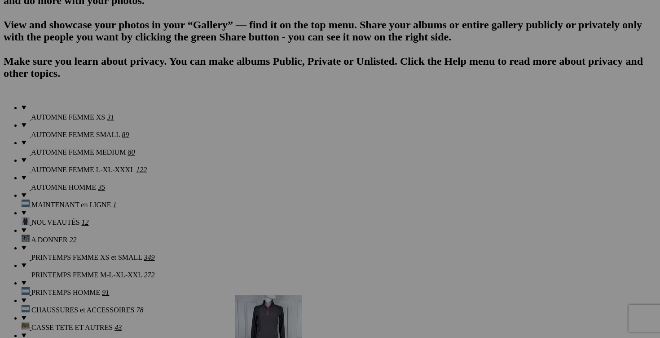
scroll to position [595, 0]
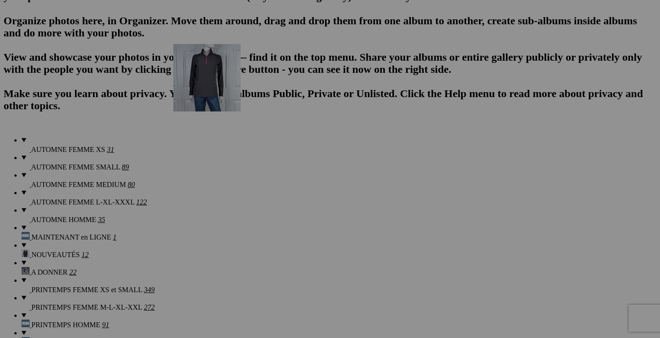
drag, startPoint x: 415, startPoint y: 137, endPoint x: 303, endPoint y: 122, distance: 113.3
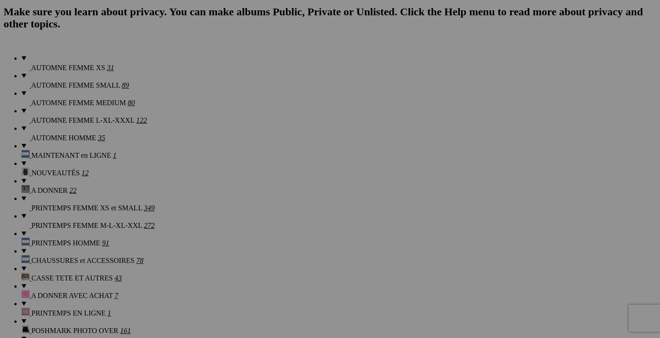
scroll to position [631, 0]
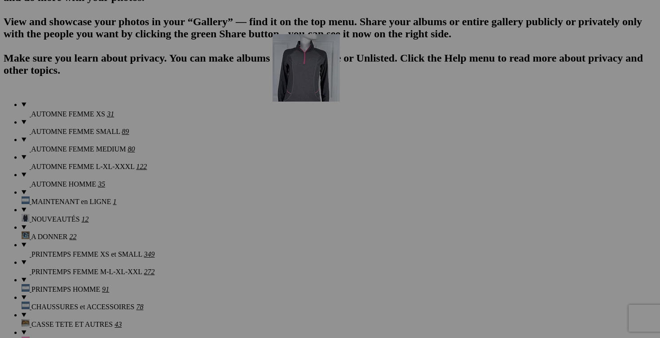
drag, startPoint x: 403, startPoint y: 151, endPoint x: 402, endPoint y: 112, distance: 38.6
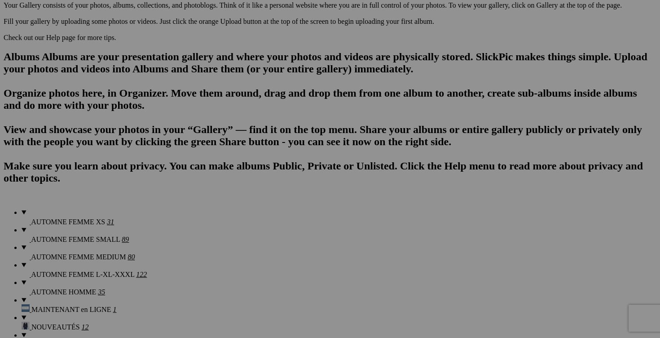
scroll to position [521, 0]
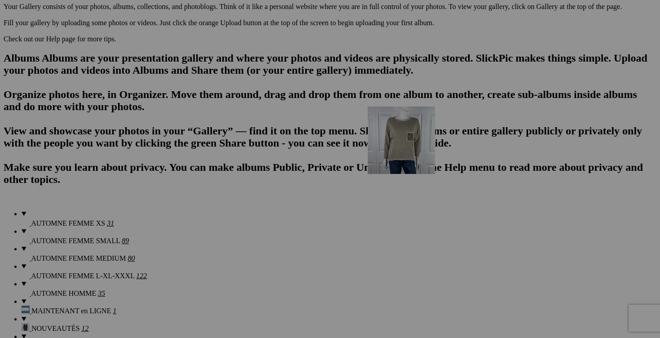
drag, startPoint x: 245, startPoint y: 222, endPoint x: 496, endPoint y: 185, distance: 254.3
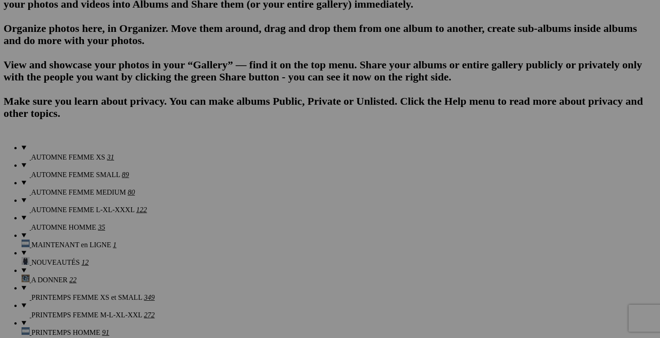
scroll to position [584, 0]
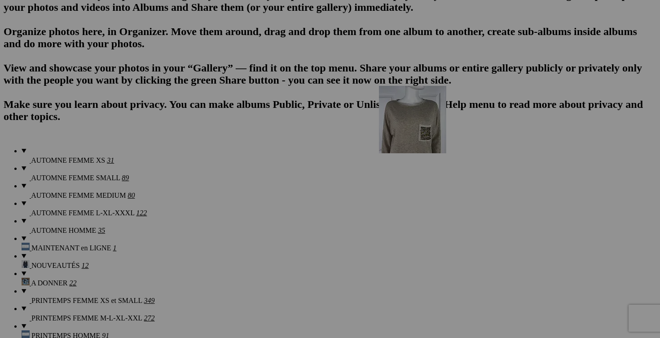
drag, startPoint x: 253, startPoint y: 190, endPoint x: 509, endPoint y: 164, distance: 256.8
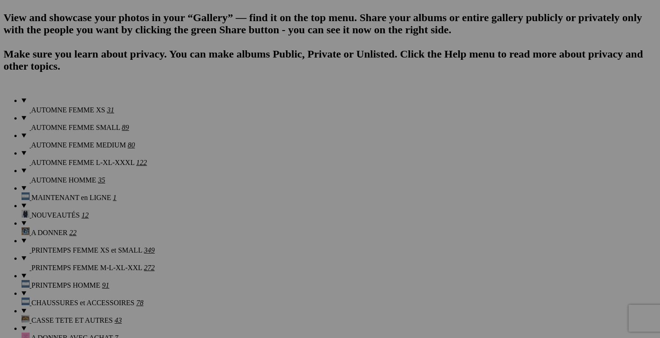
scroll to position [638, 0]
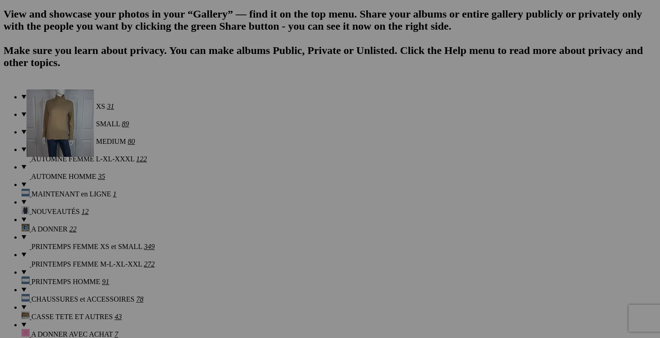
drag, startPoint x: 333, startPoint y: 121, endPoint x: 155, endPoint y: 168, distance: 184.3
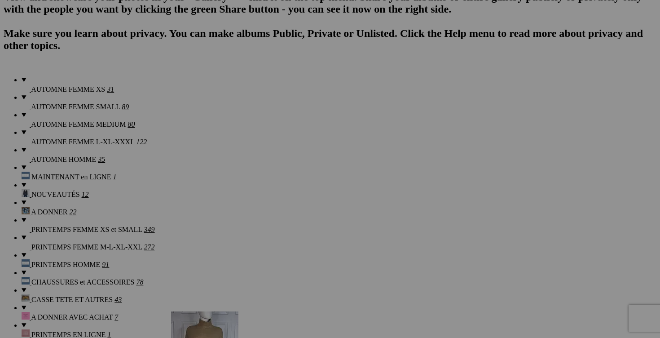
scroll to position [636, 0]
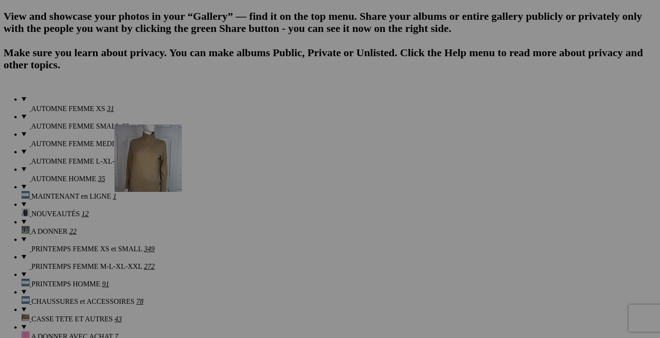
drag, startPoint x: 322, startPoint y: 242, endPoint x: 232, endPoint y: 195, distance: 101.3
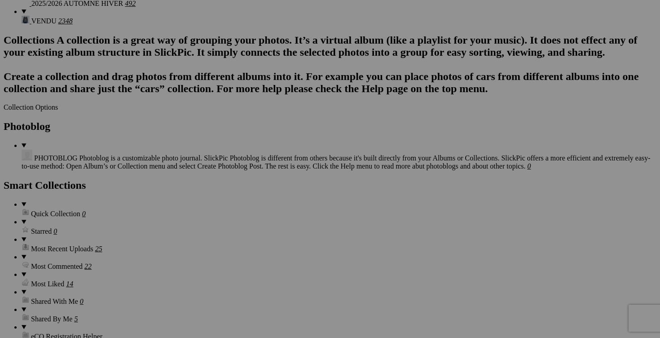
scroll to position [1130, 0]
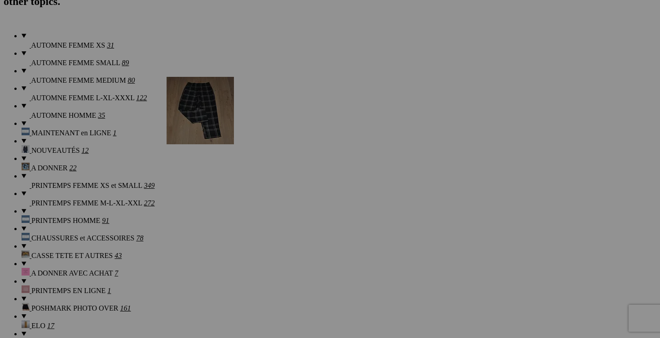
drag, startPoint x: 246, startPoint y: 161, endPoint x: 296, endPoint y: 155, distance: 50.3
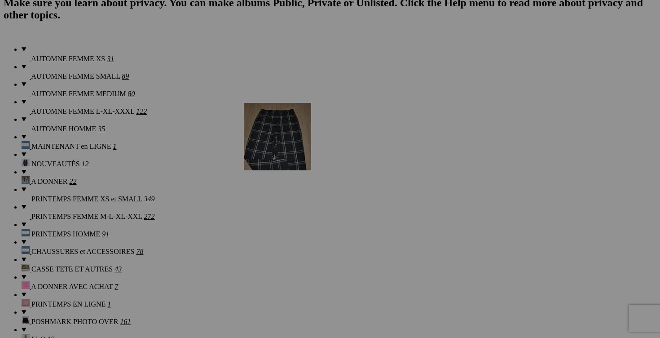
drag, startPoint x: 254, startPoint y: 212, endPoint x: 373, endPoint y: 181, distance: 123.1
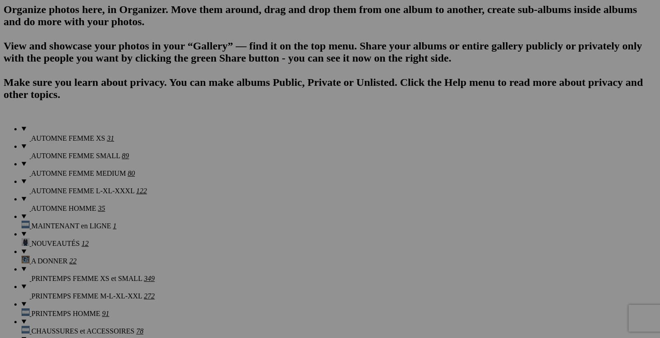
scroll to position [606, 0]
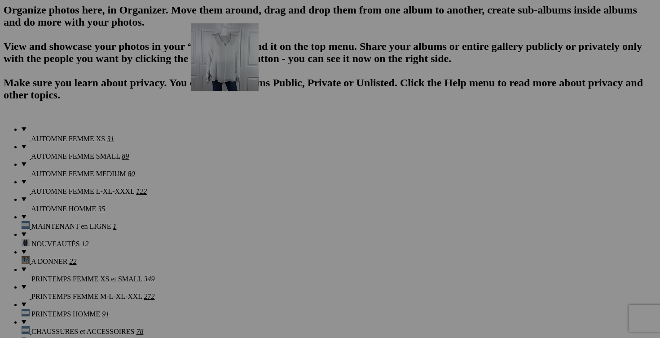
drag, startPoint x: 251, startPoint y: 86, endPoint x: 321, endPoint y: 102, distance: 71.3
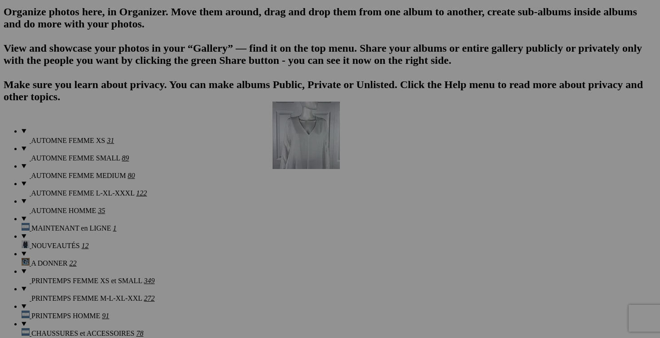
scroll to position [596, 0]
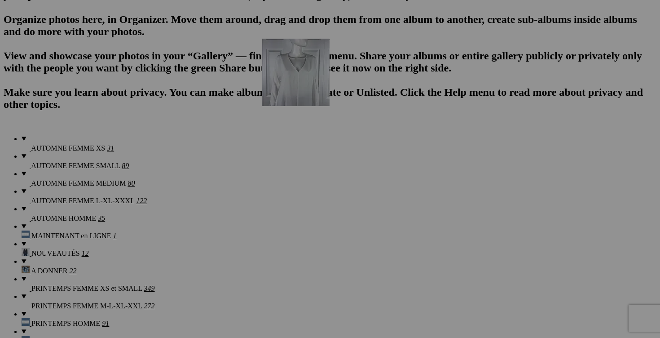
drag, startPoint x: 431, startPoint y: 128, endPoint x: 392, endPoint y: 116, distance: 40.8
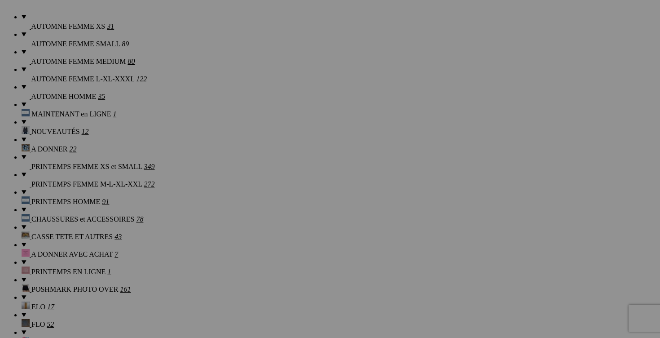
scroll to position [711, 0]
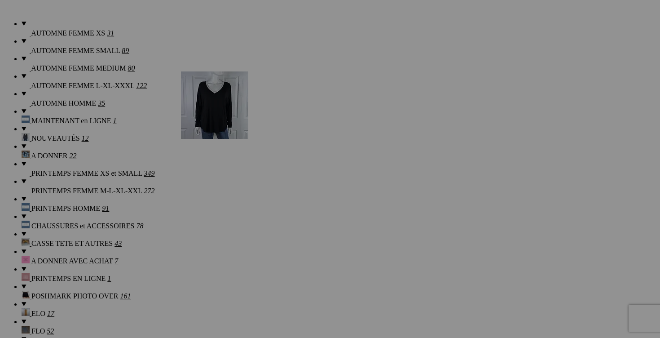
drag, startPoint x: 555, startPoint y: 225, endPoint x: 310, endPoint y: 150, distance: 255.9
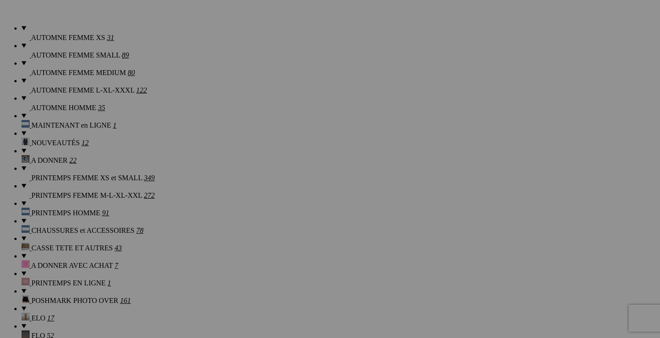
scroll to position [686, 0]
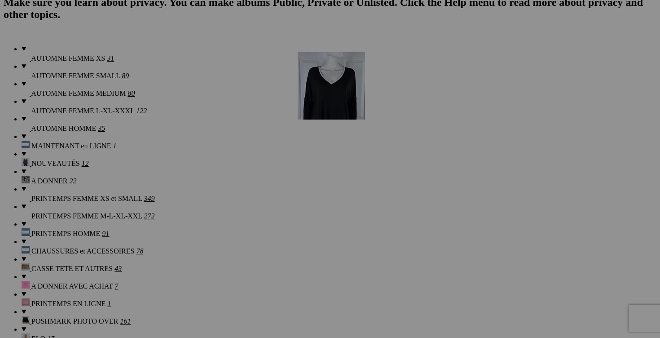
drag, startPoint x: 557, startPoint y: 126, endPoint x: 408, endPoint y: 127, distance: 148.2
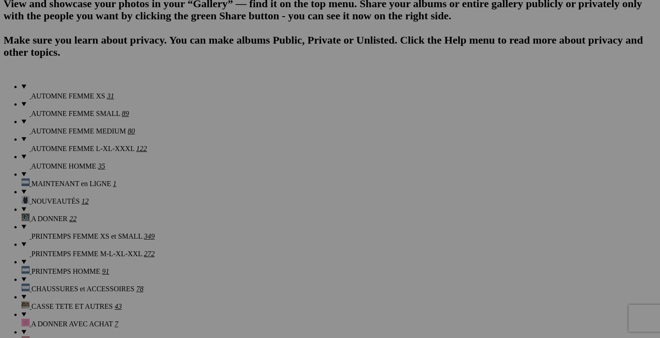
scroll to position [648, 0]
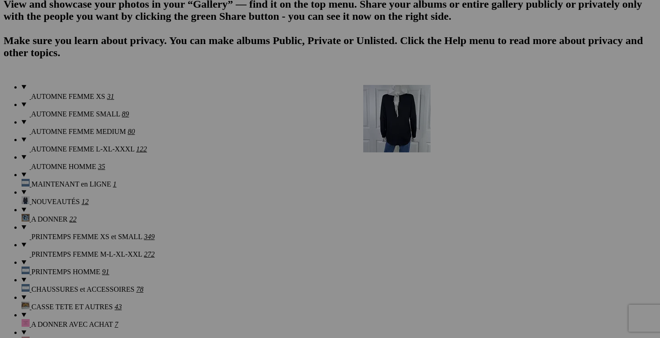
drag, startPoint x: 574, startPoint y: 124, endPoint x: 491, endPoint y: 163, distance: 92.0
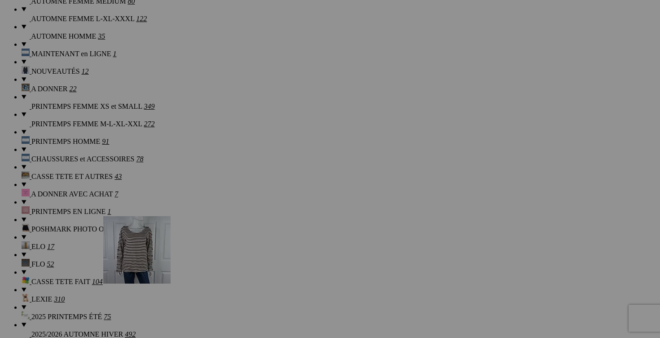
scroll to position [759, 0]
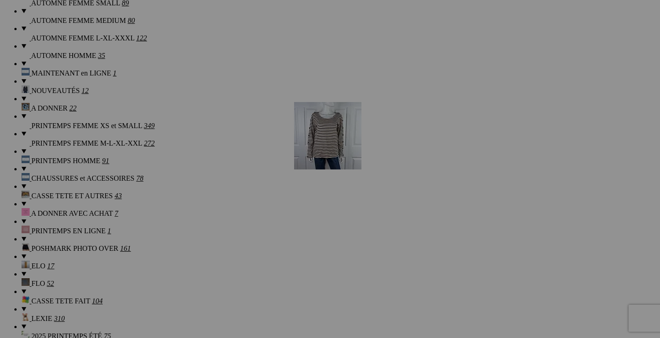
drag, startPoint x: 562, startPoint y: 119, endPoint x: 420, endPoint y: 179, distance: 153.6
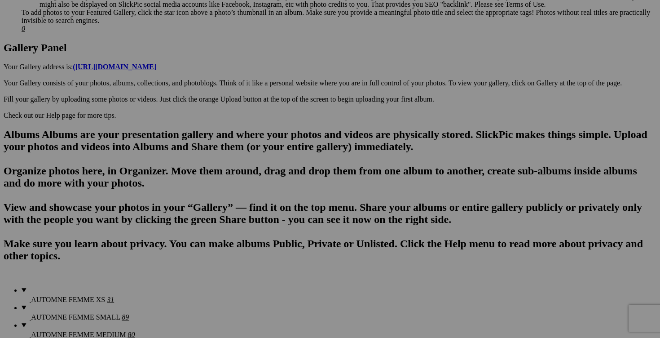
scroll to position [424, 0]
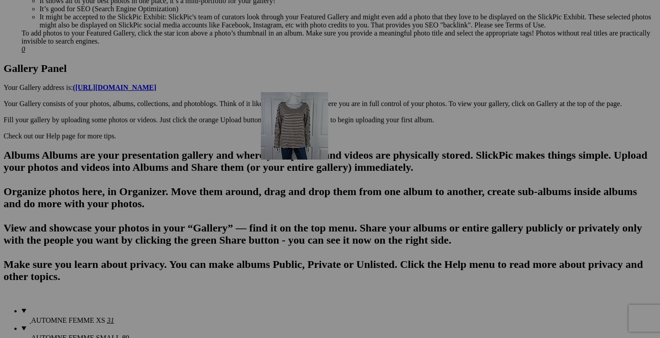
drag, startPoint x: 420, startPoint y: 179, endPoint x: 390, endPoint y: 169, distance: 31.7
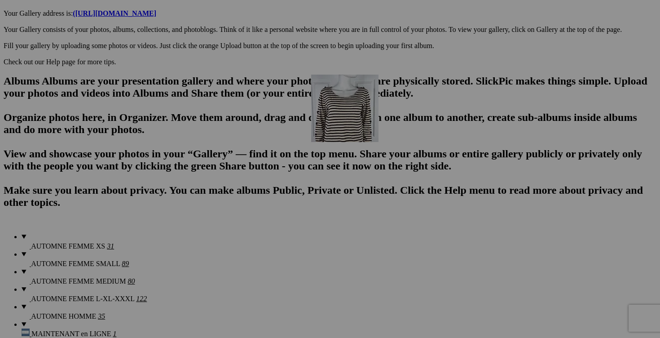
scroll to position [493, 0]
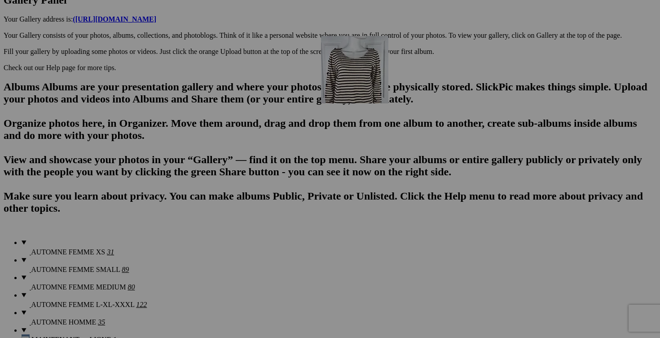
drag, startPoint x: 577, startPoint y: 122, endPoint x: 451, endPoint y: 114, distance: 126.4
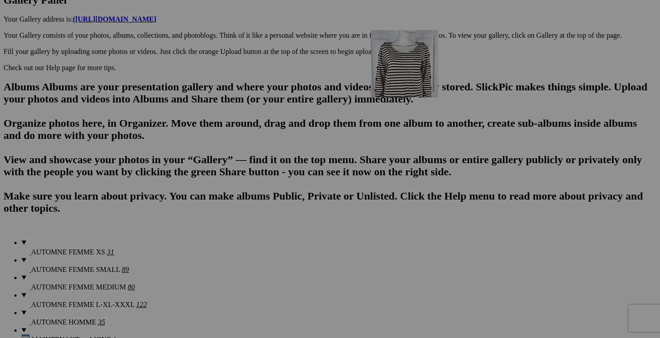
drag, startPoint x: 422, startPoint y: 115, endPoint x: 493, endPoint y: 107, distance: 71.4
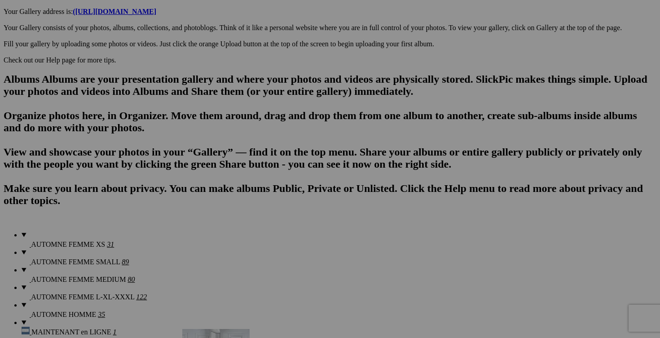
scroll to position [474, 0]
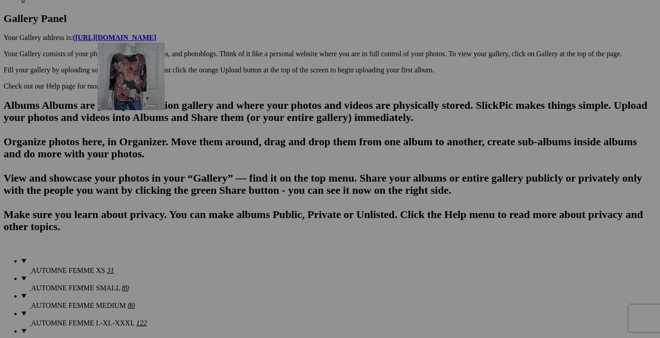
drag, startPoint x: 248, startPoint y: 237, endPoint x: 226, endPoint y: 119, distance: 119.8
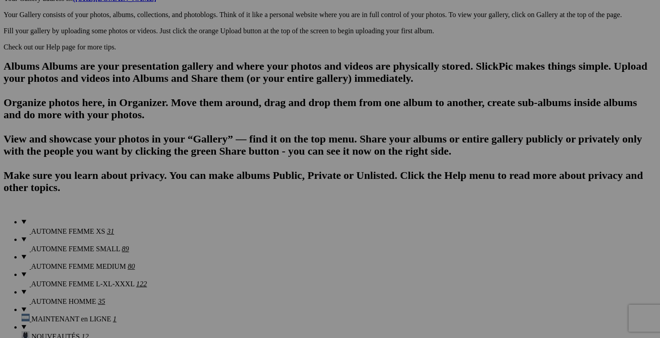
scroll to position [490, 0]
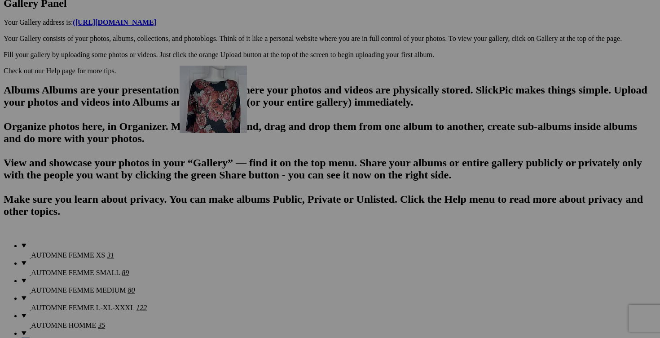
drag, startPoint x: 256, startPoint y: 244, endPoint x: 309, endPoint y: 143, distance: 113.9
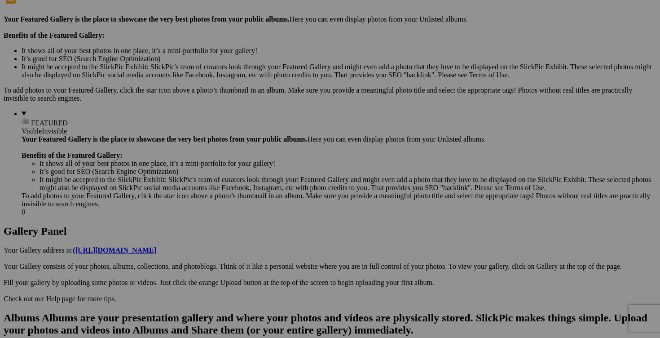
scroll to position [0, 0]
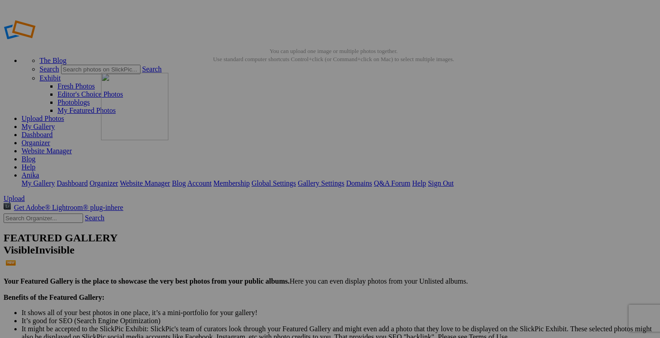
drag, startPoint x: 172, startPoint y: 232, endPoint x: 230, endPoint y: 137, distance: 110.7
drag, startPoint x: 181, startPoint y: 224, endPoint x: 316, endPoint y: 157, distance: 150.7
drag, startPoint x: 251, startPoint y: 238, endPoint x: 382, endPoint y: 172, distance: 146.8
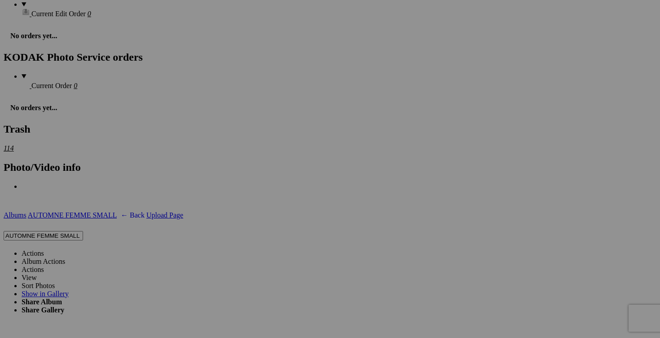
scroll to position [1510, 0]
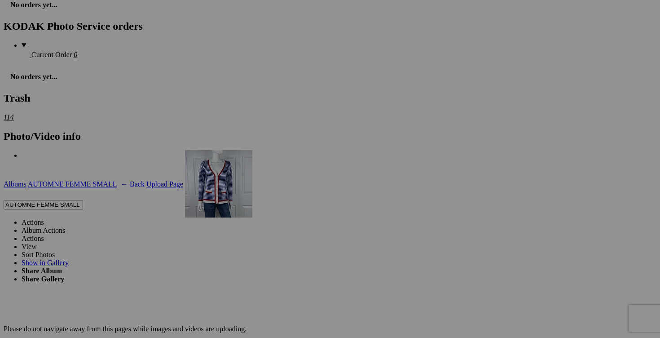
drag, startPoint x: 403, startPoint y: 237, endPoint x: 314, endPoint y: 225, distance: 90.3
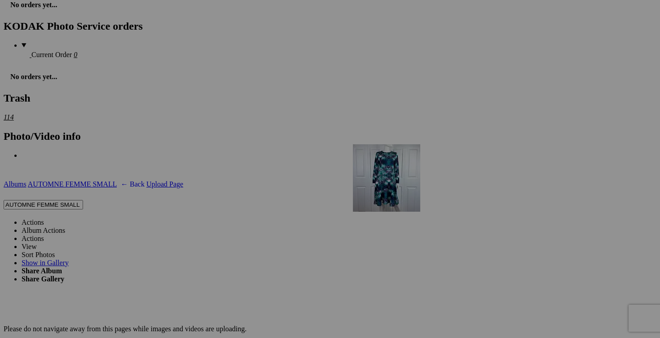
drag, startPoint x: 565, startPoint y: 217, endPoint x: 482, endPoint y: 221, distance: 83.6
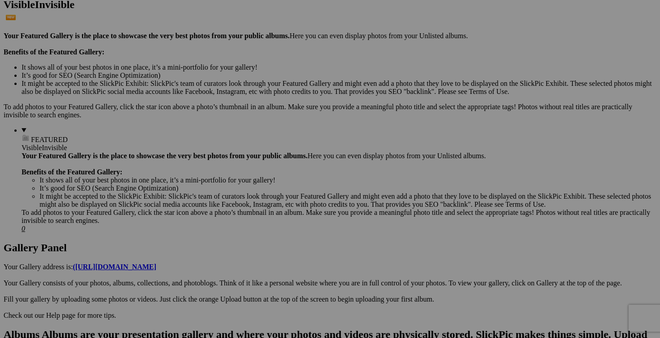
scroll to position [243, 0]
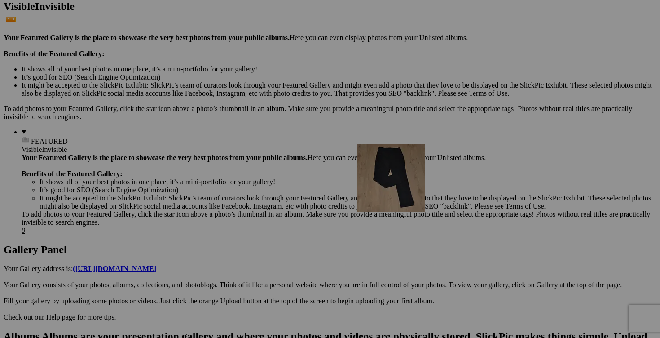
drag, startPoint x: 481, startPoint y: 169, endPoint x: 486, endPoint y: 222, distance: 53.2
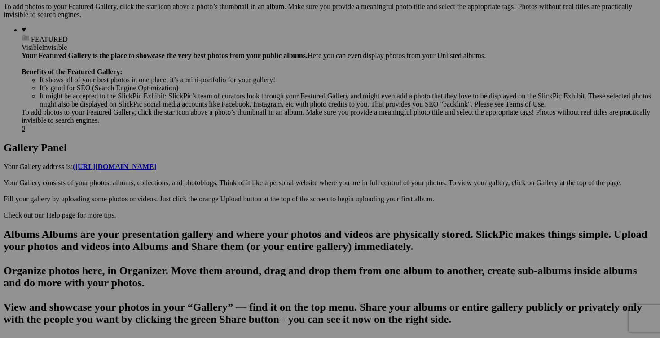
scroll to position [314, 0]
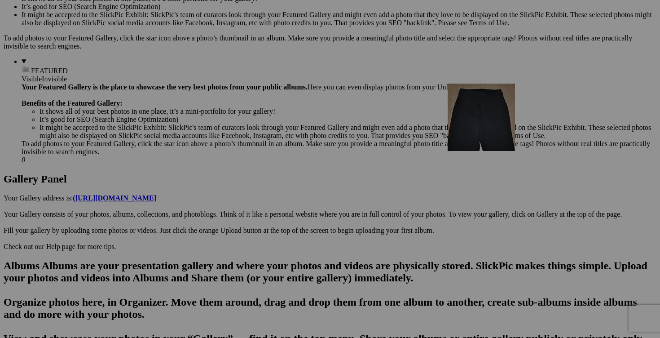
drag, startPoint x: 557, startPoint y: 118, endPoint x: 567, endPoint y: 159, distance: 42.6
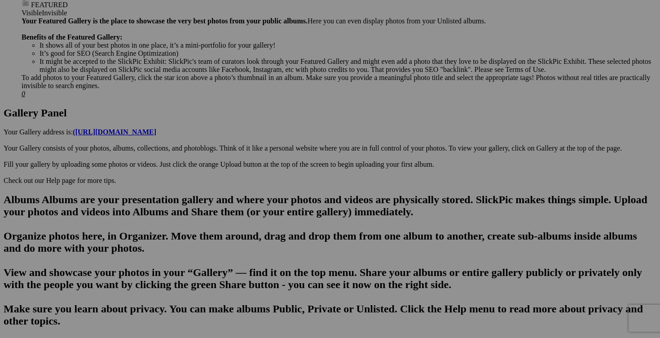
scroll to position [365, 0]
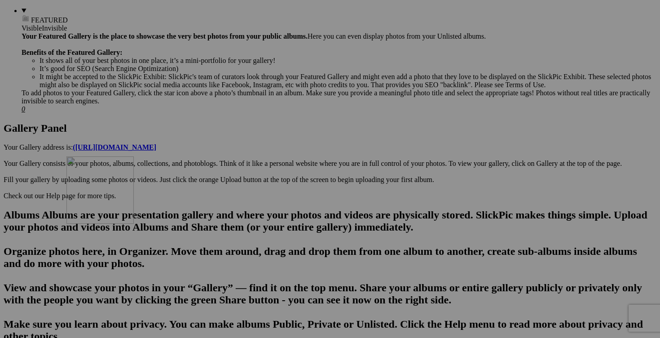
drag, startPoint x: 177, startPoint y: 174, endPoint x: 194, endPoint y: 232, distance: 61.0
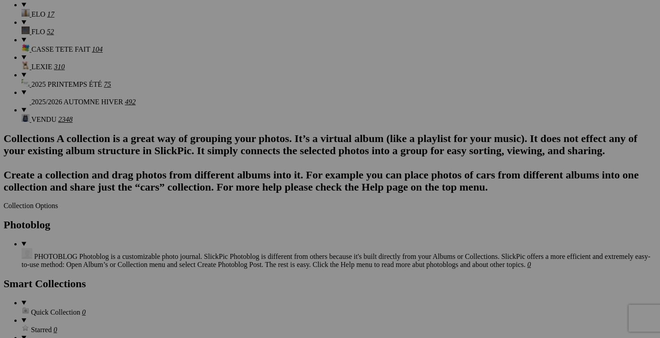
scroll to position [1012, 0]
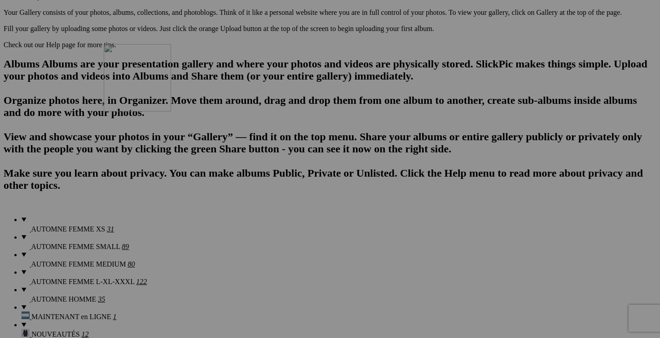
drag, startPoint x: 331, startPoint y: 159, endPoint x: 233, endPoint y: 122, distance: 104.9
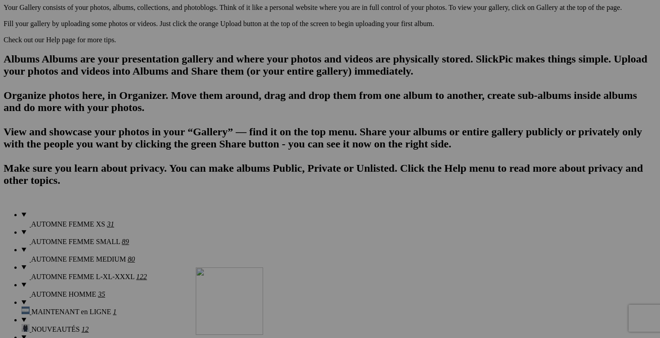
scroll to position [513, 0]
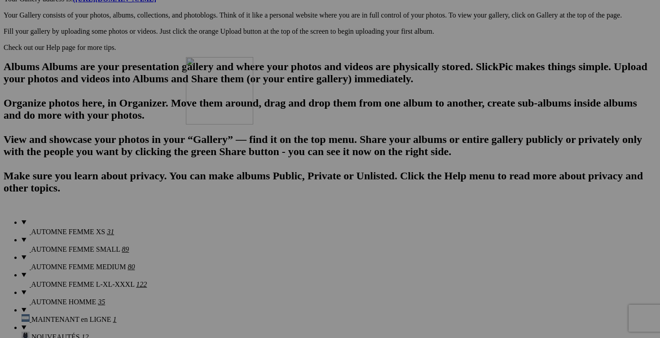
drag, startPoint x: 325, startPoint y: 190, endPoint x: 314, endPoint y: 134, distance: 56.6
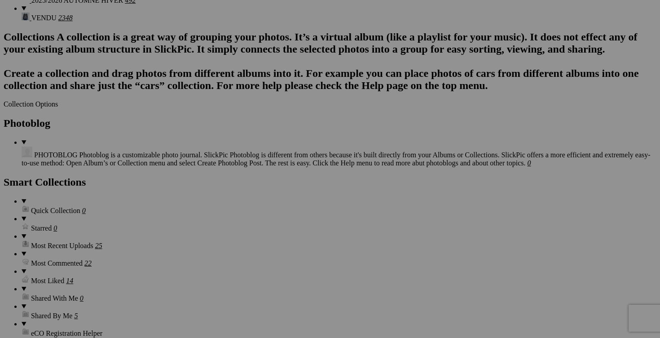
scroll to position [1086, 0]
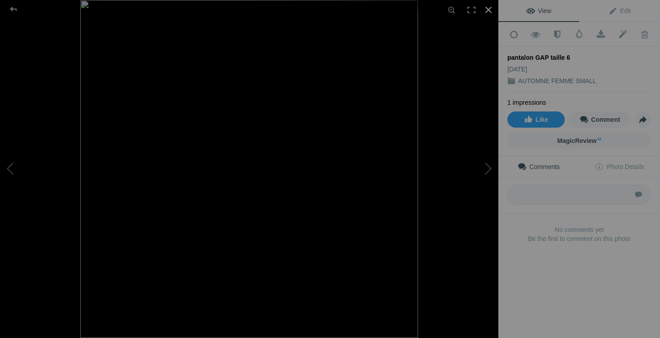
click at [490, 8] on div at bounding box center [489, 10] width 20 height 20
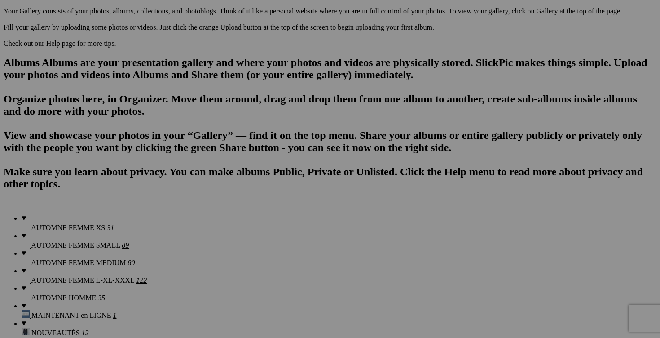
scroll to position [511, 0]
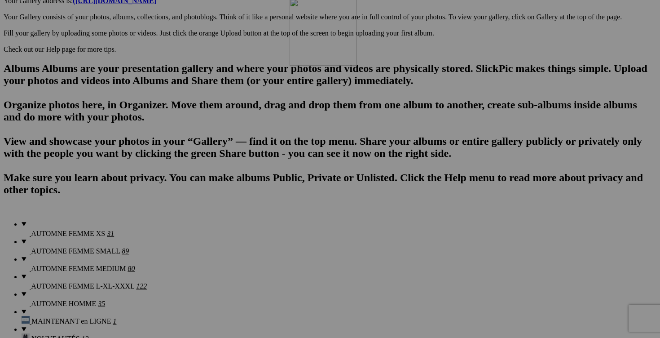
drag, startPoint x: 411, startPoint y: 84, endPoint x: 418, endPoint y: 76, distance: 10.5
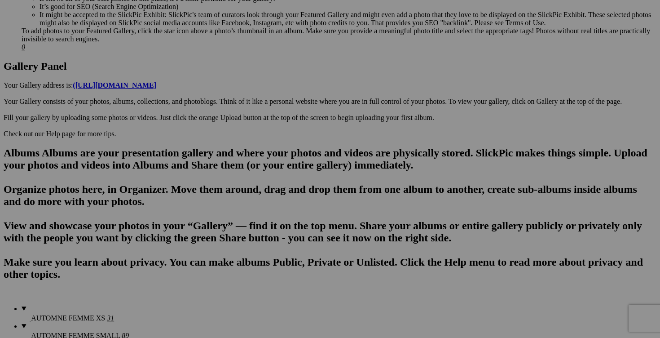
scroll to position [421, 0]
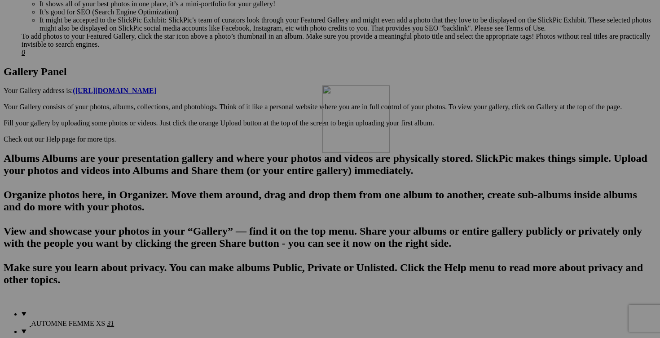
drag, startPoint x: 490, startPoint y: 163, endPoint x: 452, endPoint y: 164, distance: 38.2
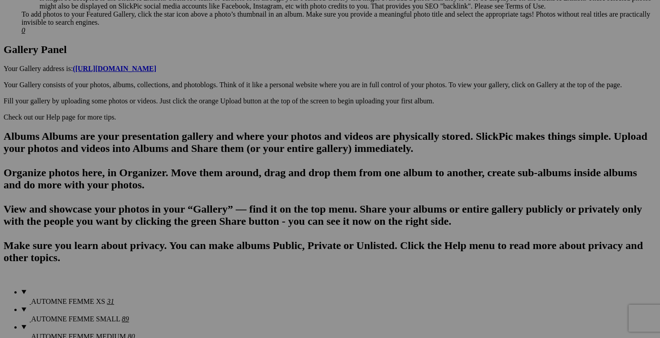
scroll to position [420, 0]
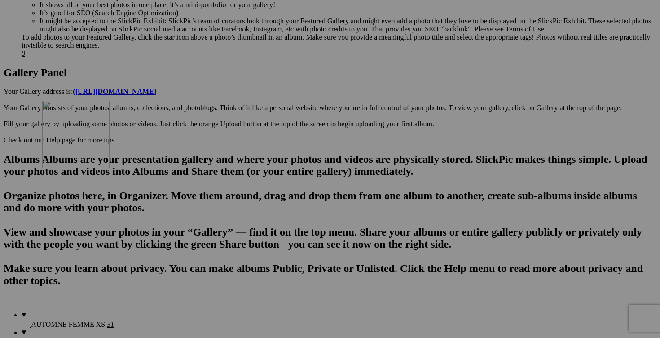
drag, startPoint x: 254, startPoint y: 231, endPoint x: 172, endPoint y: 177, distance: 98.9
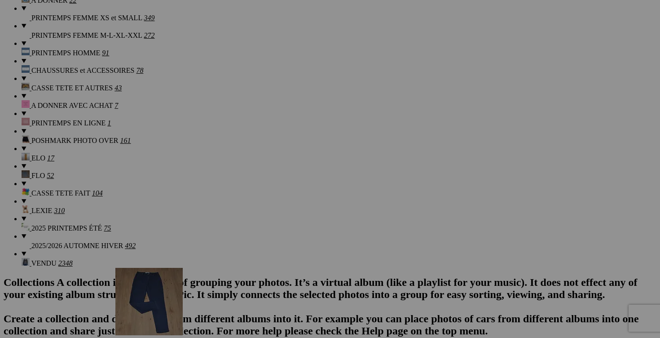
scroll to position [855, 0]
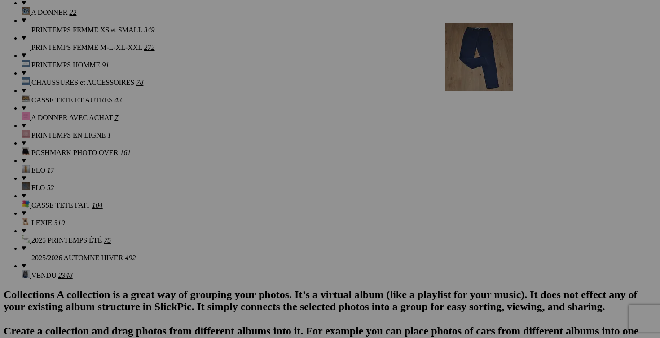
drag, startPoint x: 177, startPoint y: 187, endPoint x: 575, endPoint y: 102, distance: 407.1
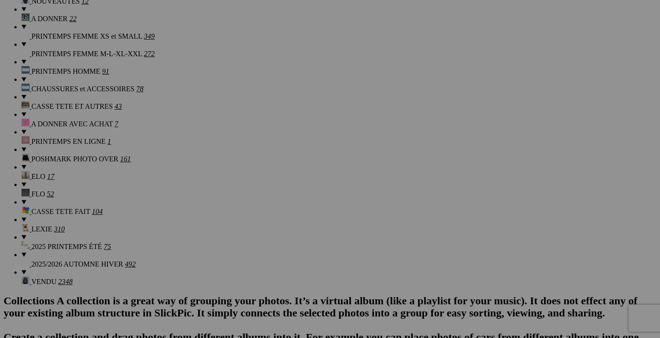
scroll to position [839, 0]
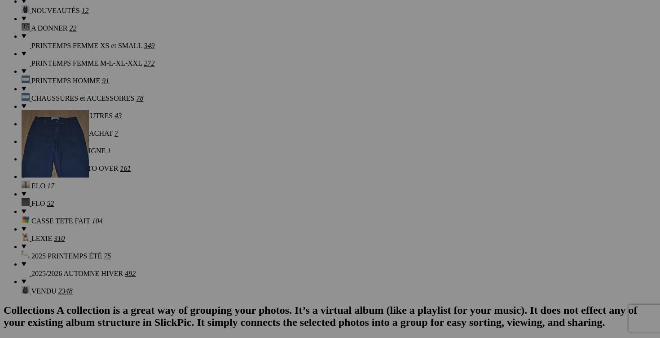
drag, startPoint x: 263, startPoint y: 92, endPoint x: 151, endPoint y: 188, distance: 147.5
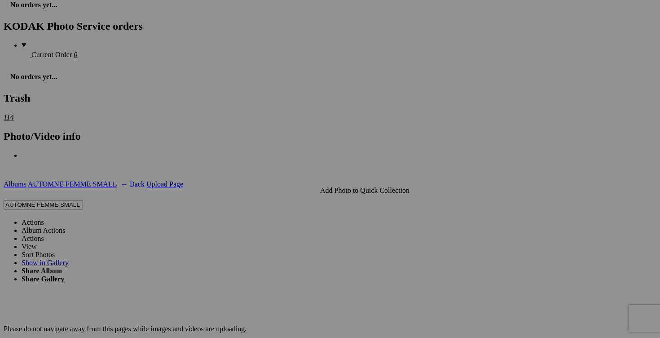
scroll to position [1510, 0]
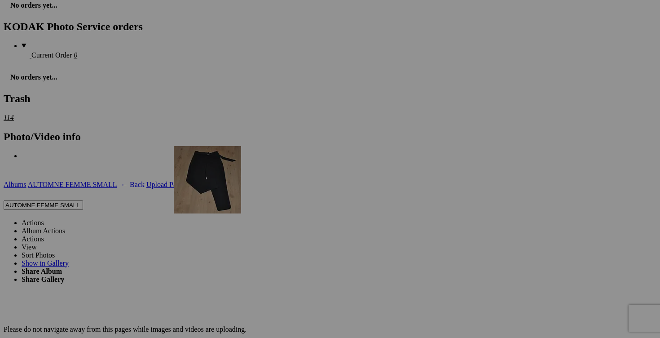
drag, startPoint x: 253, startPoint y: 230, endPoint x: 244, endPoint y: 222, distance: 11.8
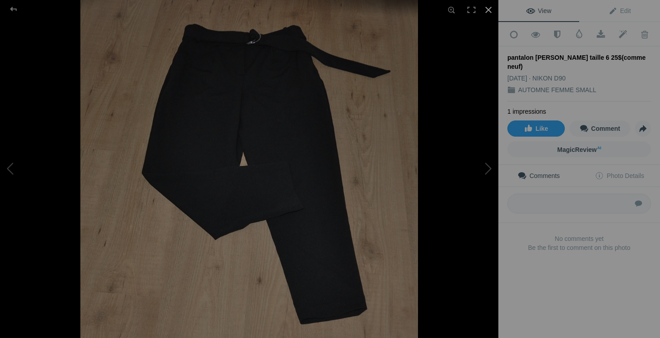
click at [490, 11] on div at bounding box center [489, 10] width 20 height 20
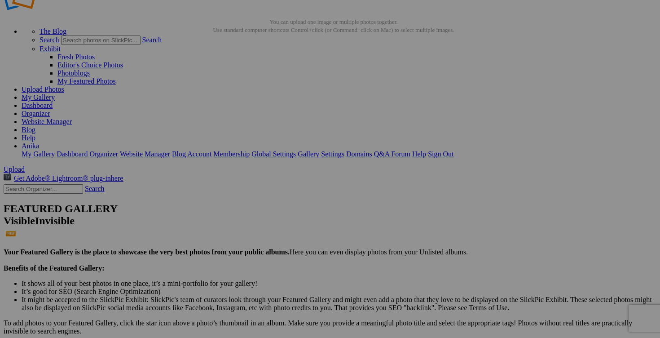
scroll to position [35, 0]
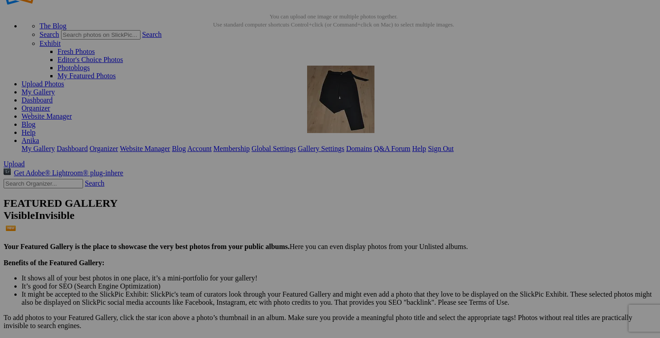
drag, startPoint x: 254, startPoint y: 238, endPoint x: 435, endPoint y: 142, distance: 204.1
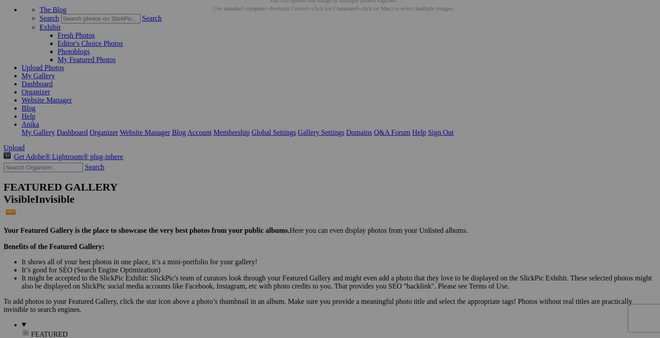
scroll to position [0, 0]
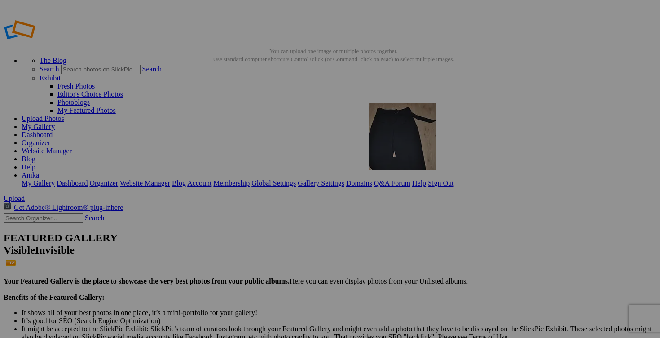
drag, startPoint x: 244, startPoint y: 225, endPoint x: 499, endPoint y: 168, distance: 260.5
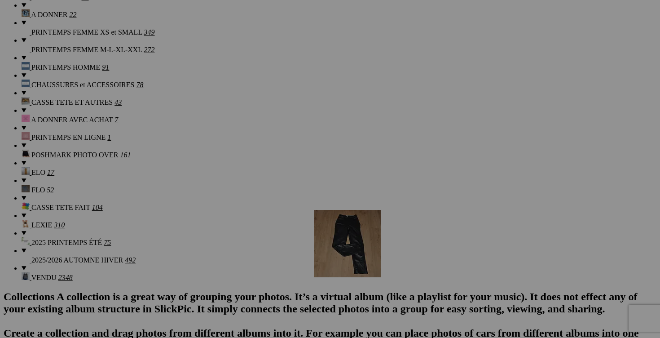
scroll to position [843, 0]
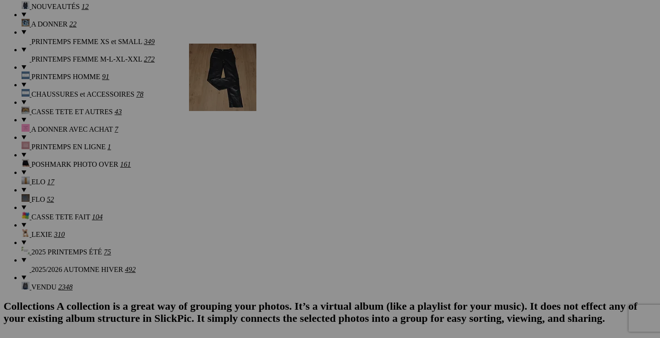
drag, startPoint x: 575, startPoint y: 108, endPoint x: 318, endPoint y: 121, distance: 256.8
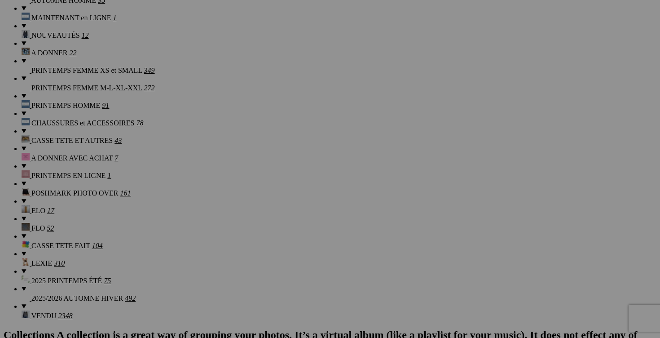
scroll to position [765, 0]
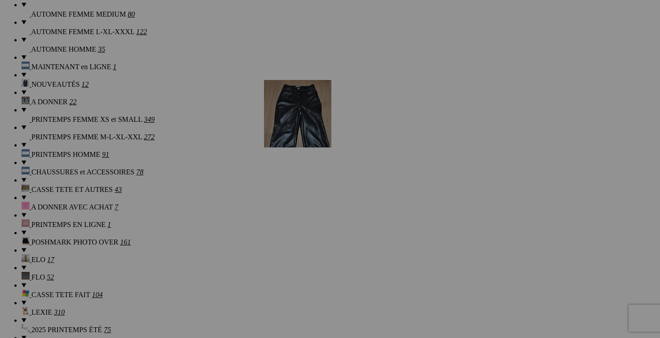
drag, startPoint x: 572, startPoint y: 134, endPoint x: 393, endPoint y: 158, distance: 180.8
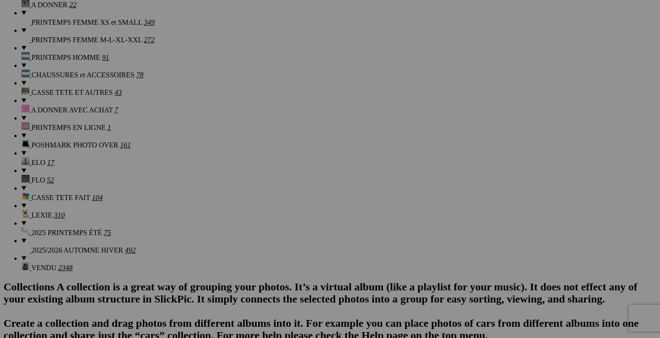
scroll to position [850, 0]
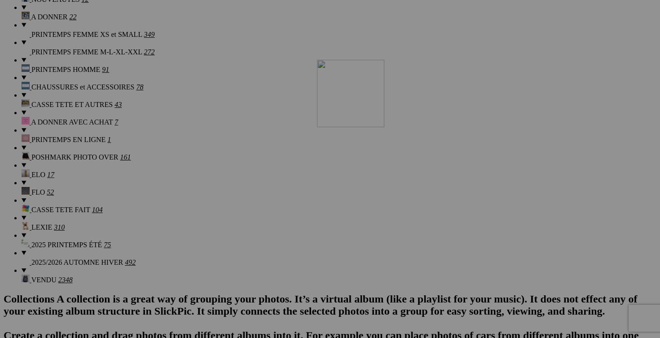
drag, startPoint x: 563, startPoint y: 251, endPoint x: 446, endPoint y: 138, distance: 162.0
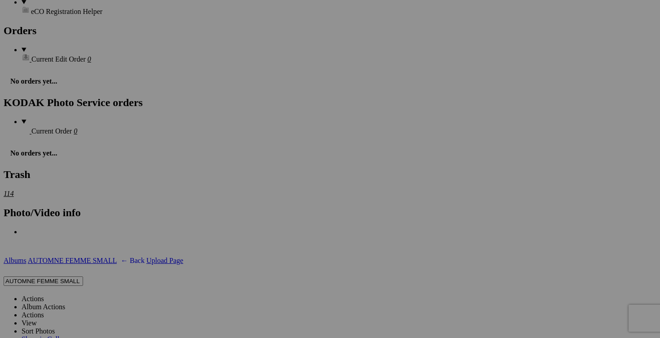
scroll to position [1443, 0]
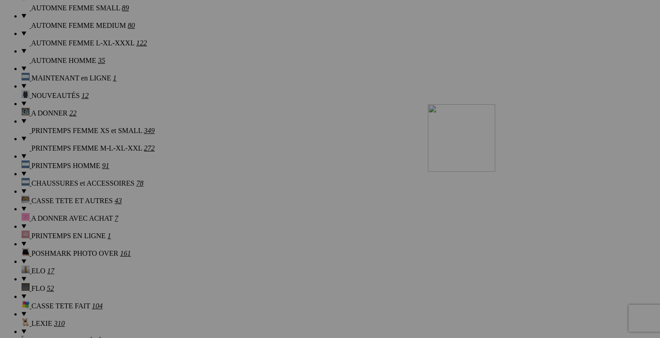
drag, startPoint x: 269, startPoint y: 188, endPoint x: 557, endPoint y: 182, distance: 288.4
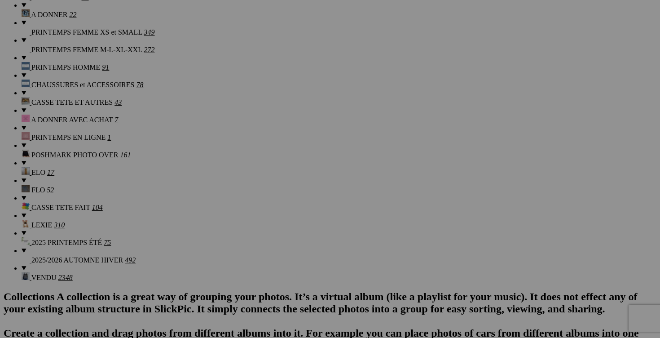
scroll to position [813, 0]
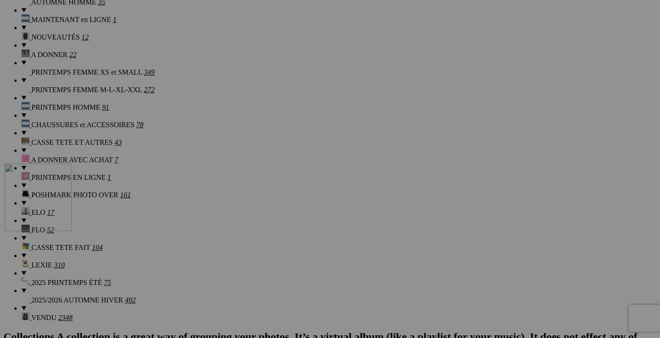
drag, startPoint x: 262, startPoint y: 221, endPoint x: 134, endPoint y: 239, distance: 128.8
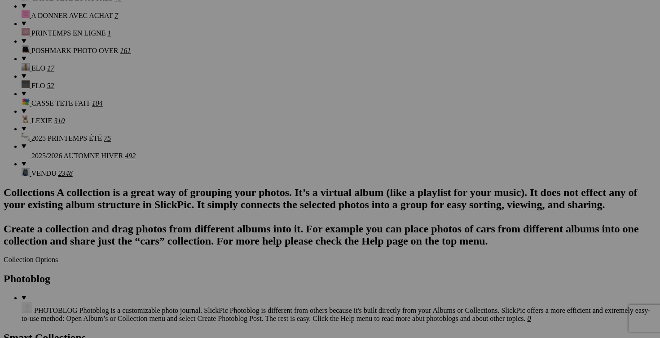
scroll to position [931, 0]
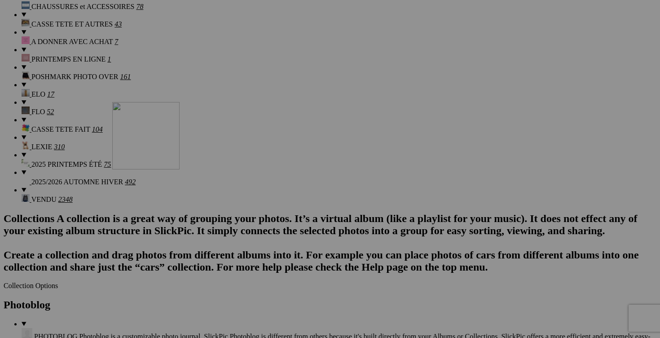
drag, startPoint x: 330, startPoint y: 224, endPoint x: 240, endPoint y: 179, distance: 100.2
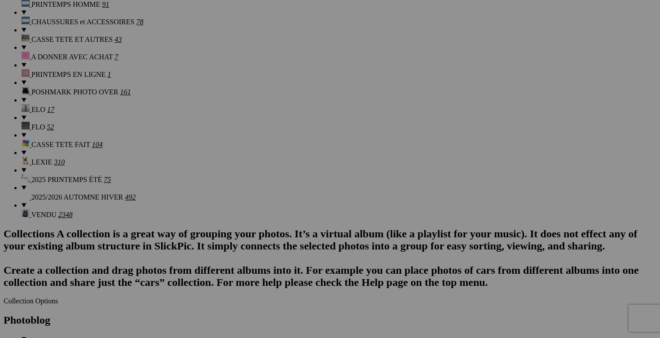
scroll to position [892, 0]
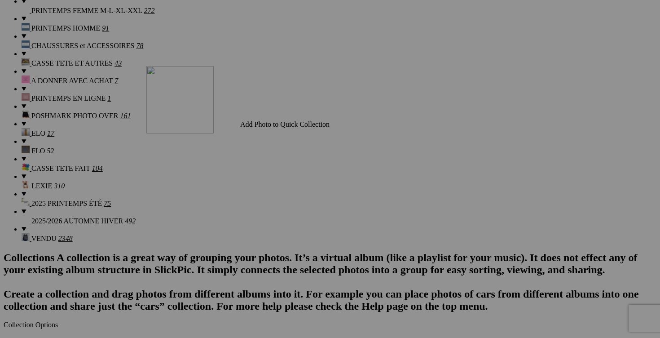
drag, startPoint x: 411, startPoint y: 152, endPoint x: 276, endPoint y: 144, distance: 135.4
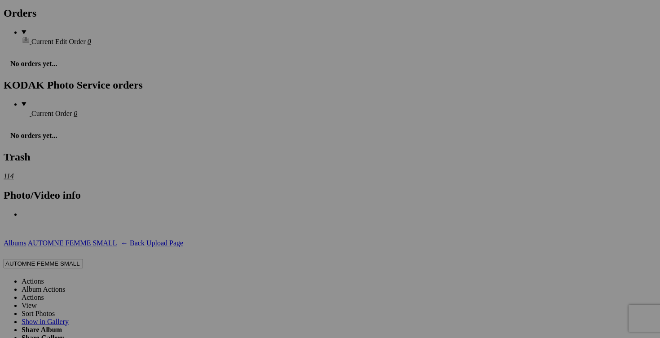
scroll to position [1452, 0]
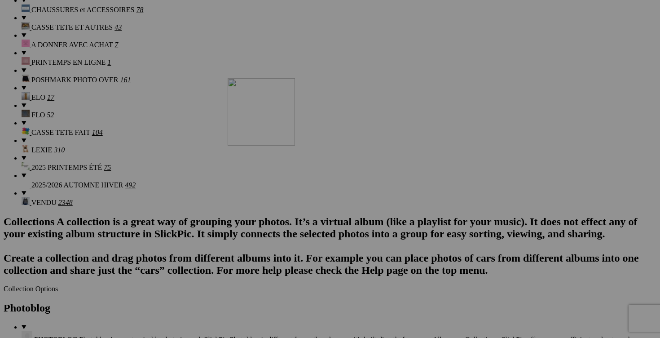
drag, startPoint x: 494, startPoint y: 167, endPoint x: 358, endPoint y: 157, distance: 136.0
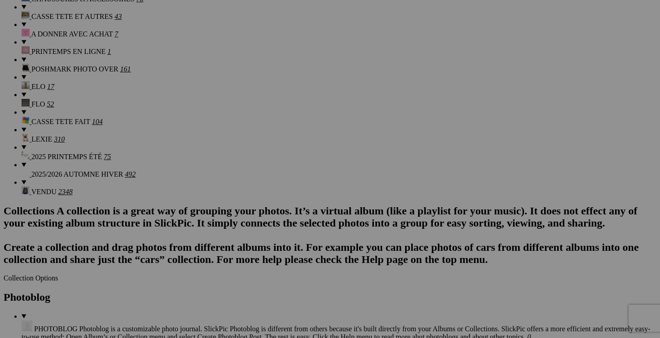
scroll to position [938, 0]
drag, startPoint x: 173, startPoint y: 224, endPoint x: 474, endPoint y: 106, distance: 323.3
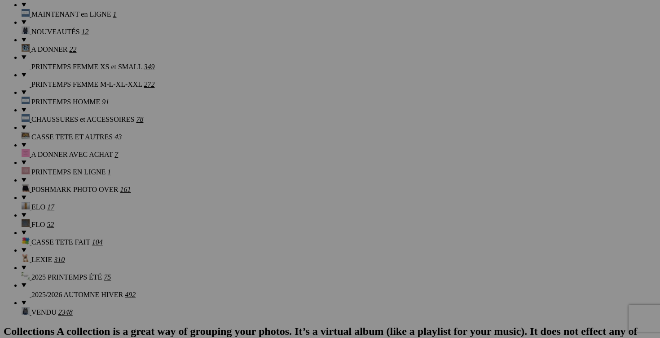
scroll to position [780, 0]
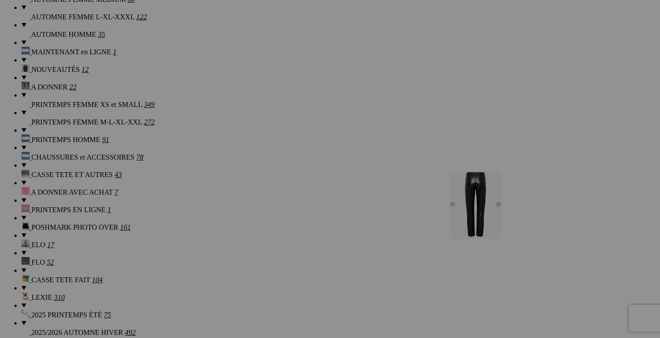
drag, startPoint x: 250, startPoint y: 218, endPoint x: 577, endPoint y: 249, distance: 328.5
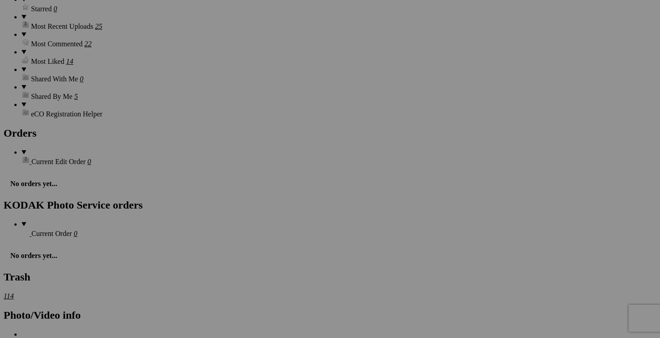
scroll to position [1333, 0]
